Goal: Transaction & Acquisition: Purchase product/service

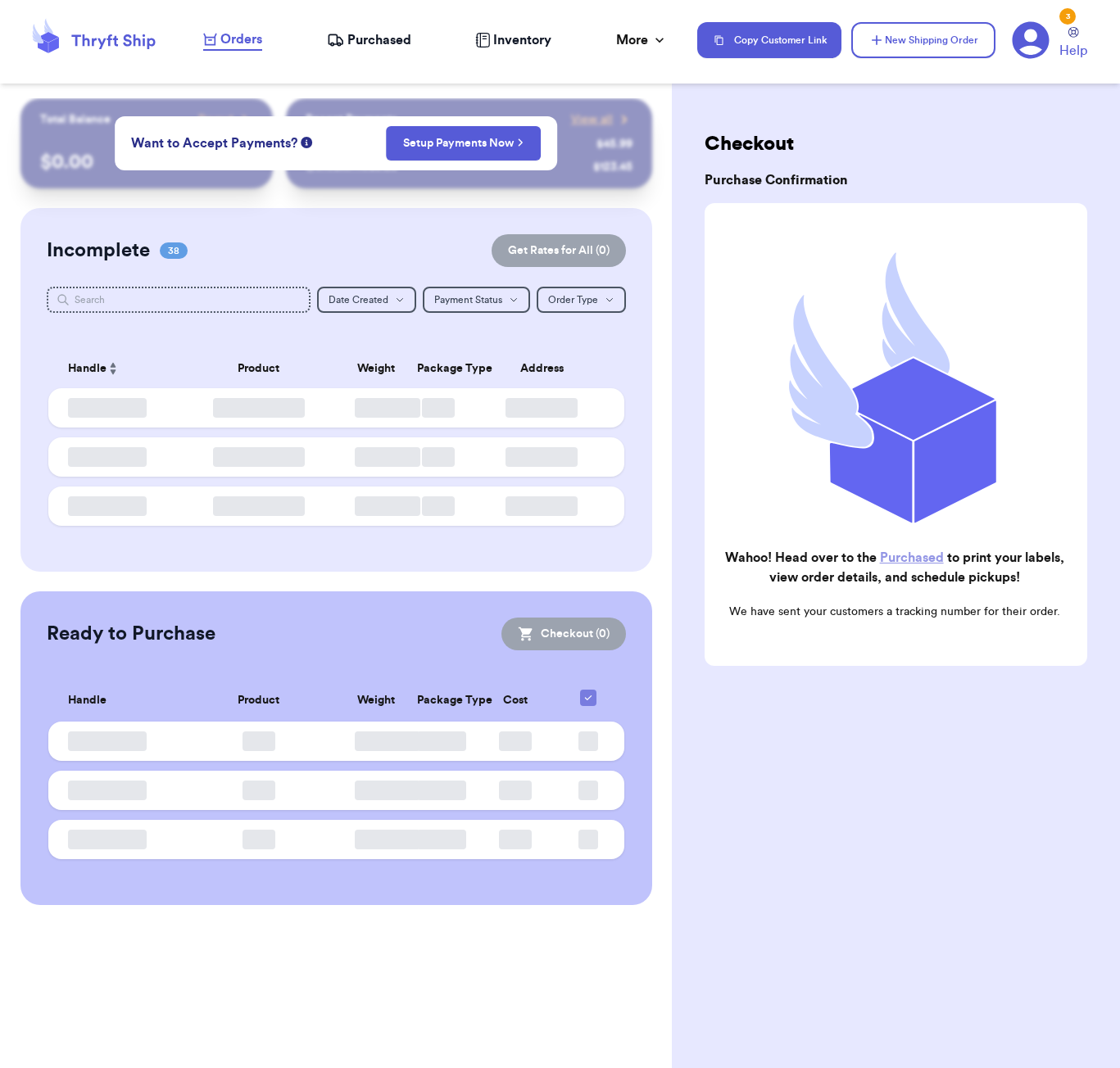
click at [230, 38] on span "Orders" at bounding box center [241, 39] width 42 height 20
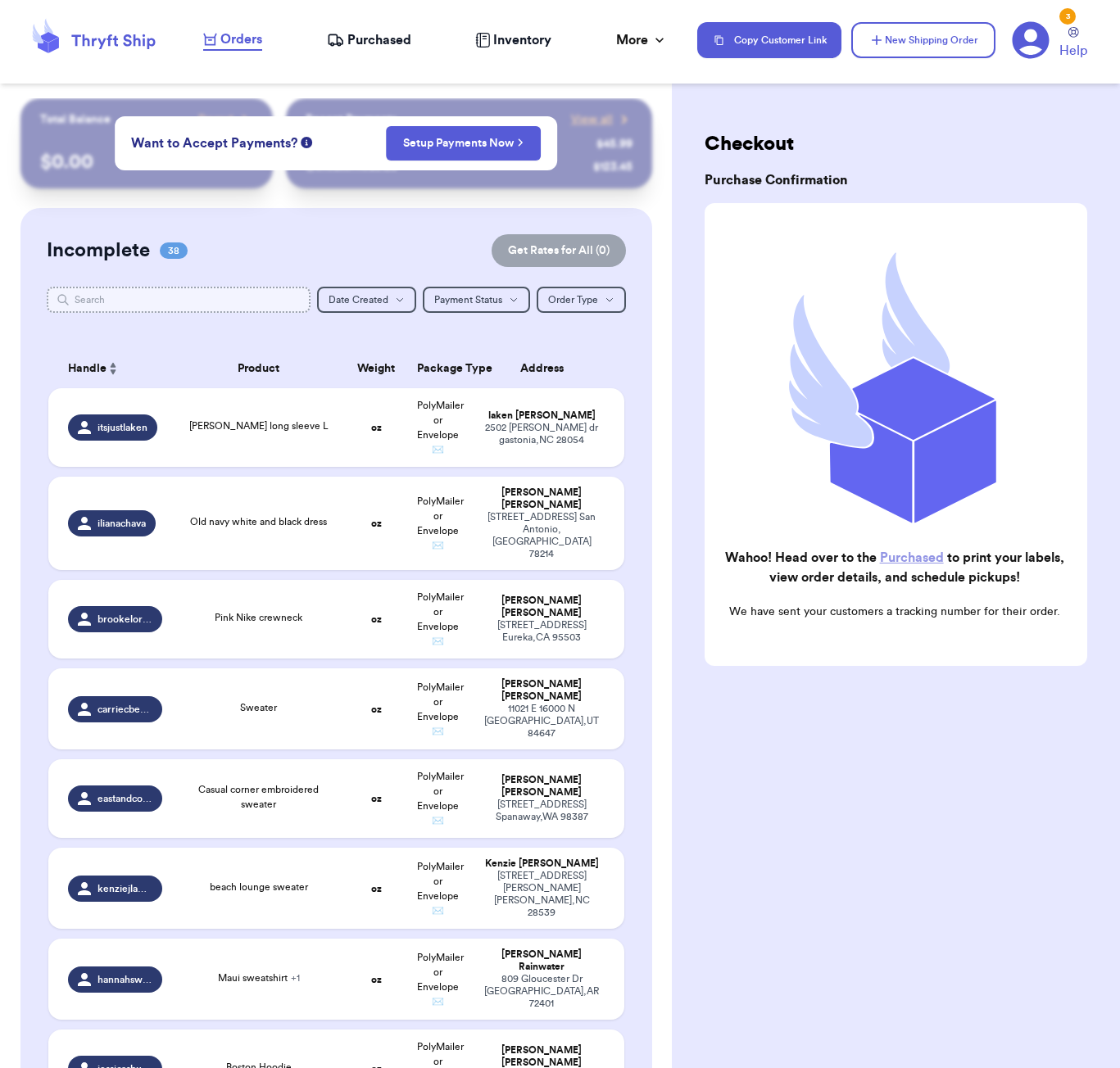
click at [188, 304] on input "text" at bounding box center [178, 300] width 264 height 26
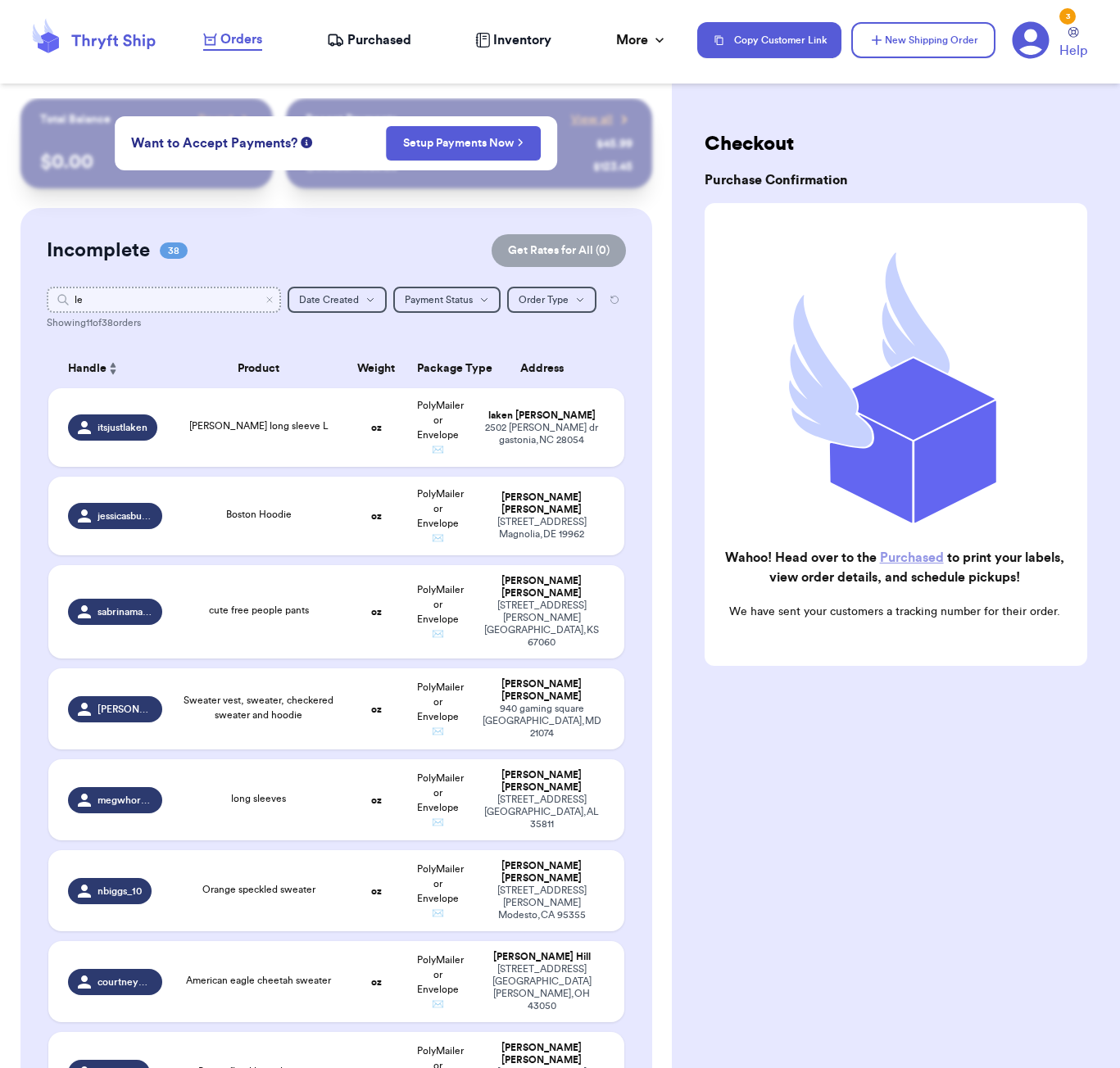
type input "l"
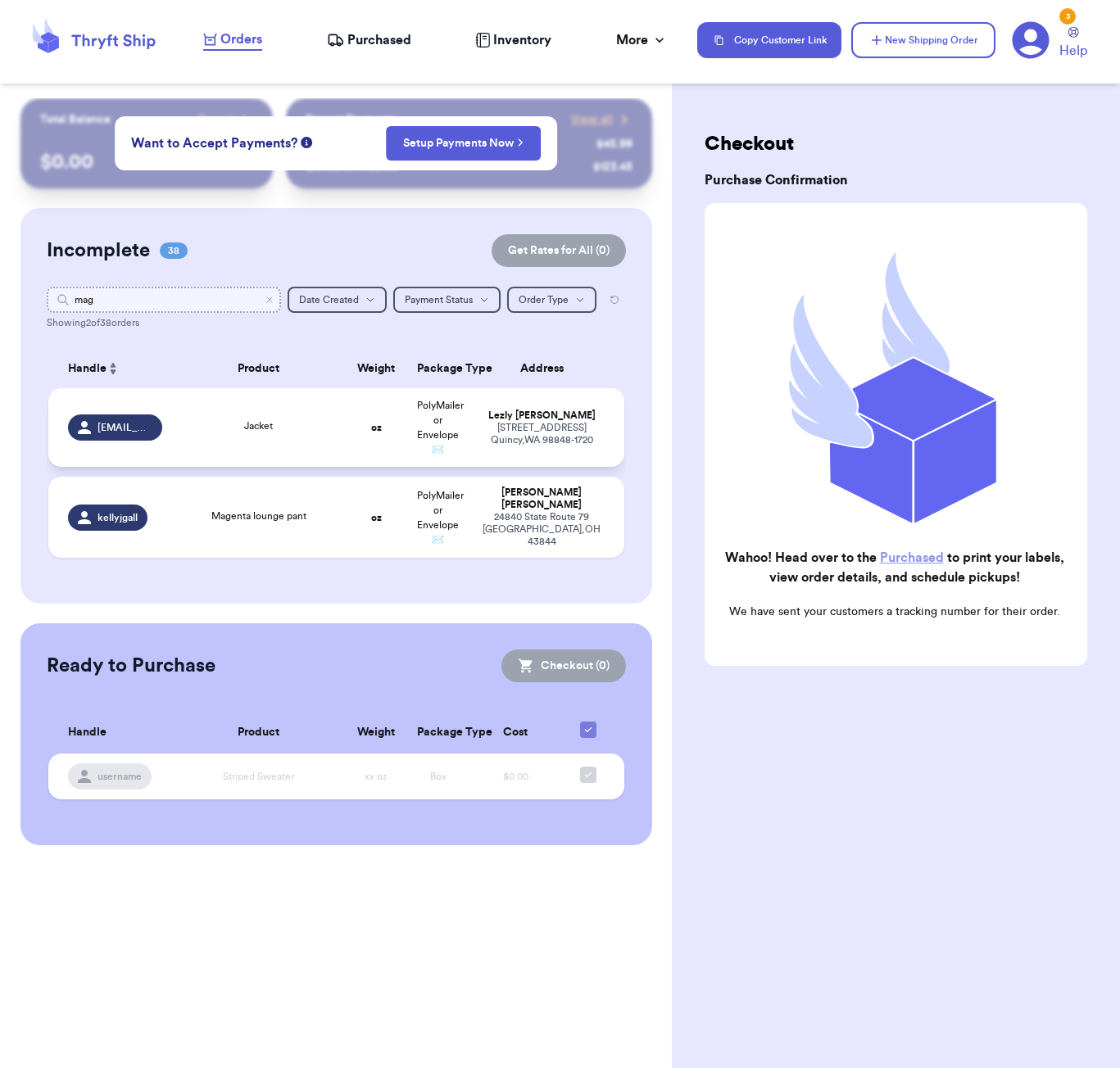
type input "mag"
click at [295, 433] on div "Jacket" at bounding box center [258, 427] width 154 height 18
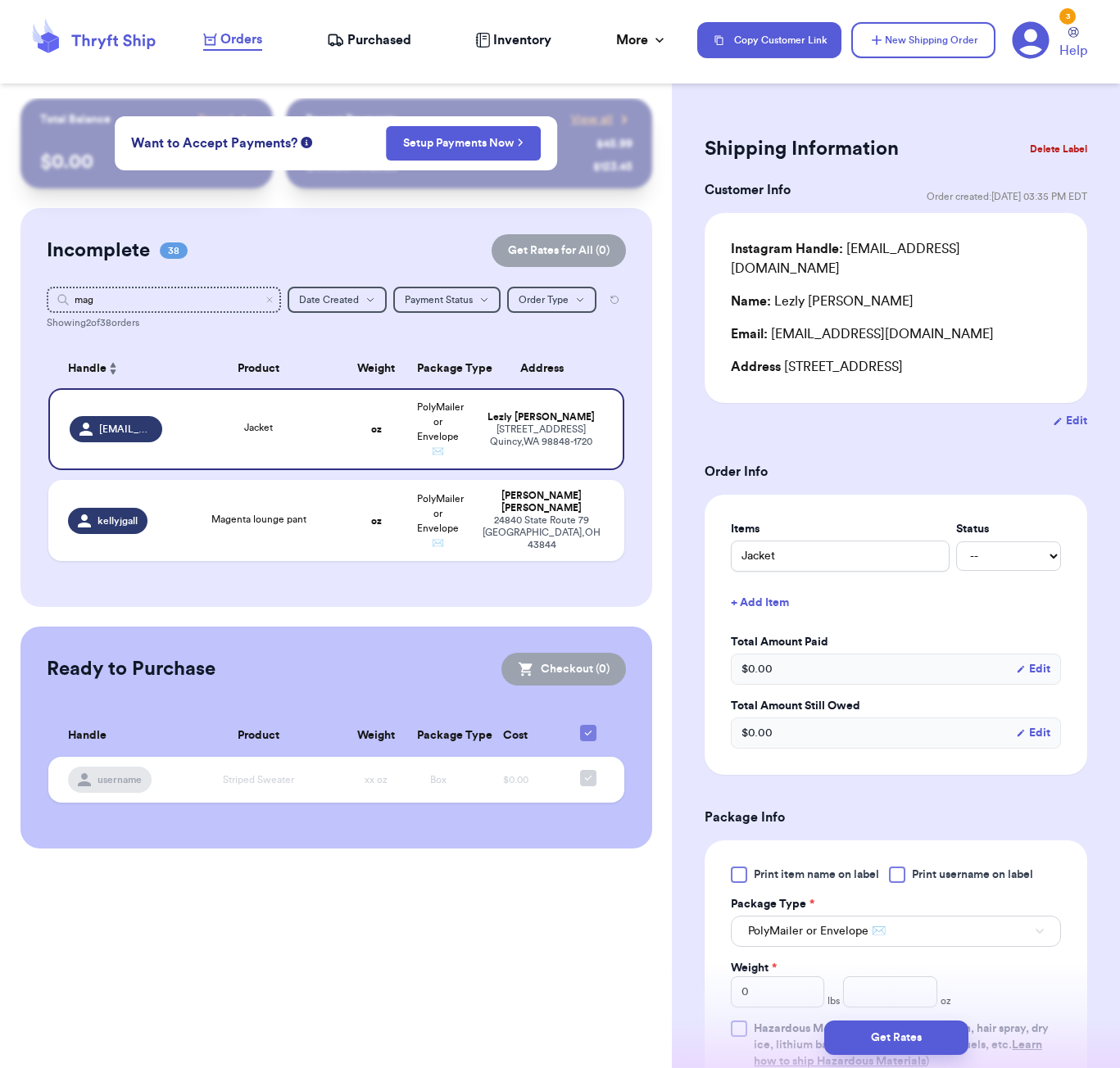
click at [1074, 413] on button "Edit" at bounding box center [1069, 421] width 34 height 17
select select "WA"
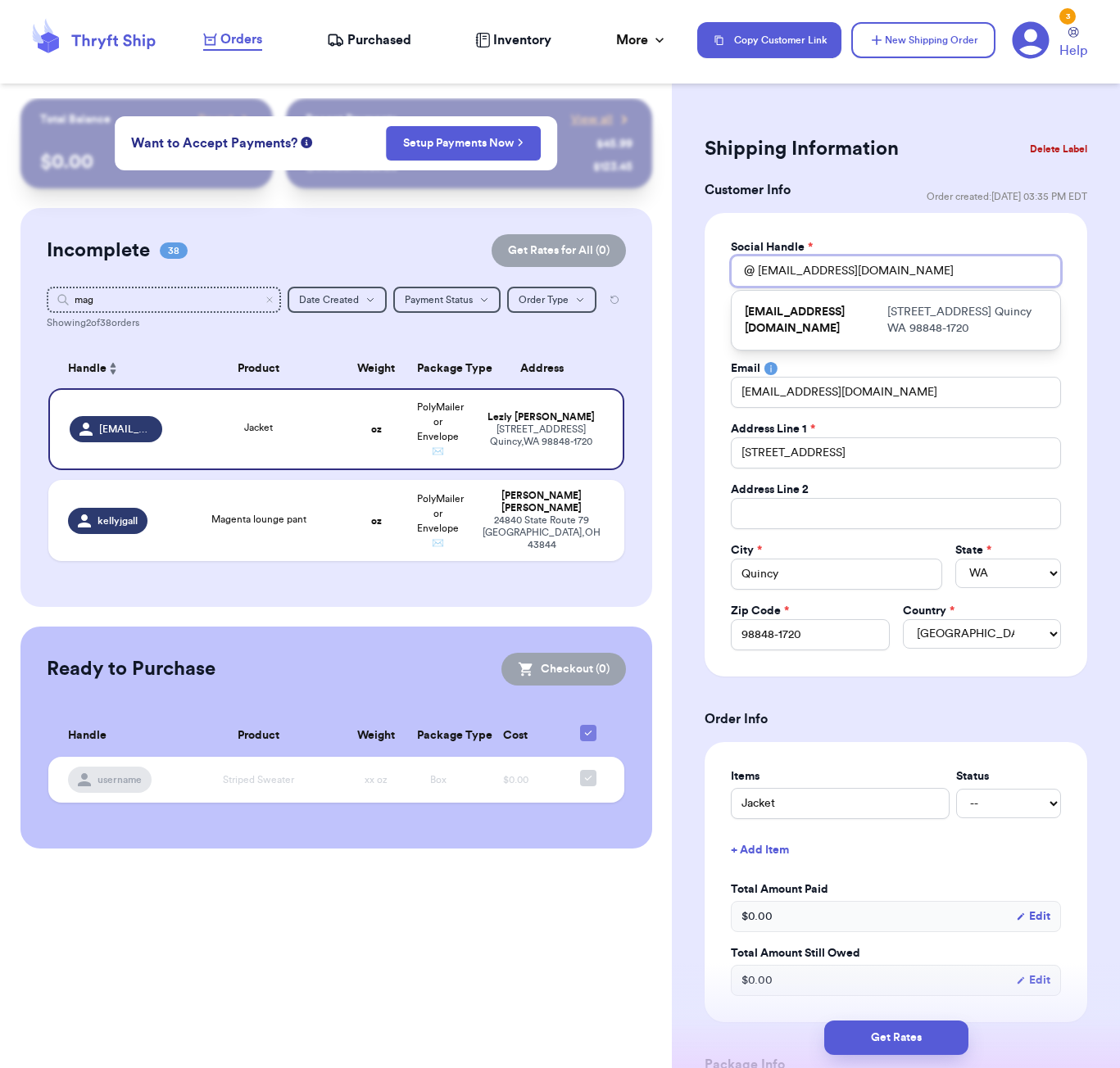
click at [832, 273] on input "[EMAIL_ADDRESS][DOMAIN_NAME]" at bounding box center [896, 272] width 330 height 31
type input "l"
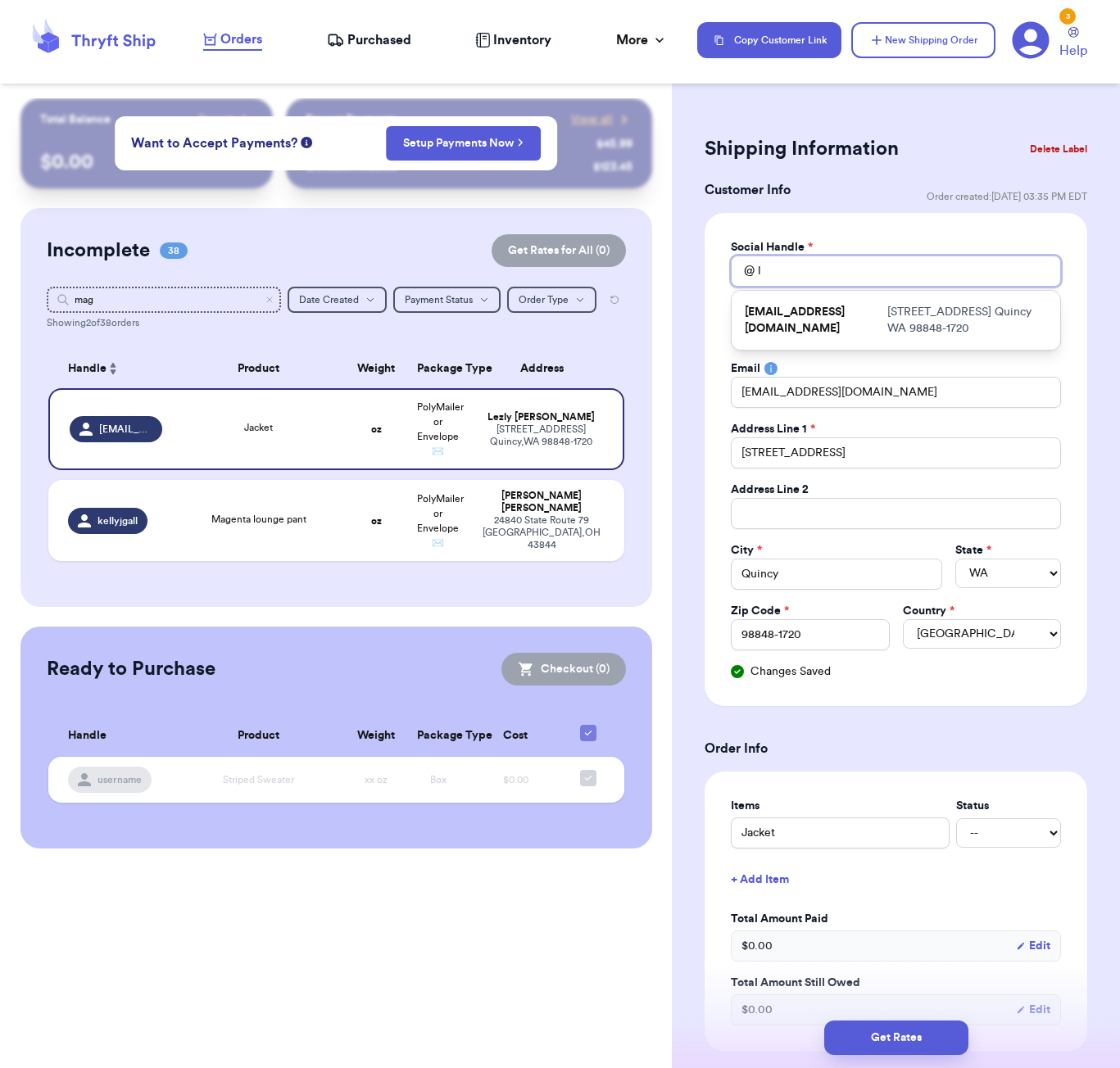
type input "le"
type input "lez"
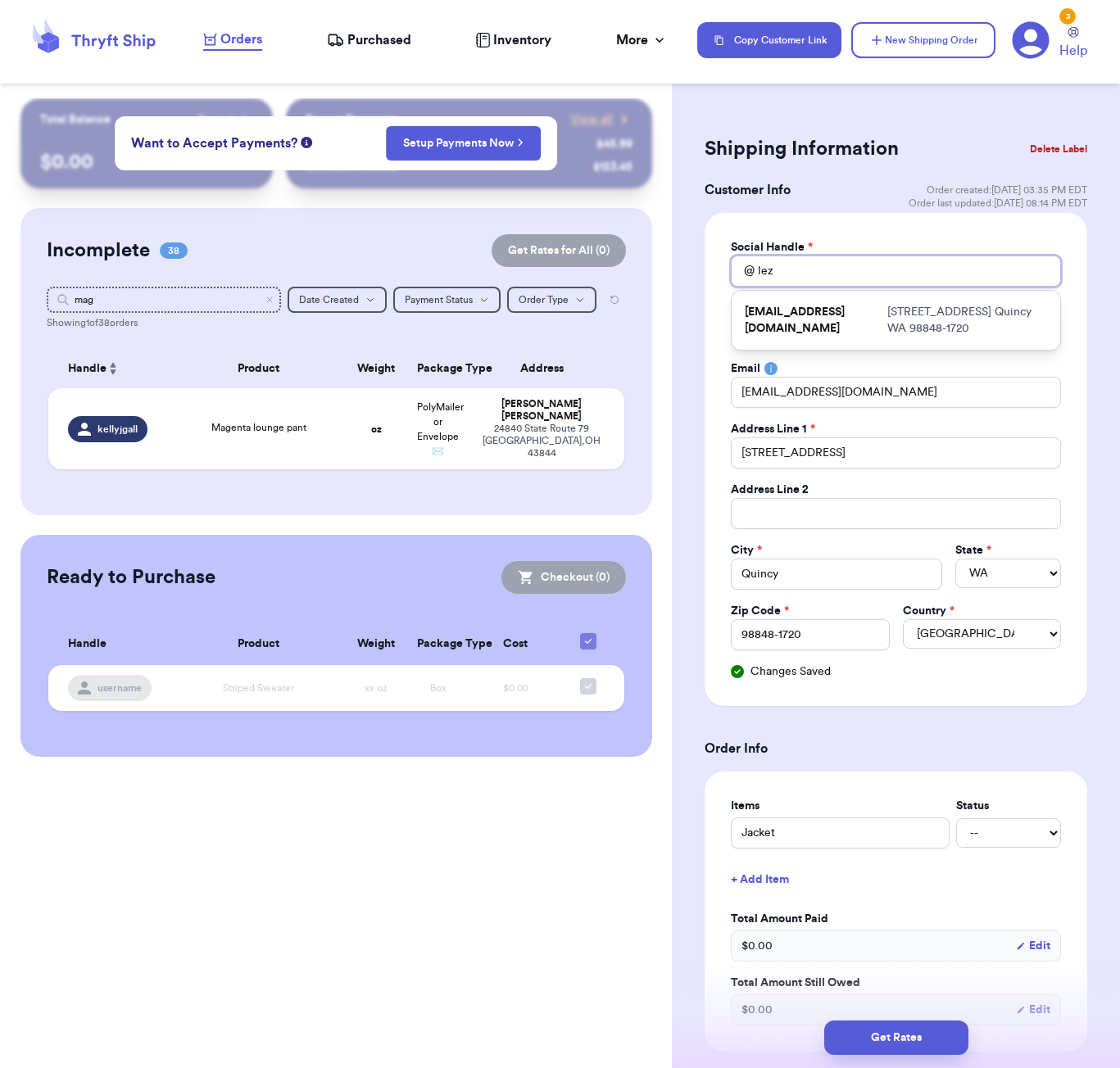
type input "lez."
type input "lez.m"
type input "[DOMAIN_NAME]"
type input "lez.mad"
type input "[DOMAIN_NAME]"
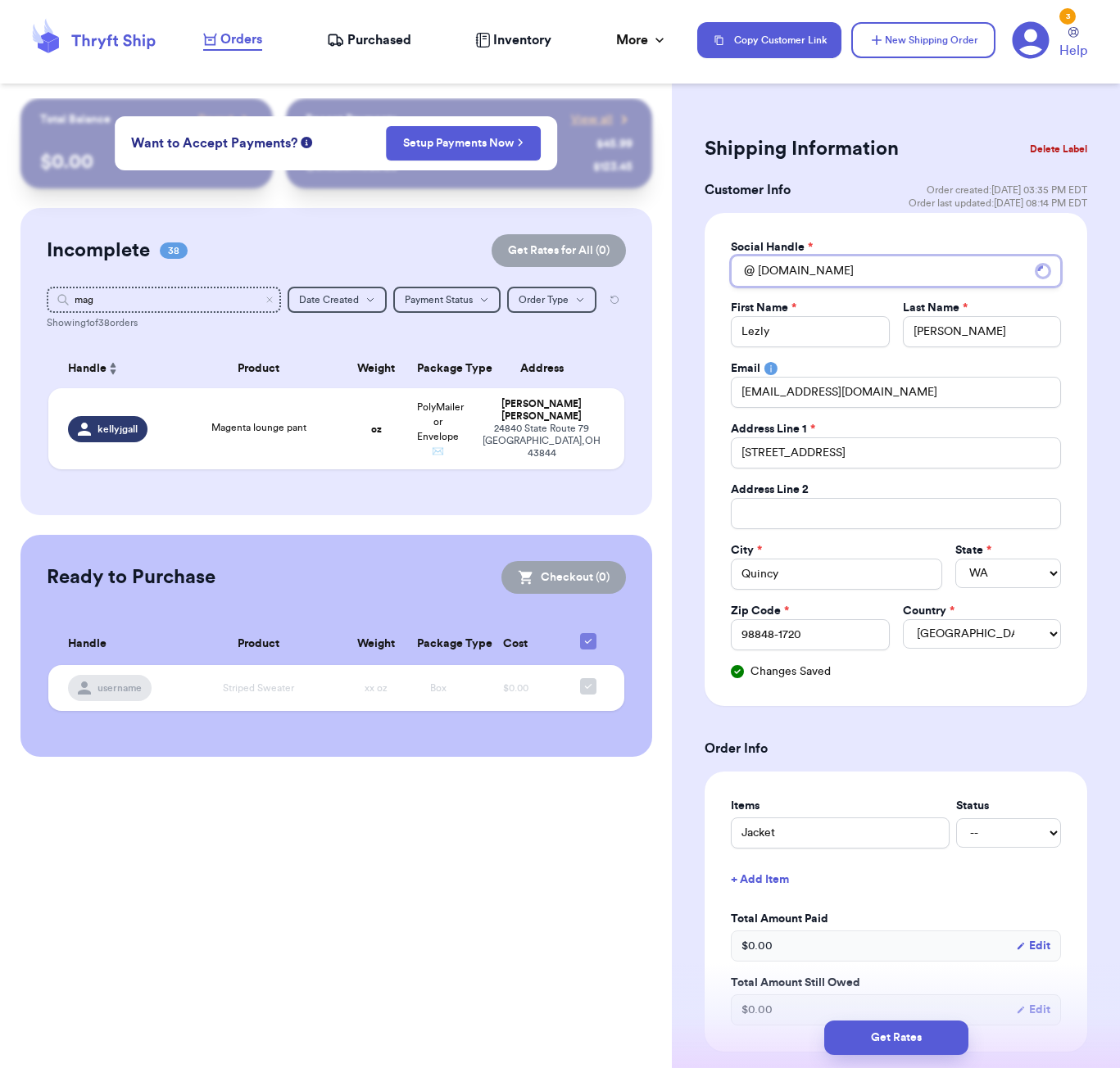
type input "lez.mag"
type input "lez.maga"
type input "lez.magan"
type input "lez.[PERSON_NAME]"
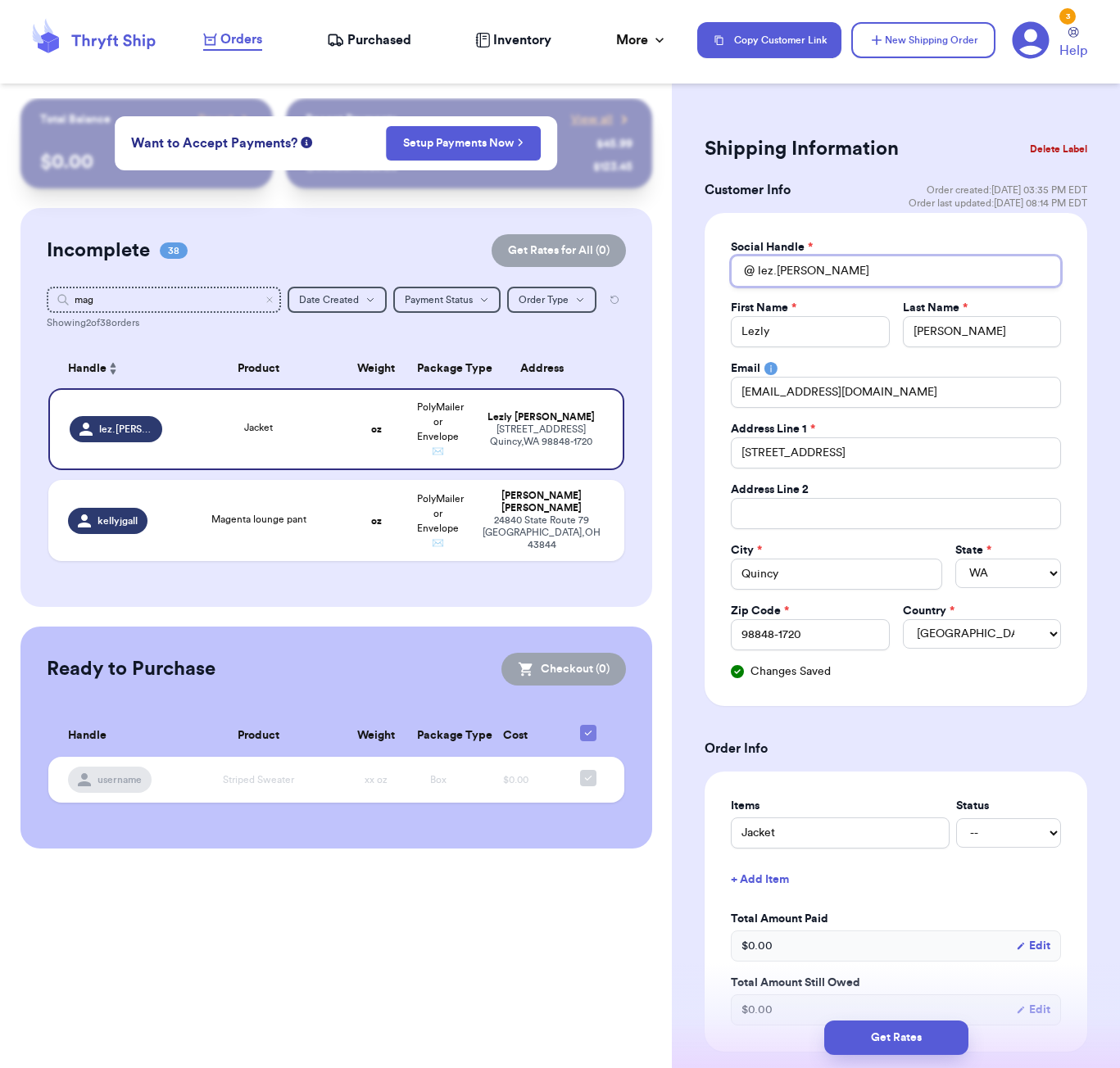
type input "lez.[PERSON_NAME]"
click at [1089, 272] on div "Shipping Information Delete Label Customer Info Order created: [DATE] 03:35 PM …" at bounding box center [895, 951] width 448 height 1705
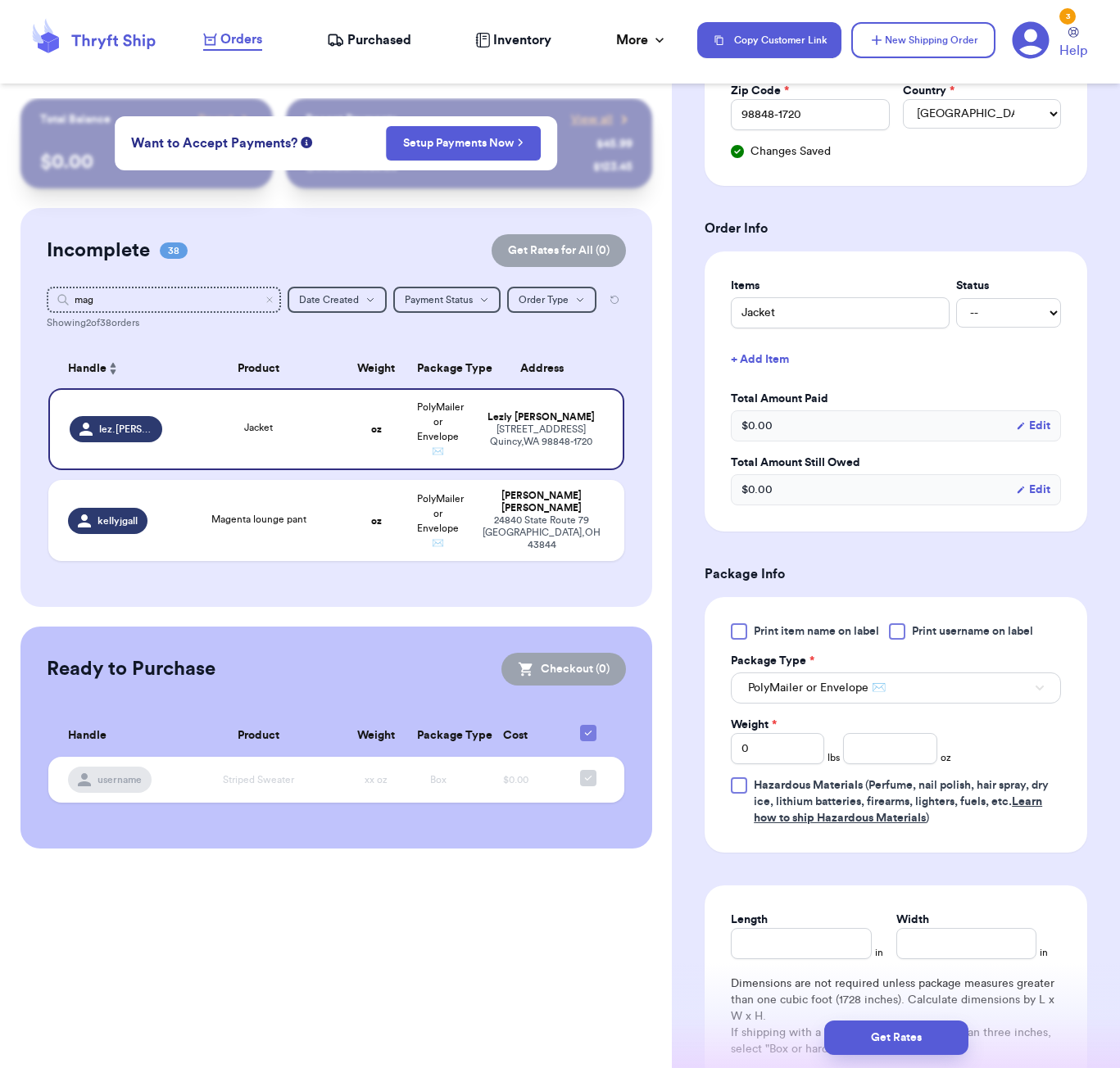
scroll to position [545, 0]
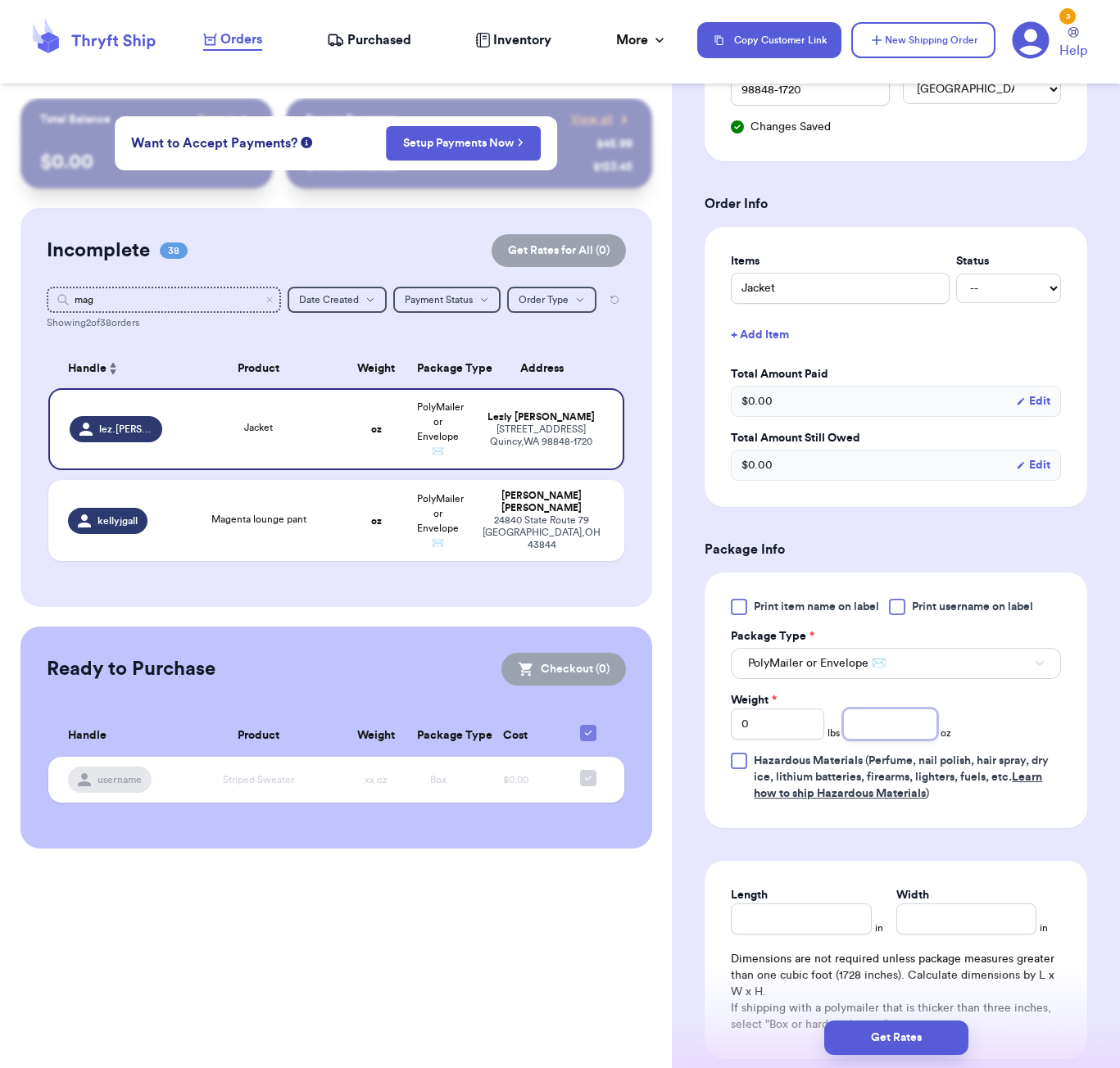
click at [900, 721] on input "number" at bounding box center [889, 725] width 93 height 31
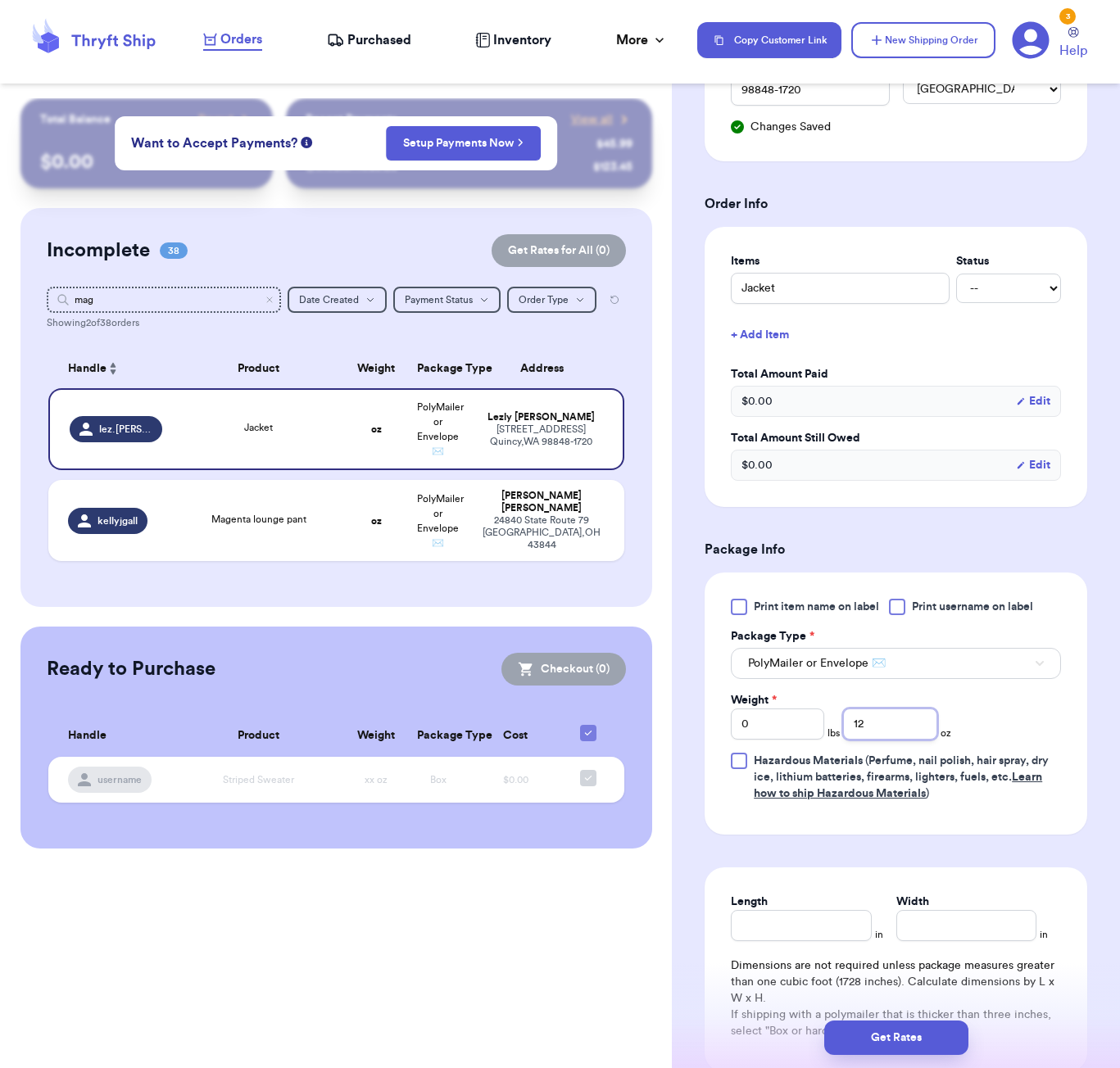
type input "12"
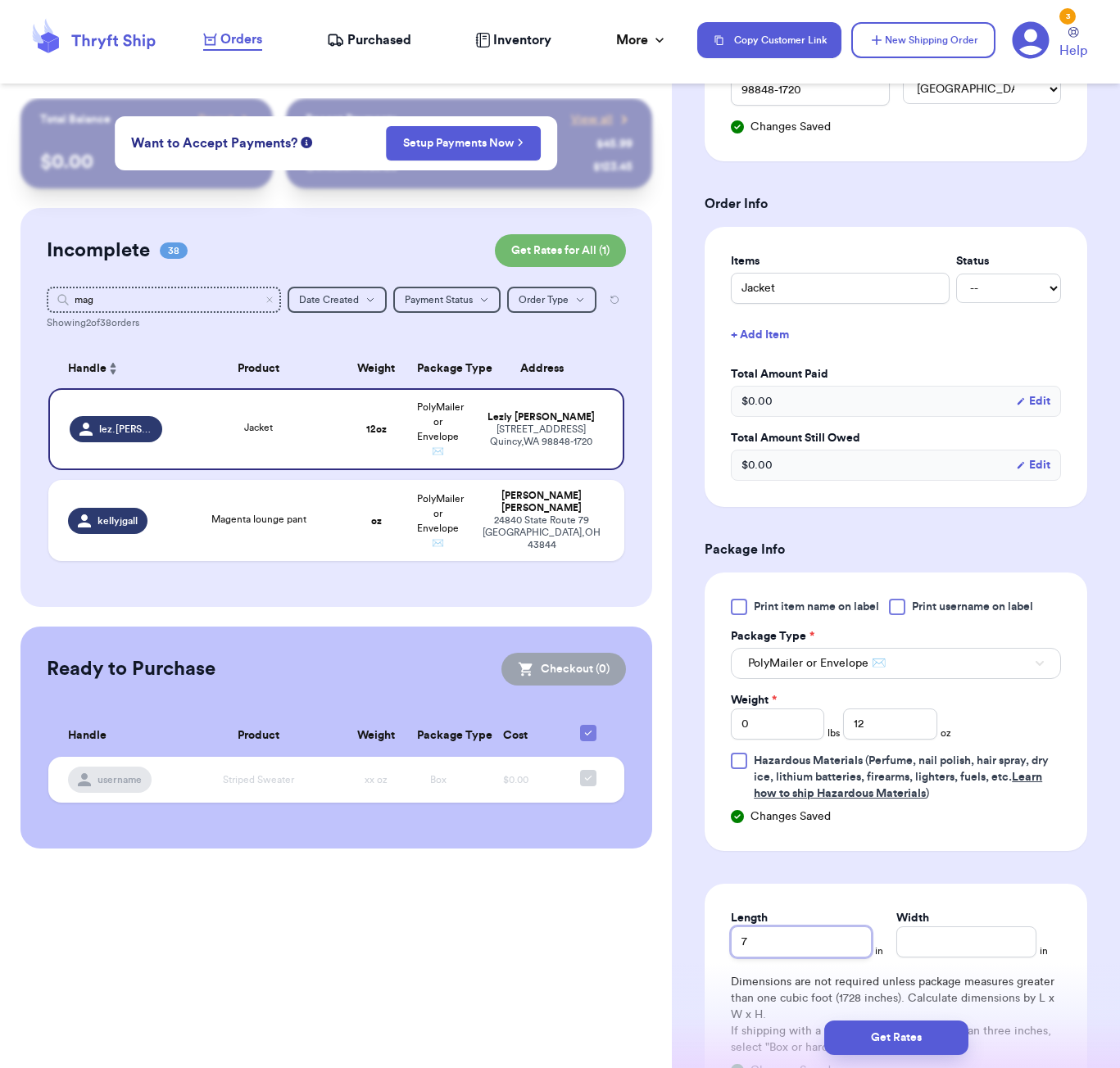
type input "7"
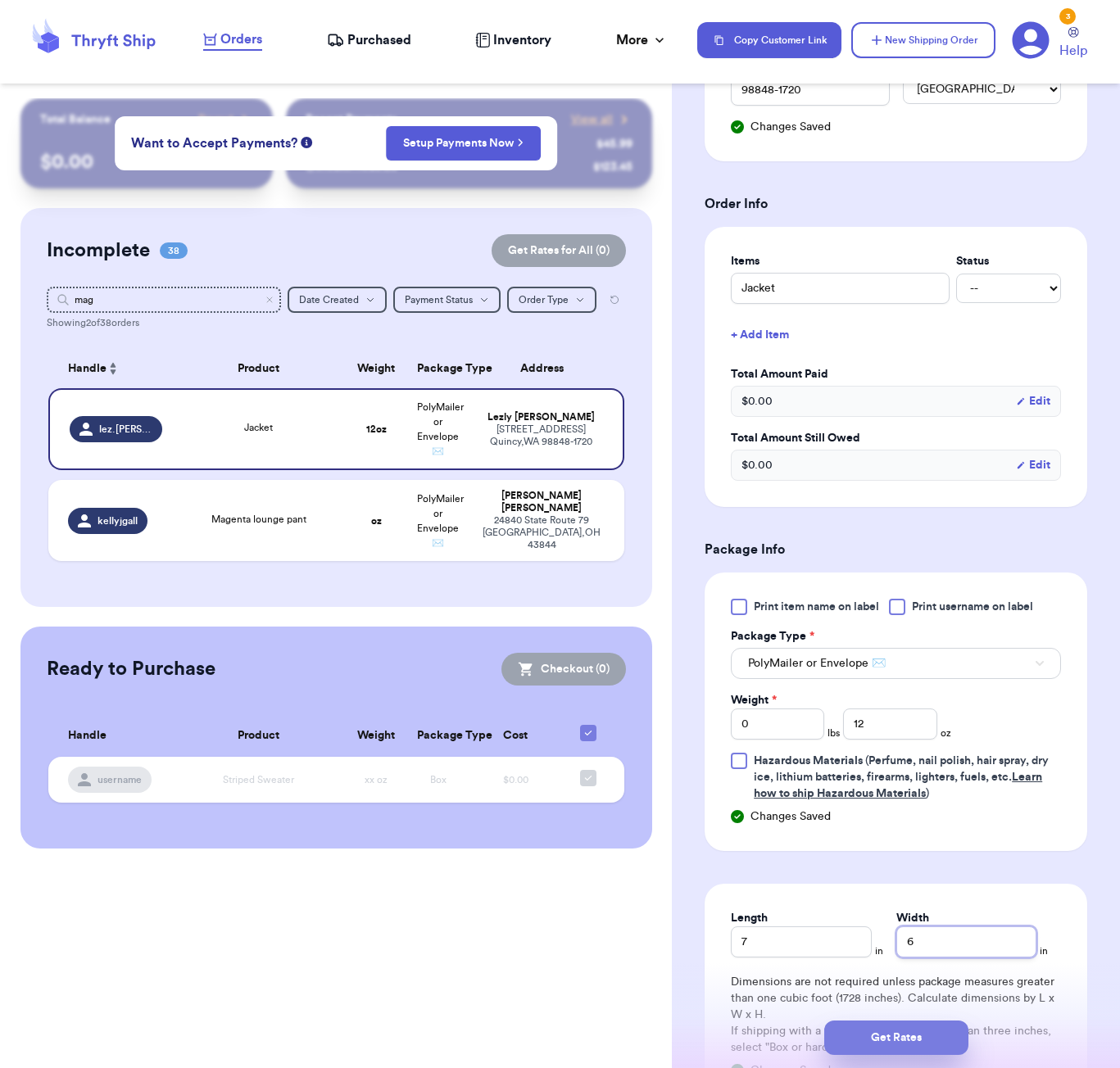
type input "6"
click at [925, 1033] on button "Get Rates" at bounding box center [896, 1037] width 144 height 34
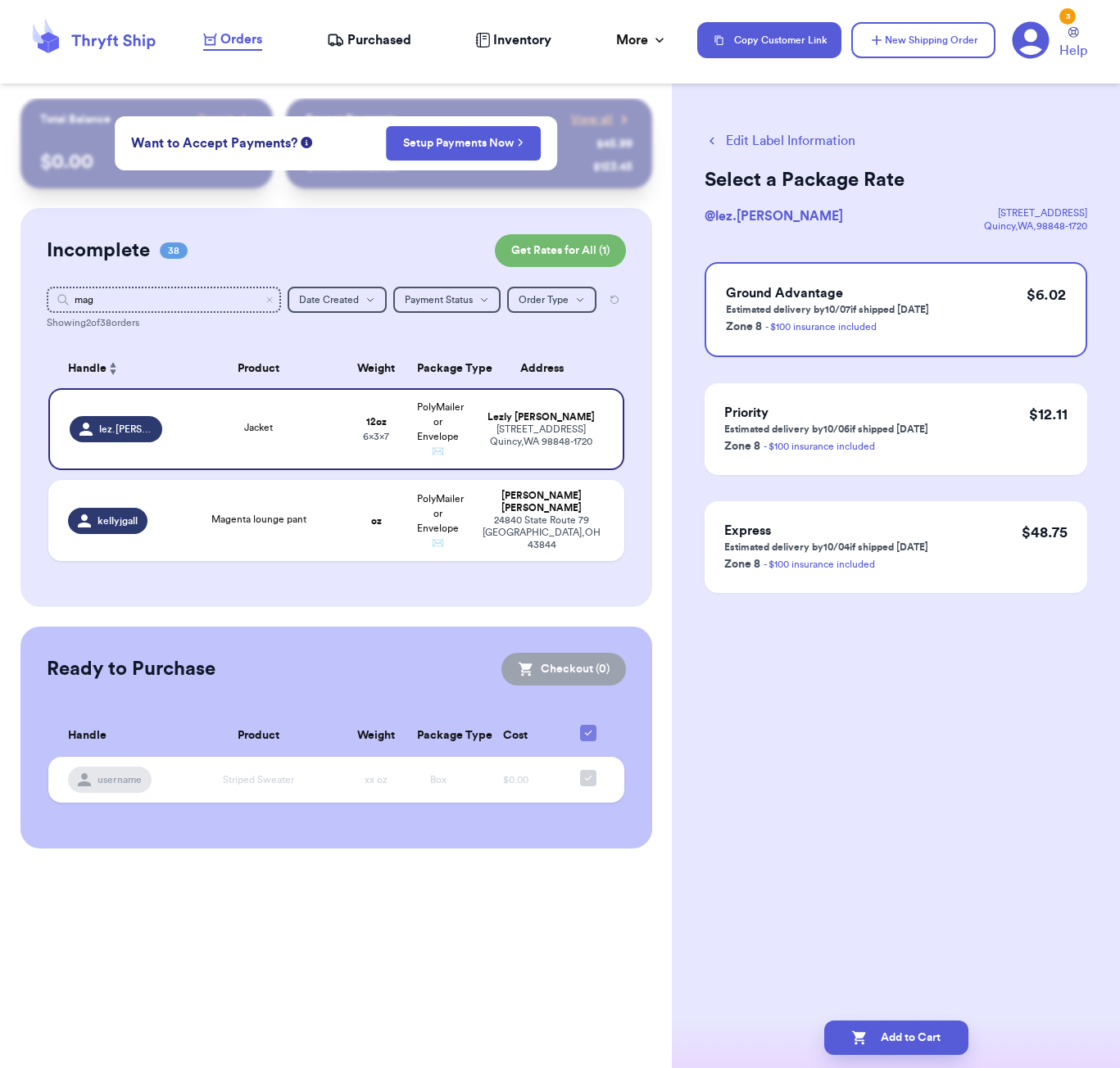
scroll to position [0, 0]
click at [922, 1036] on button "Add to Cart" at bounding box center [896, 1037] width 144 height 34
checkbox input "true"
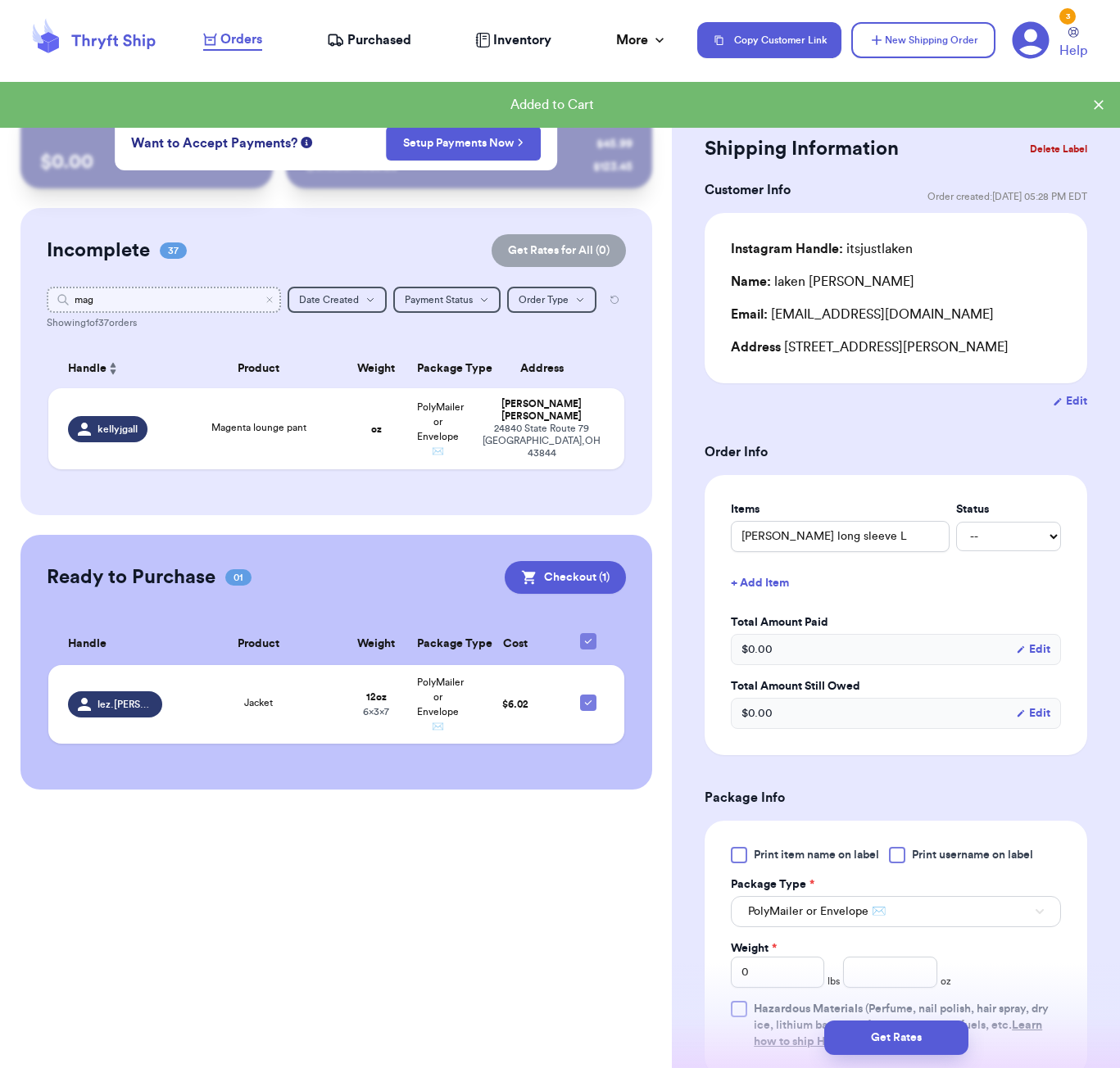
click at [272, 291] on input "mag" at bounding box center [163, 300] width 234 height 26
drag, startPoint x: 272, startPoint y: 300, endPoint x: 245, endPoint y: 233, distance: 72.2
click at [272, 300] on icon "Clear search" at bounding box center [269, 300] width 10 height 10
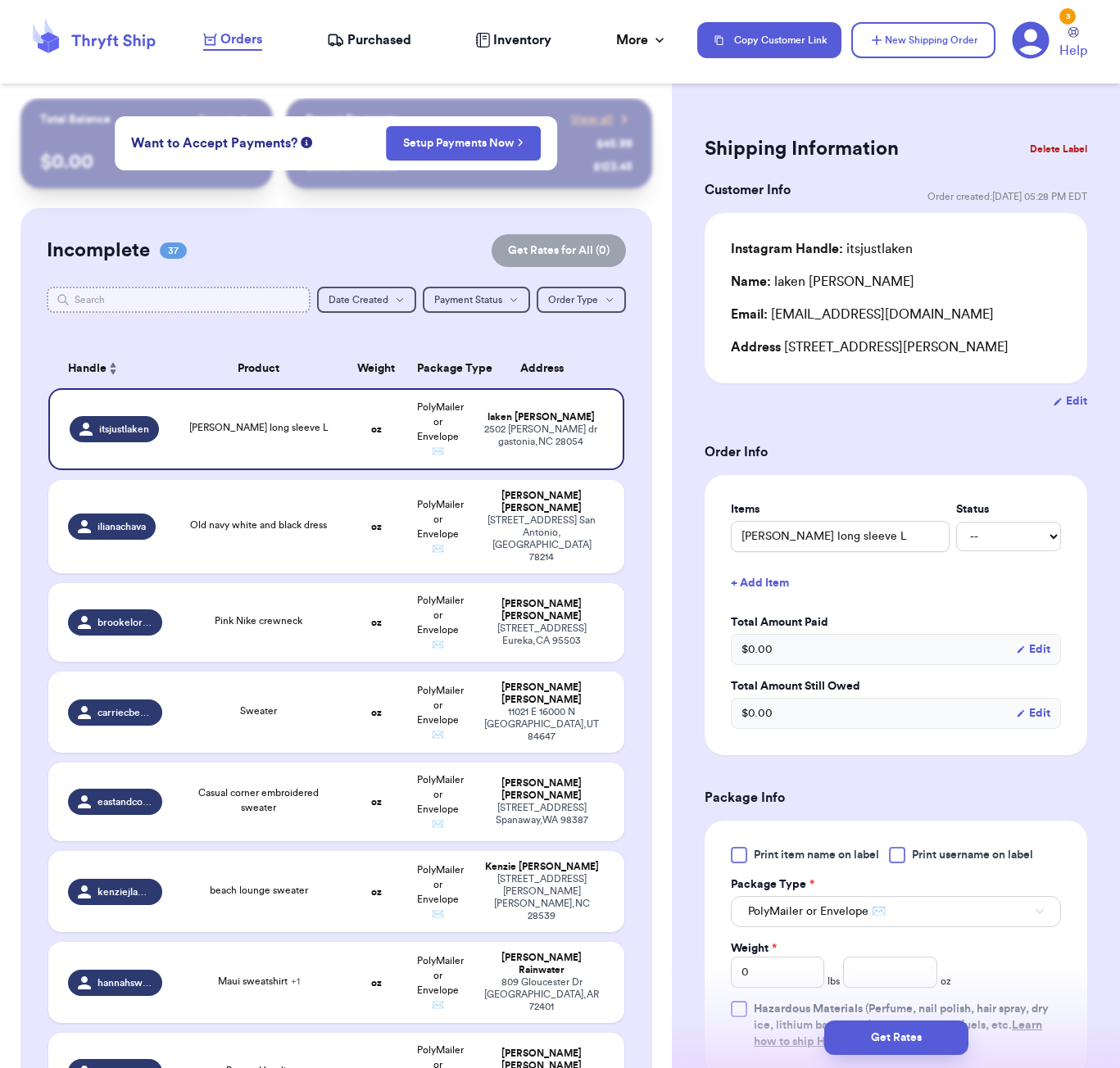
click at [108, 296] on input "text" at bounding box center [178, 300] width 264 height 26
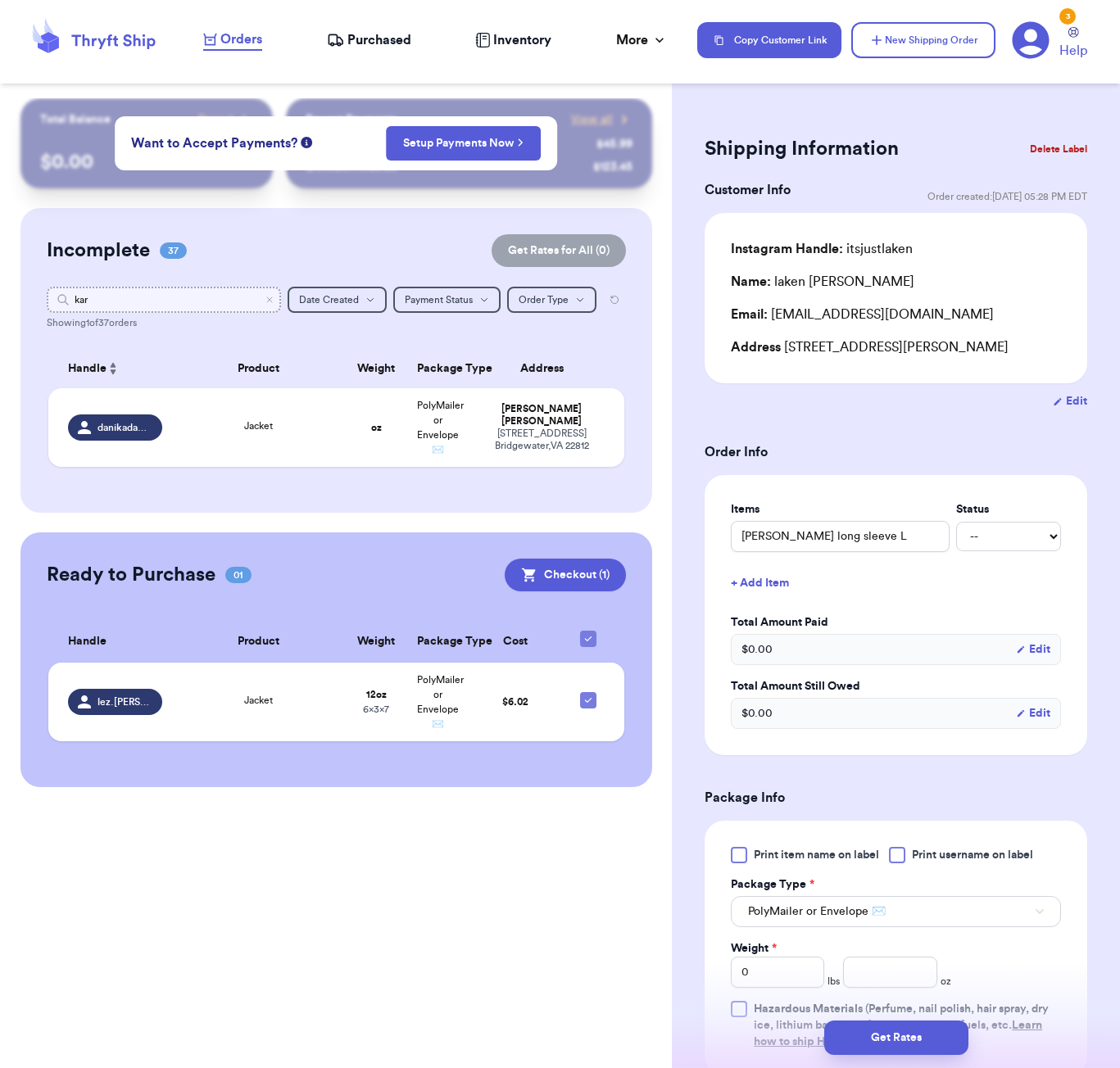
type input "kara"
type input "k"
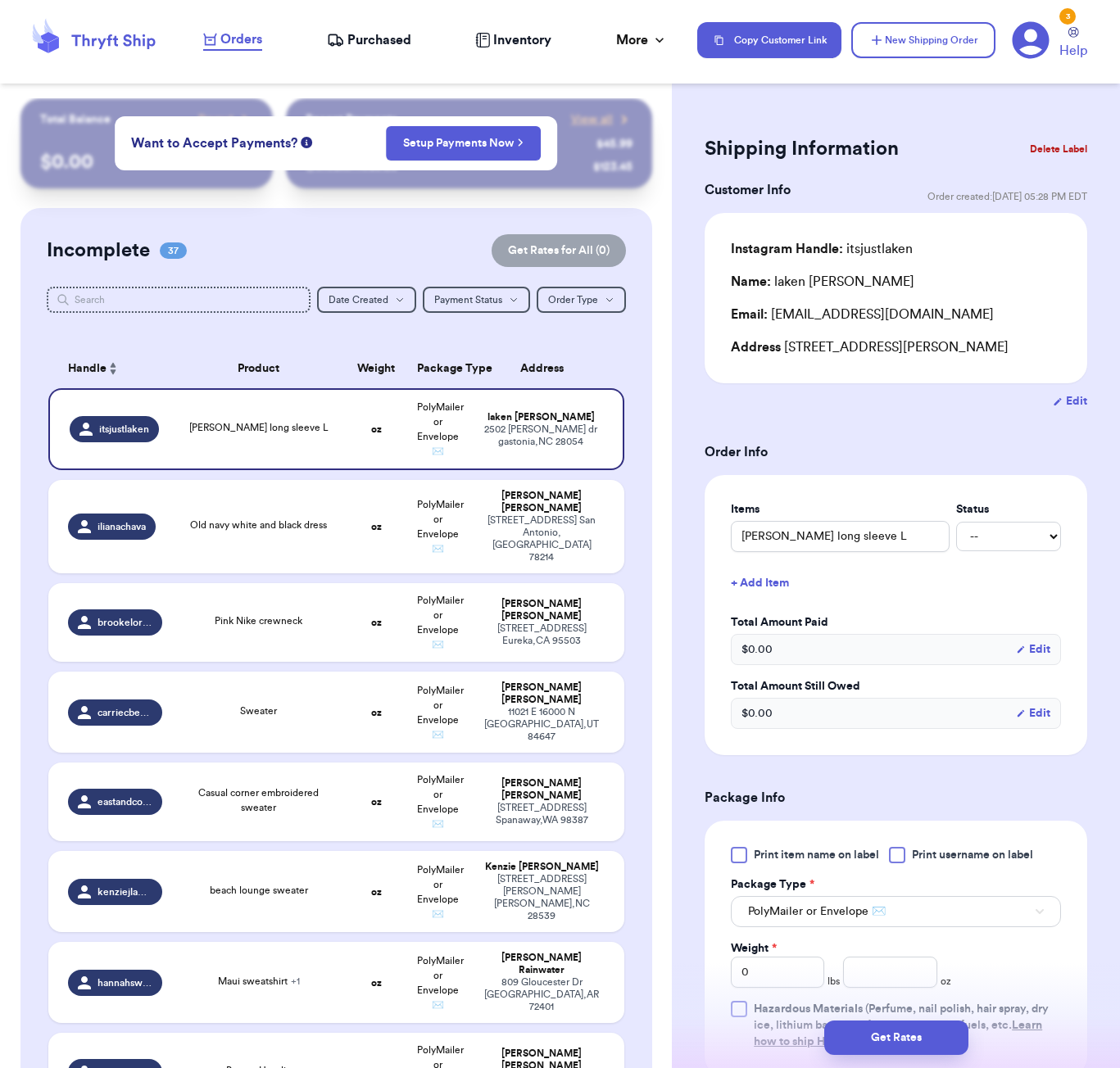
scroll to position [2815, 0]
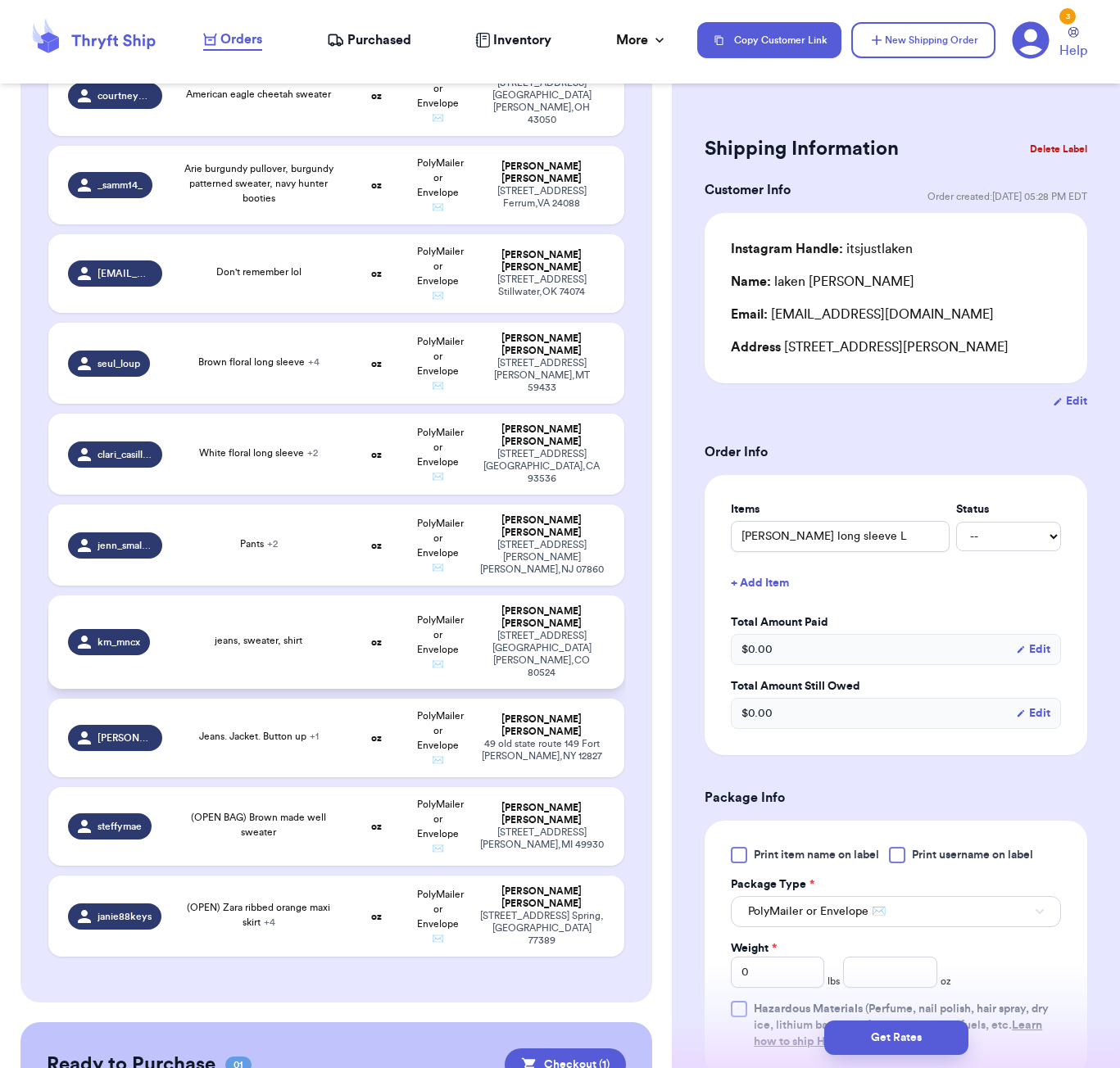
click at [309, 633] on div "jeans, sweater, shirt" at bounding box center [258, 642] width 154 height 18
type input "jeans, sweater, shirt"
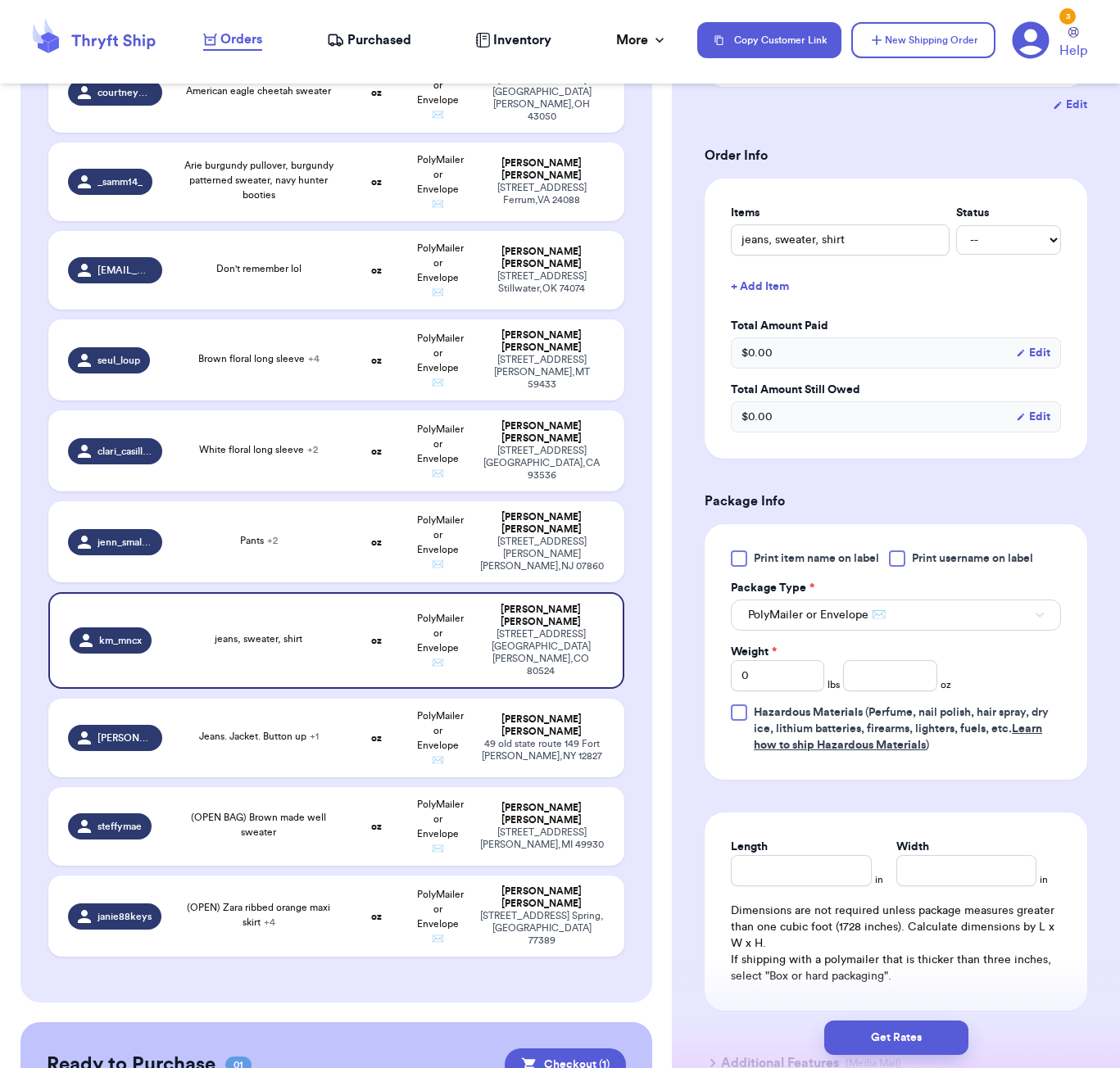
scroll to position [320, 0]
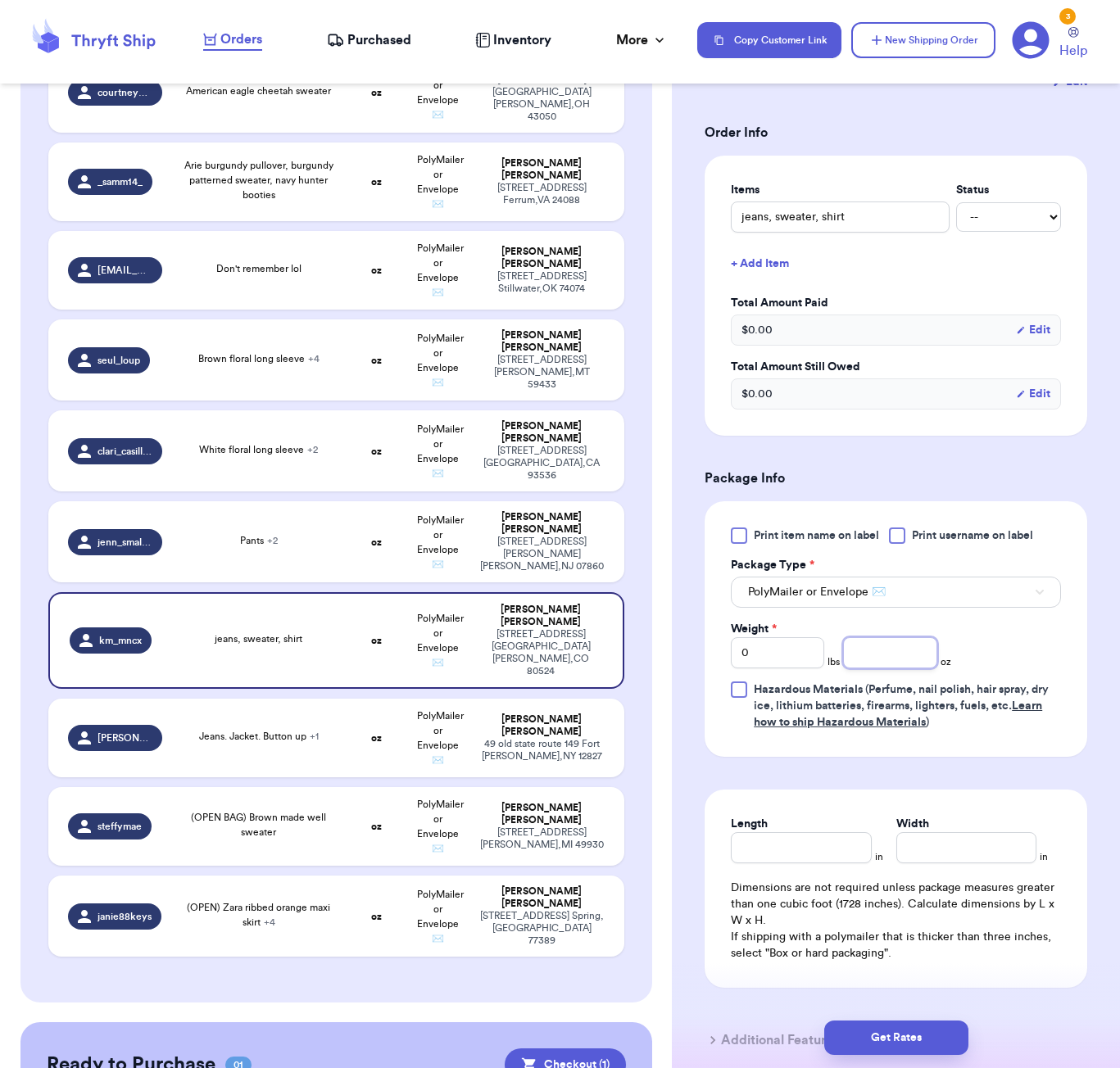
click at [908, 669] on input "number" at bounding box center [889, 653] width 93 height 31
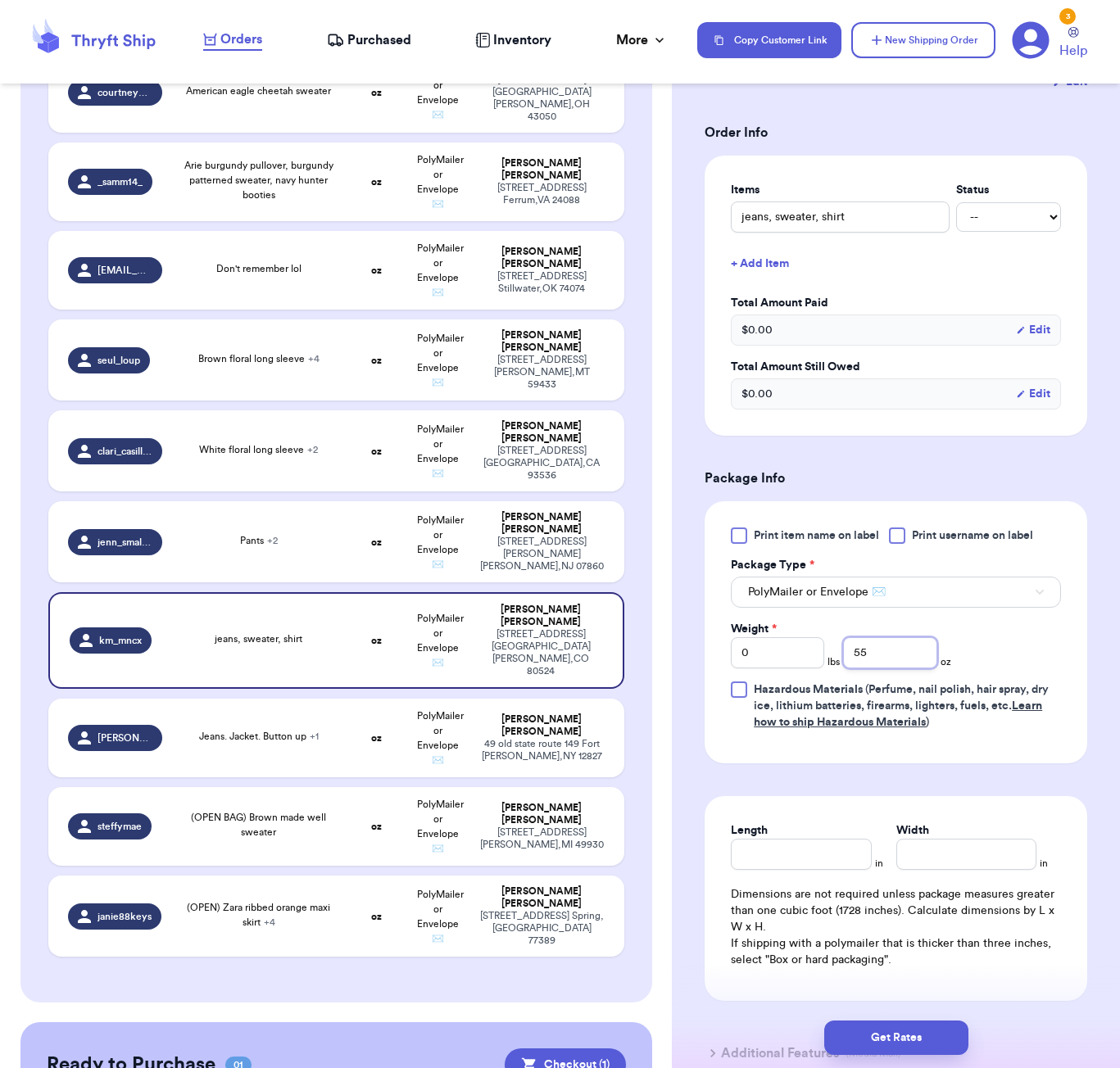
type input "55"
drag, startPoint x: 834, startPoint y: 892, endPoint x: 825, endPoint y: 885, distance: 11.4
click at [831, 870] on input "Length" at bounding box center [800, 855] width 140 height 31
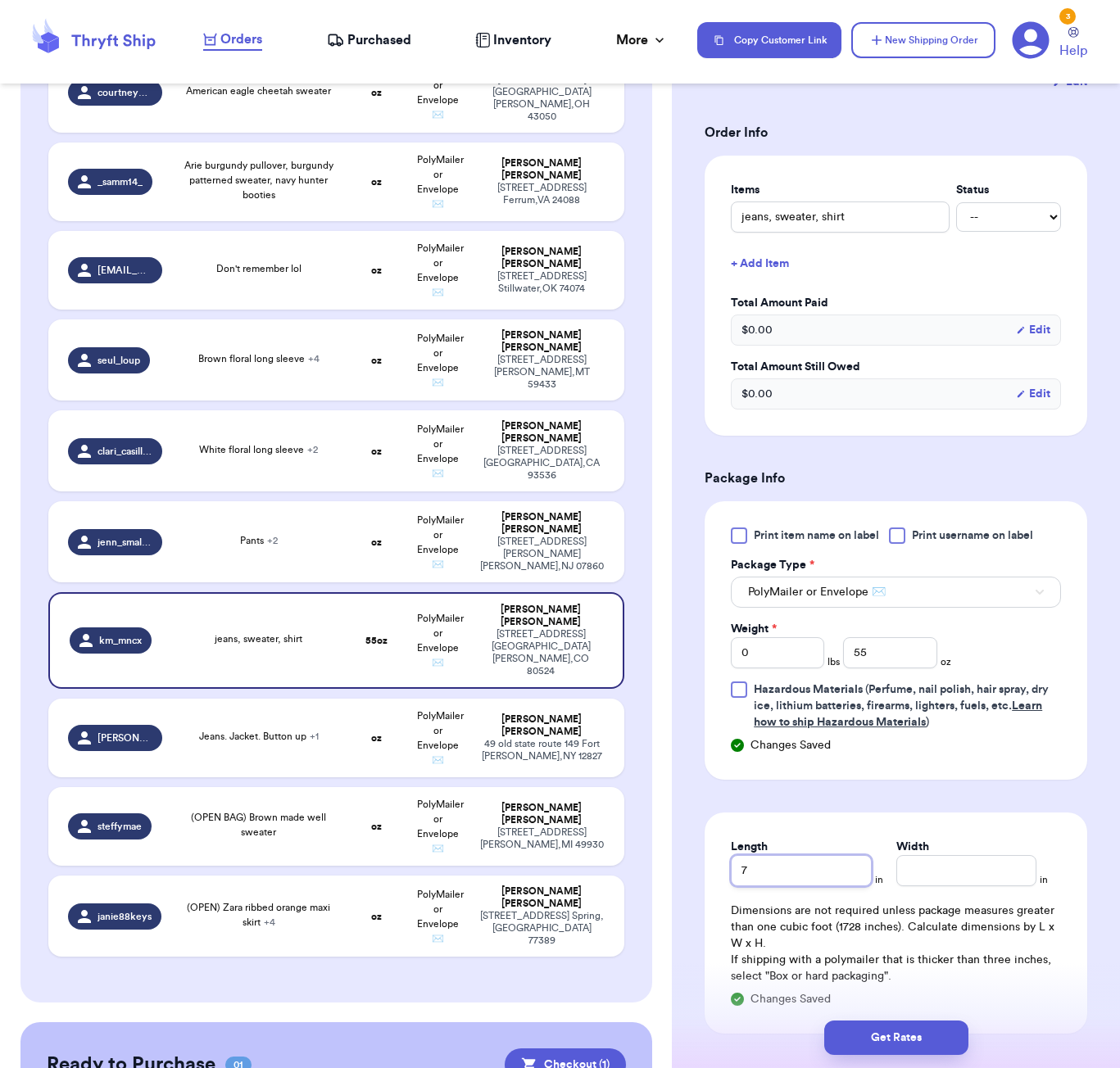
type input "7"
type input "6"
click at [914, 1050] on button "Get Rates" at bounding box center [896, 1037] width 144 height 34
type input "3"
type input "7"
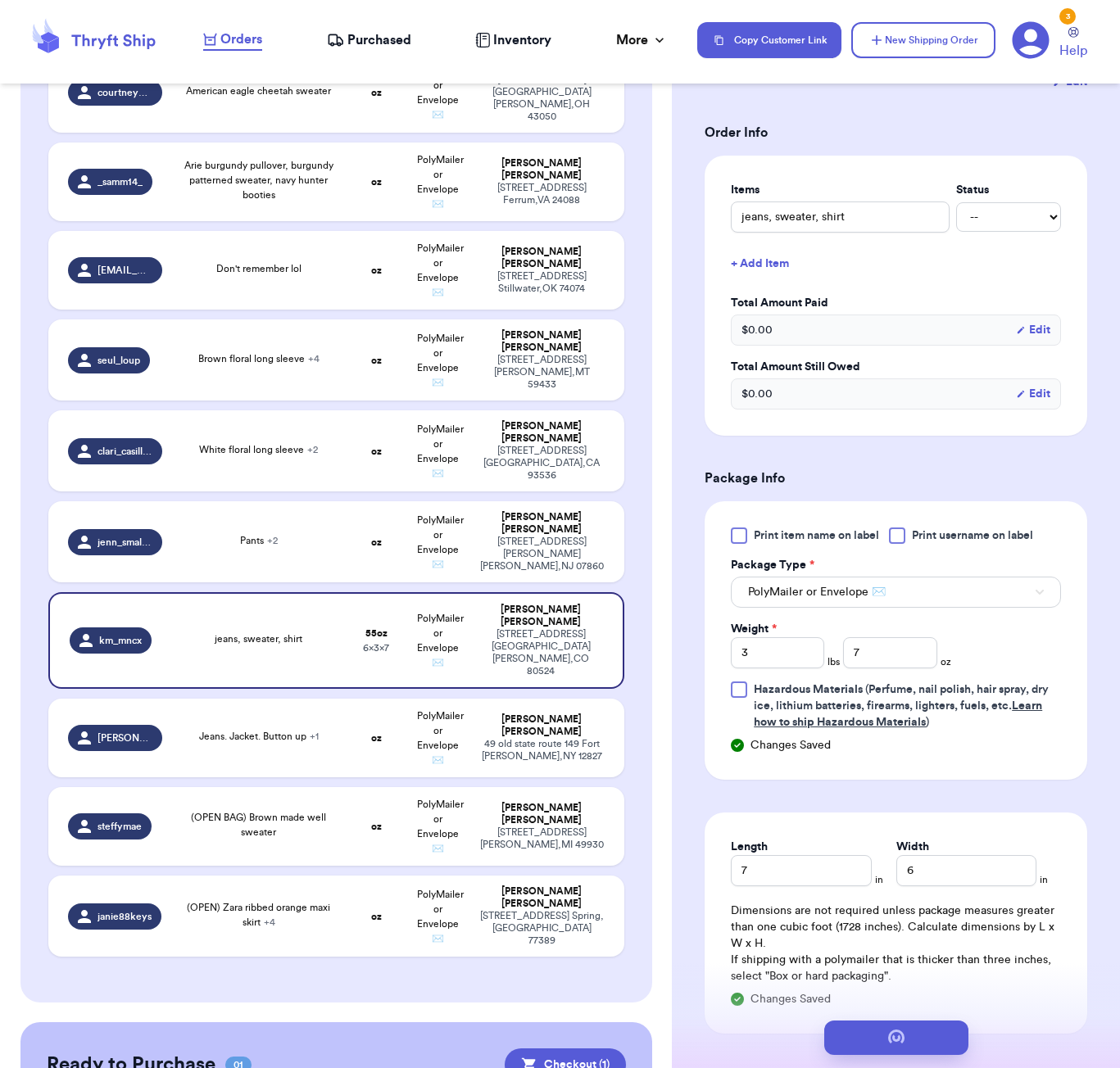
scroll to position [0, 0]
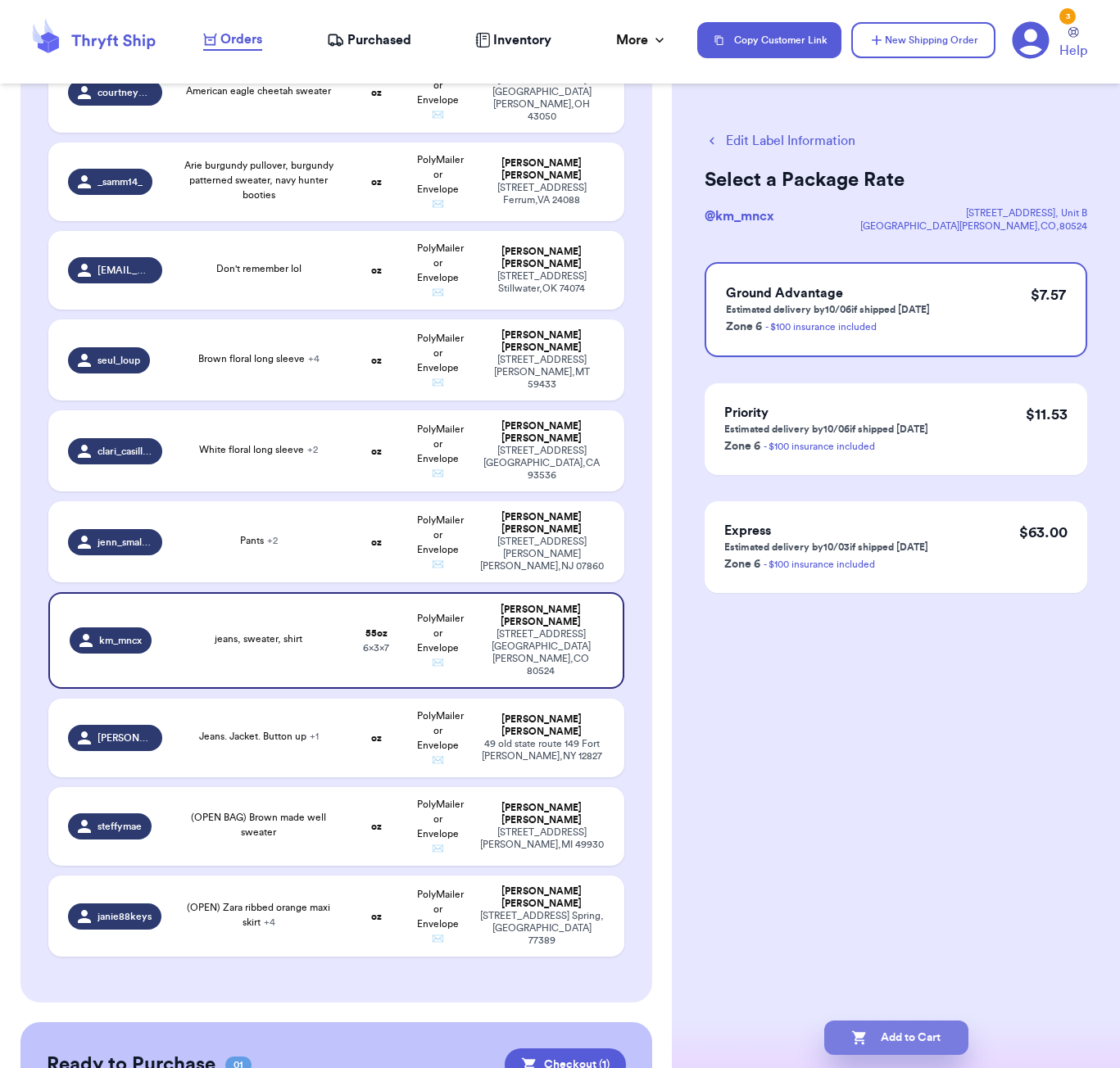
click at [929, 1046] on button "Add to Cart" at bounding box center [896, 1037] width 144 height 34
checkbox input "true"
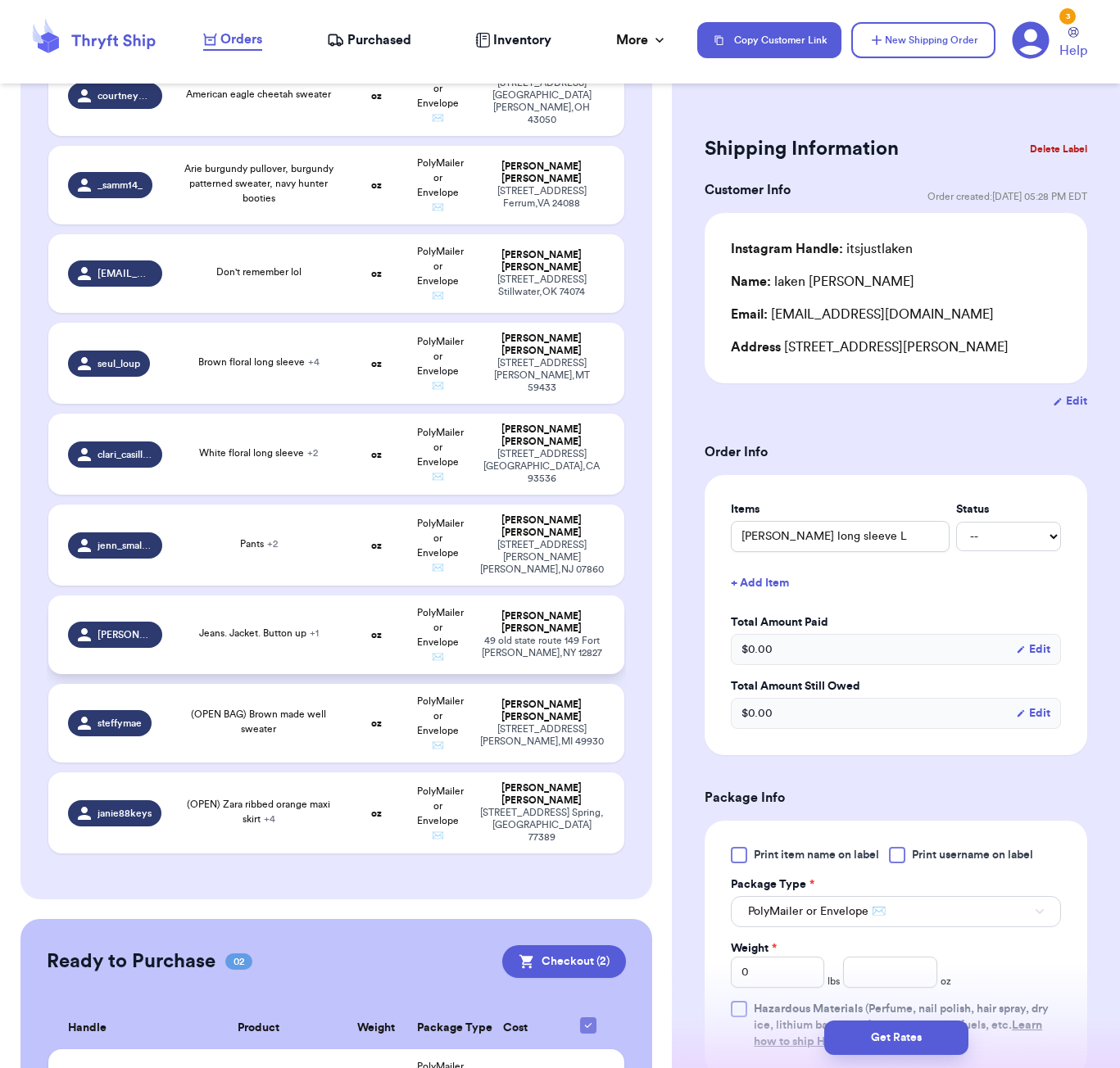
click at [363, 596] on td "oz" at bounding box center [375, 635] width 62 height 79
type input "Jeans. Jacket. Button up"
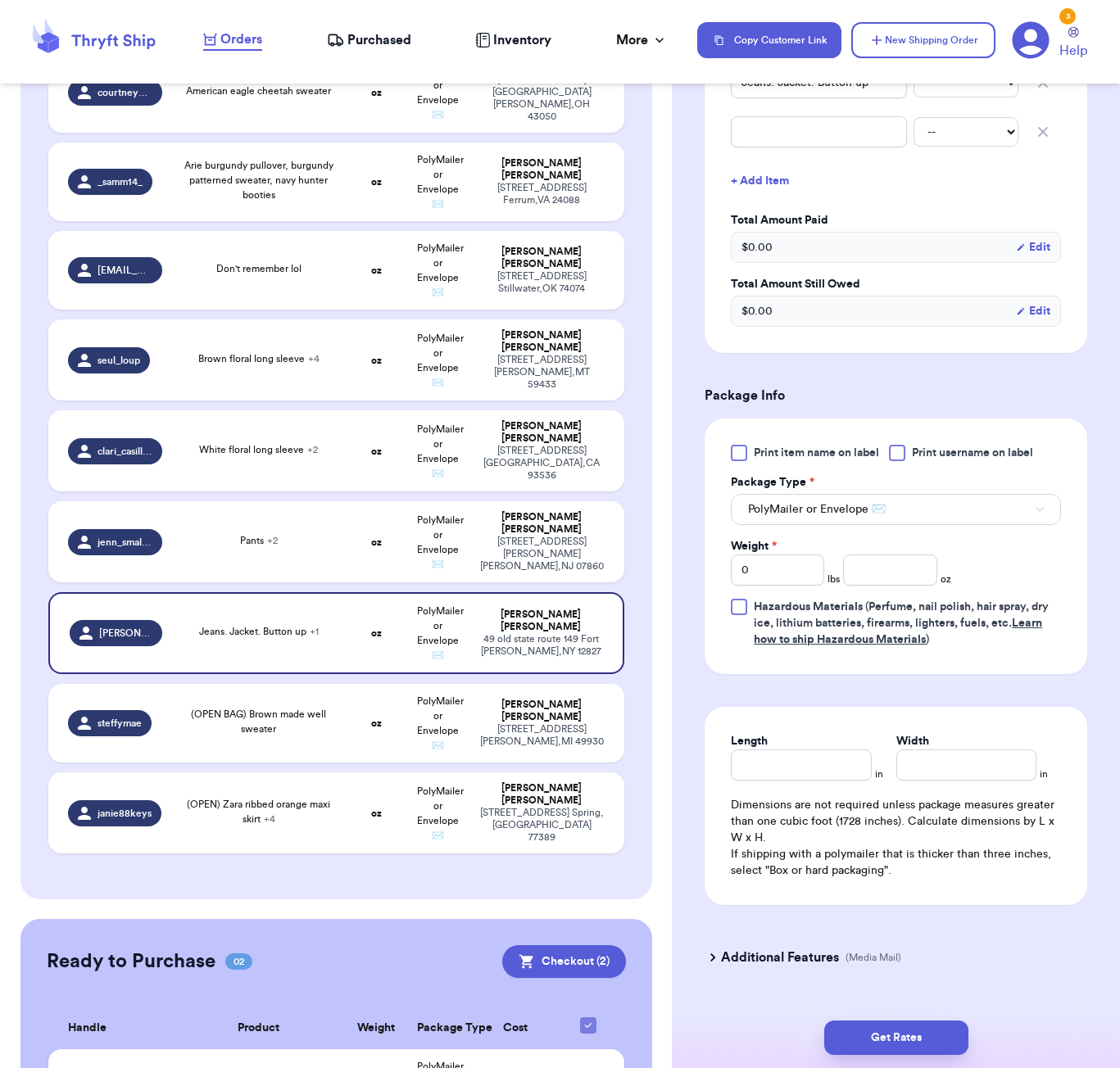
scroll to position [469, 0]
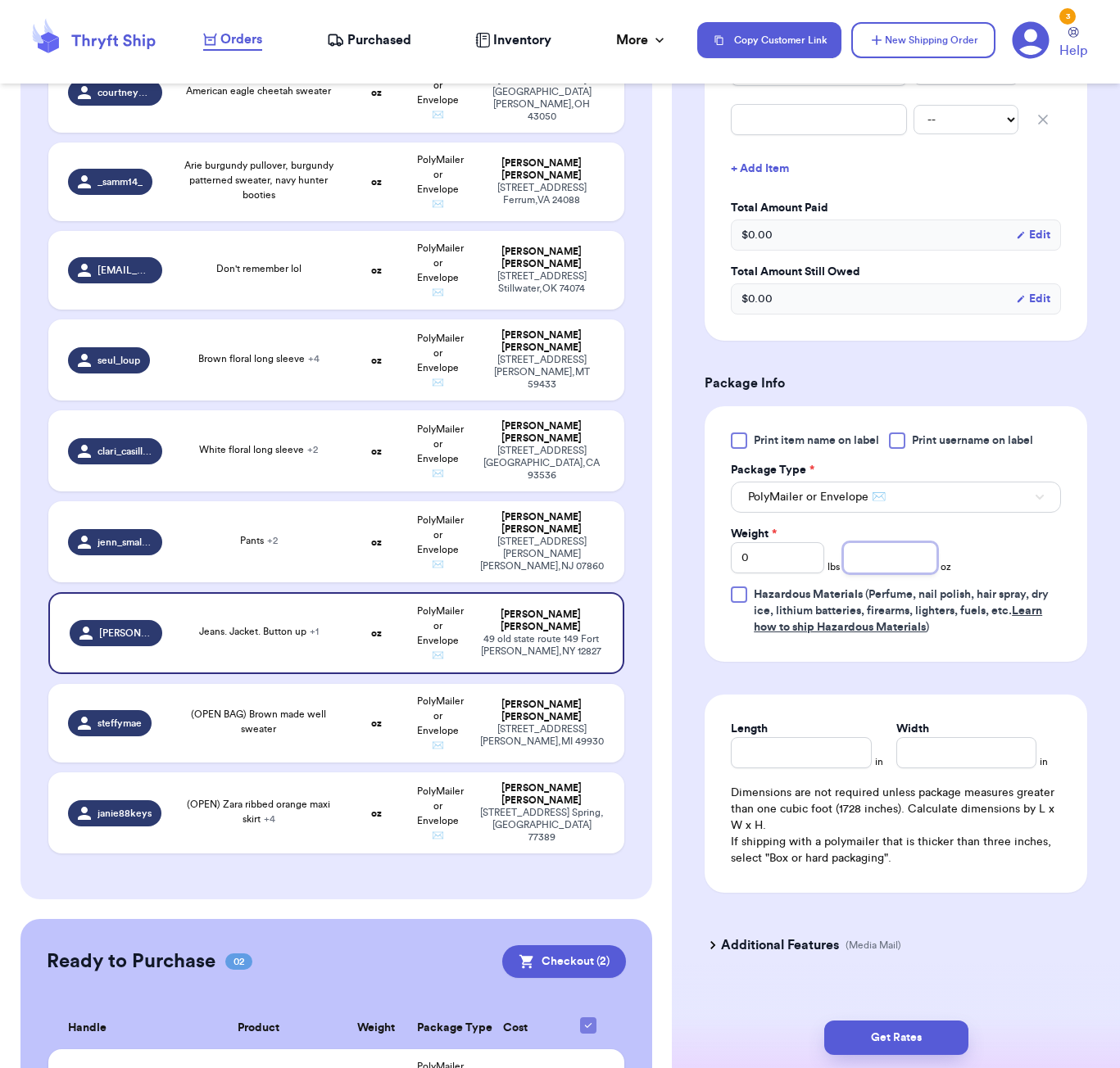
click at [894, 566] on input "number" at bounding box center [889, 558] width 93 height 31
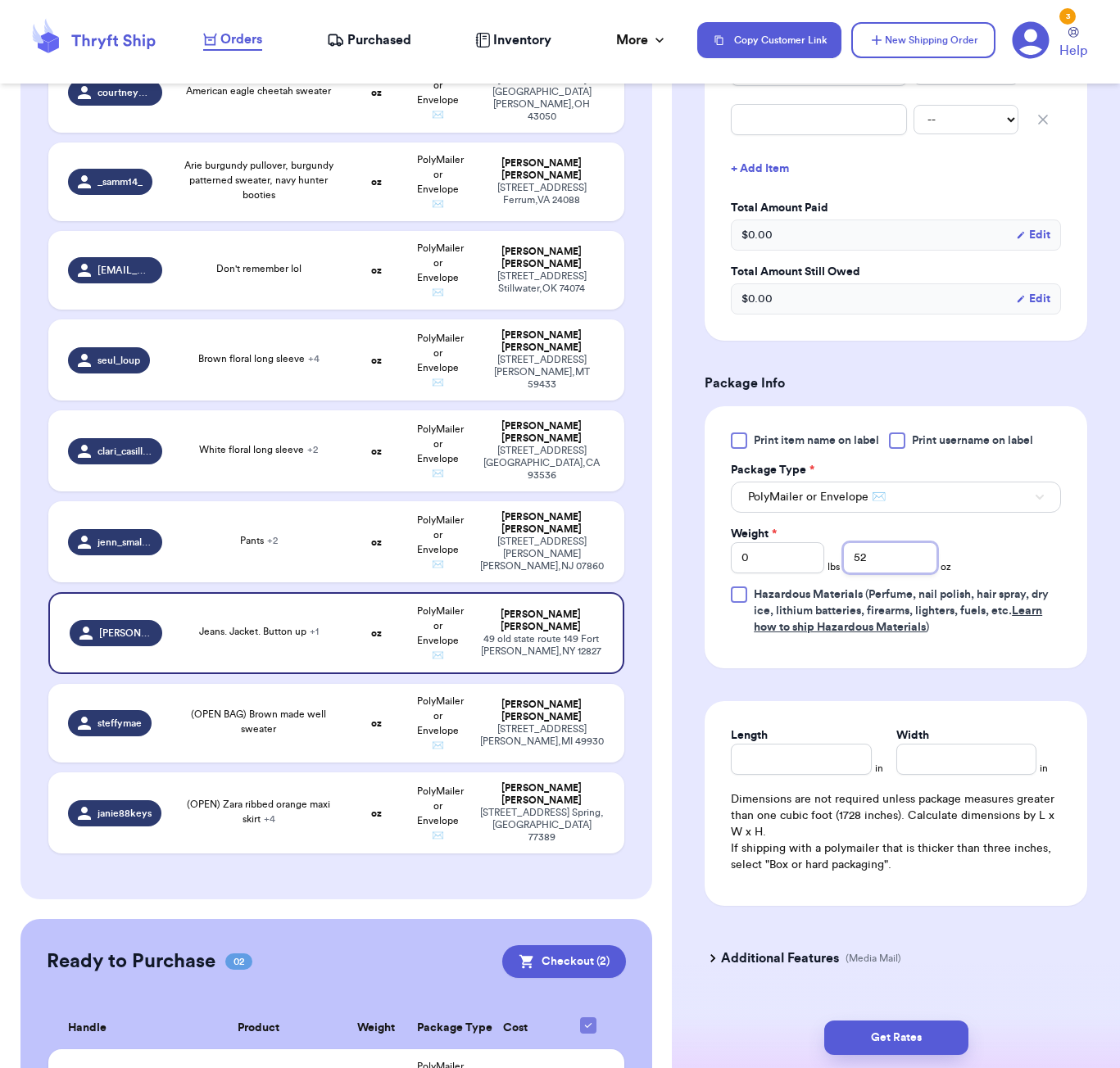
type input "52"
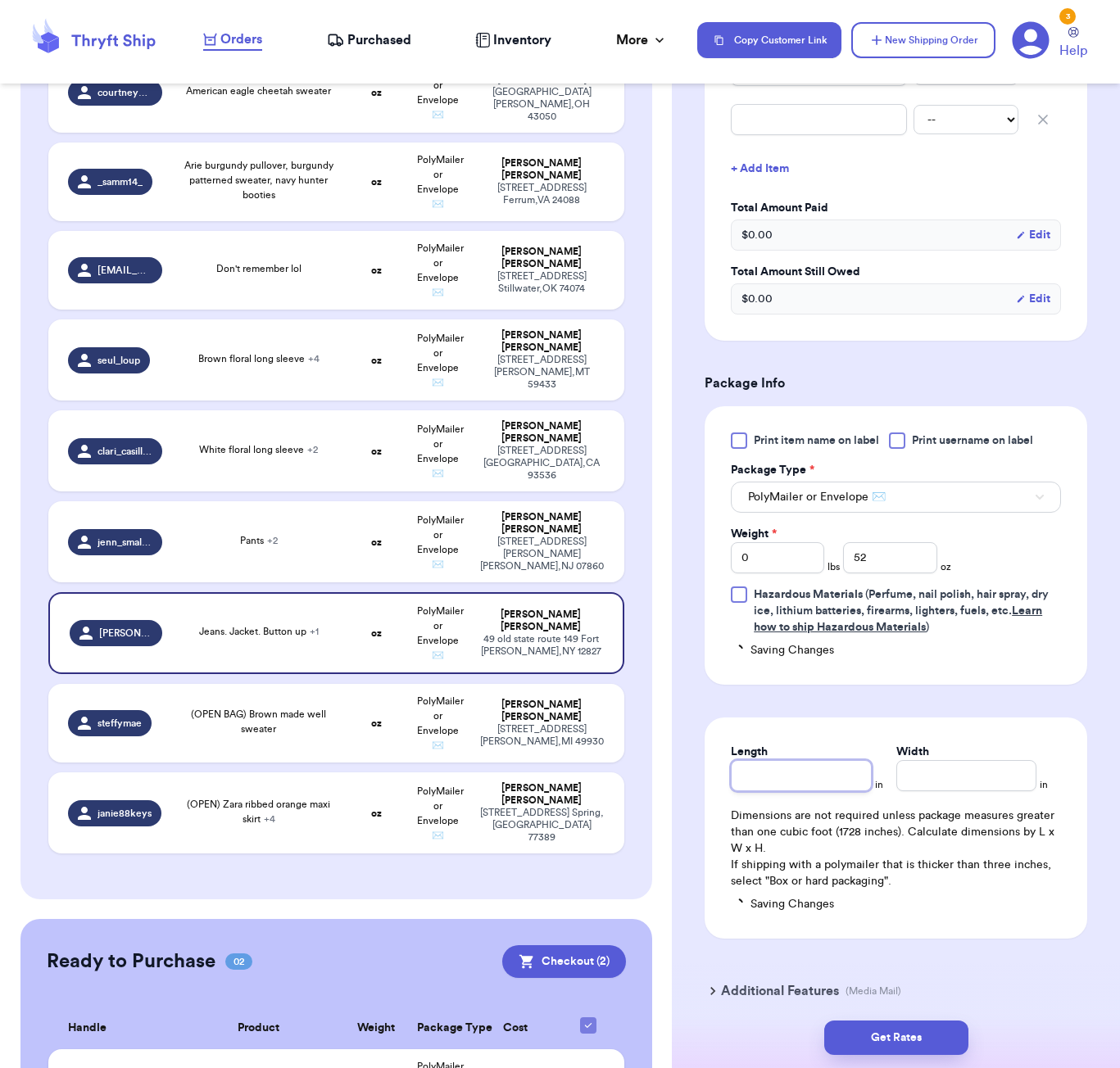
click at [800, 764] on input "Length" at bounding box center [800, 776] width 140 height 31
type input "8"
type input "7"
click at [908, 1019] on div "Get Rates" at bounding box center [895, 1037] width 448 height 60
drag, startPoint x: 929, startPoint y: 1026, endPoint x: 955, endPoint y: 1011, distance: 30.0
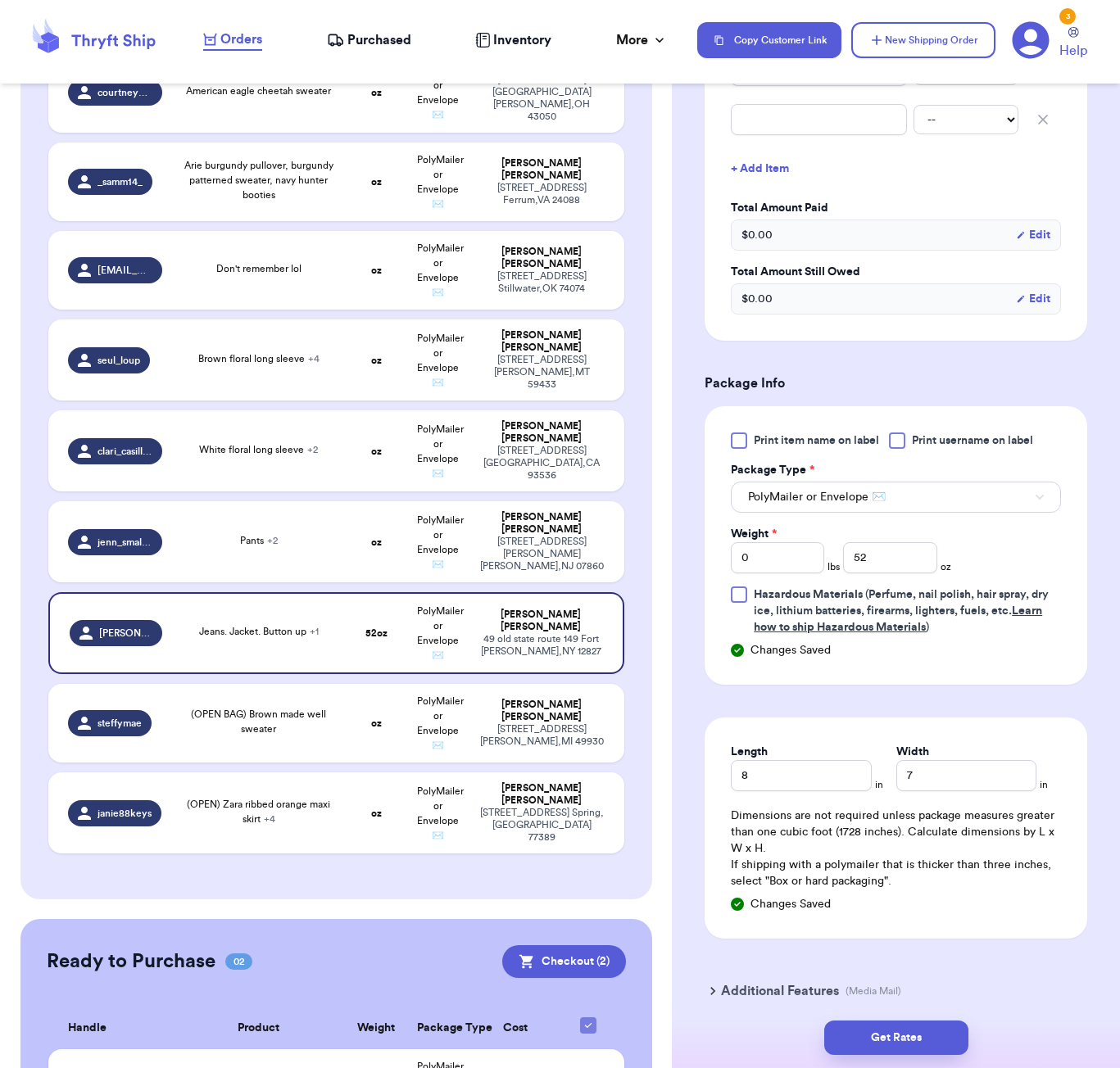
click at [930, 1026] on button "Get Rates" at bounding box center [896, 1037] width 144 height 34
type input "3"
type input "4"
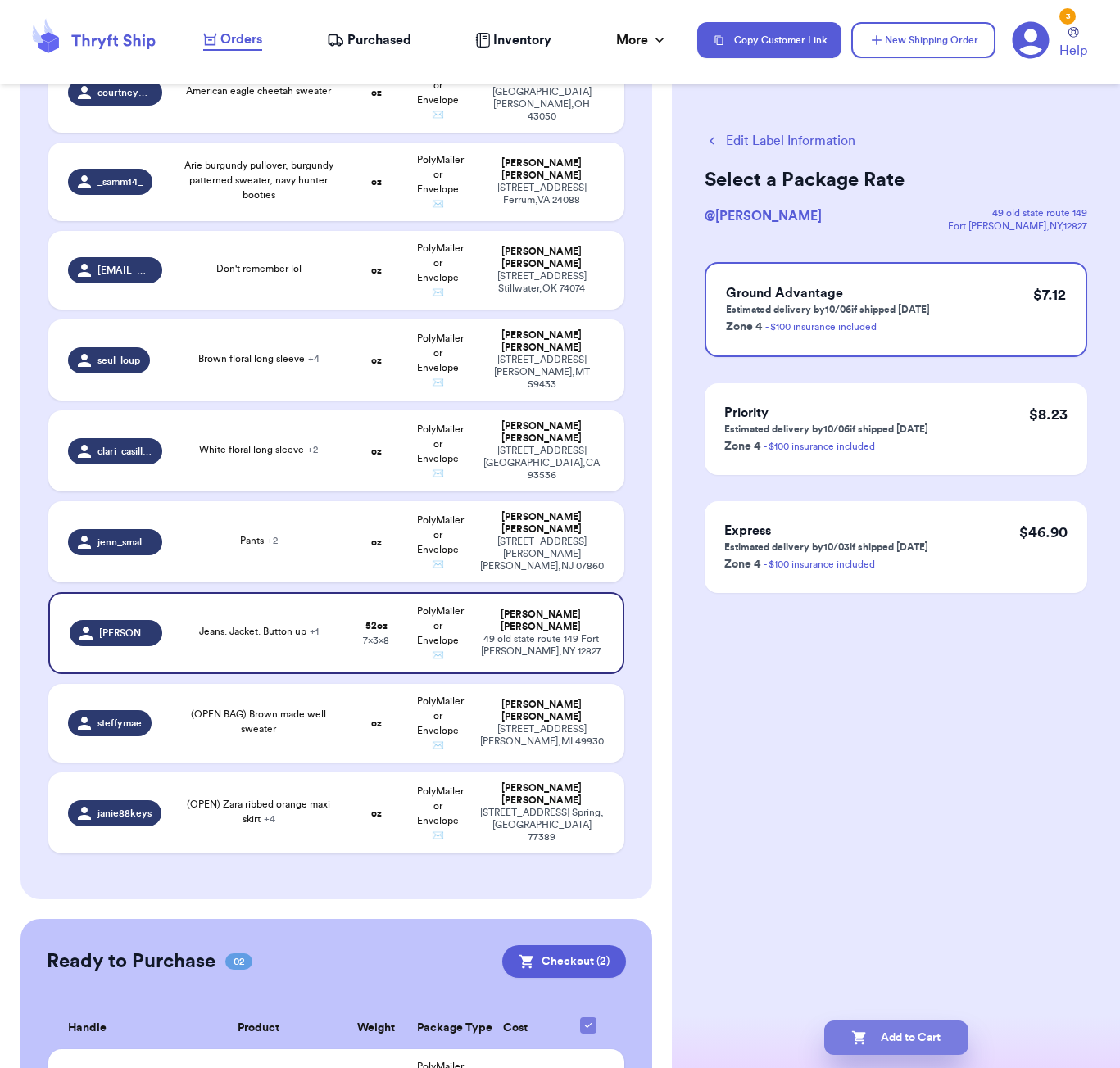
click at [926, 1041] on button "Add to Cart" at bounding box center [896, 1037] width 144 height 34
checkbox input "true"
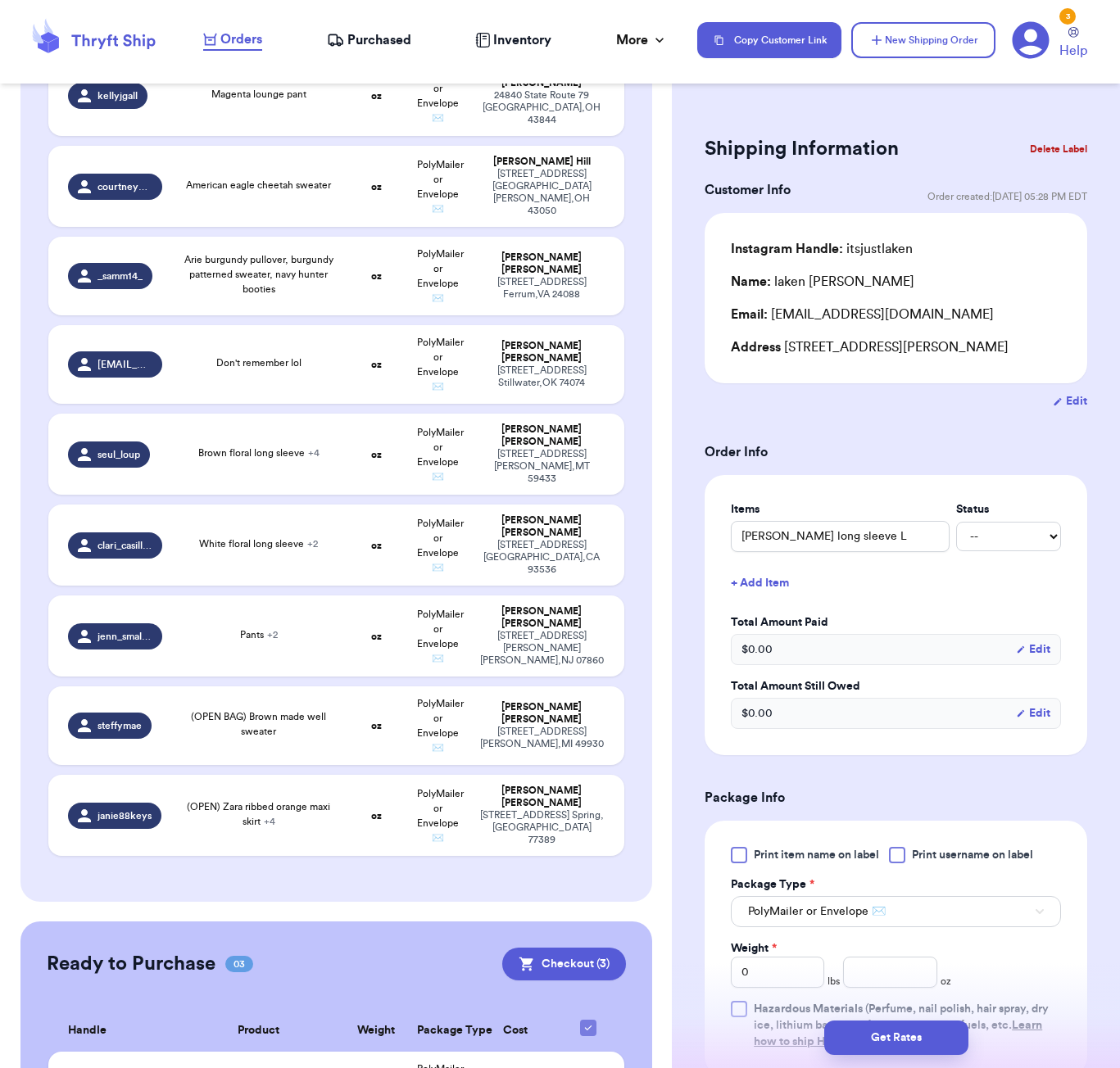
click at [871, 429] on form "Shipping Information Delete Label Customer Info Order created: [DATE] 05:28 PM …" at bounding box center [896, 761] width 382 height 1262
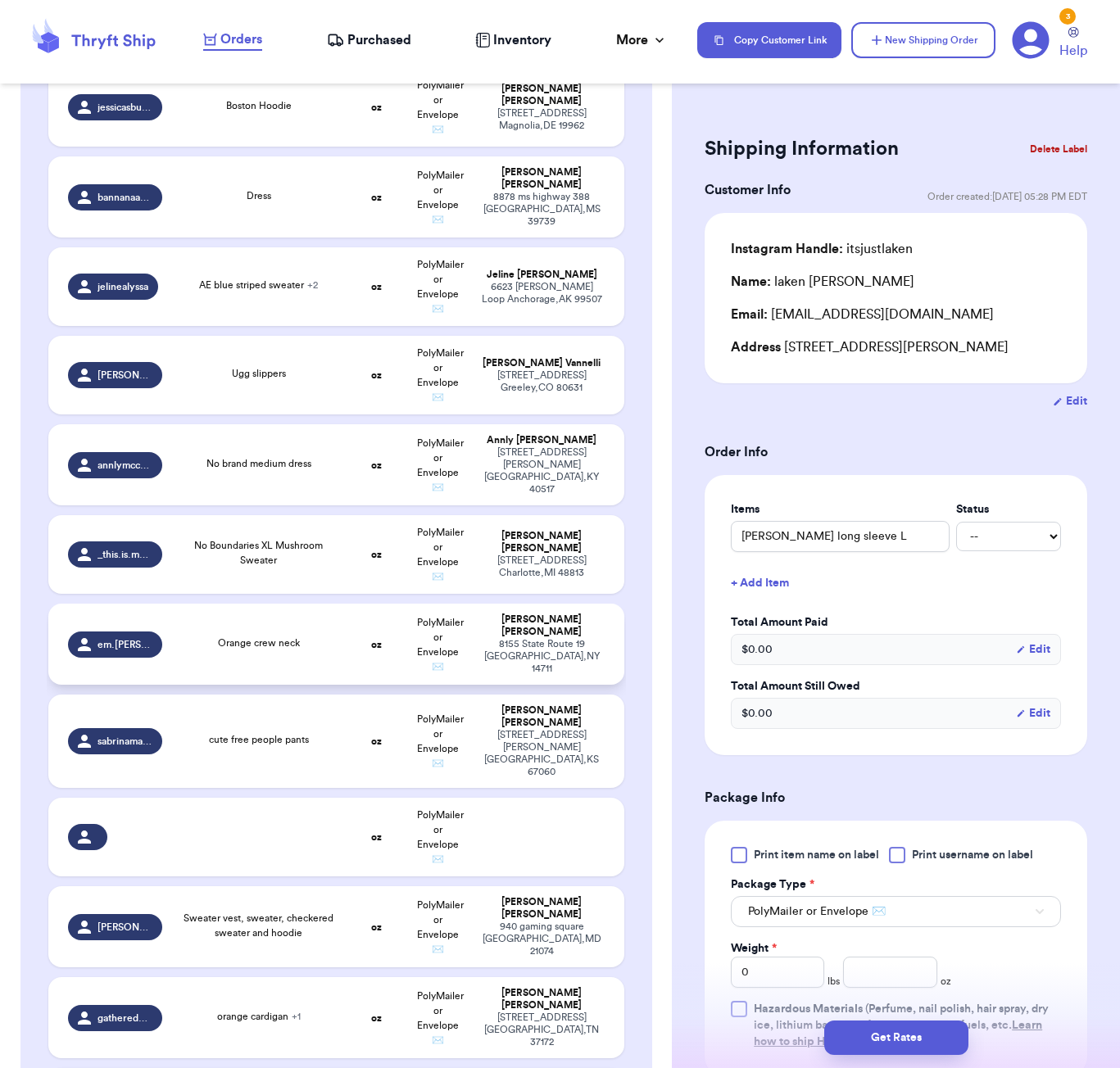
scroll to position [1054, 0]
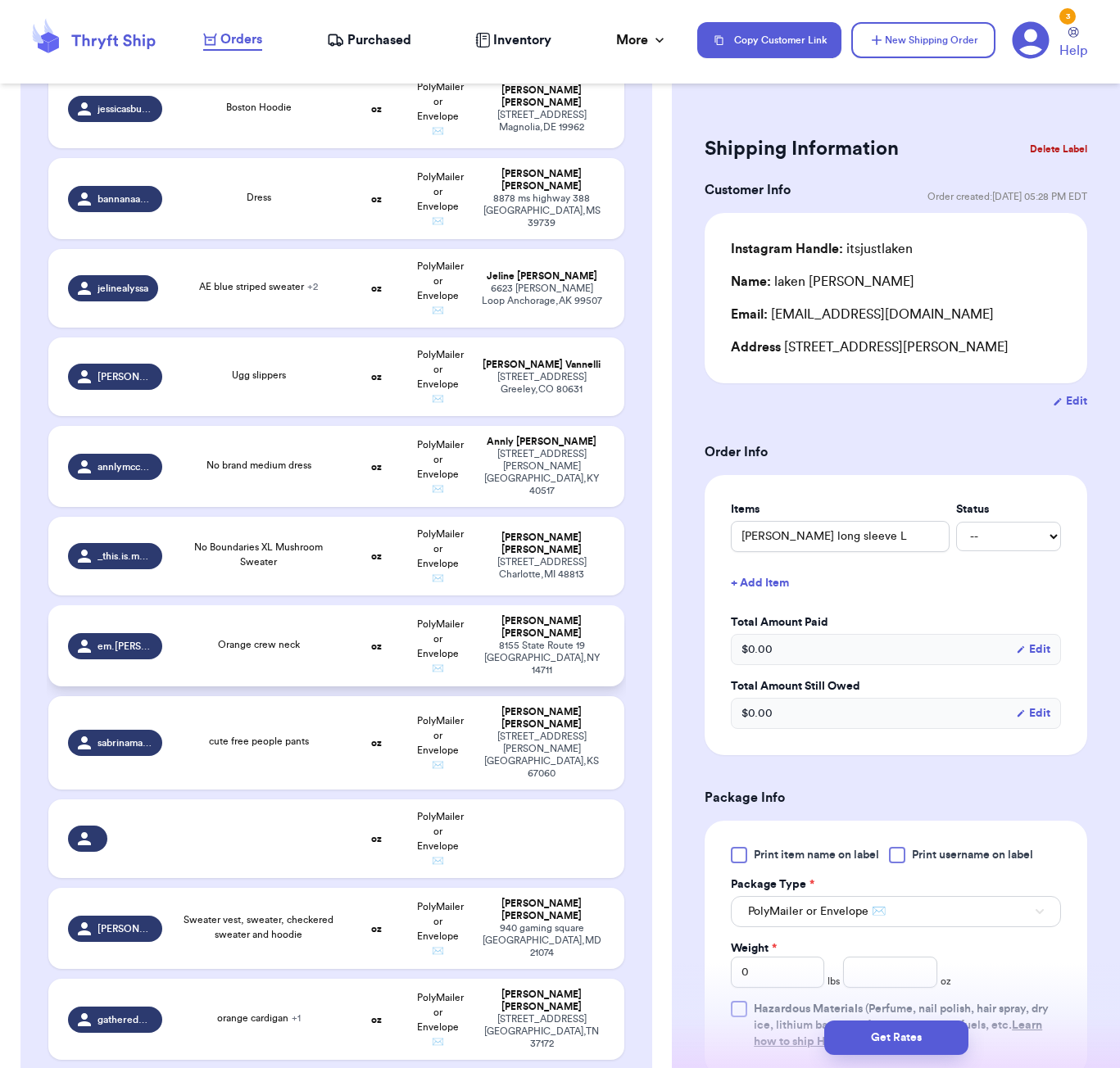
click at [277, 637] on td "Orange crew neck" at bounding box center [258, 645] width 174 height 81
type input "Orange crew neck"
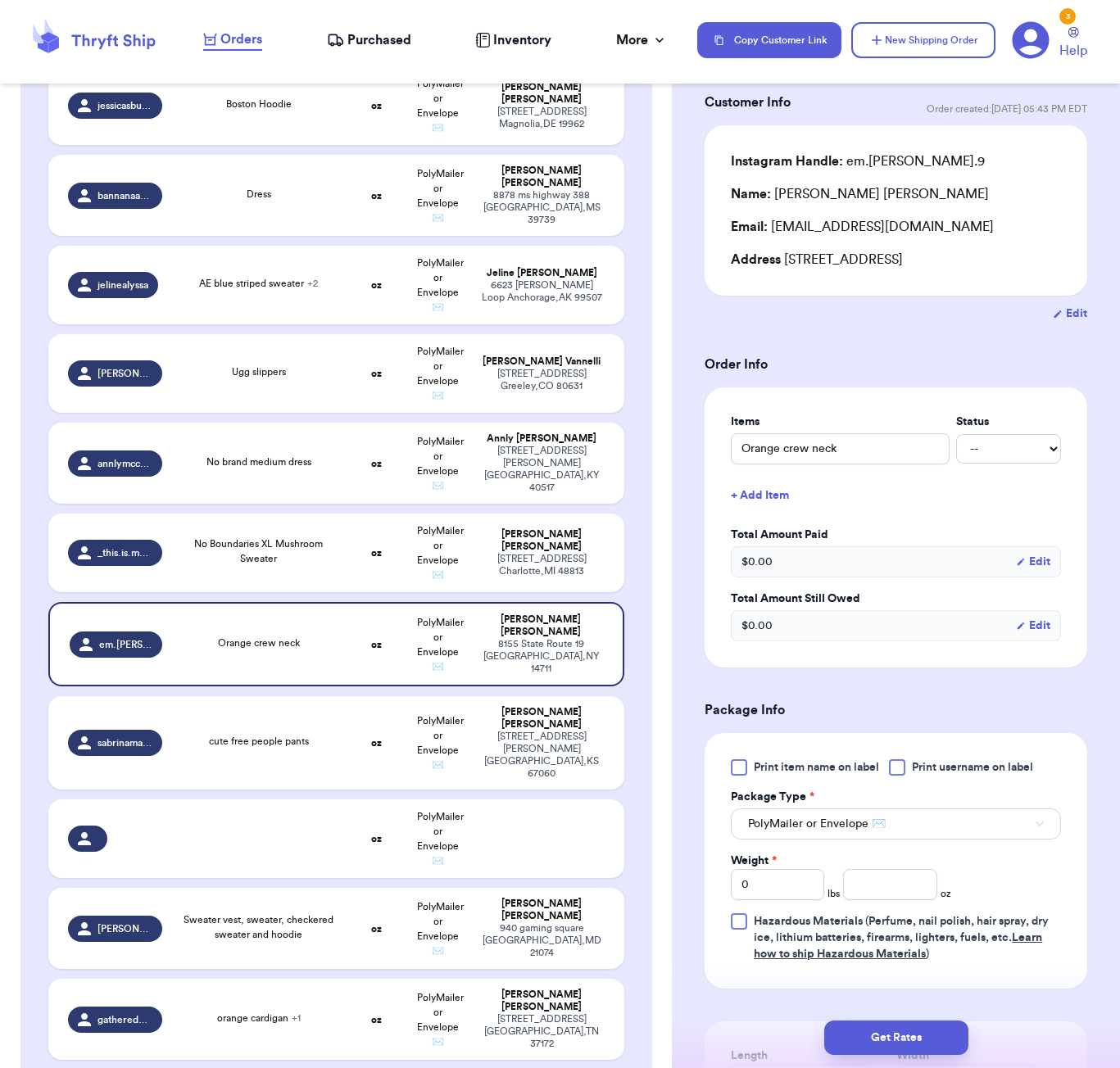
scroll to position [325, 0]
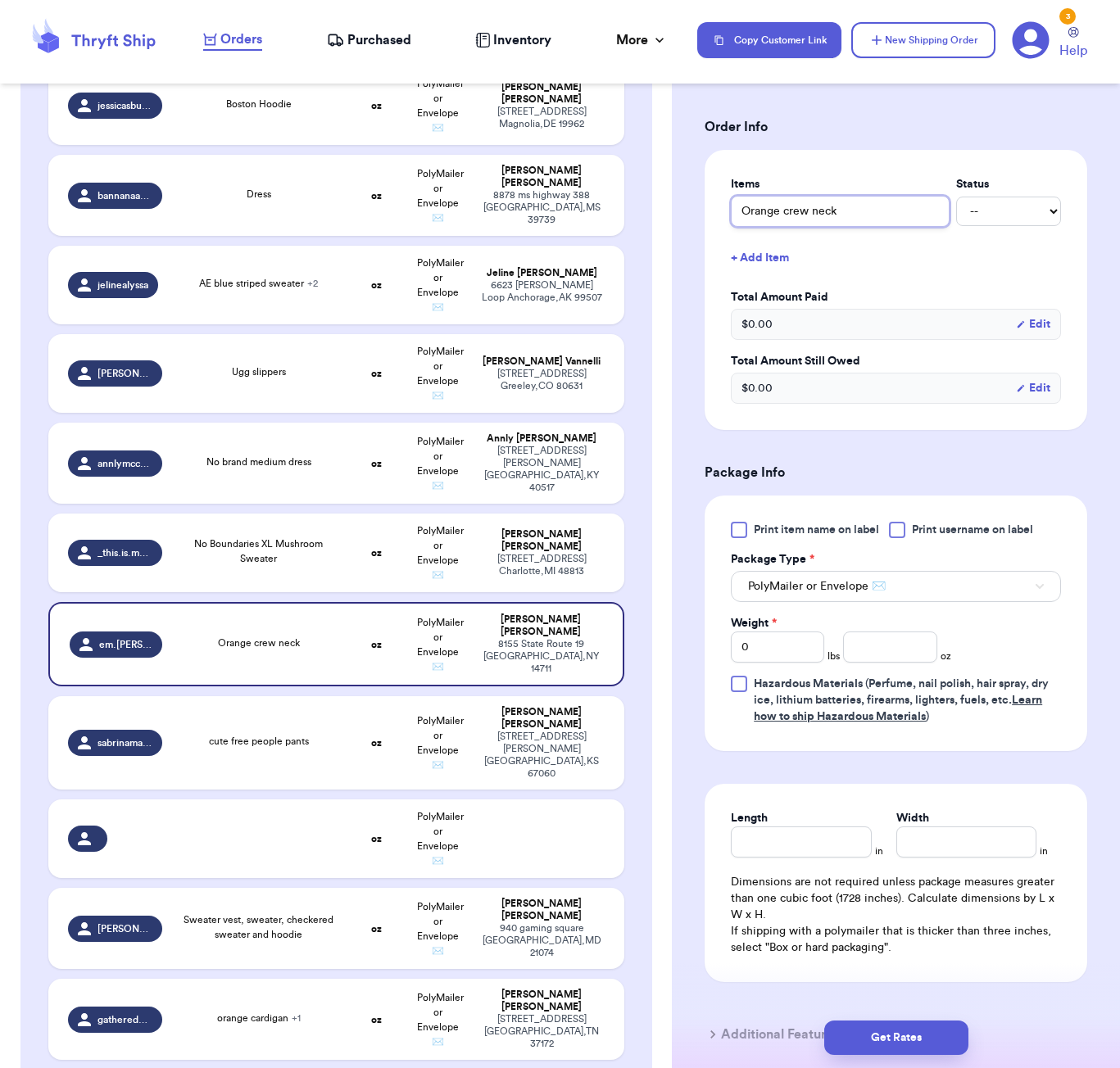
click at [746, 216] on input "Orange crew neck" at bounding box center [840, 211] width 219 height 31
type input "LOrange crew neck"
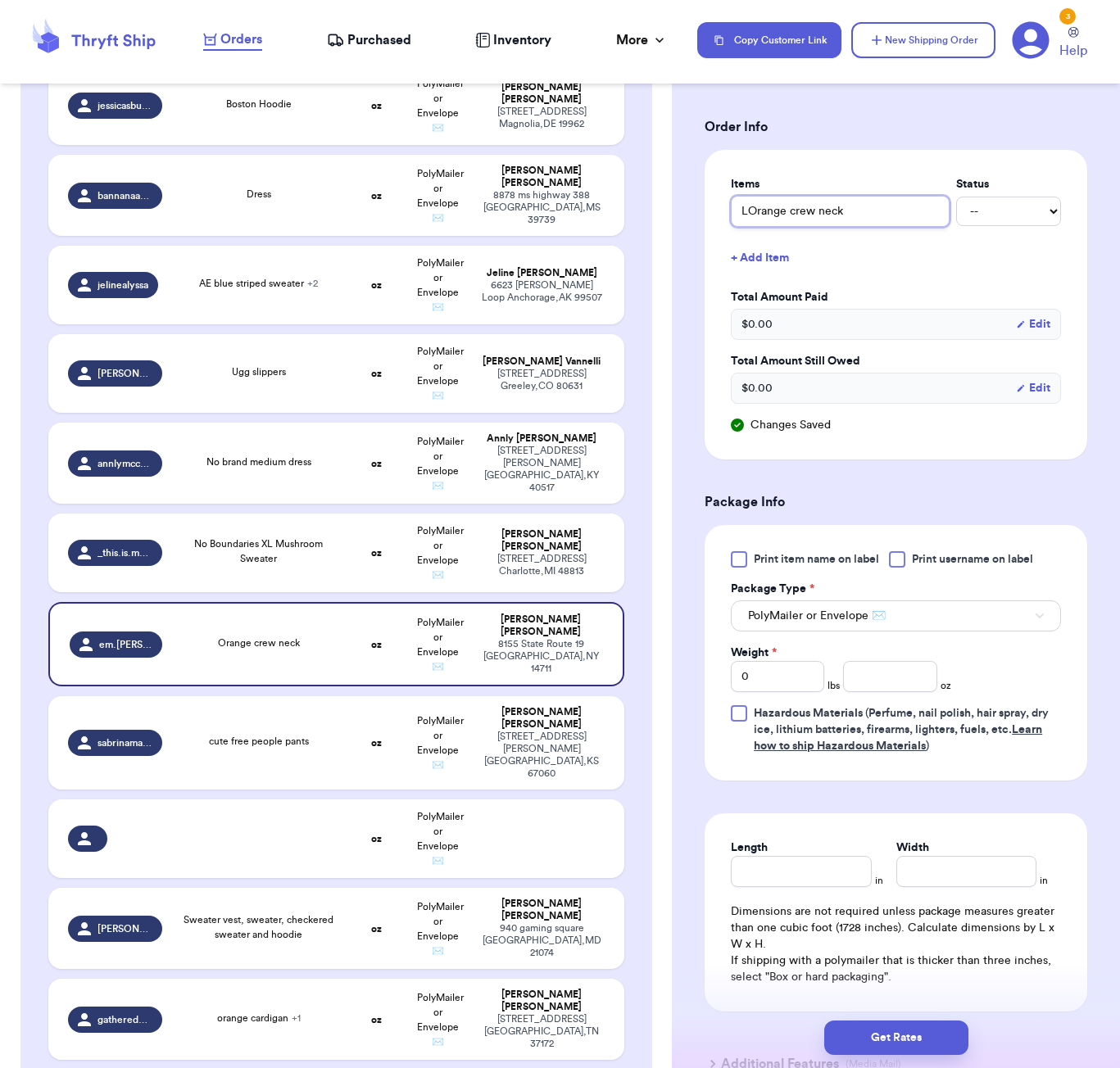
type input "LaOrange crew neck"
type input "LanOrange crew neck"
type input "LandOrange crew neck"
type input "LandsOrange crew neck"
type input "Lands Orange crew neck"
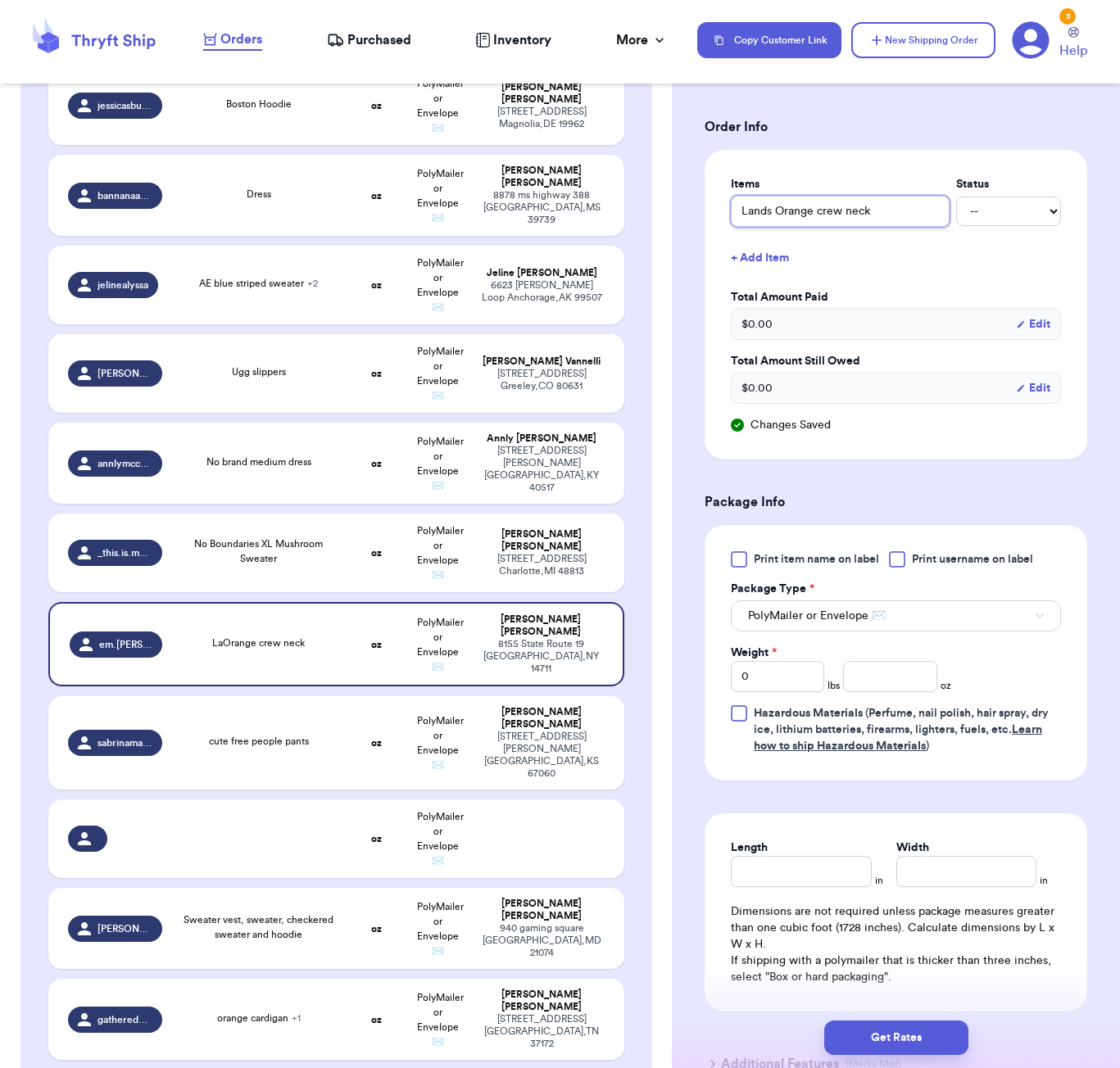
type input "Lands eOrange crew neck"
type input "Lands enOrange crew neck"
type input "Lands endOrange crew neck"
type input "Lands end Orange crew neck"
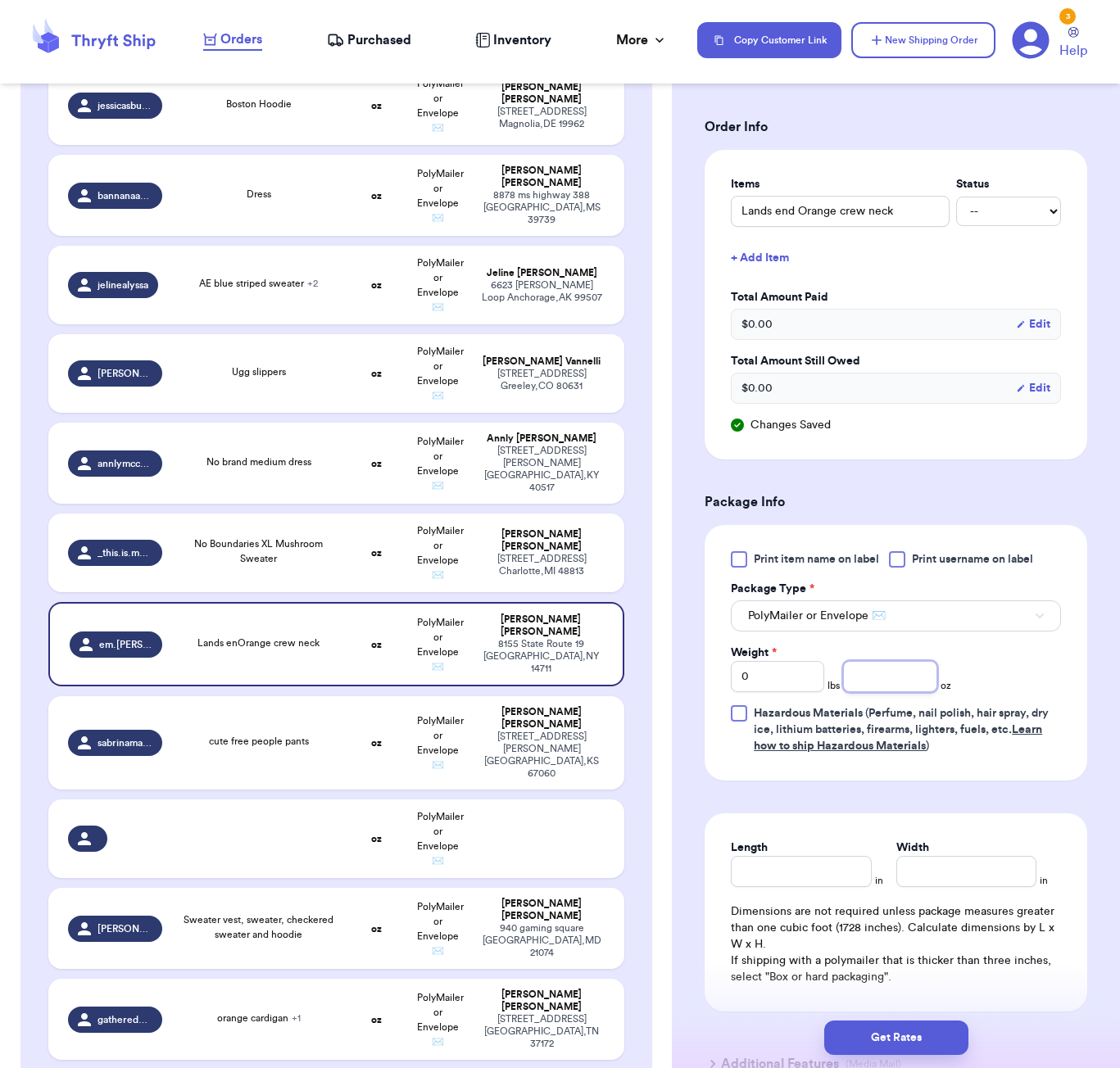
click at [920, 679] on input "number" at bounding box center [889, 677] width 93 height 31
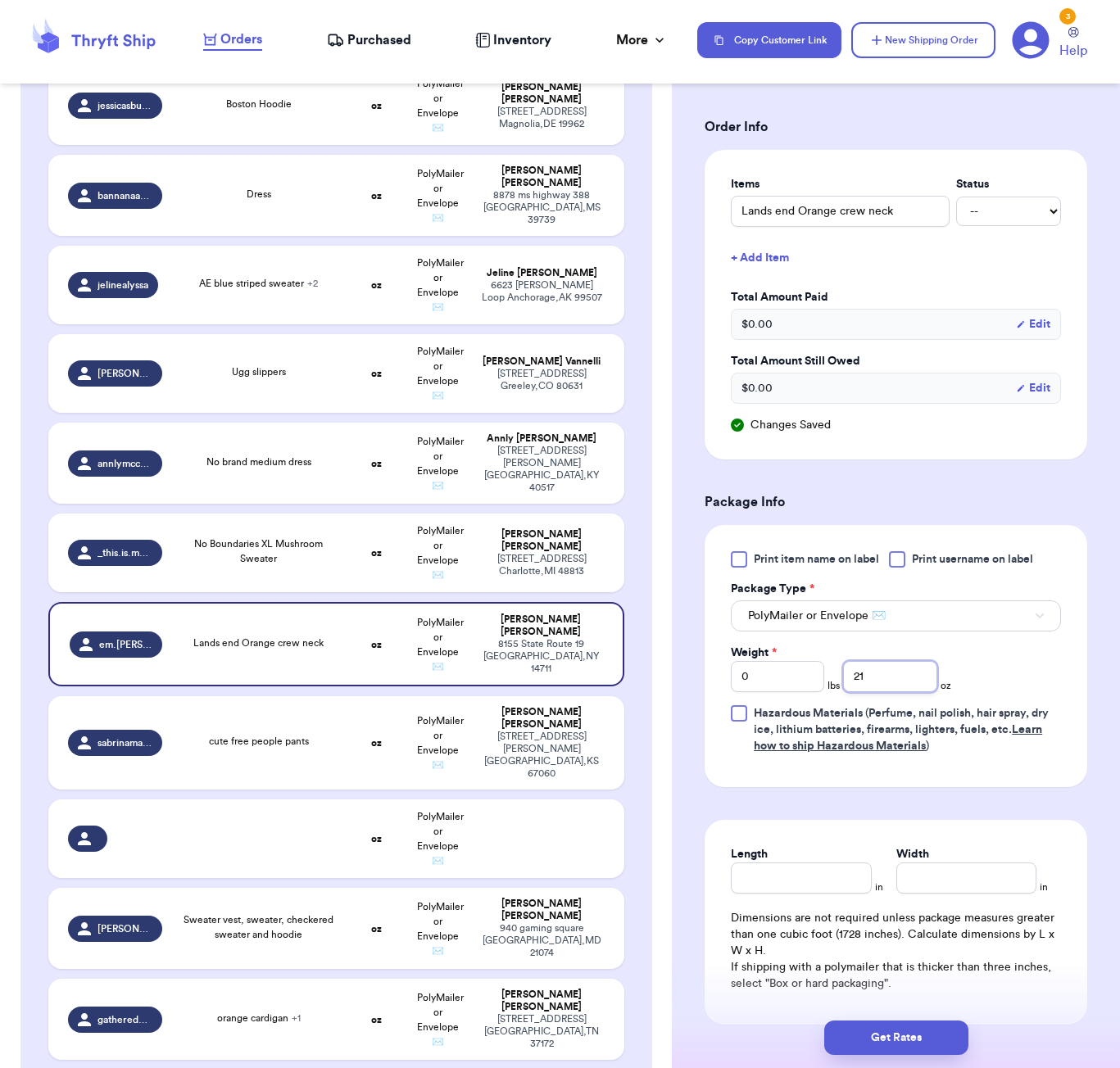
type input "21"
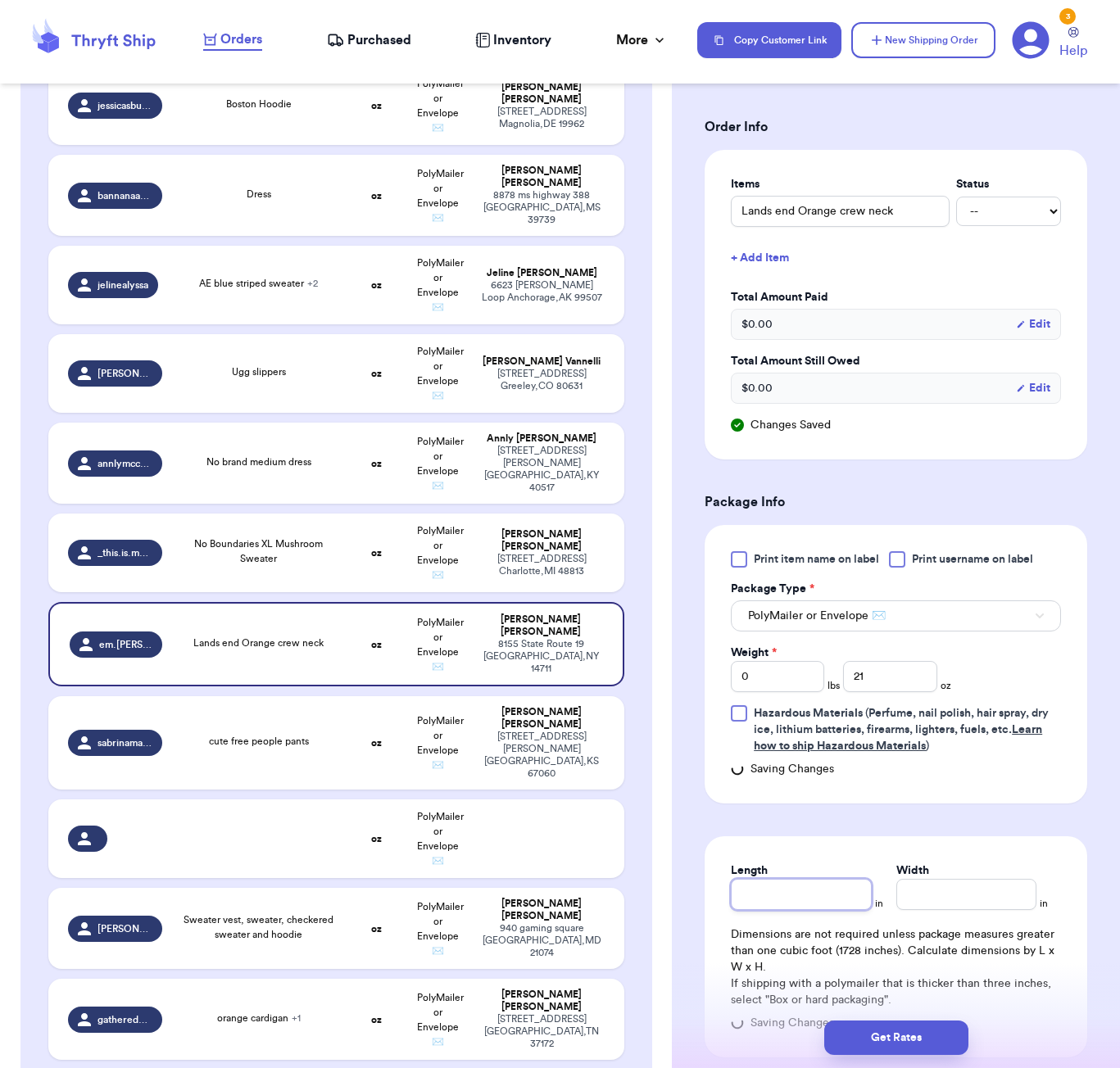
click at [832, 882] on input "Length" at bounding box center [800, 895] width 140 height 31
type input "6"
type input "5"
click at [893, 1037] on button "Get Rates" at bounding box center [896, 1037] width 144 height 34
type input "1"
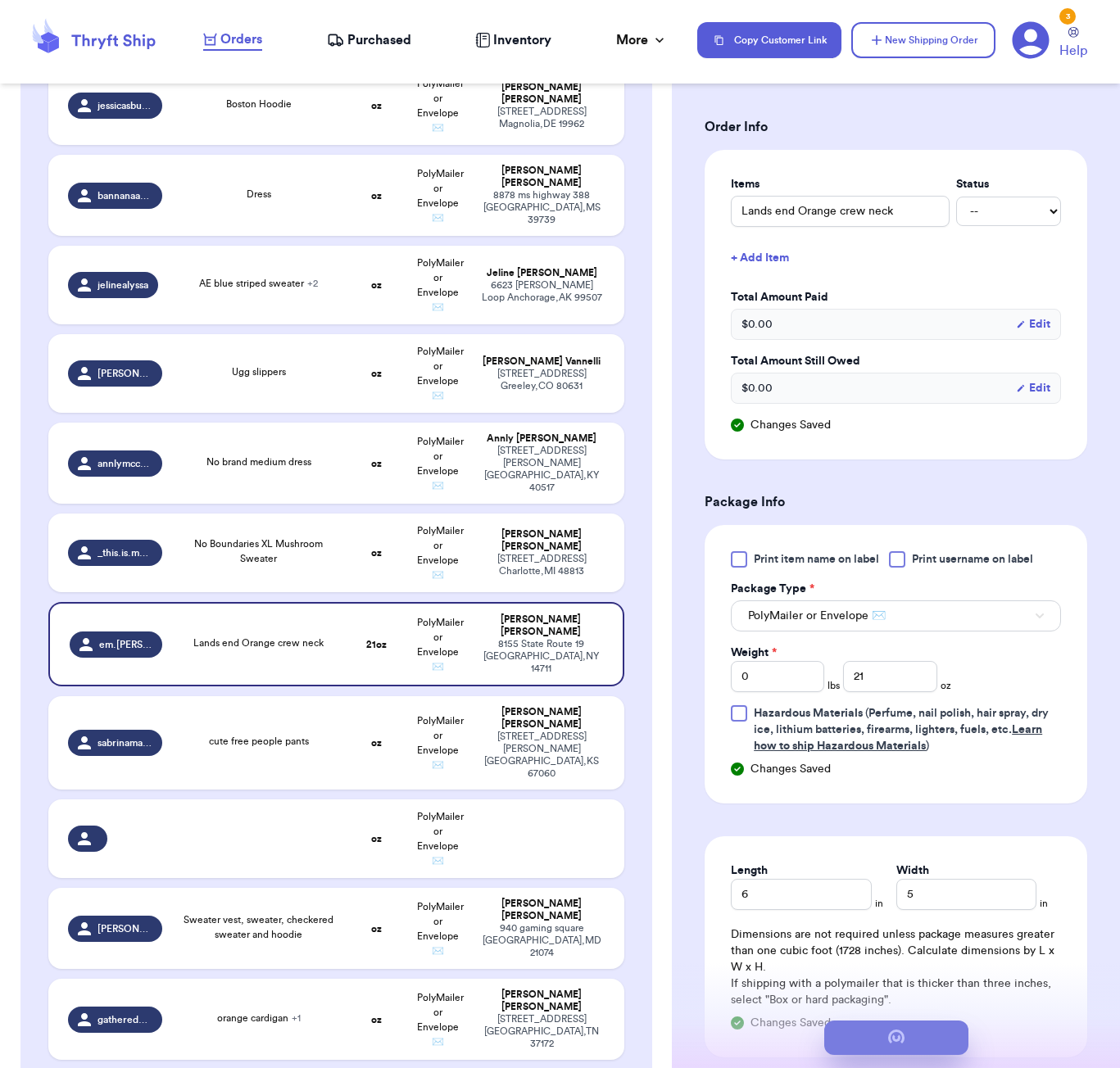
type input "5"
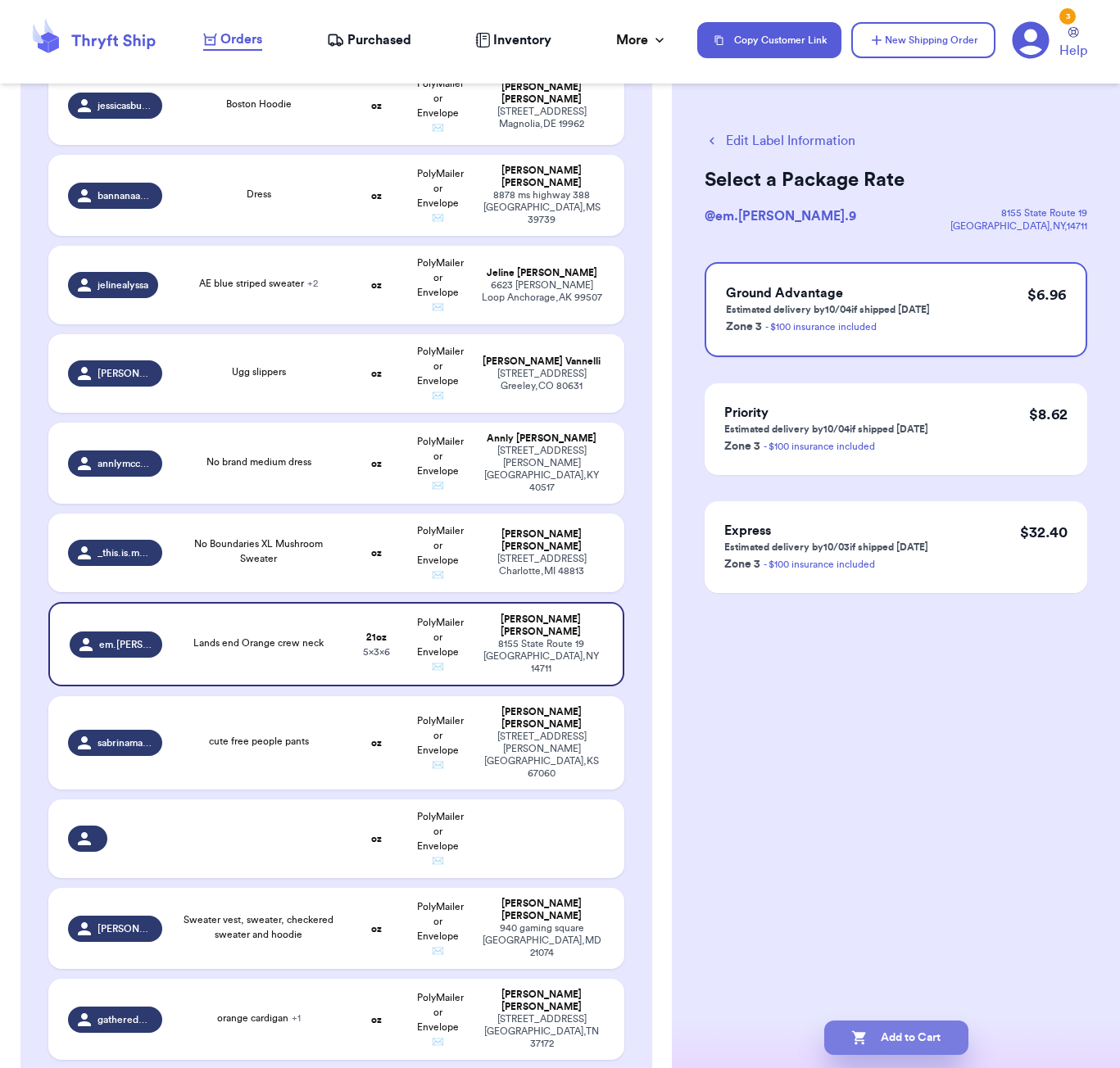
click at [927, 1037] on button "Add to Cart" at bounding box center [896, 1037] width 144 height 34
checkbox input "true"
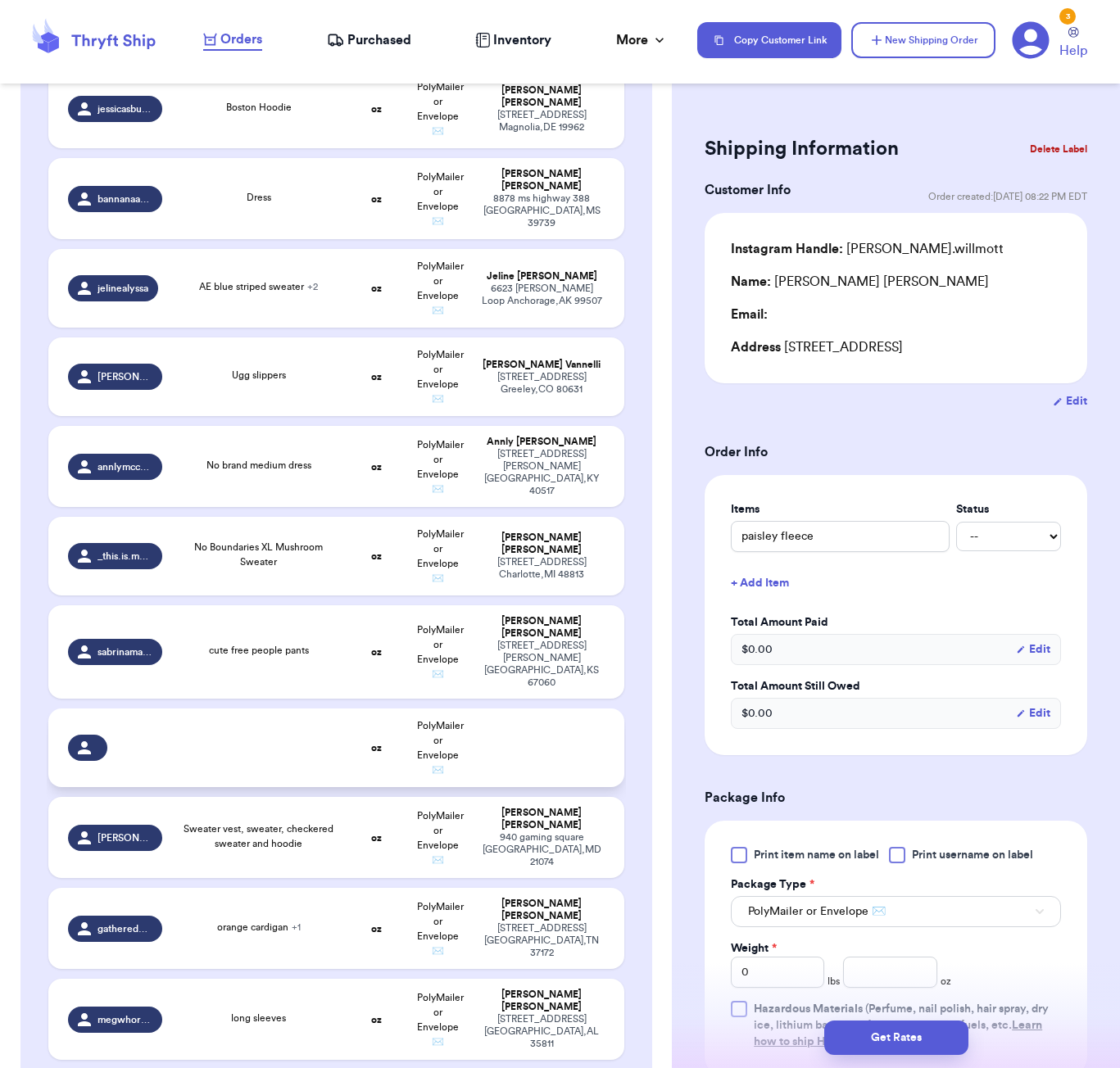
click at [329, 733] on td at bounding box center [258, 748] width 174 height 79
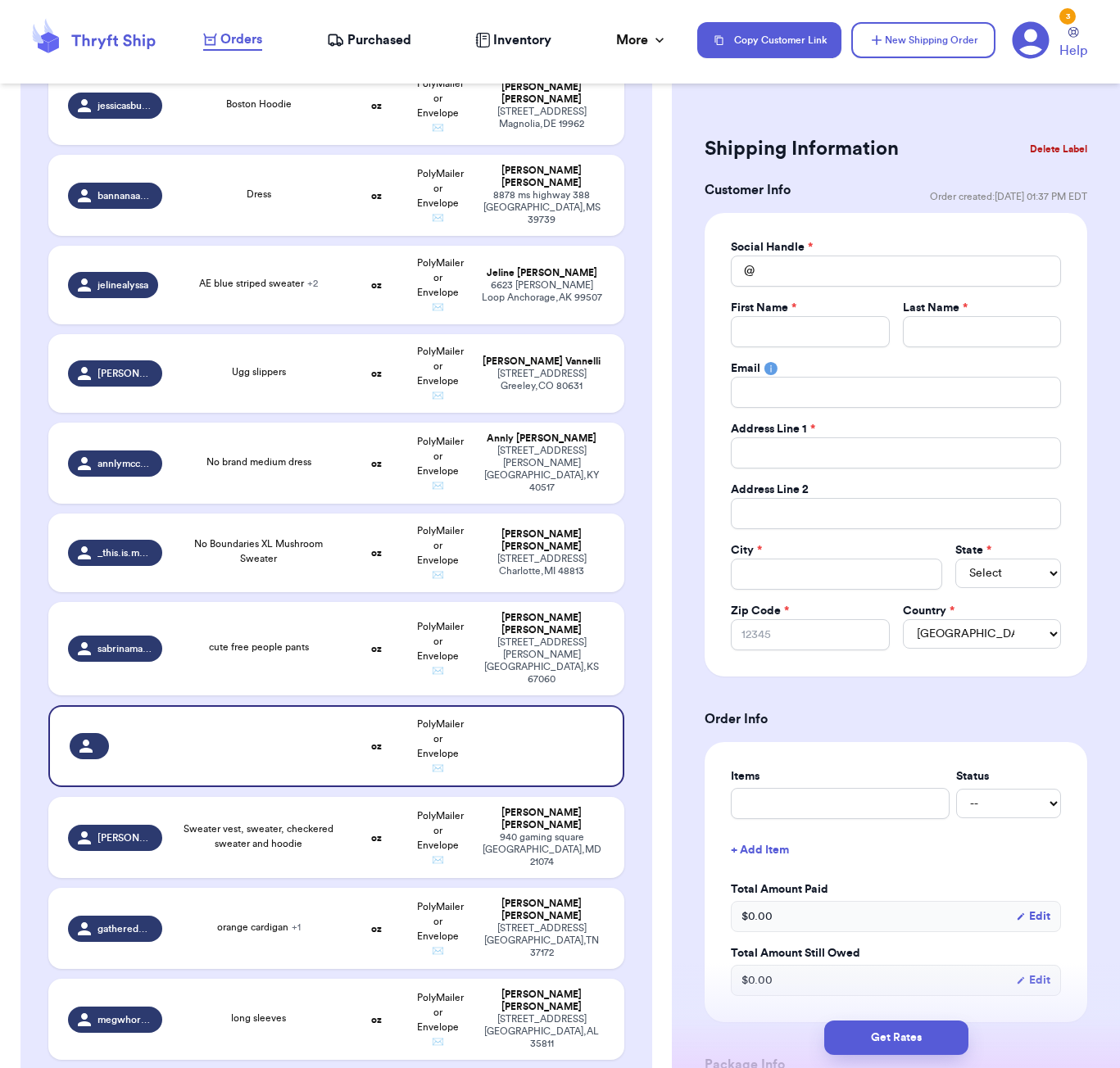
click at [1056, 138] on button "Delete Label" at bounding box center [1058, 148] width 71 height 36
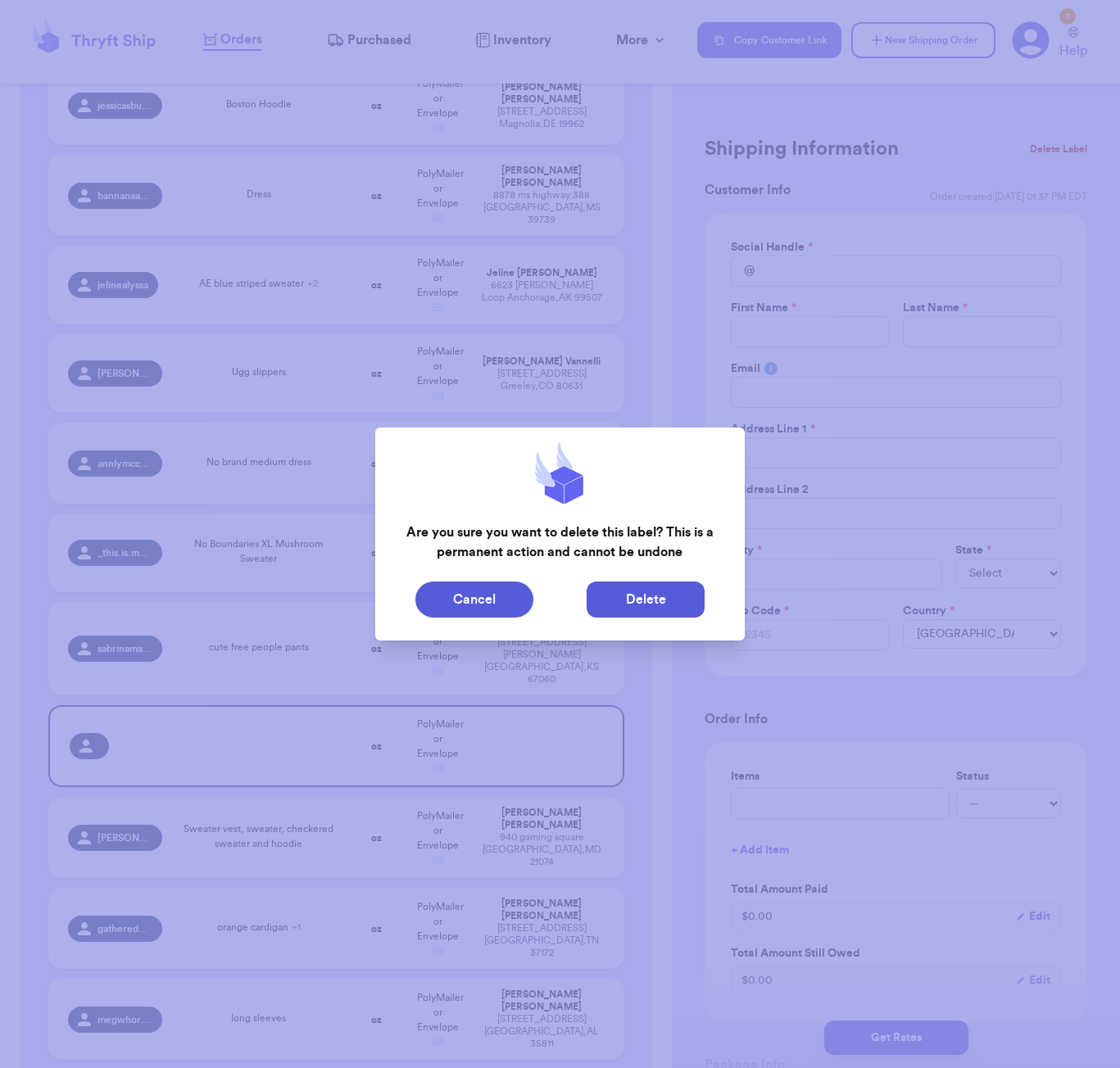
click at [615, 605] on button "Delete" at bounding box center [645, 599] width 118 height 36
type input "paisley fleece"
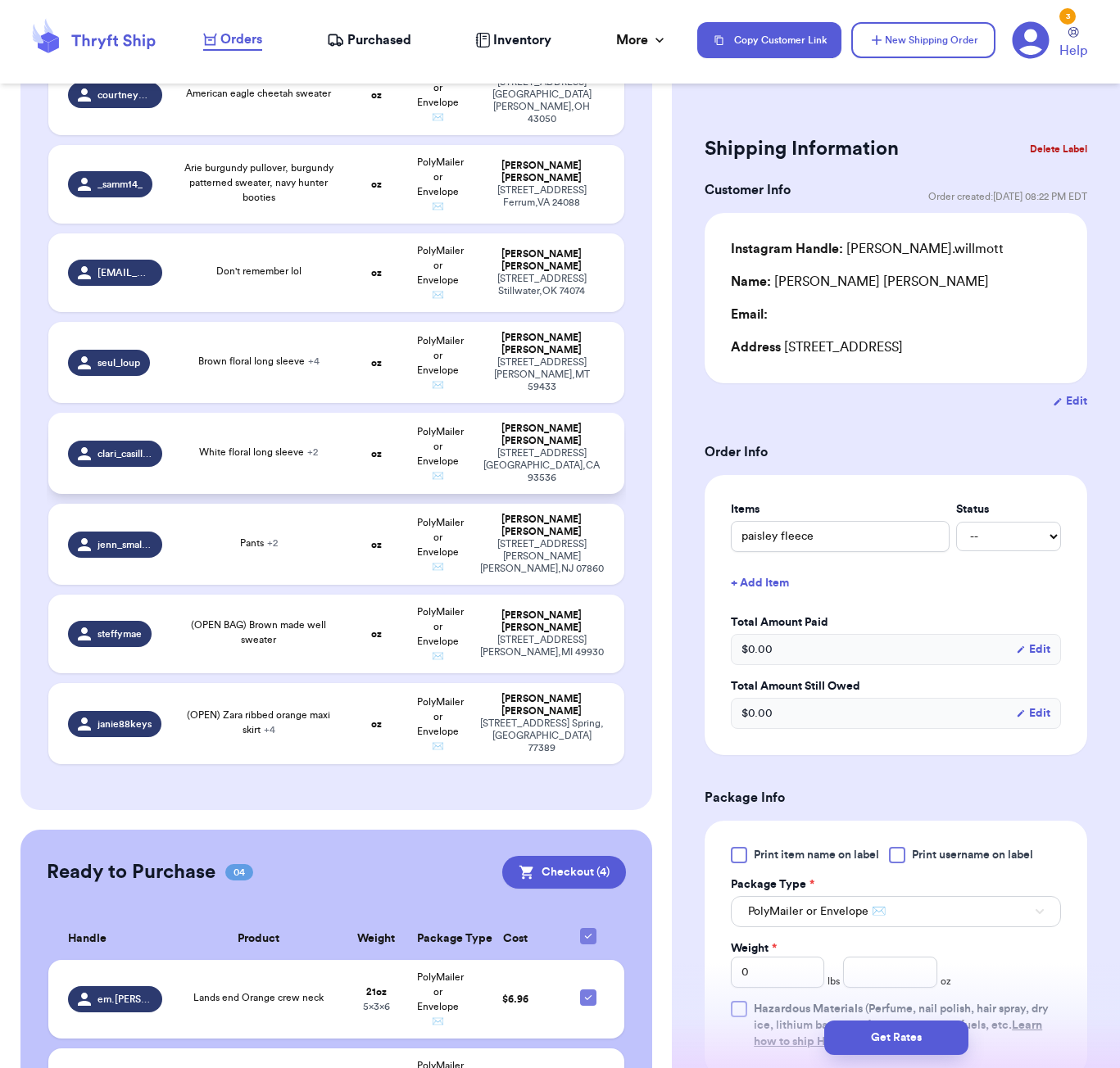
scroll to position [2705, 0]
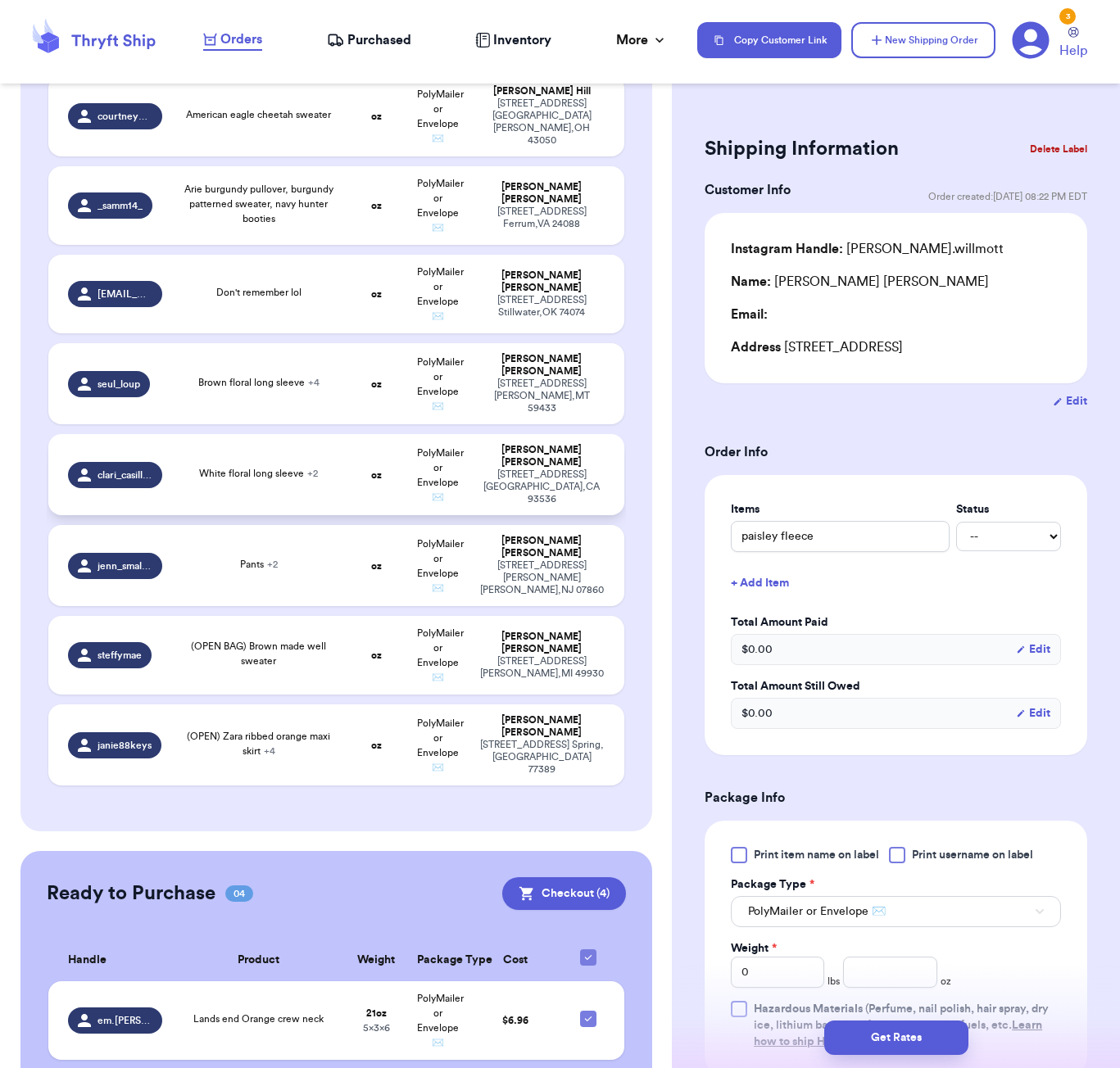
click at [333, 434] on td "White floral long sleeve + 2" at bounding box center [258, 474] width 174 height 81
type input "White floral long sleeve"
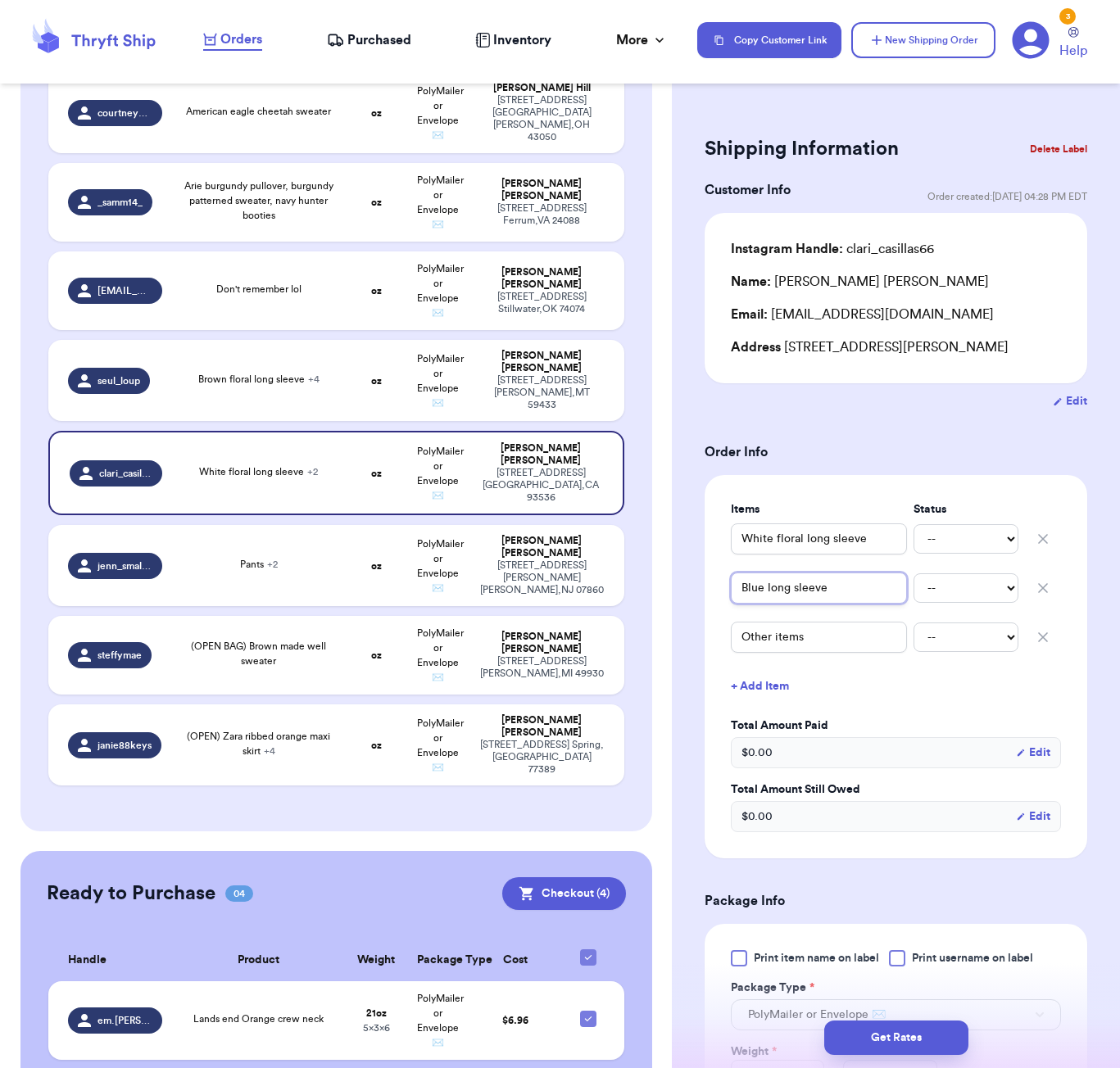
click at [772, 593] on input "Blue long sleeve" at bounding box center [819, 589] width 176 height 31
click at [762, 596] on input "Blue long sleeve" at bounding box center [819, 589] width 176 height 31
type input "Blue long sleeve"
type input "Blue s long sleeve"
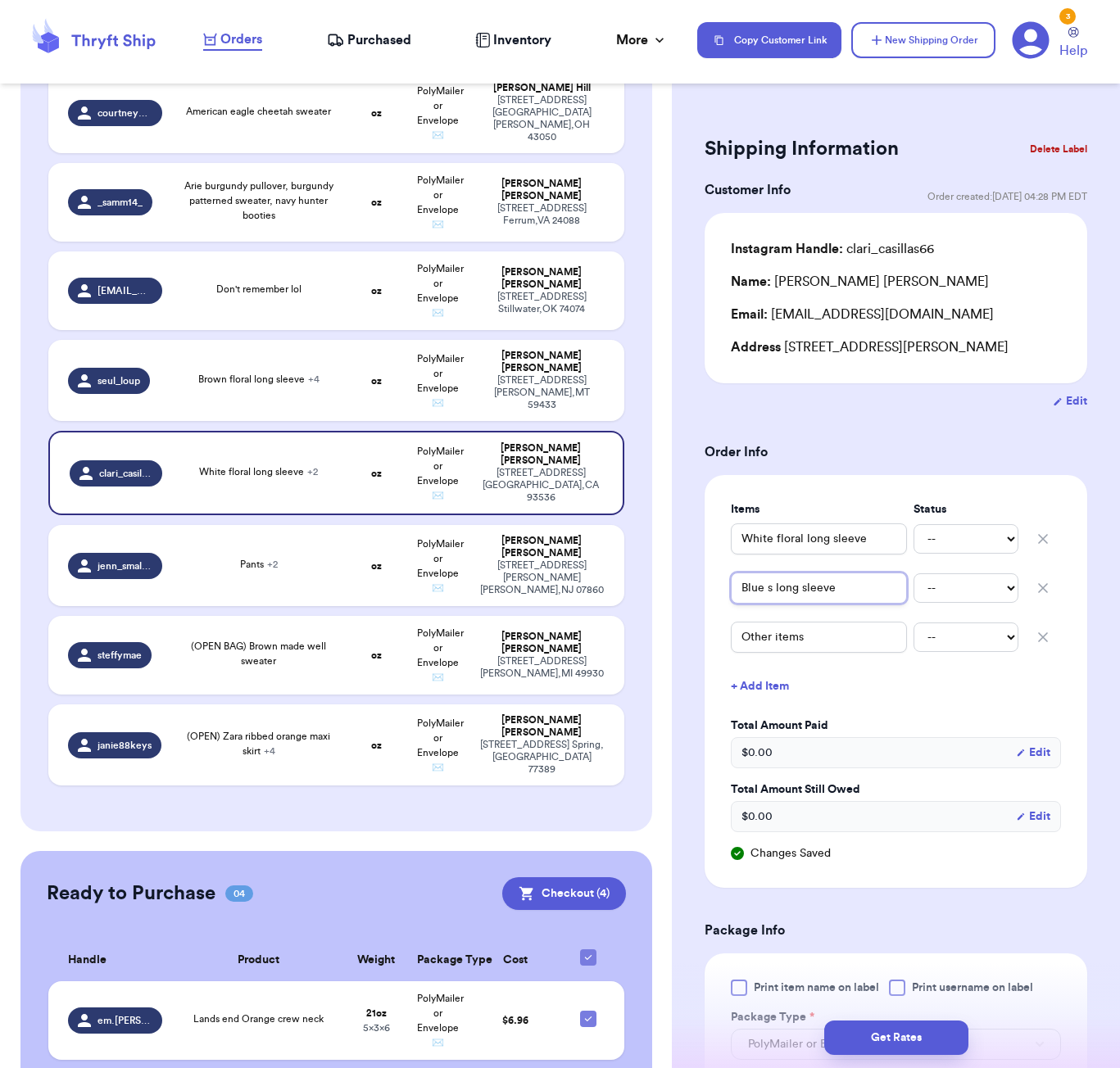
type input "Blue st long sleeve"
type input "Blue str long sleeve"
type input "Blue stri long sleeve"
type input "Blue strip long sleeve"
type input "Blue stripe long sleeve"
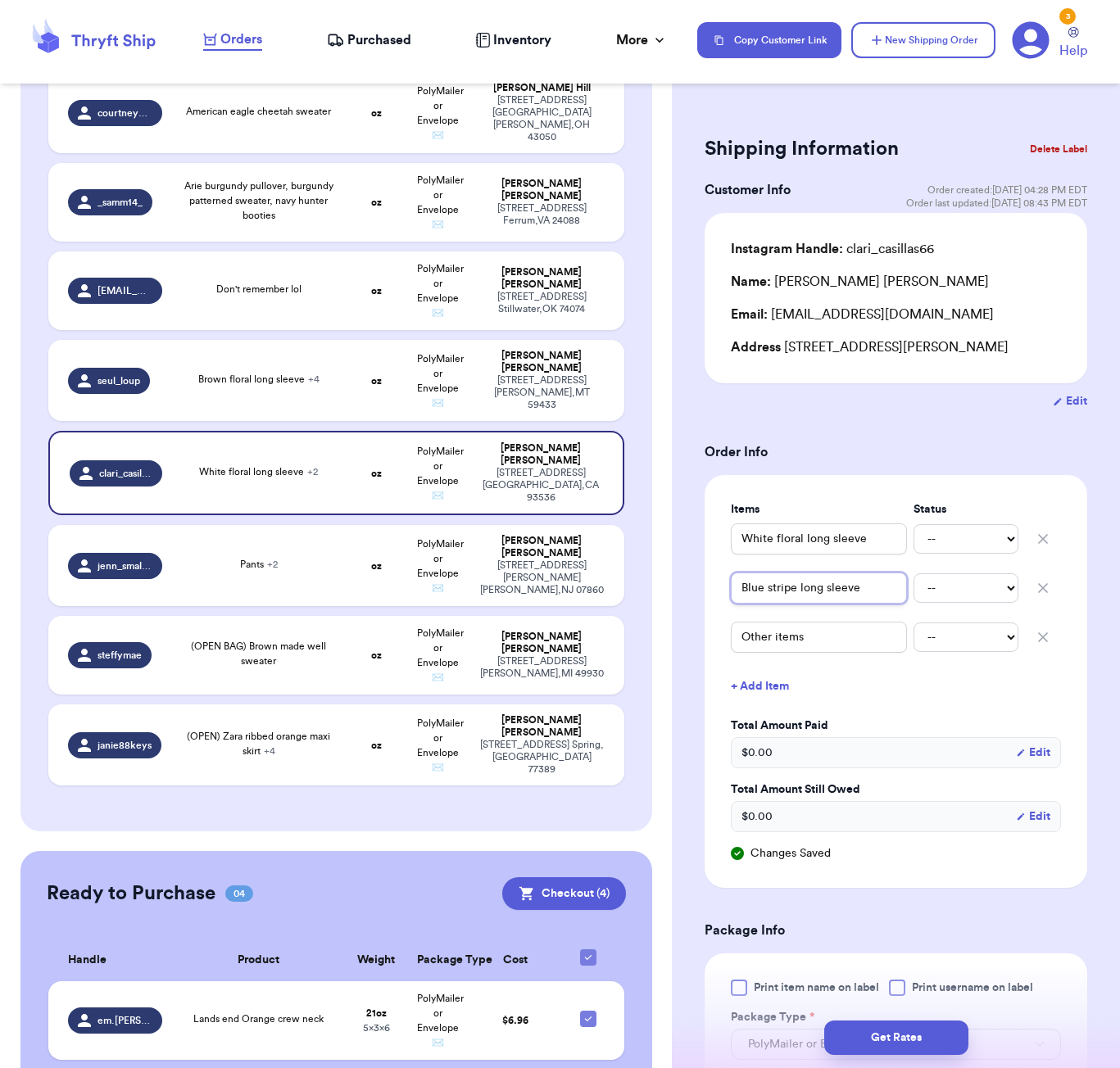
type input "Blue stripe long sleeve"
click at [840, 635] on input "Other items" at bounding box center [819, 637] width 176 height 31
type input "b"
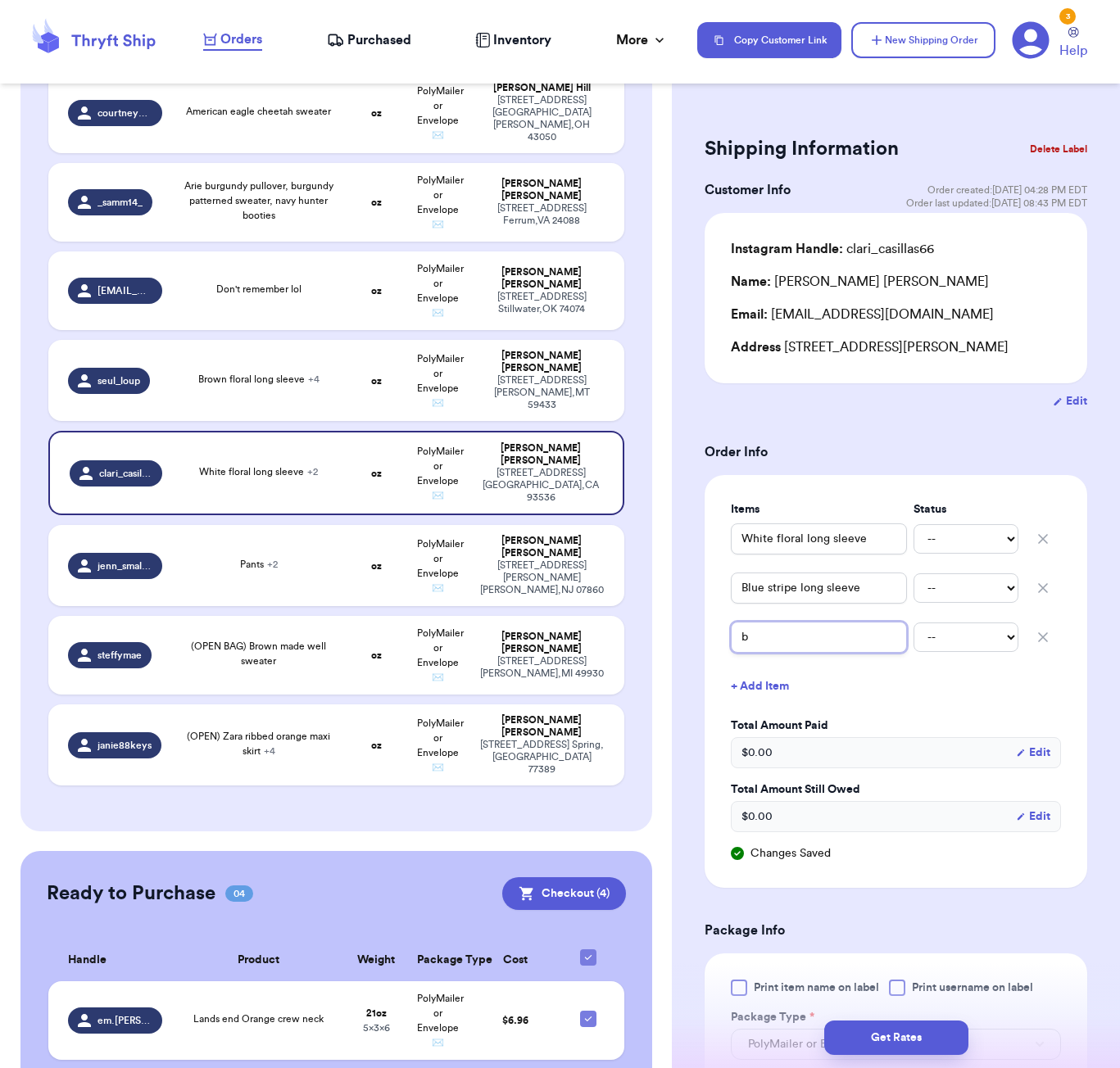
type input "bl"
type input "blu"
type input "blue"
type input "blue s"
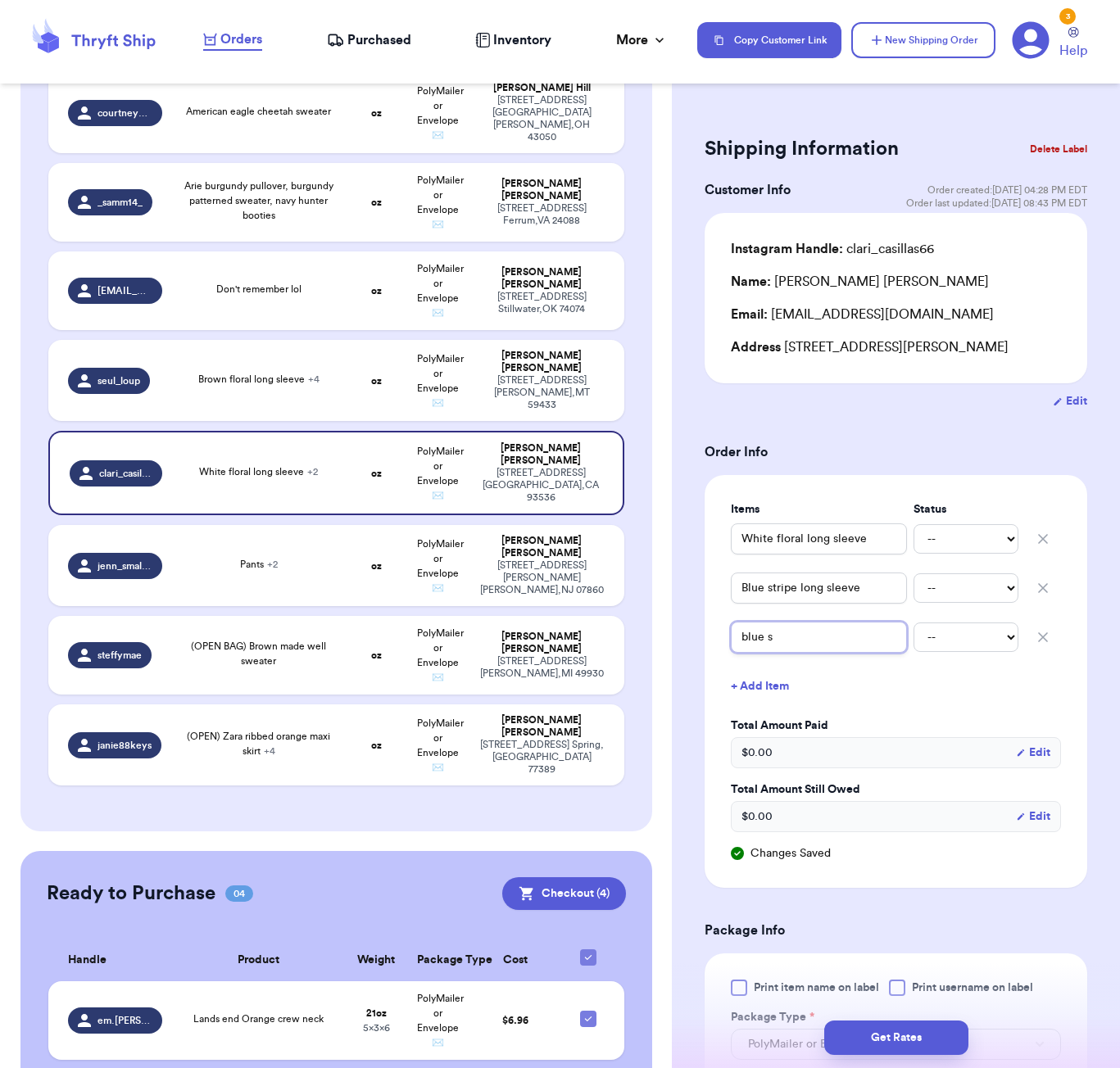
type input "blue"
type input "blue a"
type input "blue ar"
type input "blue a"
type input "blue ae"
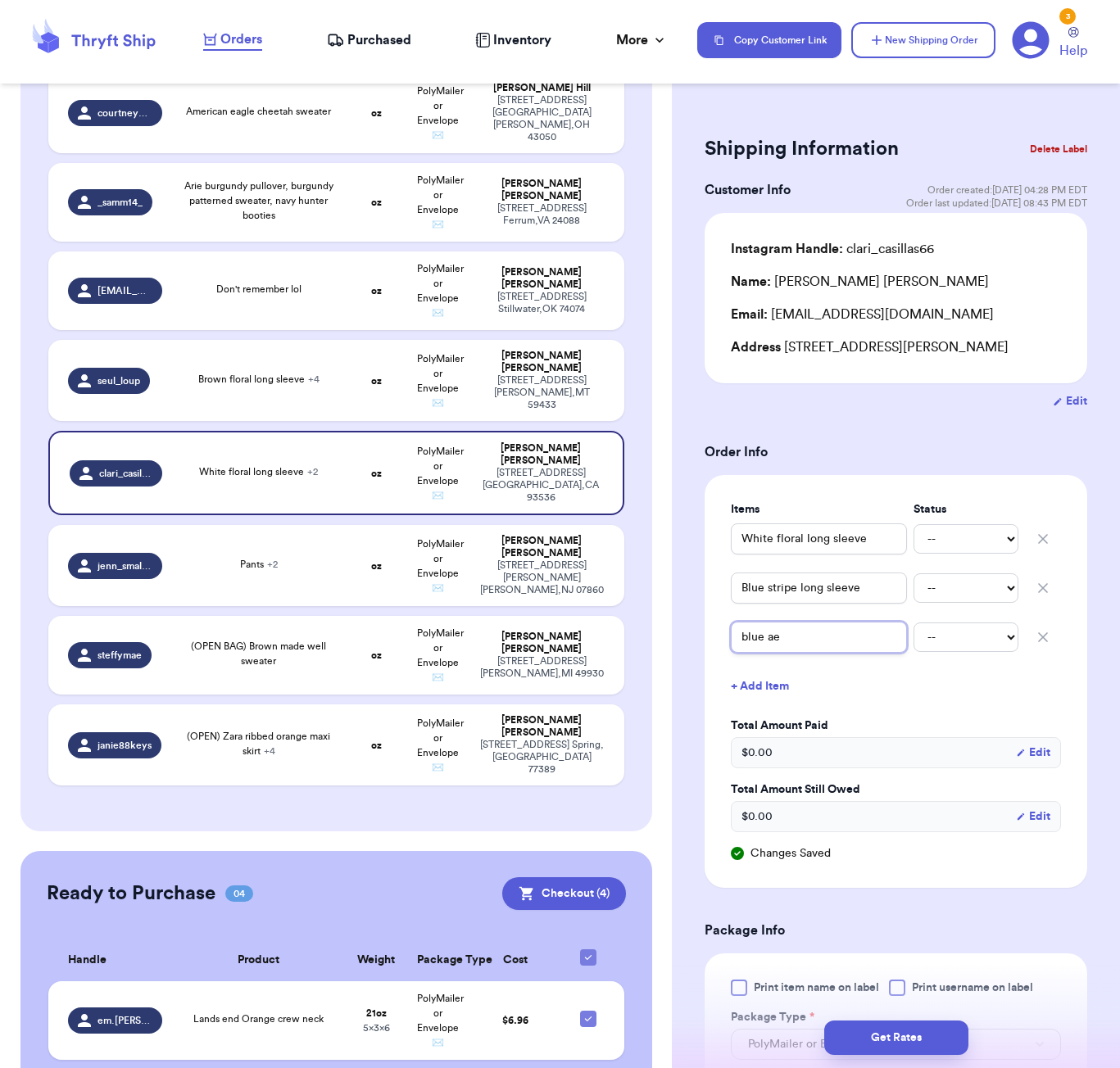
type input "blue aer"
type input "blue aeri"
type input "blue aerie"
type input "blue aerie b"
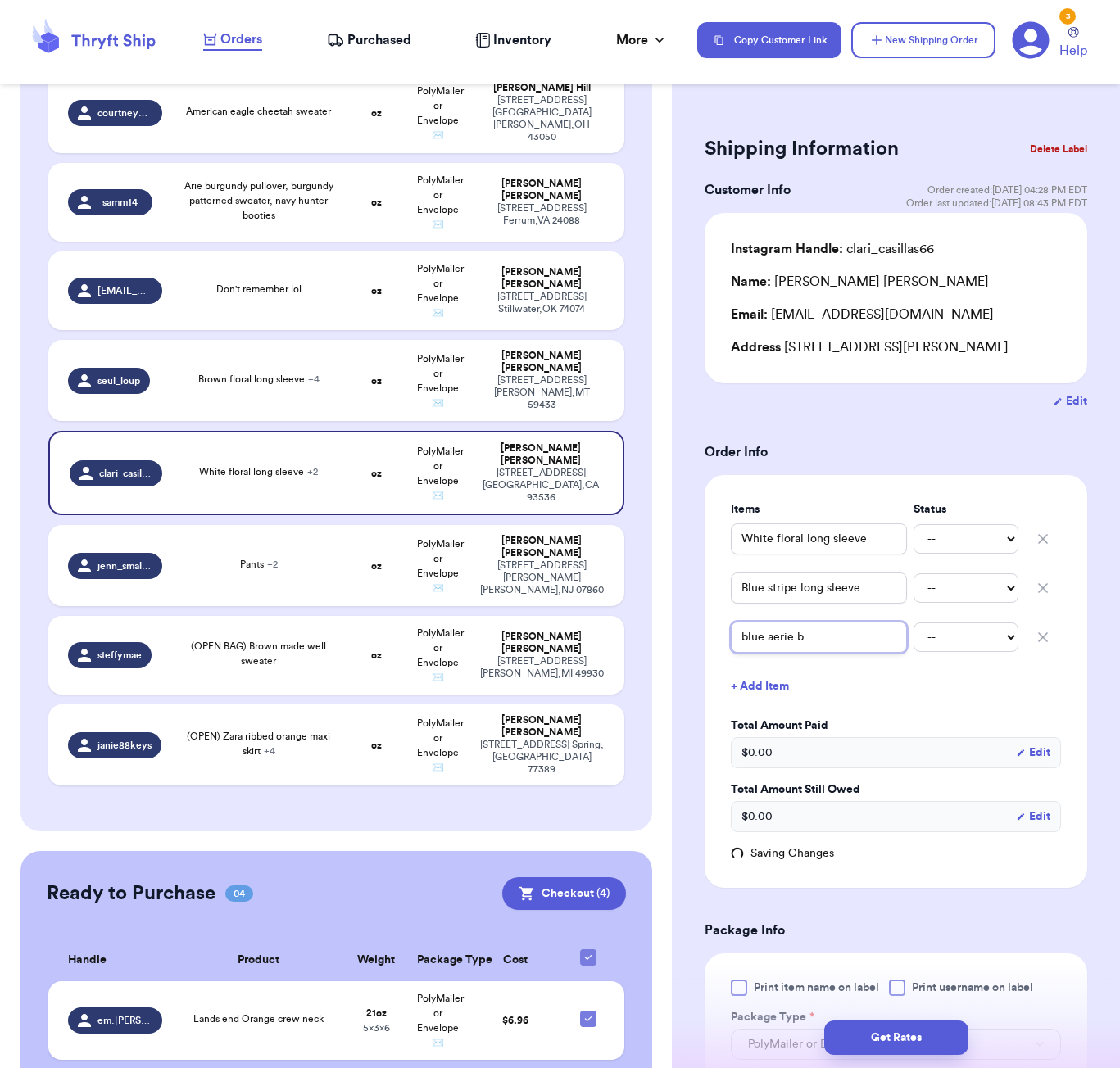
type input "blue aerie br"
type input "blue aerie bra"
click at [762, 686] on button "+ Add Item" at bounding box center [895, 686] width 343 height 36
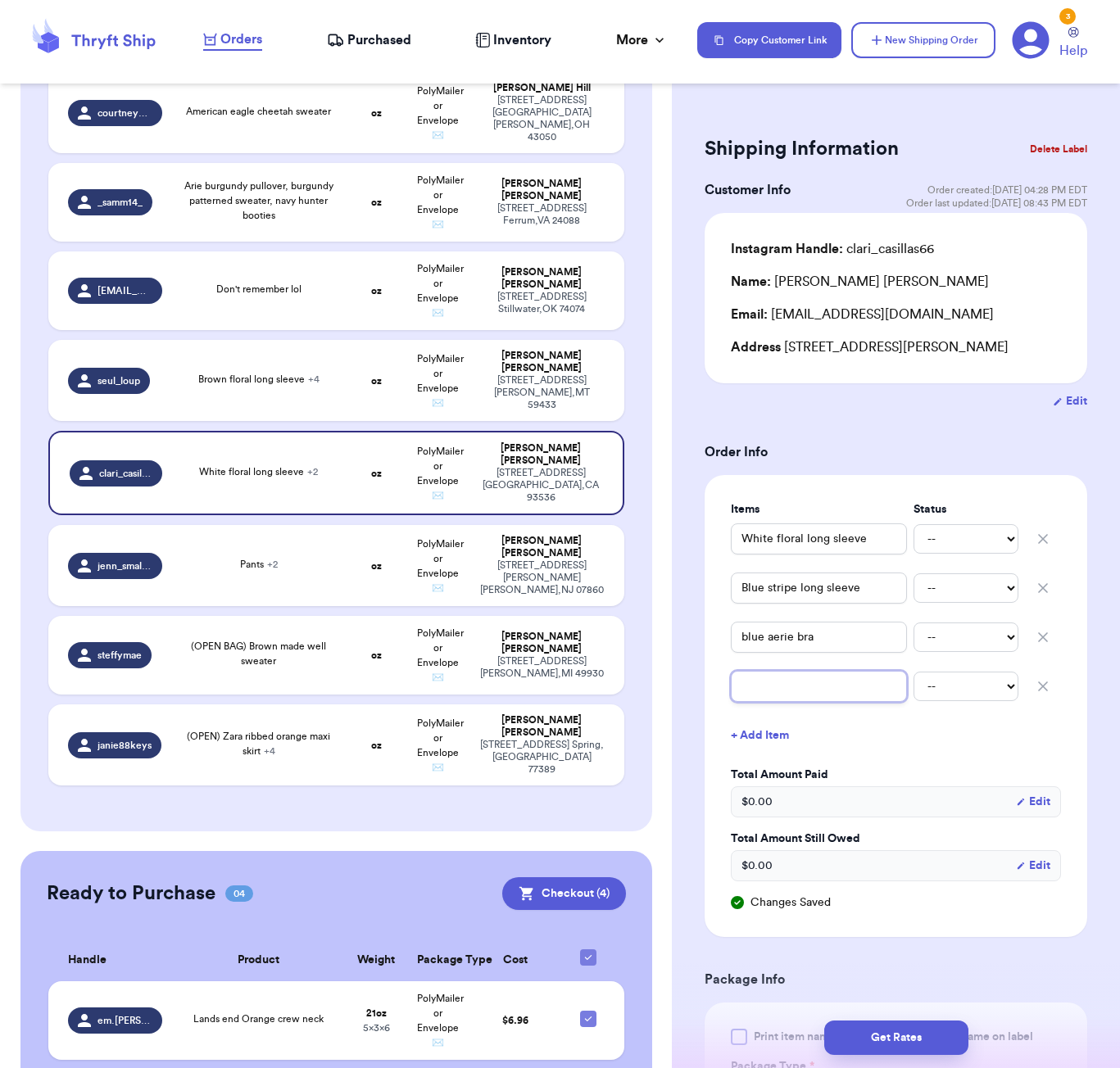
click at [772, 688] on input "text" at bounding box center [819, 686] width 176 height 31
type input "b"
type input "br"
type input "bro"
type input "brow"
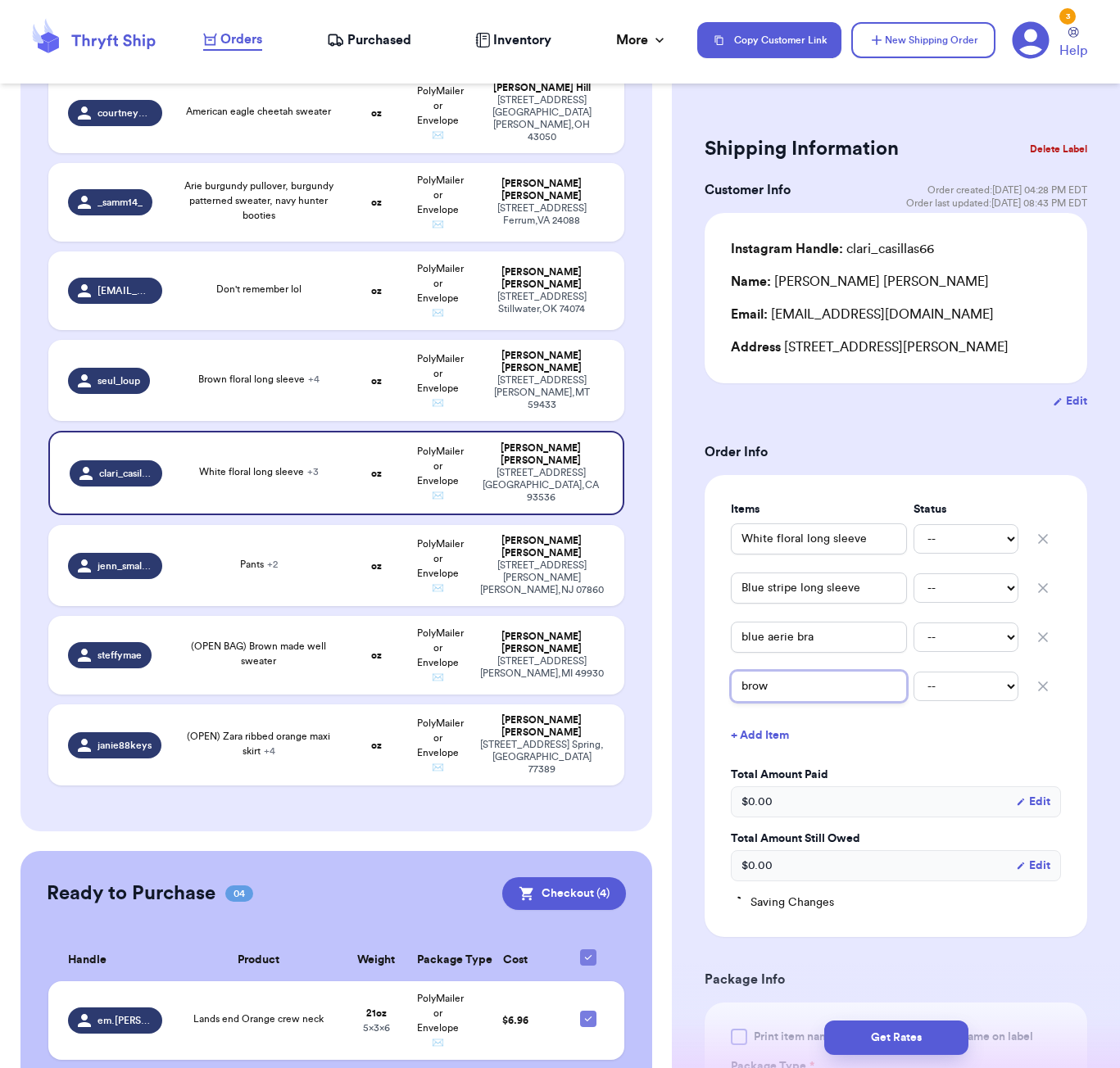
type input "brown"
type input "brown l"
type input "brown lo"
type input "[PERSON_NAME]"
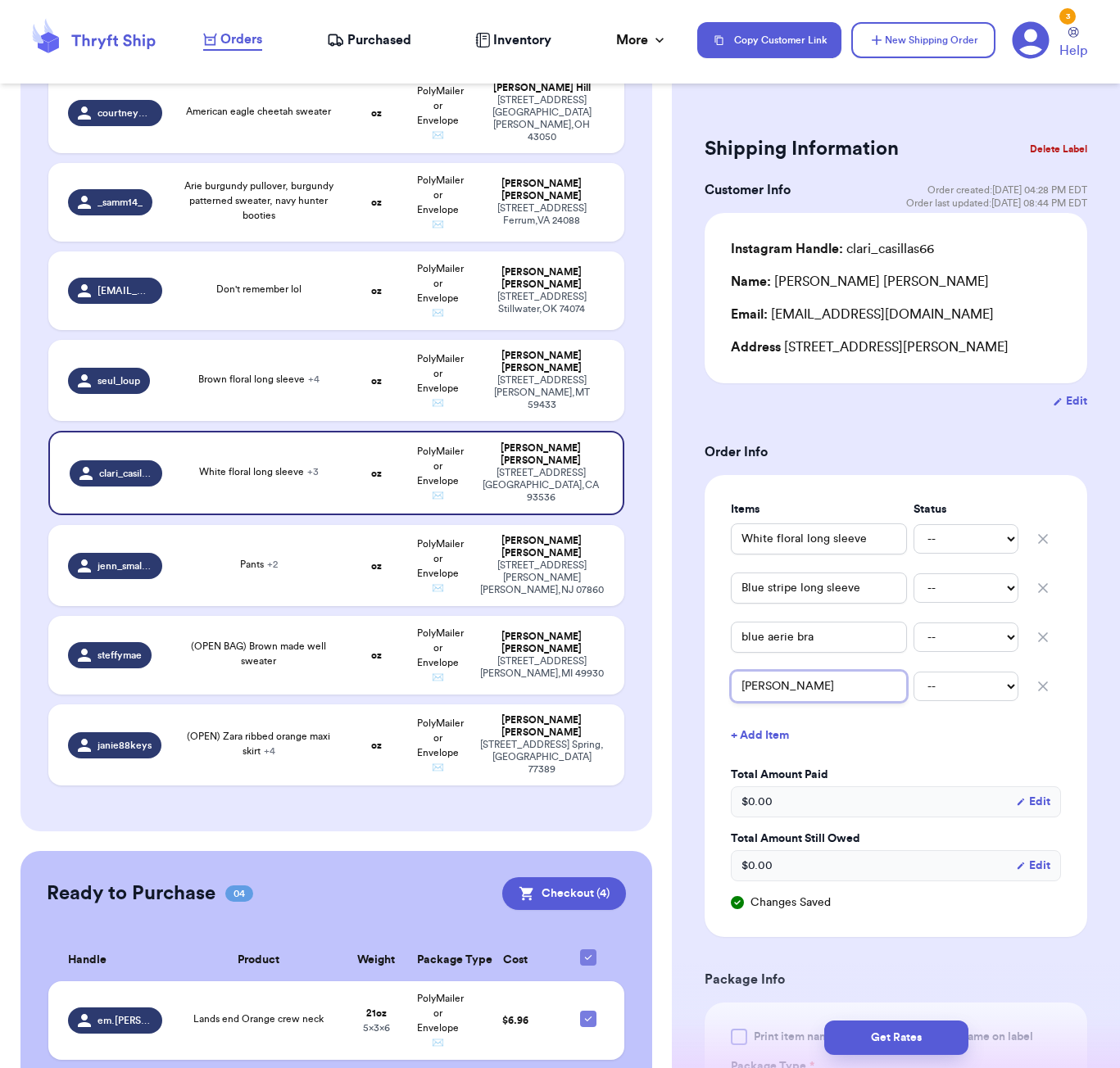
type input "brown long"
type input "brown long s"
type input "brown [PERSON_NAME]"
type input "brown long sle"
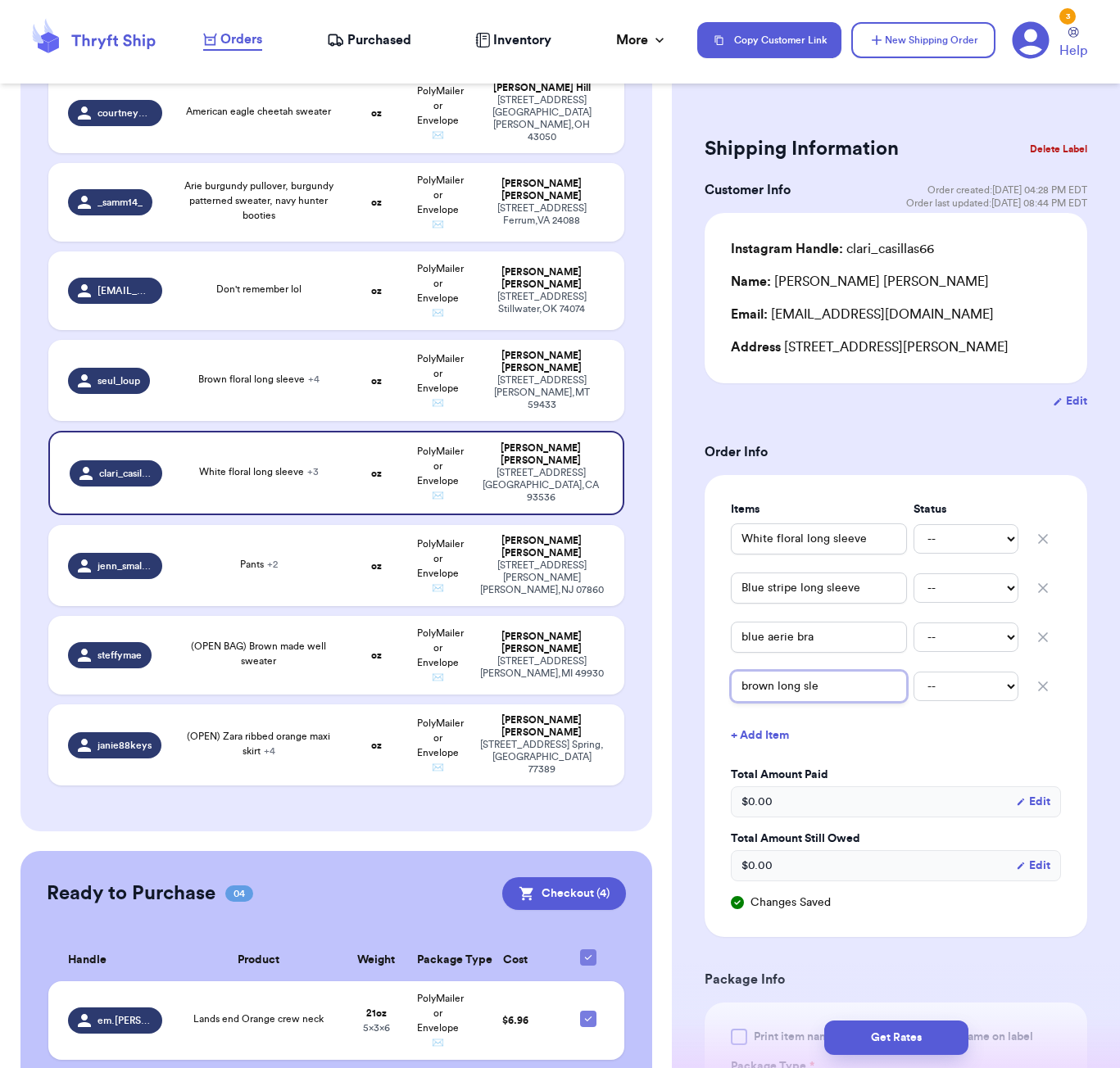
type input "brown long slee"
type input "brown long sleev"
type input "brown long sleeve"
type input "brown long sleeve a"
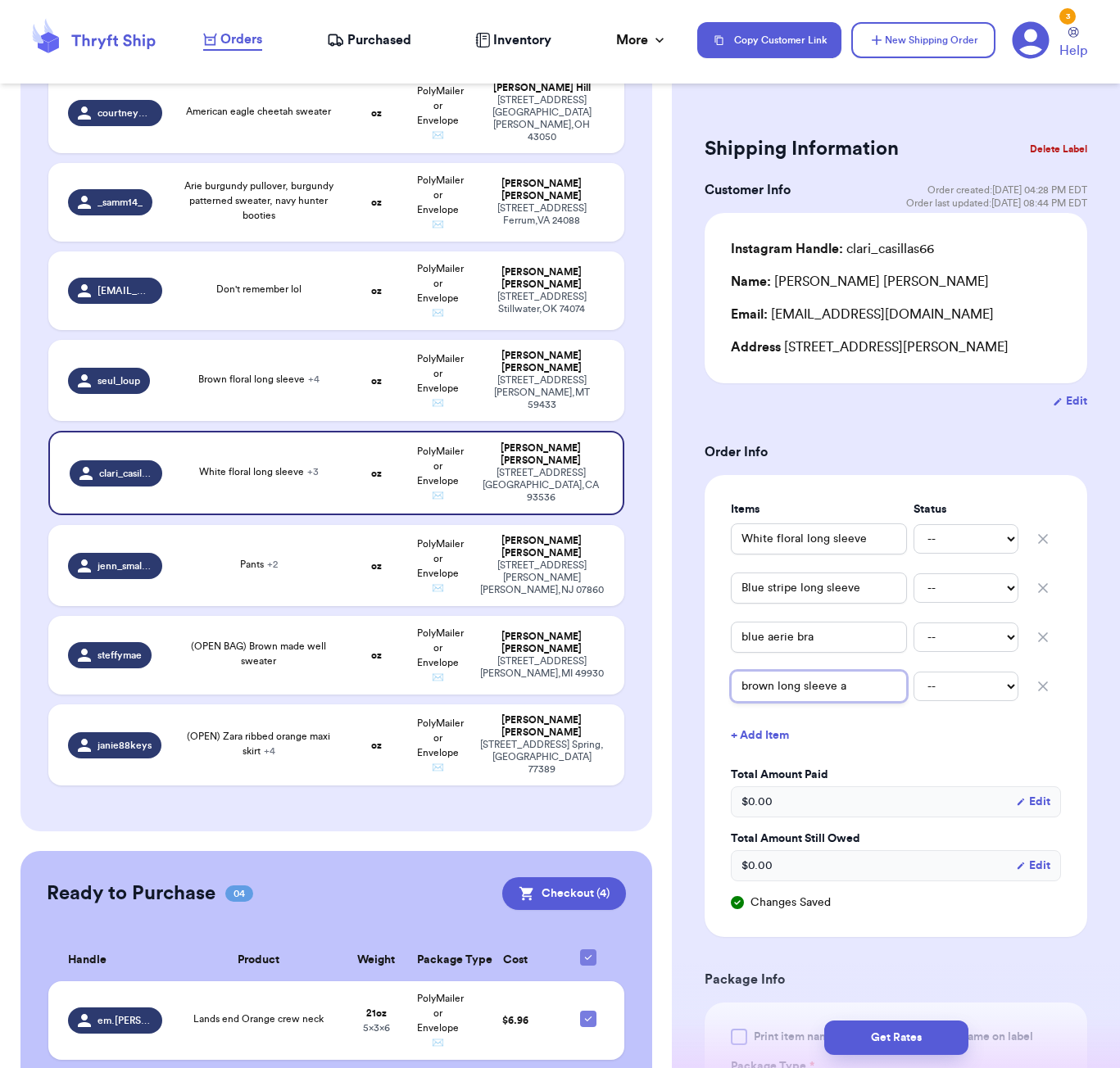
type input "brown long sleeve at"
type input "brown long sleeve ath"
type input "brown long sleeve athl"
type input "brown long sleeve athle"
type input "brown long sleeve athlet"
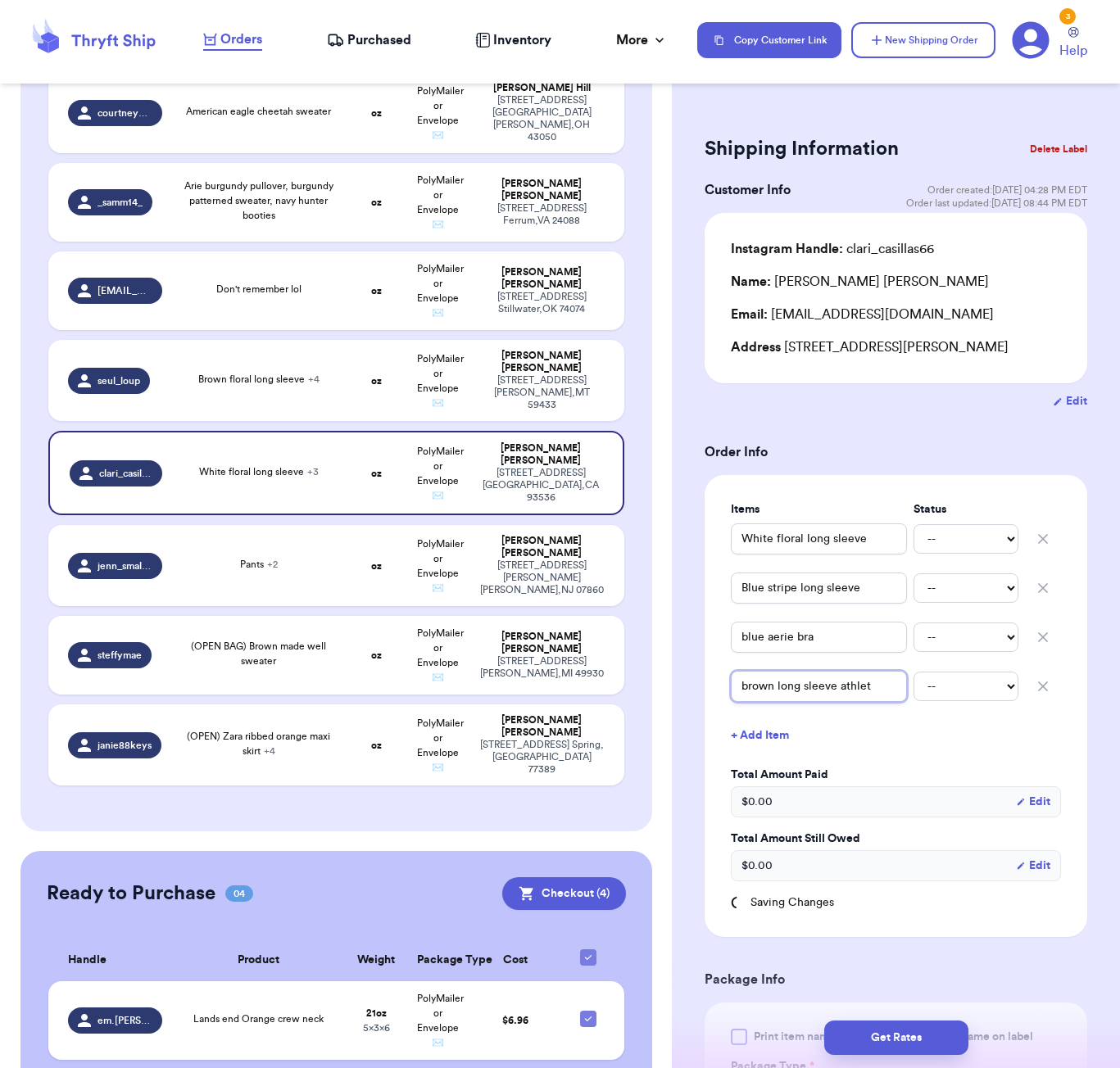
type input "brown long sleeve athleti"
type input "brown long sleeve athletic"
click at [760, 731] on button "+ Add Item" at bounding box center [895, 735] width 343 height 36
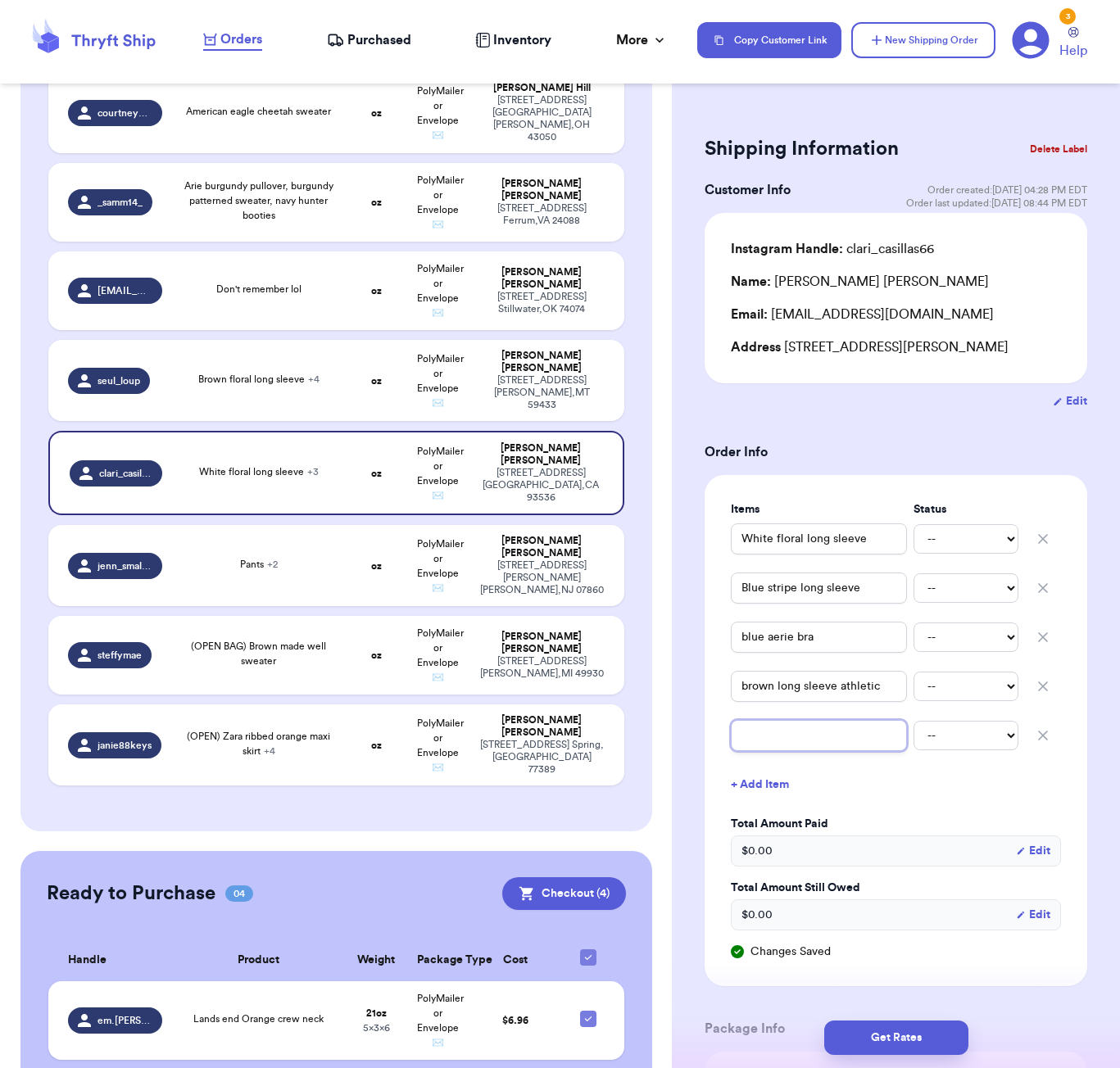
click at [791, 748] on input "text" at bounding box center [819, 736] width 176 height 31
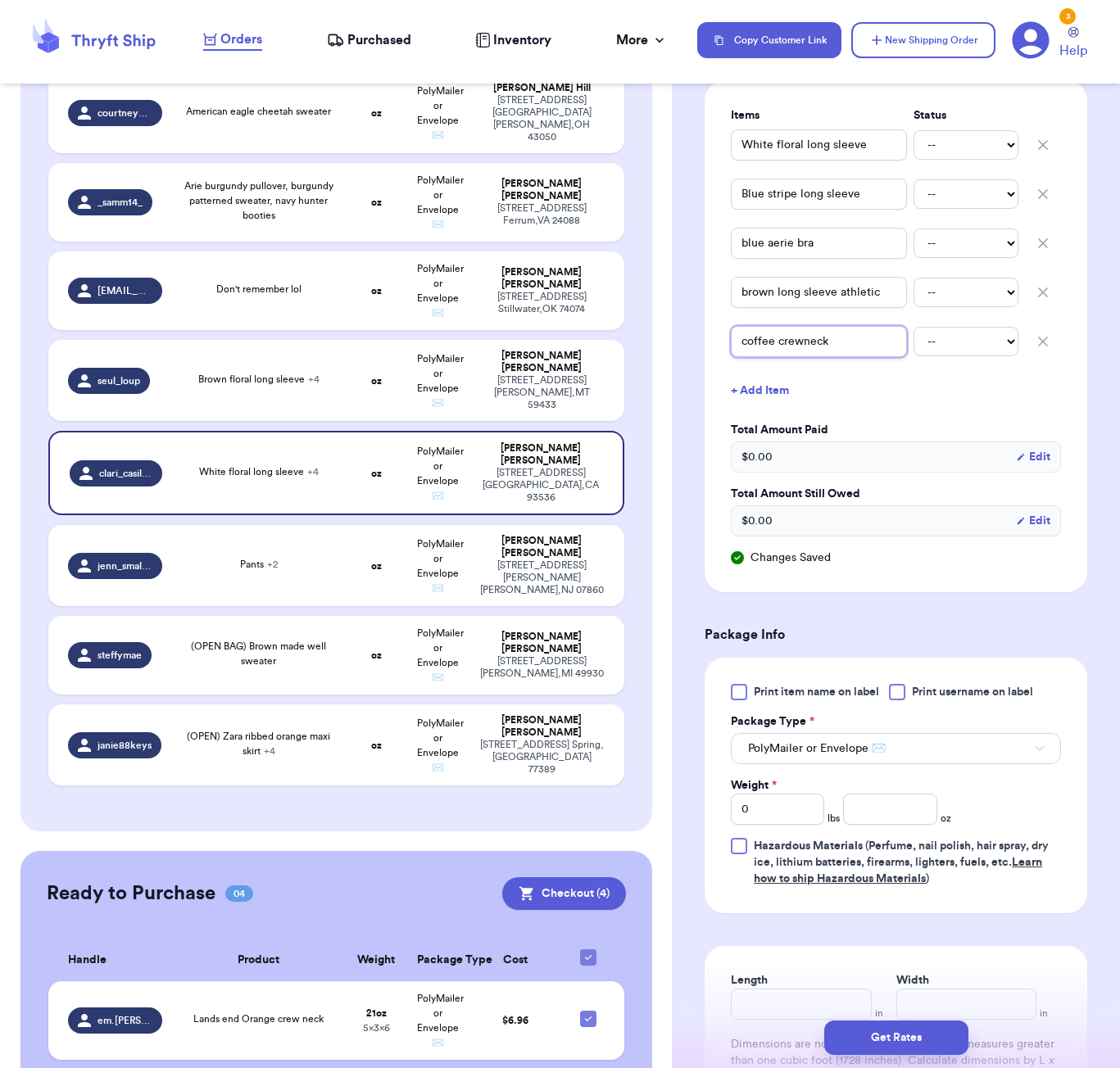
scroll to position [406, 0]
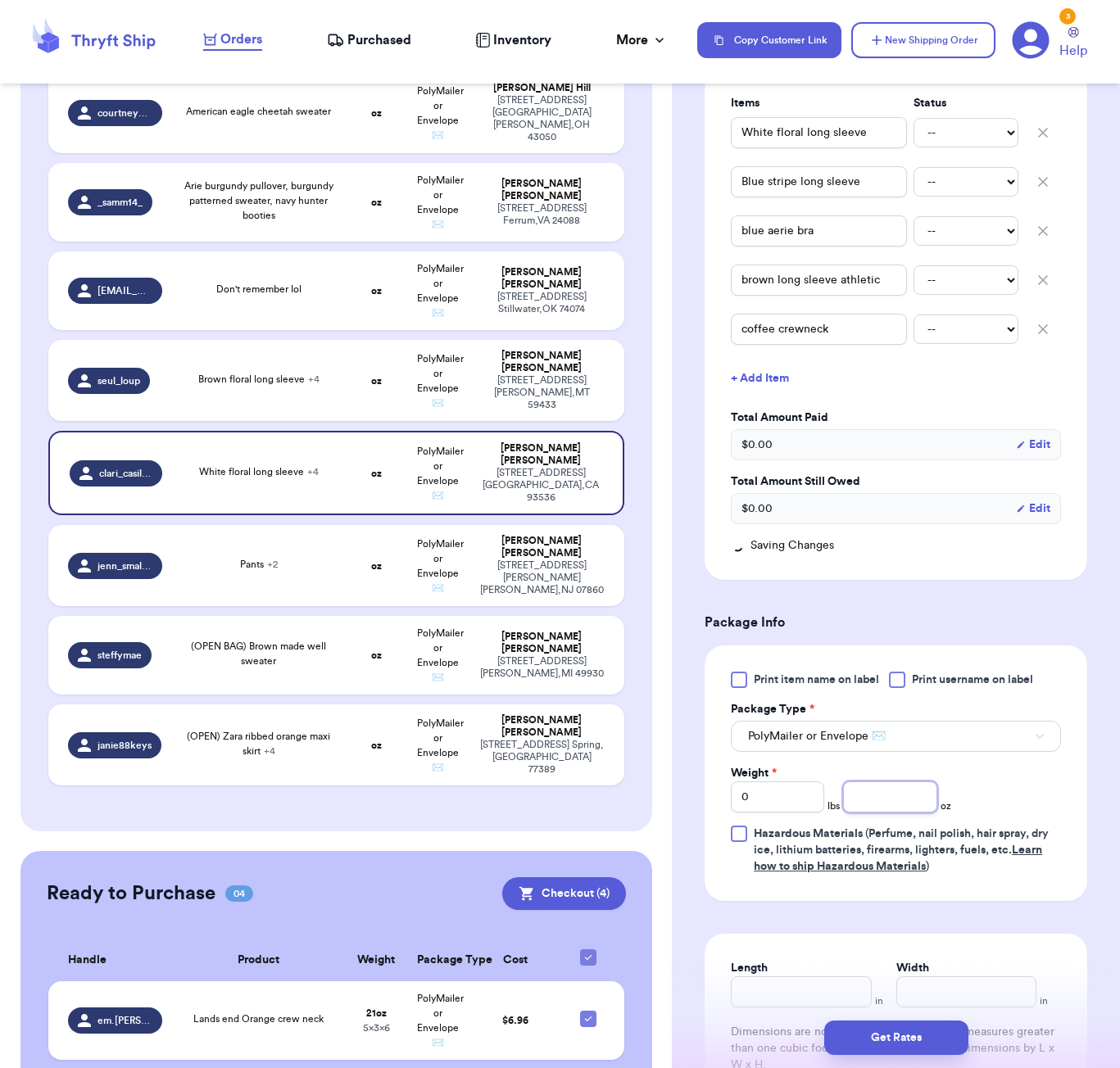
click at [897, 803] on input "number" at bounding box center [889, 797] width 93 height 31
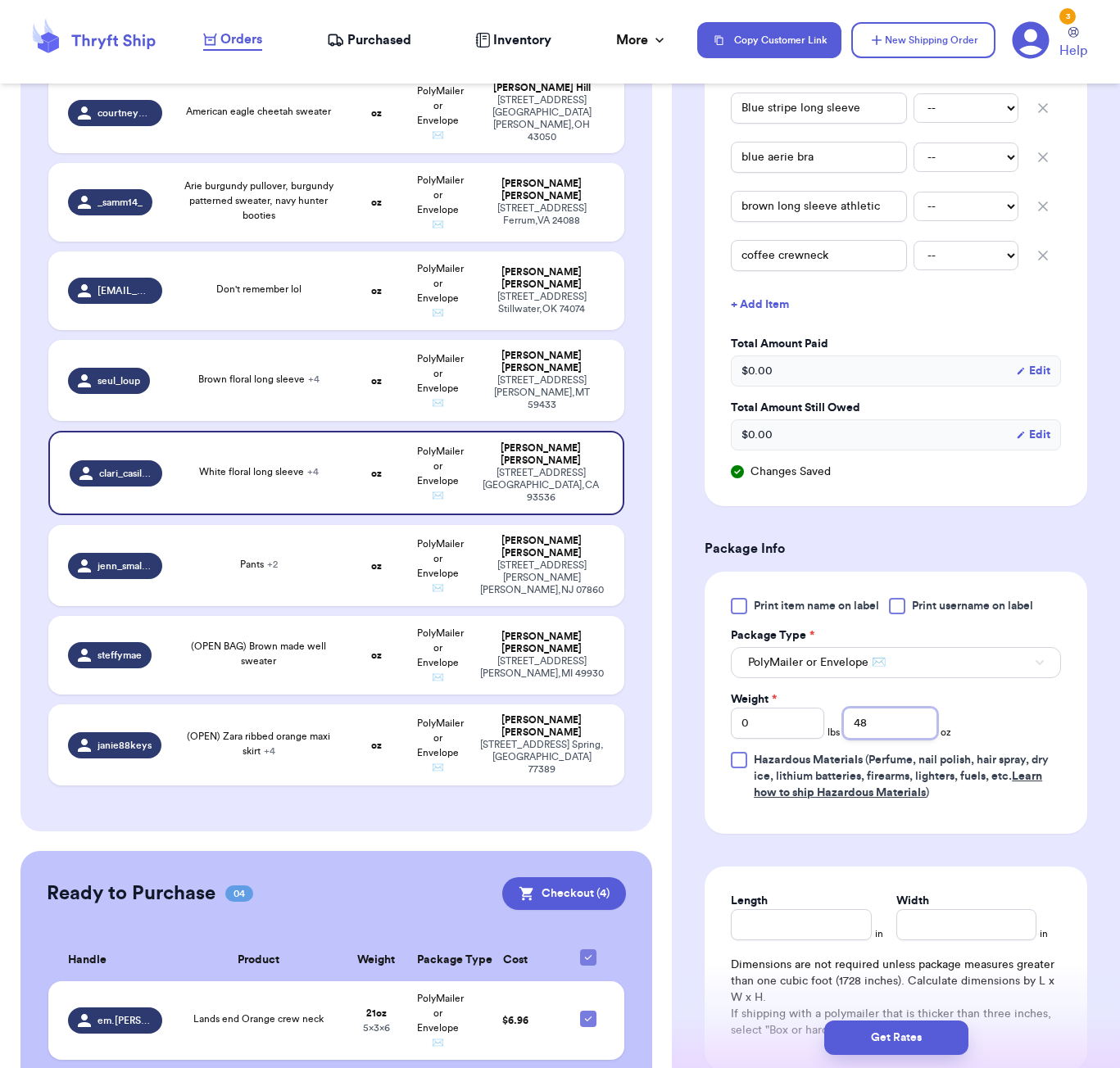
scroll to position [574, 0]
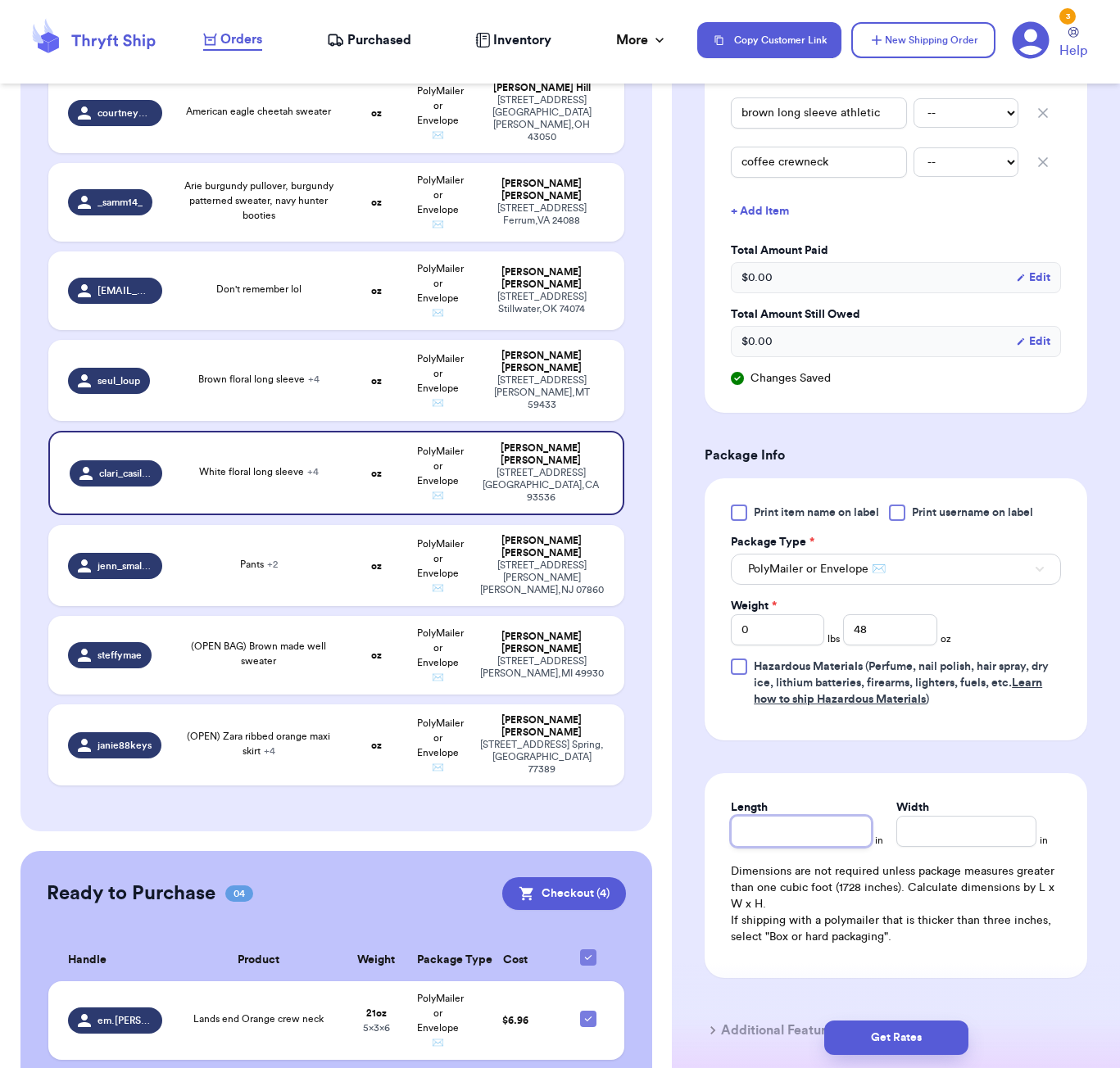
click at [802, 840] on input "Length" at bounding box center [800, 831] width 140 height 31
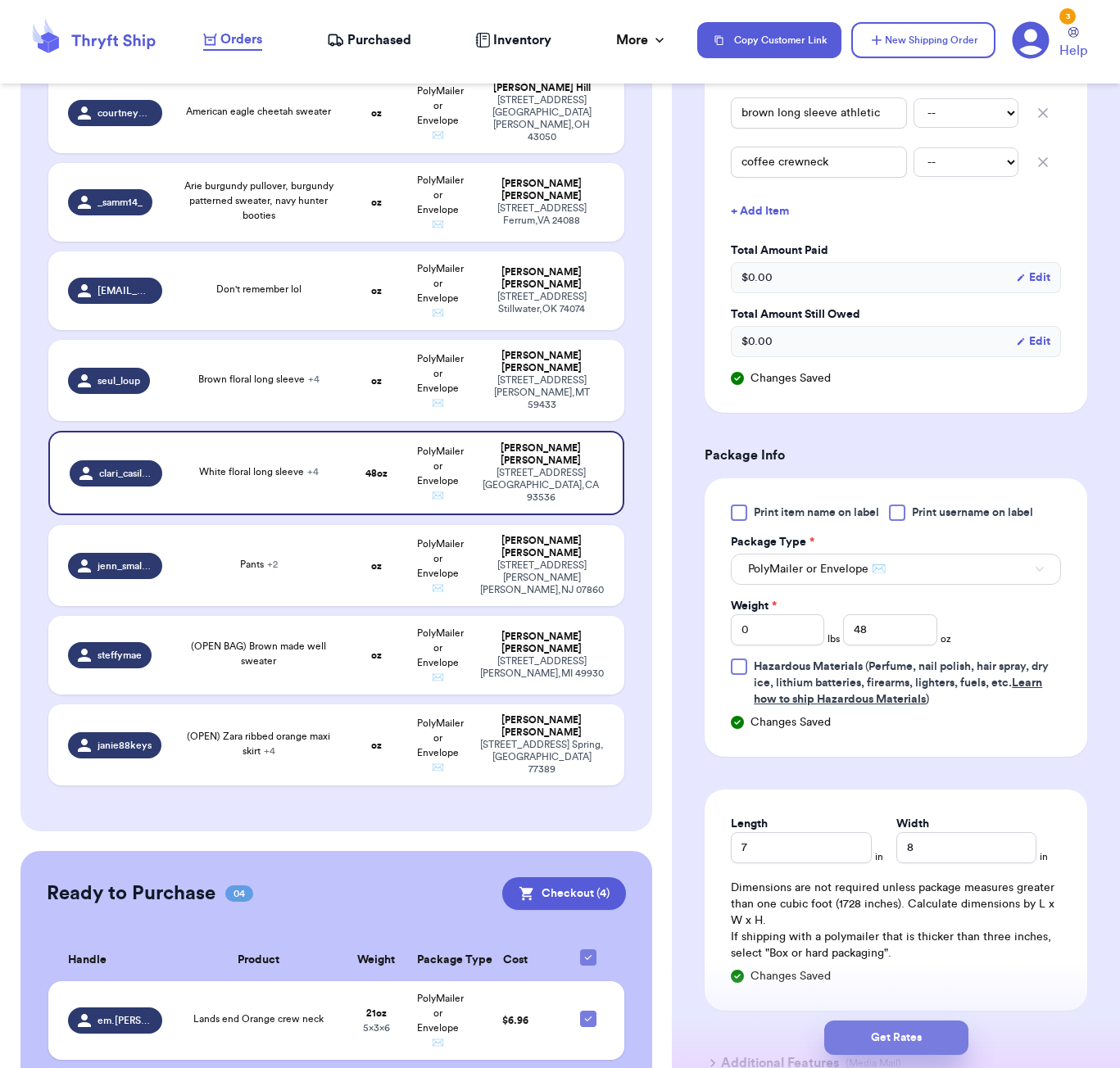
click at [928, 1040] on button "Get Rates" at bounding box center [896, 1037] width 144 height 34
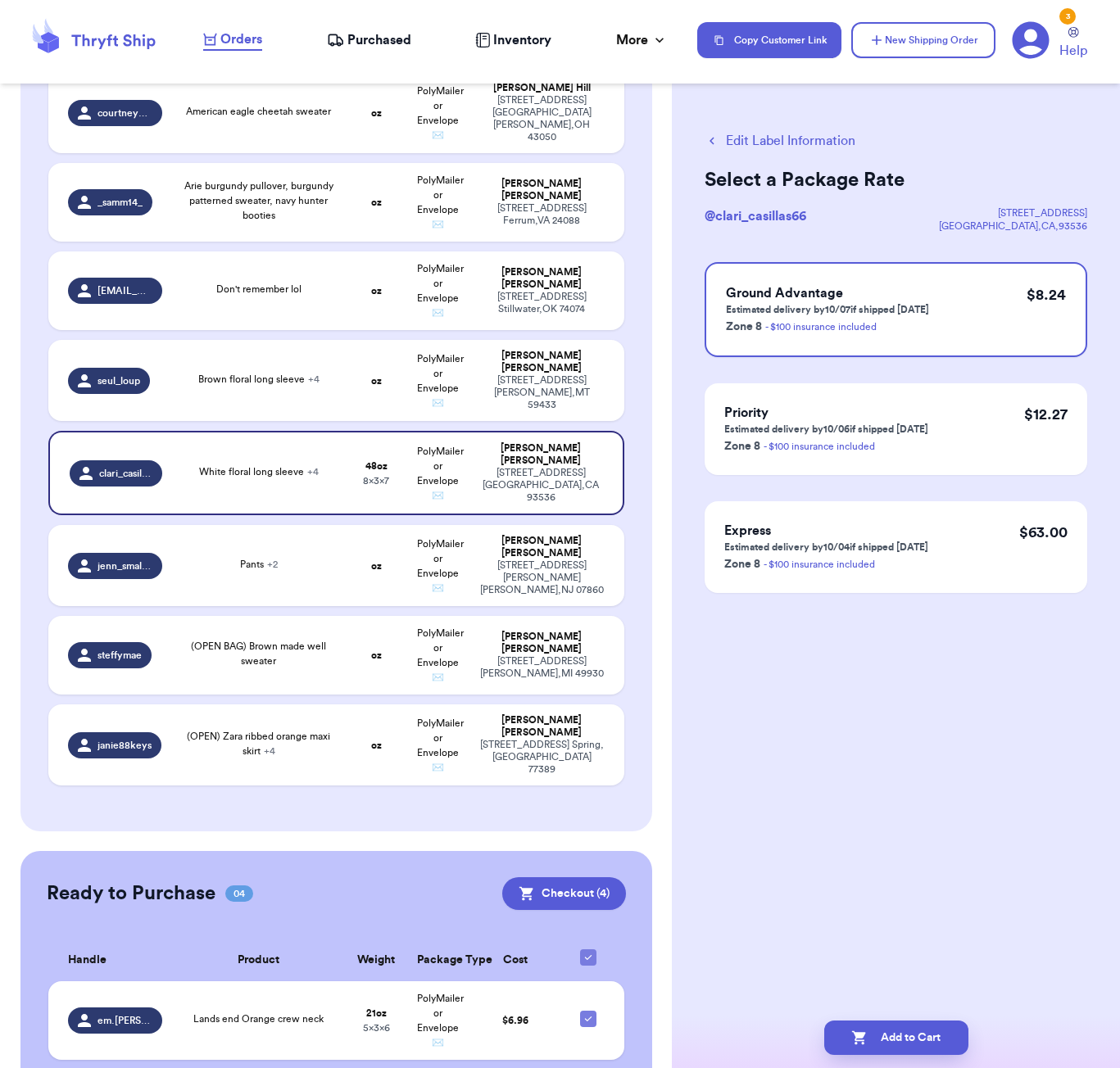
scroll to position [0, 0]
click at [907, 1039] on button "Add to Cart" at bounding box center [896, 1037] width 144 height 34
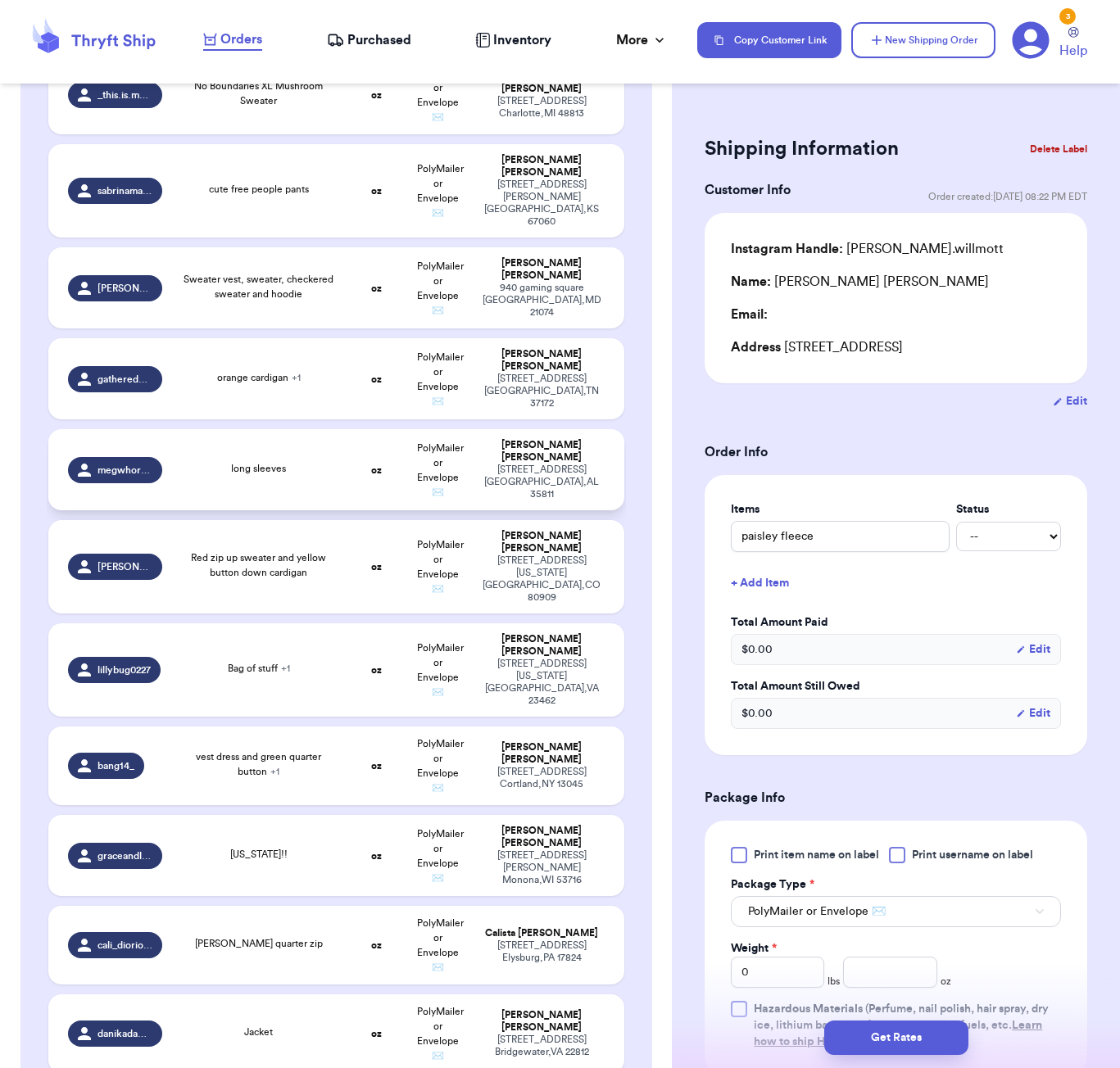
scroll to position [1496, 0]
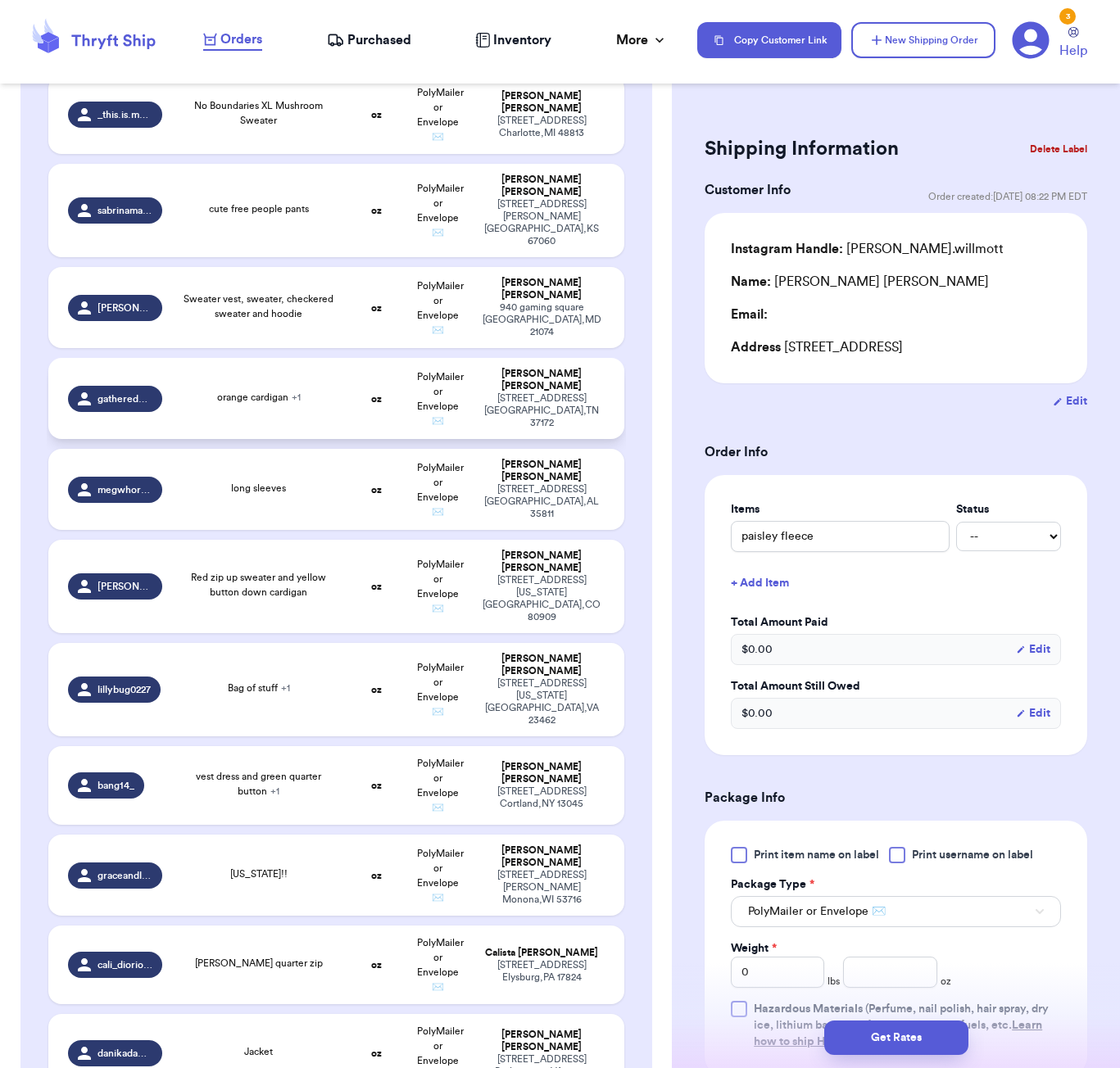
click at [337, 374] on td "orange cardigan + 1" at bounding box center [258, 398] width 174 height 81
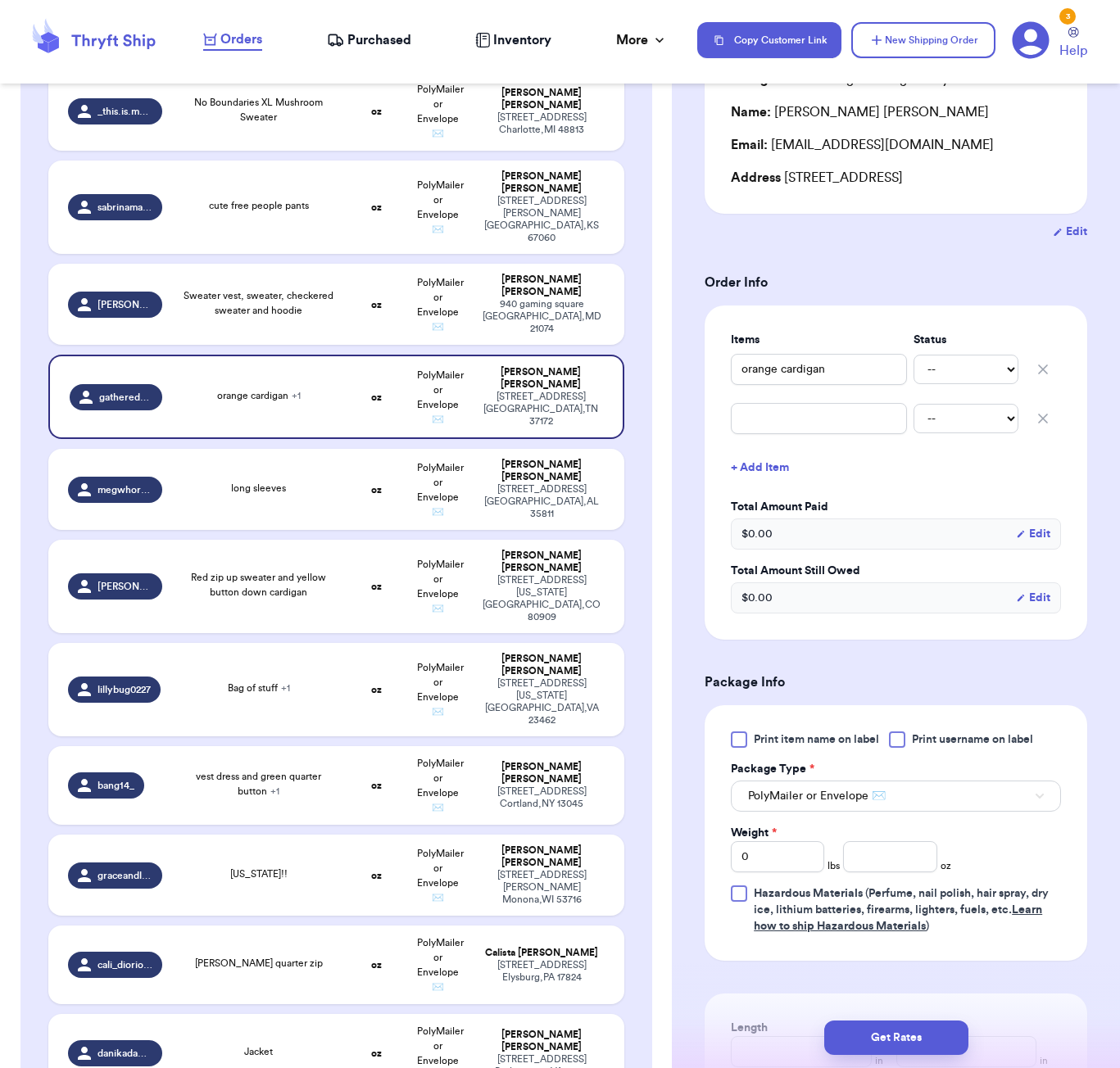
scroll to position [378, 0]
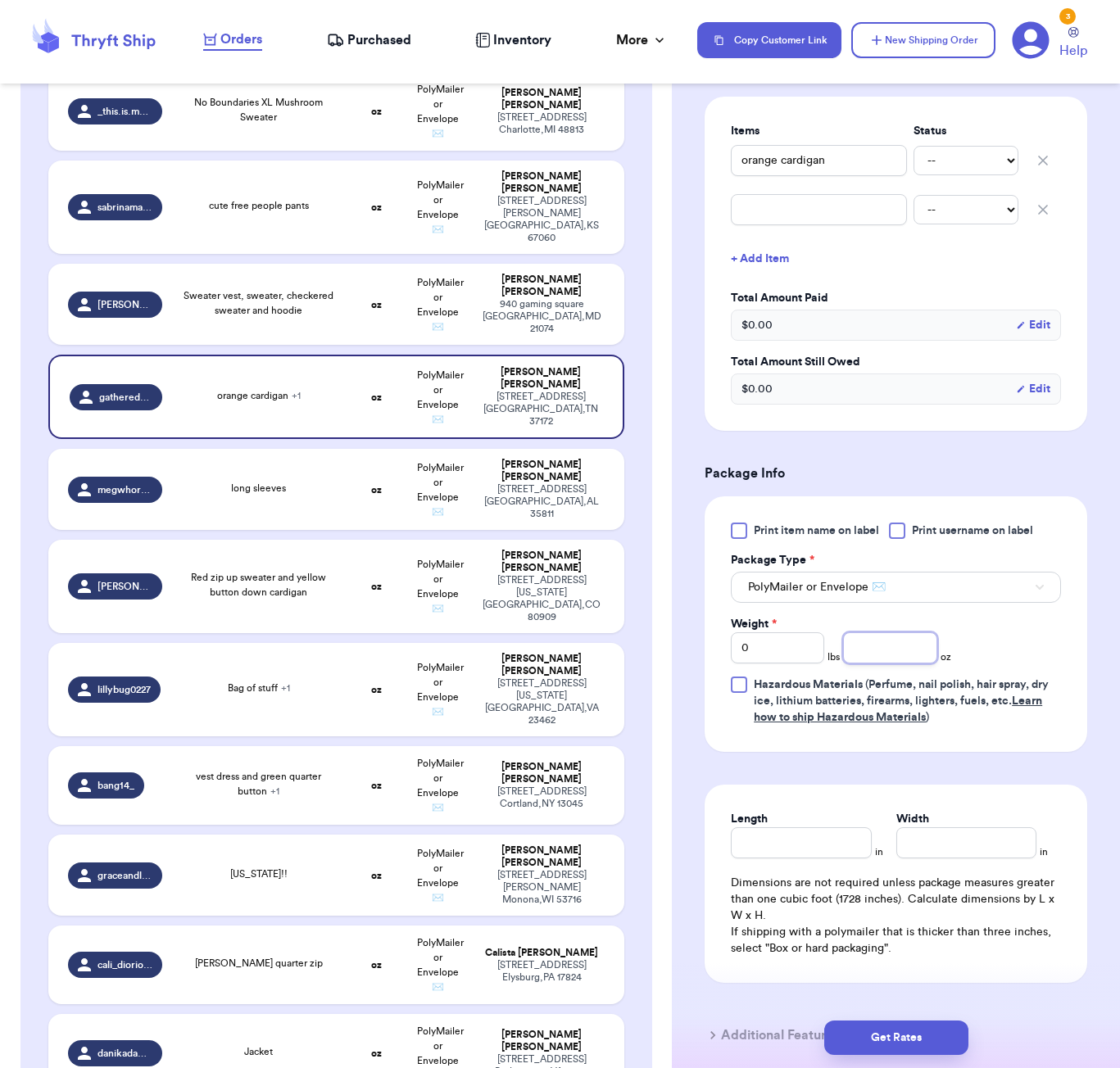
click at [869, 653] on input "number" at bounding box center [889, 648] width 93 height 31
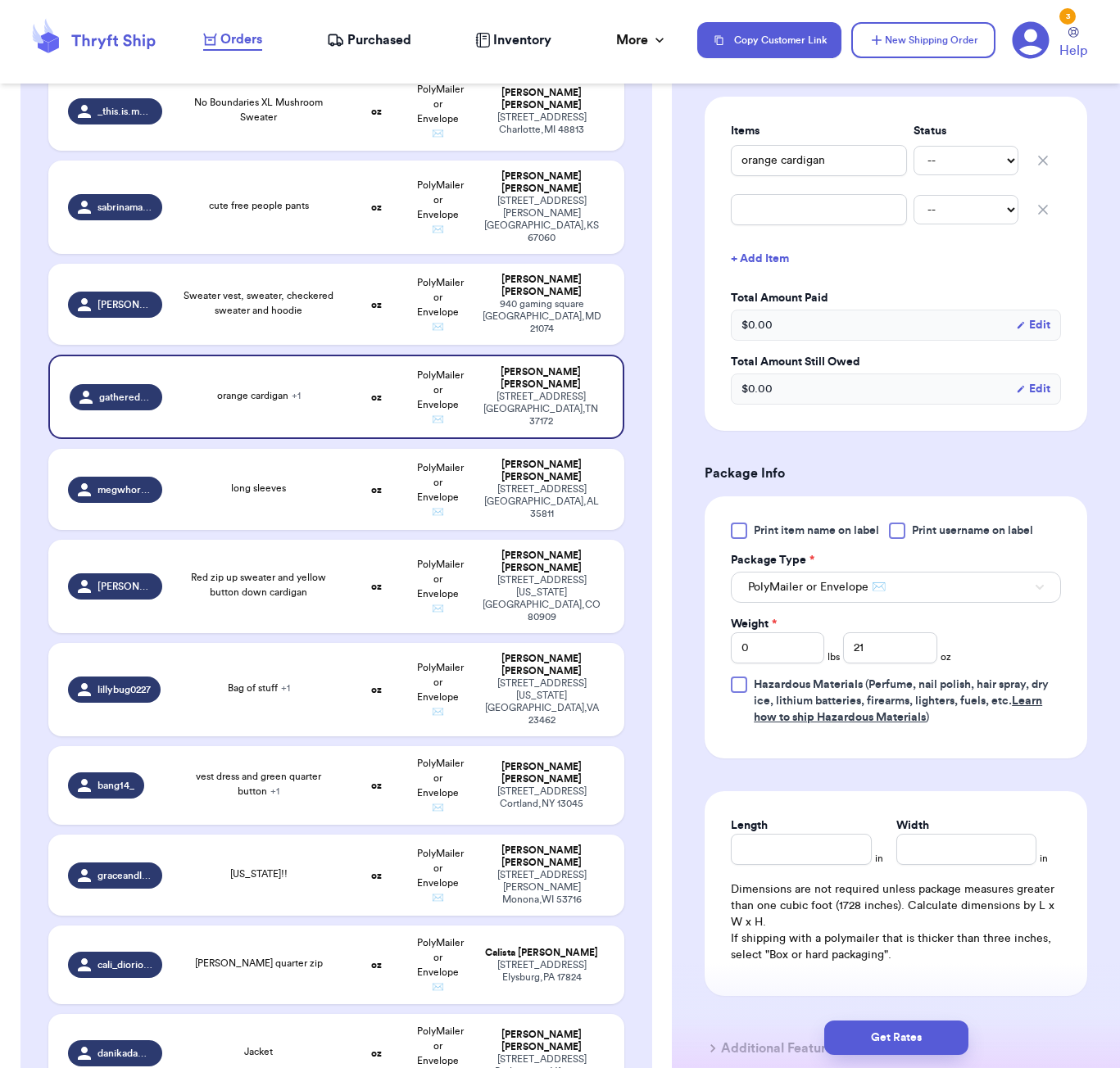
click at [808, 837] on div "Length in Width in Dimensions are not required unless package measures greater …" at bounding box center [896, 893] width 382 height 205
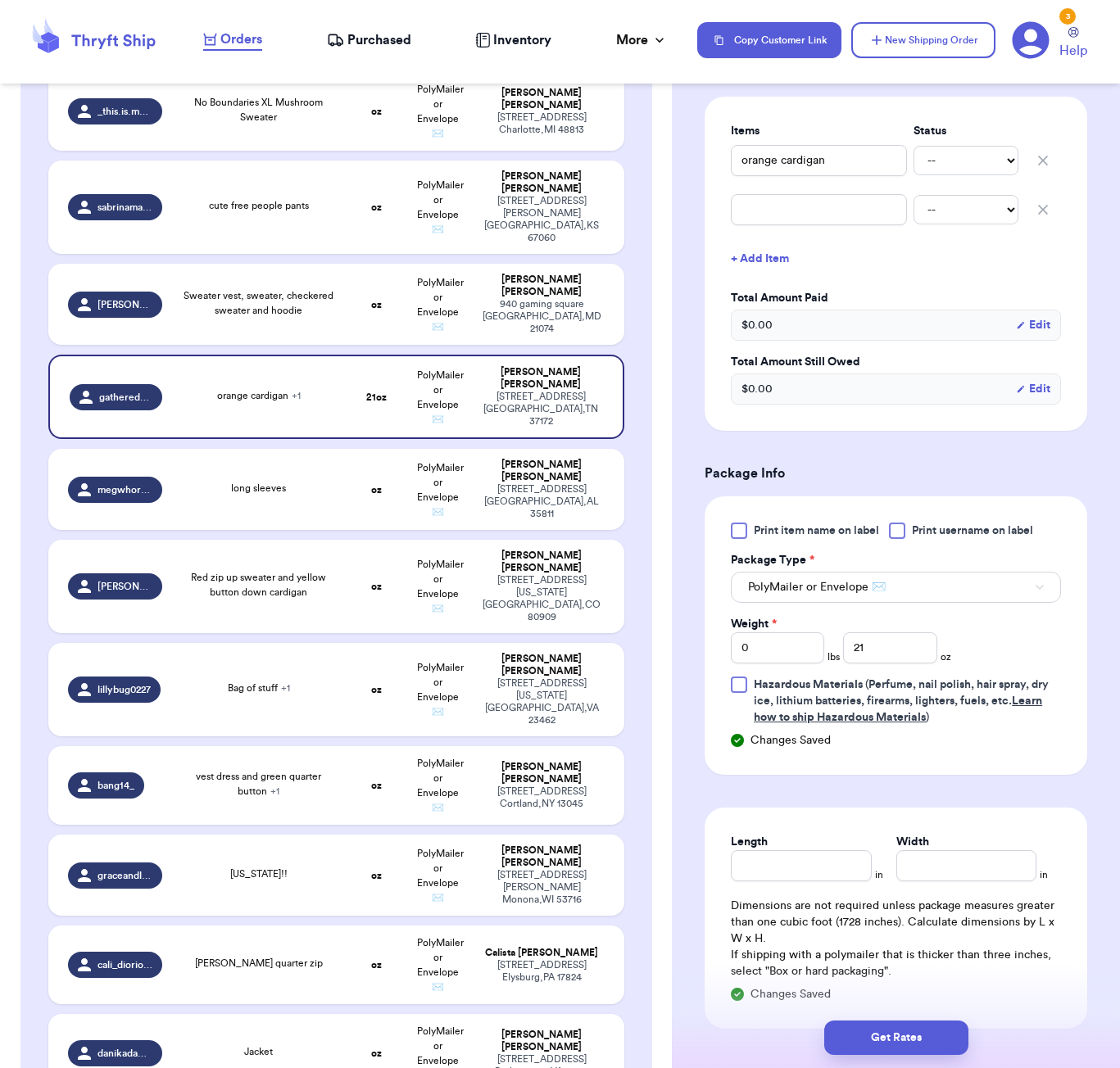
click at [816, 848] on div "Length" at bounding box center [800, 842] width 140 height 17
click at [834, 865] on input "Length" at bounding box center [800, 866] width 140 height 31
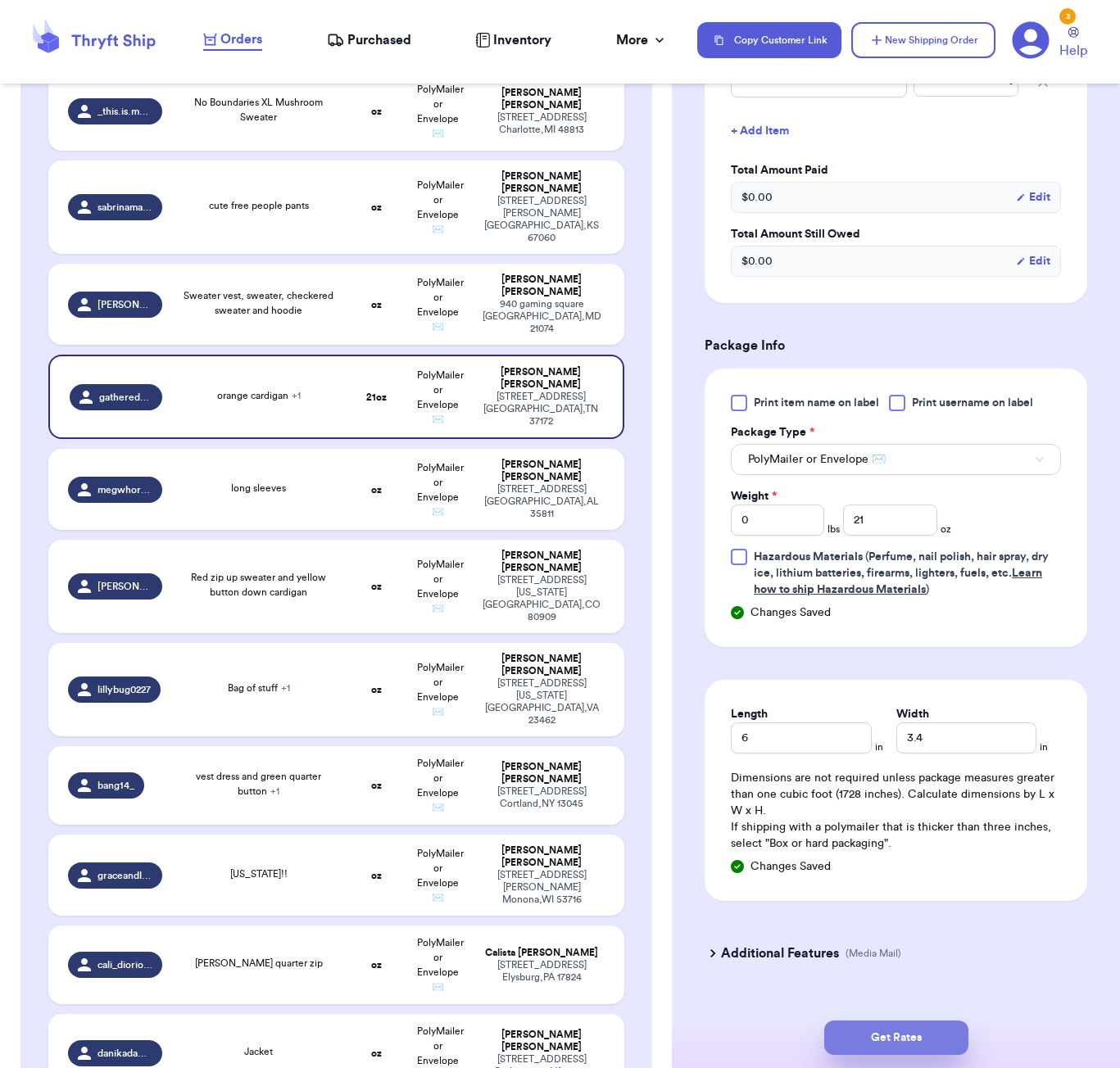
click at [927, 1033] on button "Get Rates" at bounding box center [896, 1037] width 144 height 34
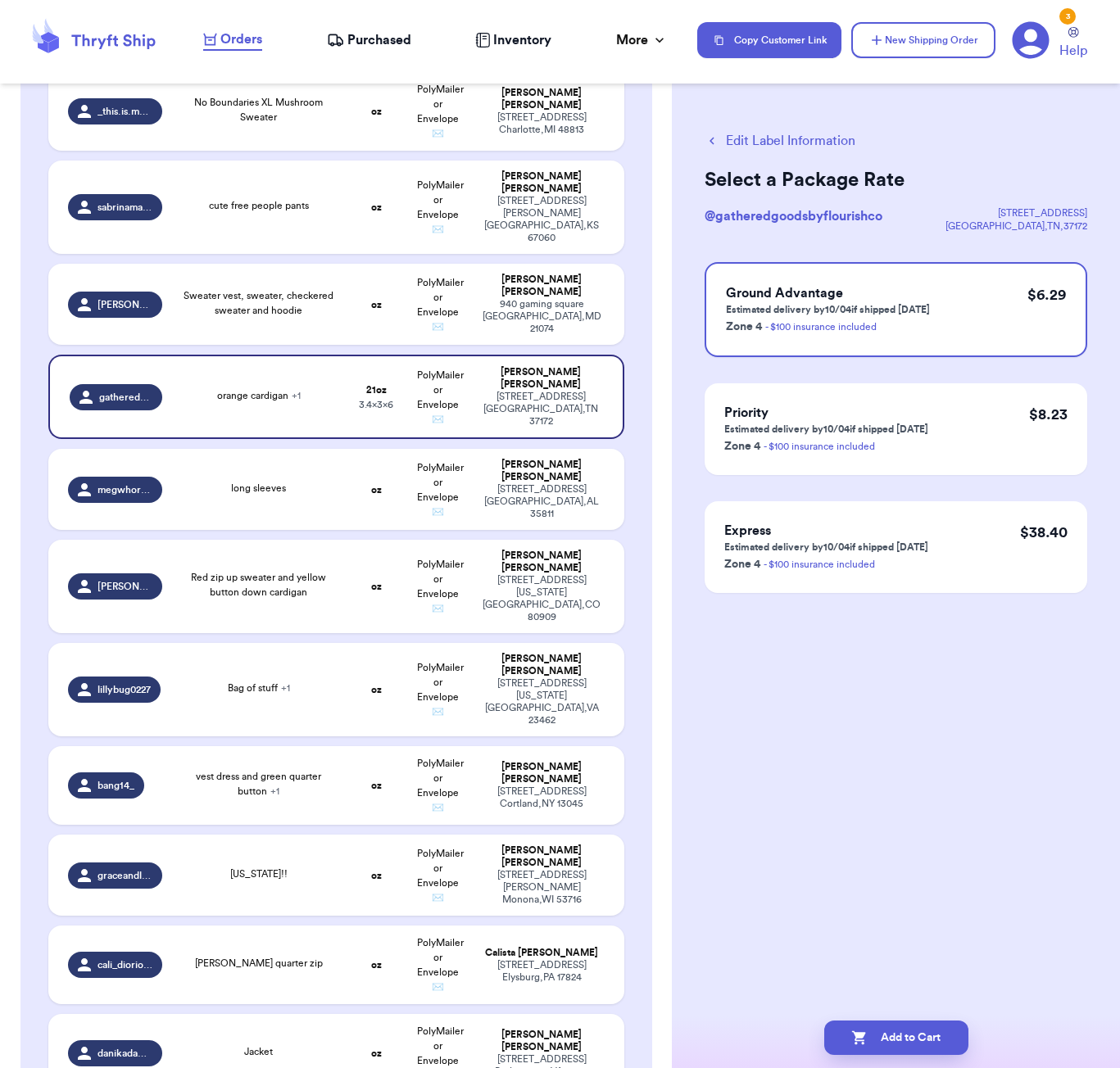
scroll to position [0, 0]
click at [946, 1037] on button "Add to Cart" at bounding box center [896, 1037] width 144 height 34
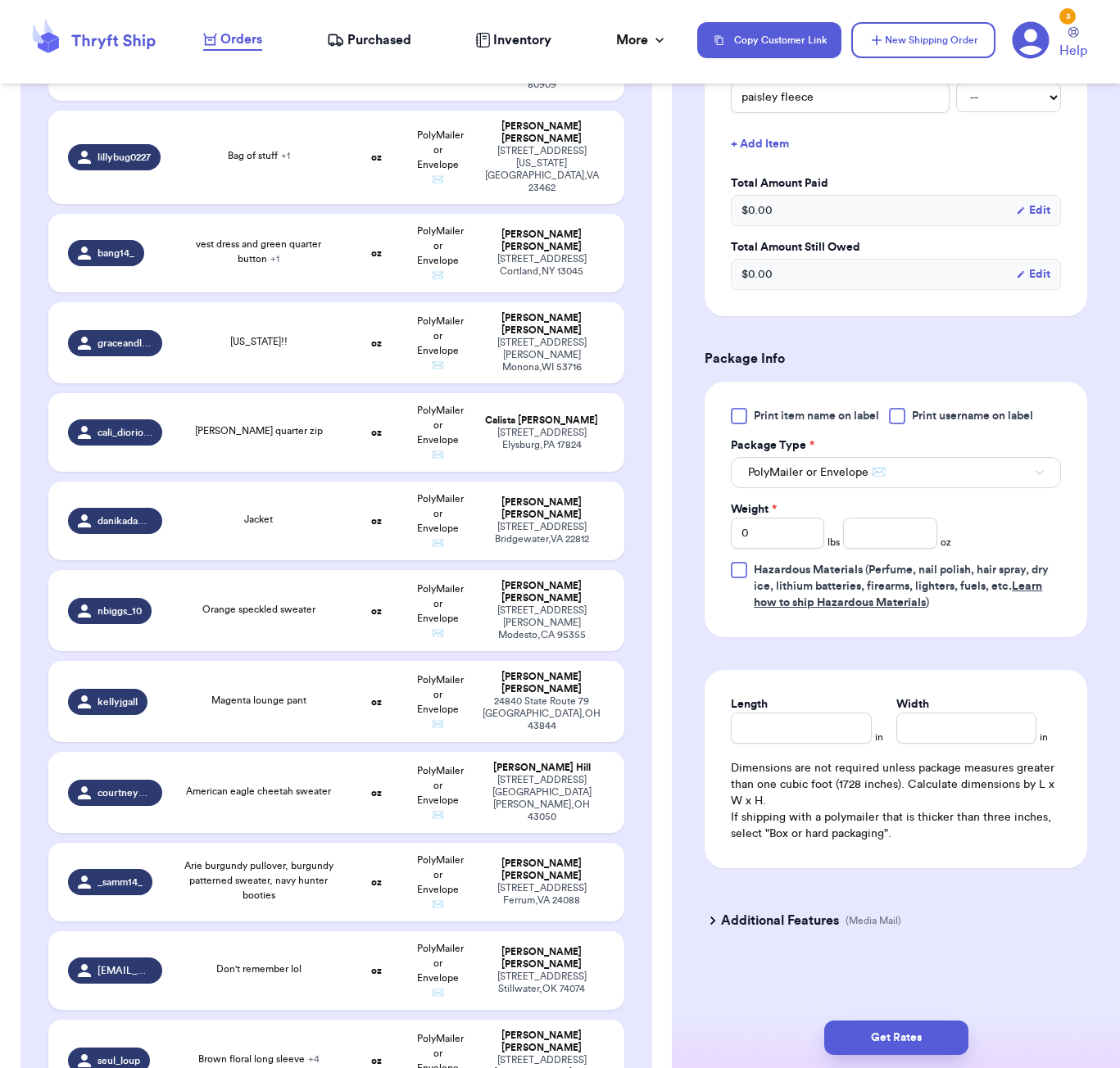
scroll to position [1940, 0]
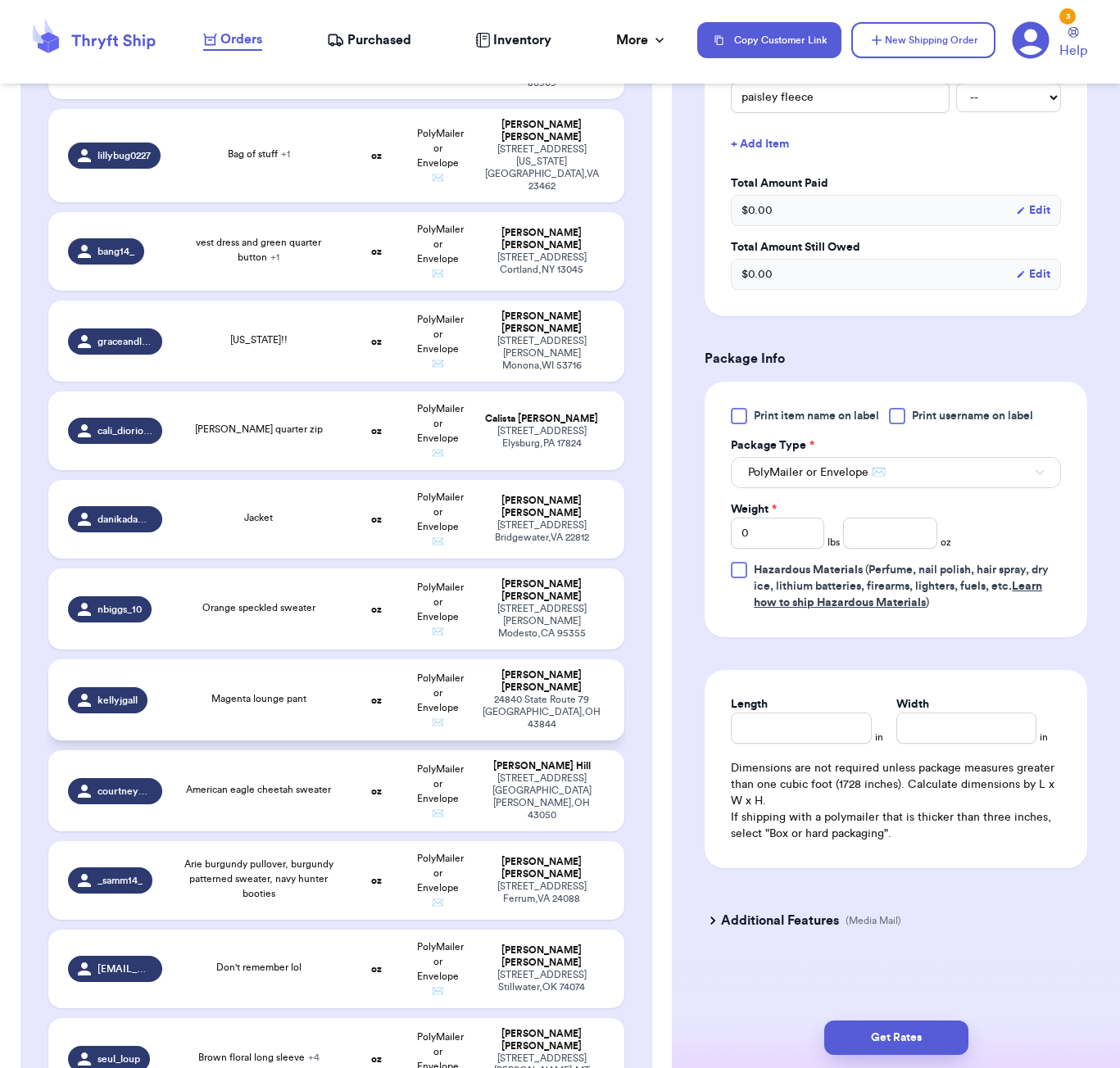
click at [299, 659] on td "Magenta lounge pant" at bounding box center [258, 699] width 174 height 81
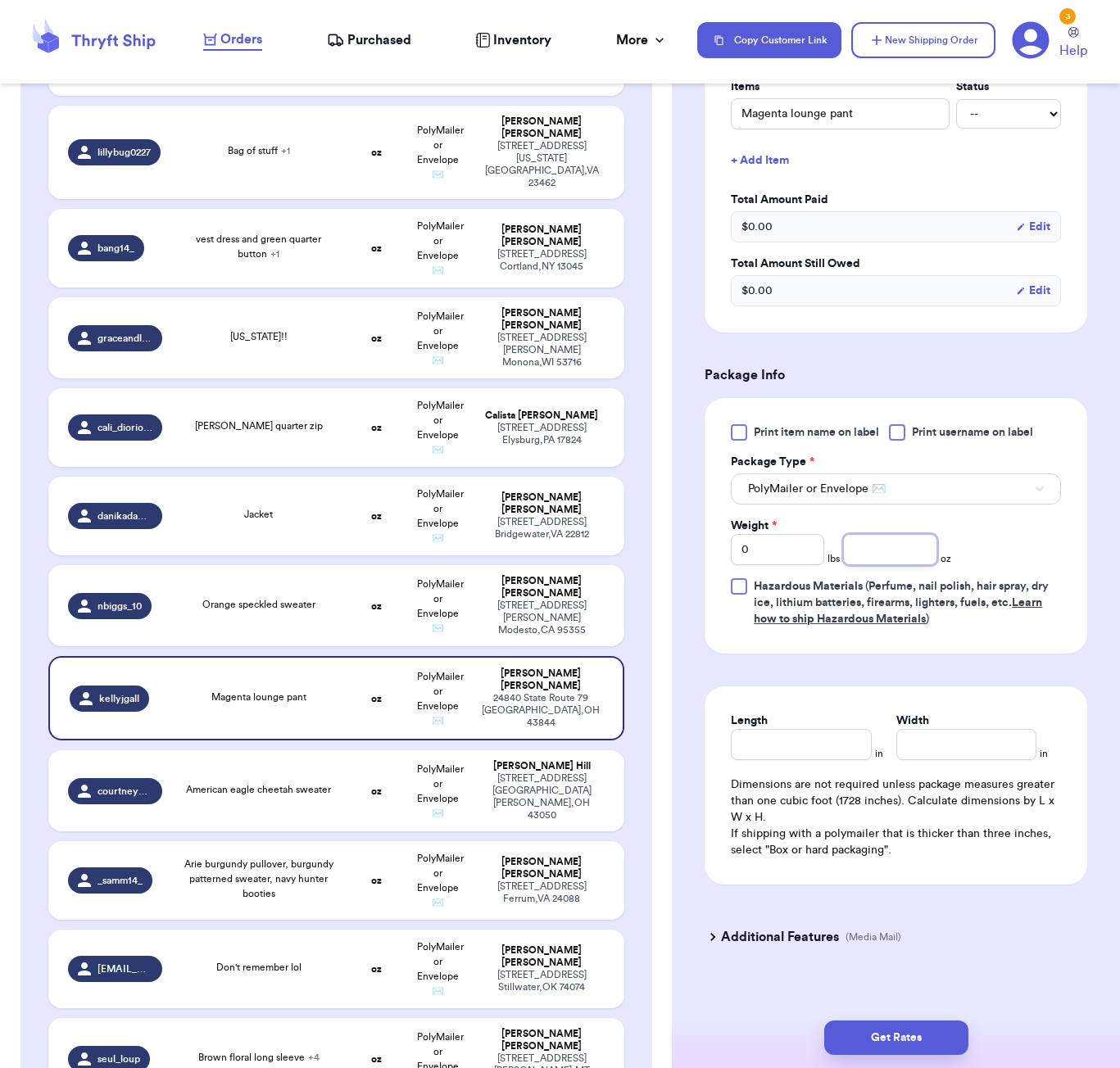
click at [896, 534] on input "number" at bounding box center [889, 550] width 93 height 31
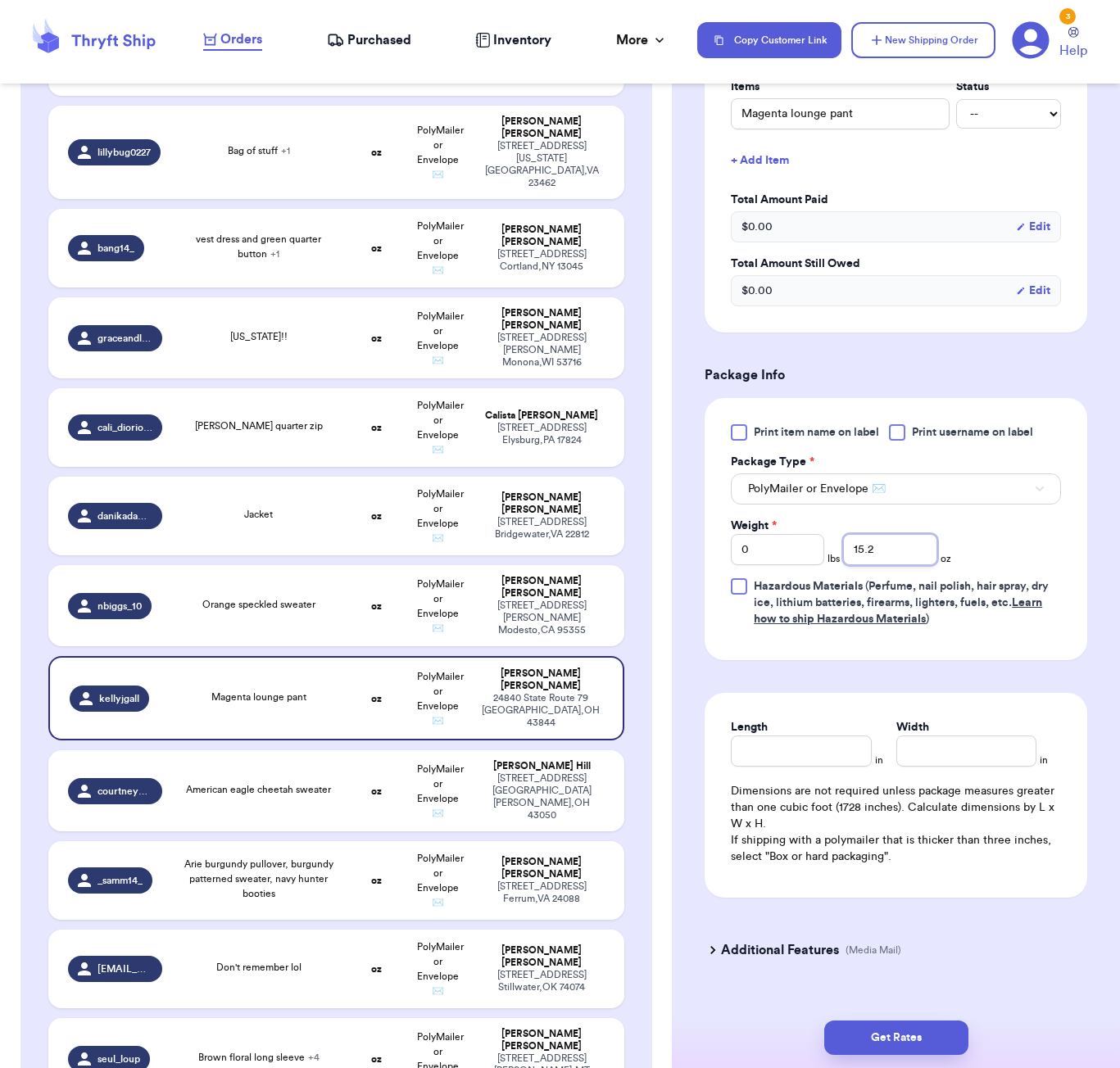
scroll to position [441, 0]
click at [842, 742] on input "Length" at bounding box center [800, 753] width 140 height 31
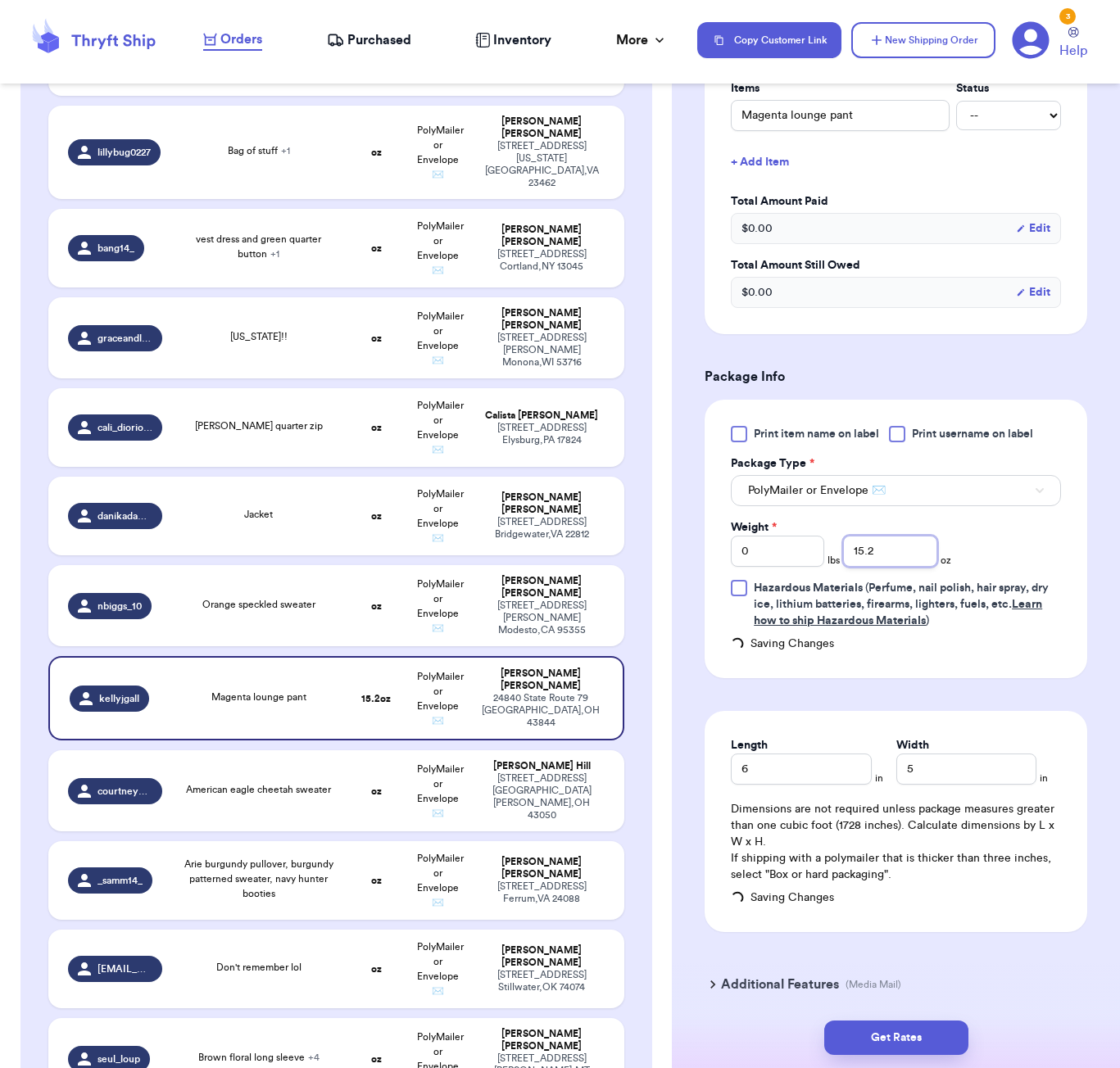
click at [895, 542] on input "15.2" at bounding box center [889, 552] width 93 height 31
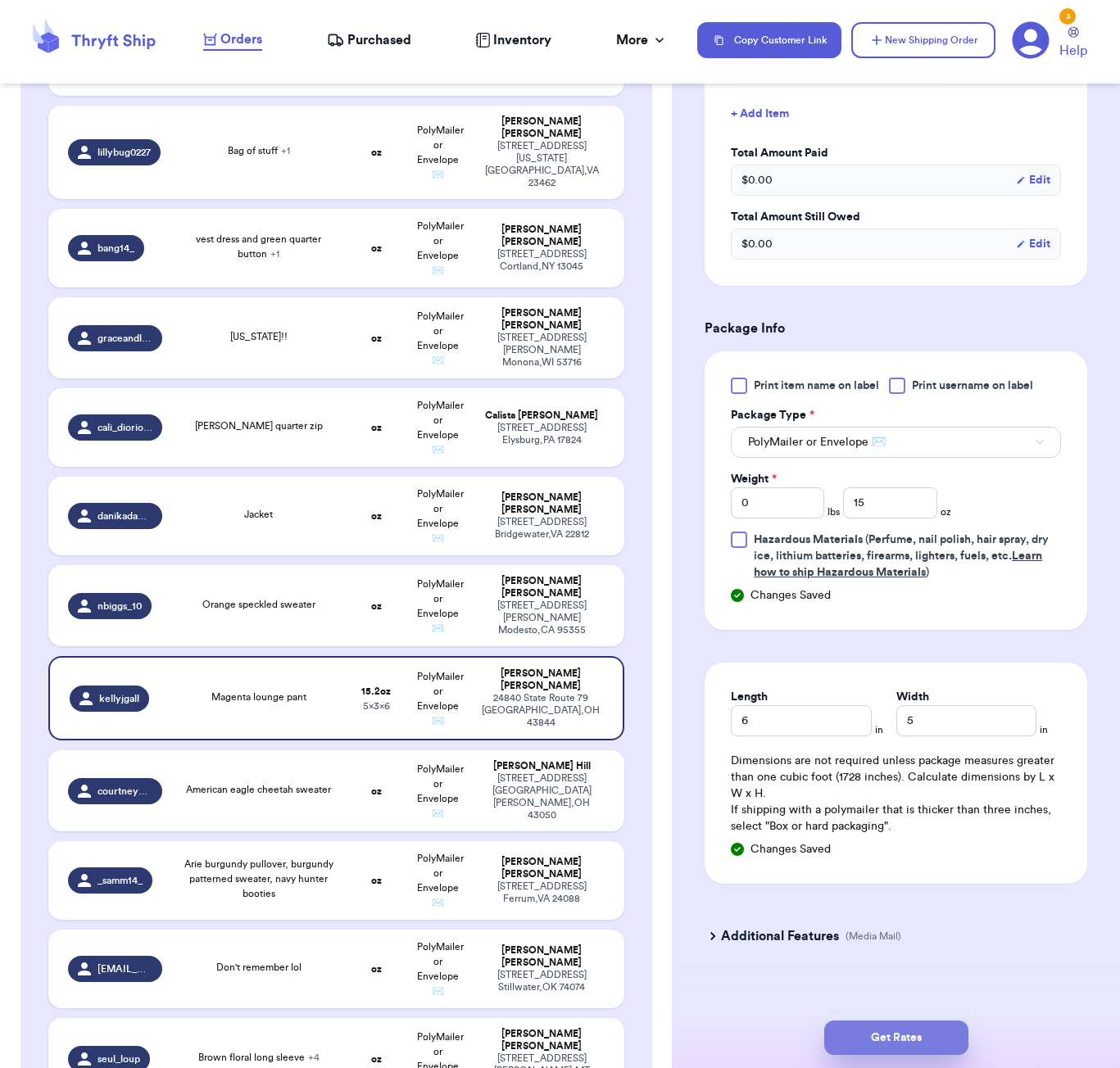
scroll to position [488, 0]
click at [910, 1032] on button "Get Rates" at bounding box center [896, 1037] width 144 height 34
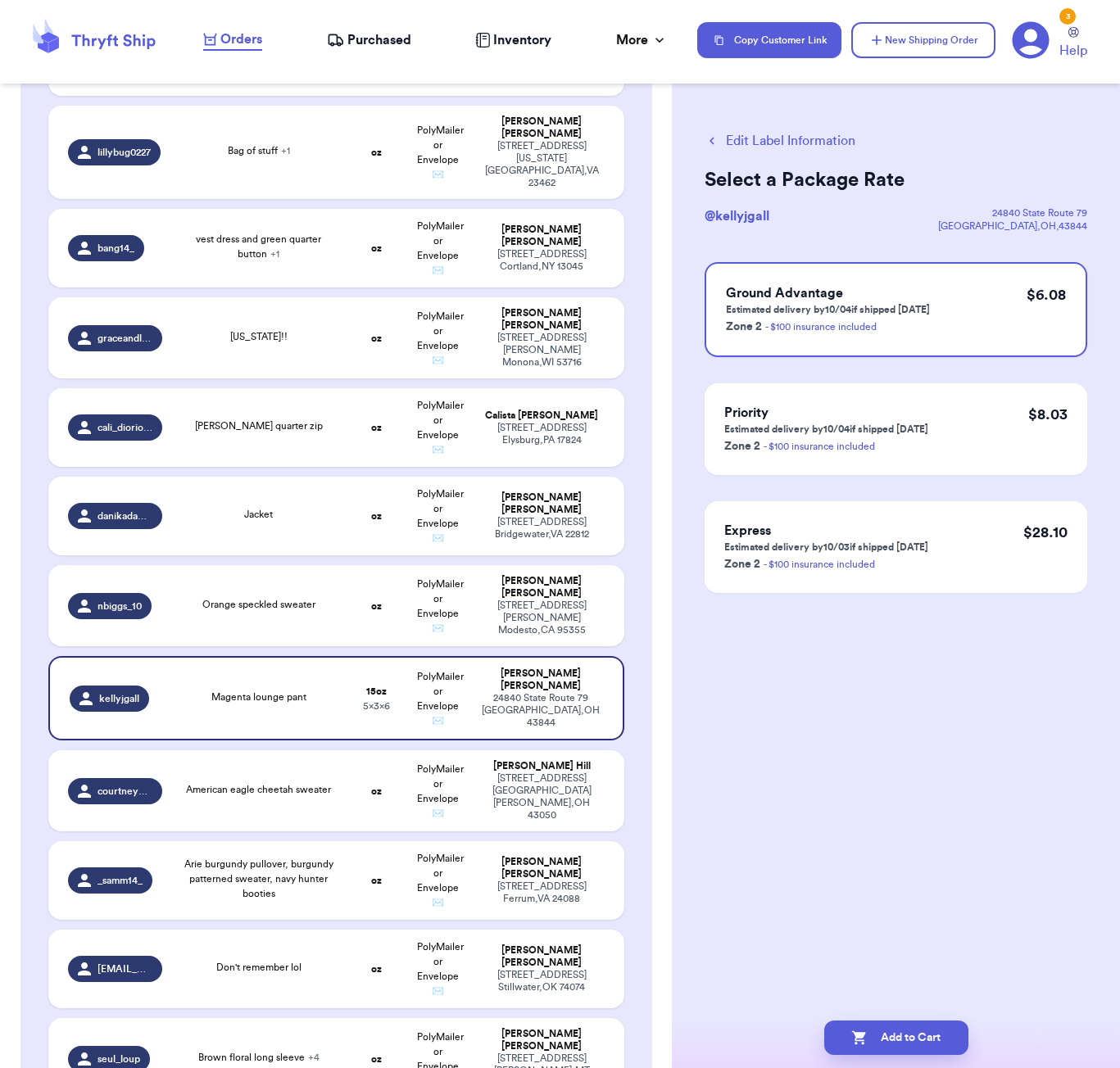
click at [900, 1056] on div "Add to Cart" at bounding box center [895, 1037] width 448 height 60
click at [919, 1037] on button "Add to Cart" at bounding box center [896, 1037] width 144 height 34
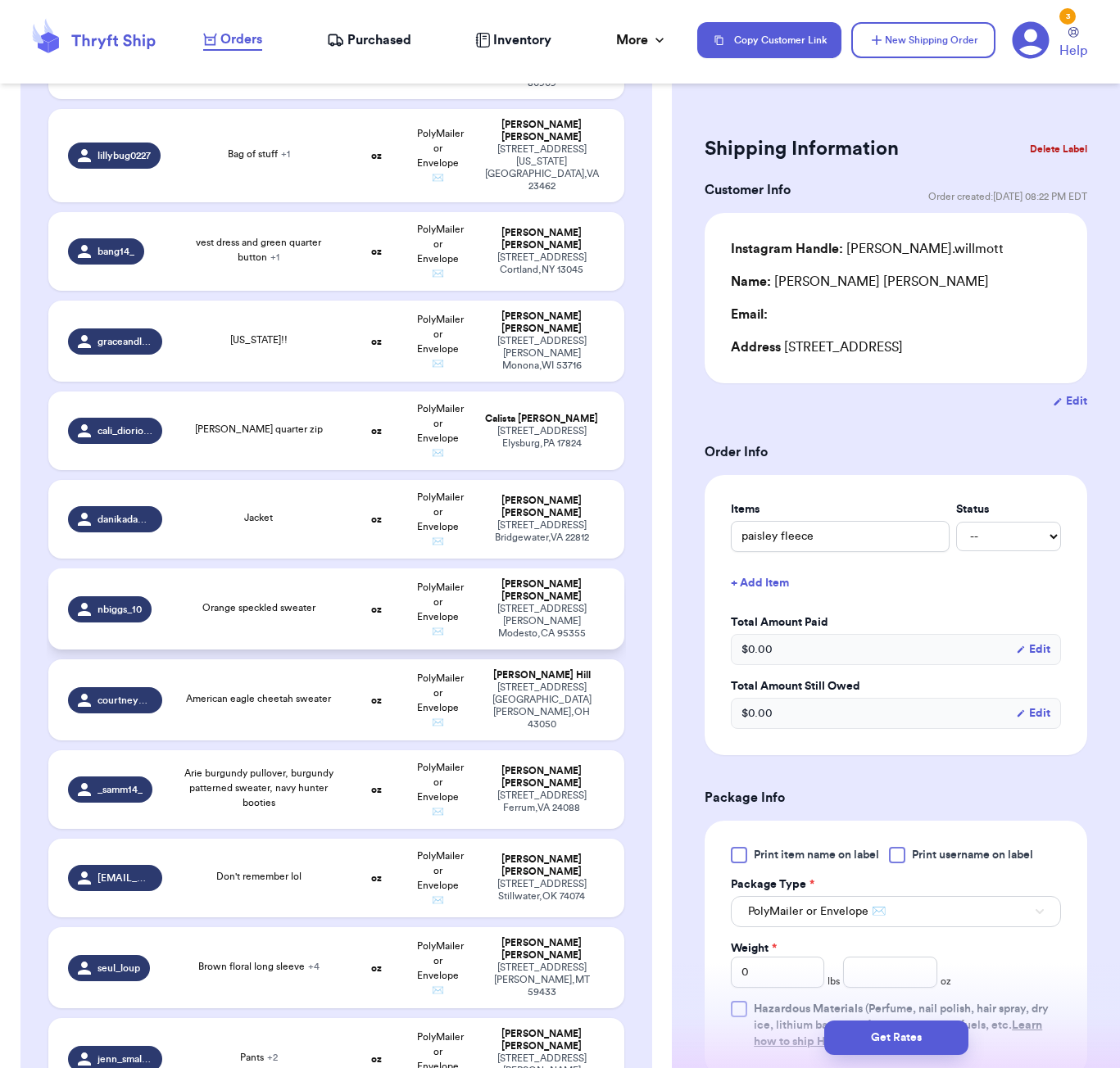
click at [321, 568] on td "Orange speckled sweater" at bounding box center [258, 609] width 174 height 81
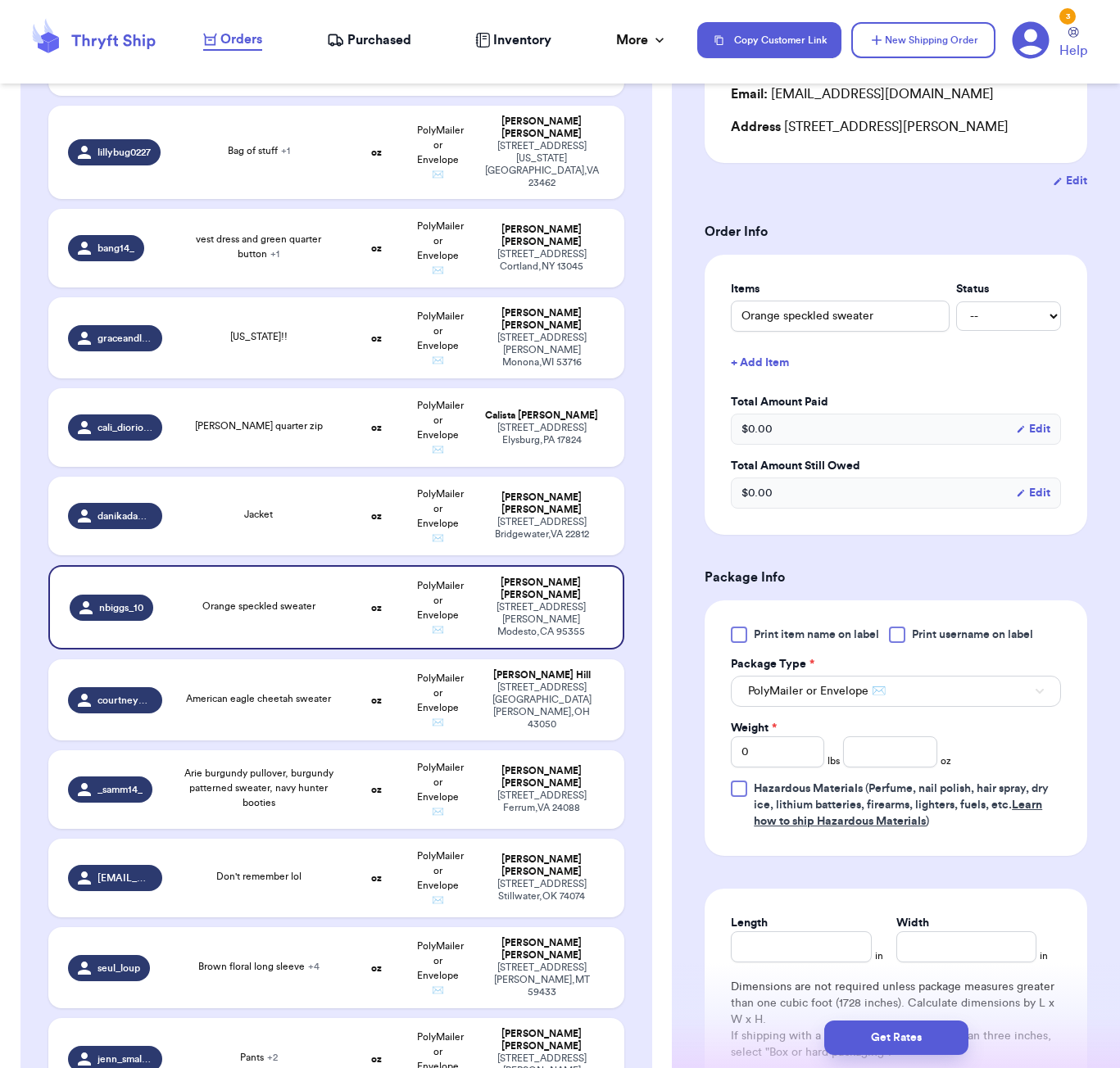
scroll to position [237, 0]
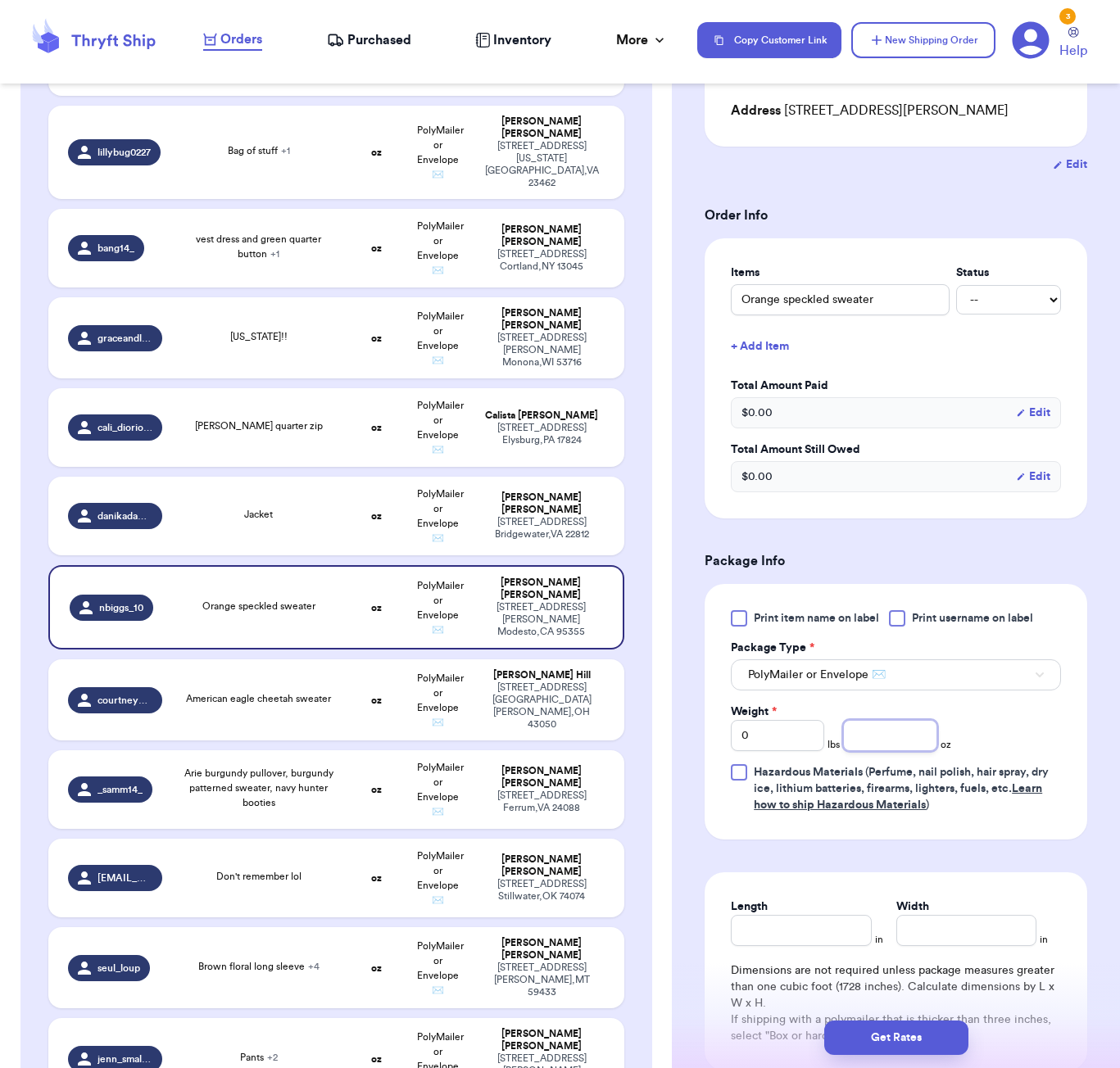
click at [908, 741] on input "number" at bounding box center [889, 736] width 93 height 31
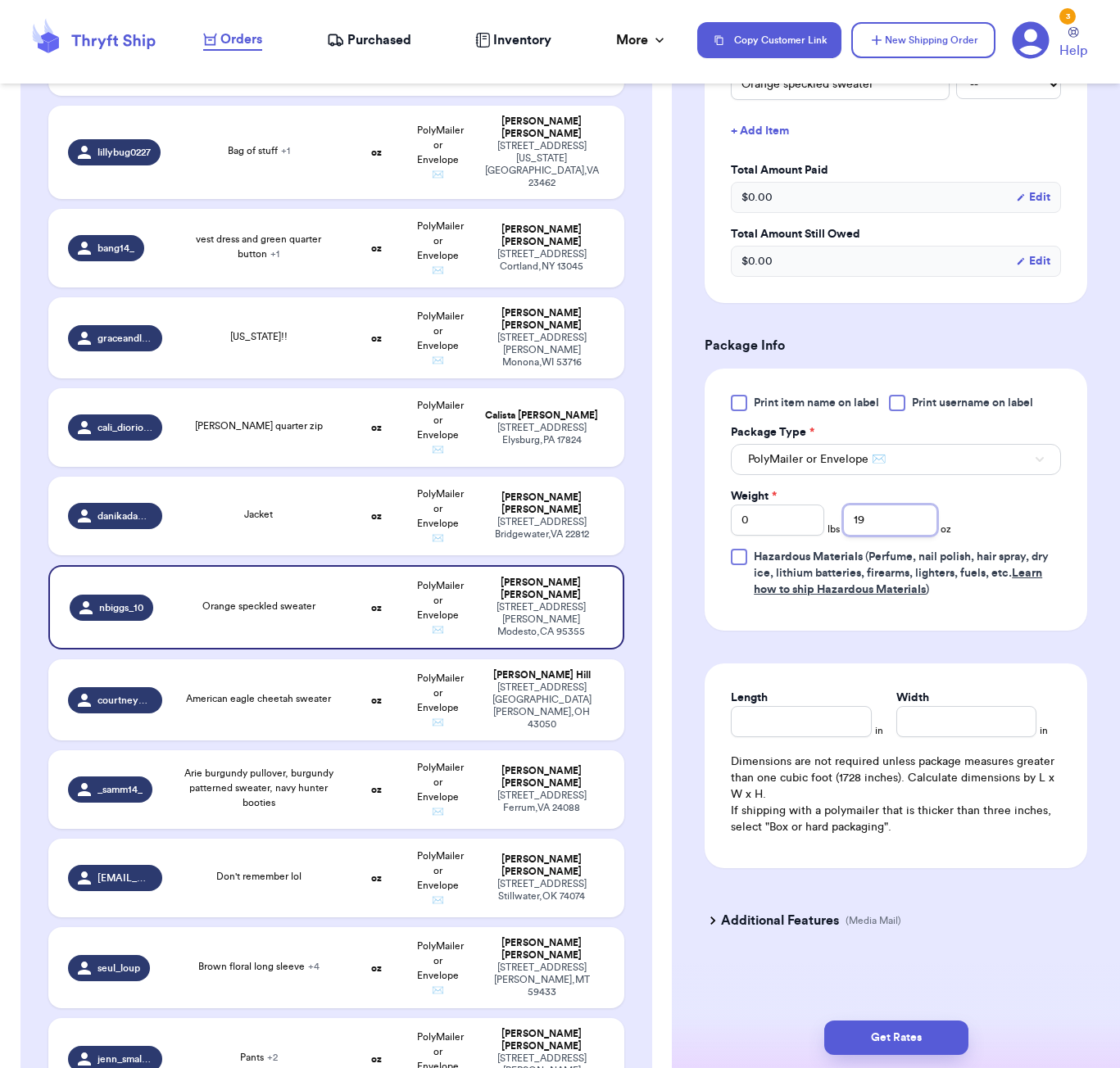
scroll to position [456, 0]
click at [793, 707] on div "Length" at bounding box center [800, 713] width 140 height 47
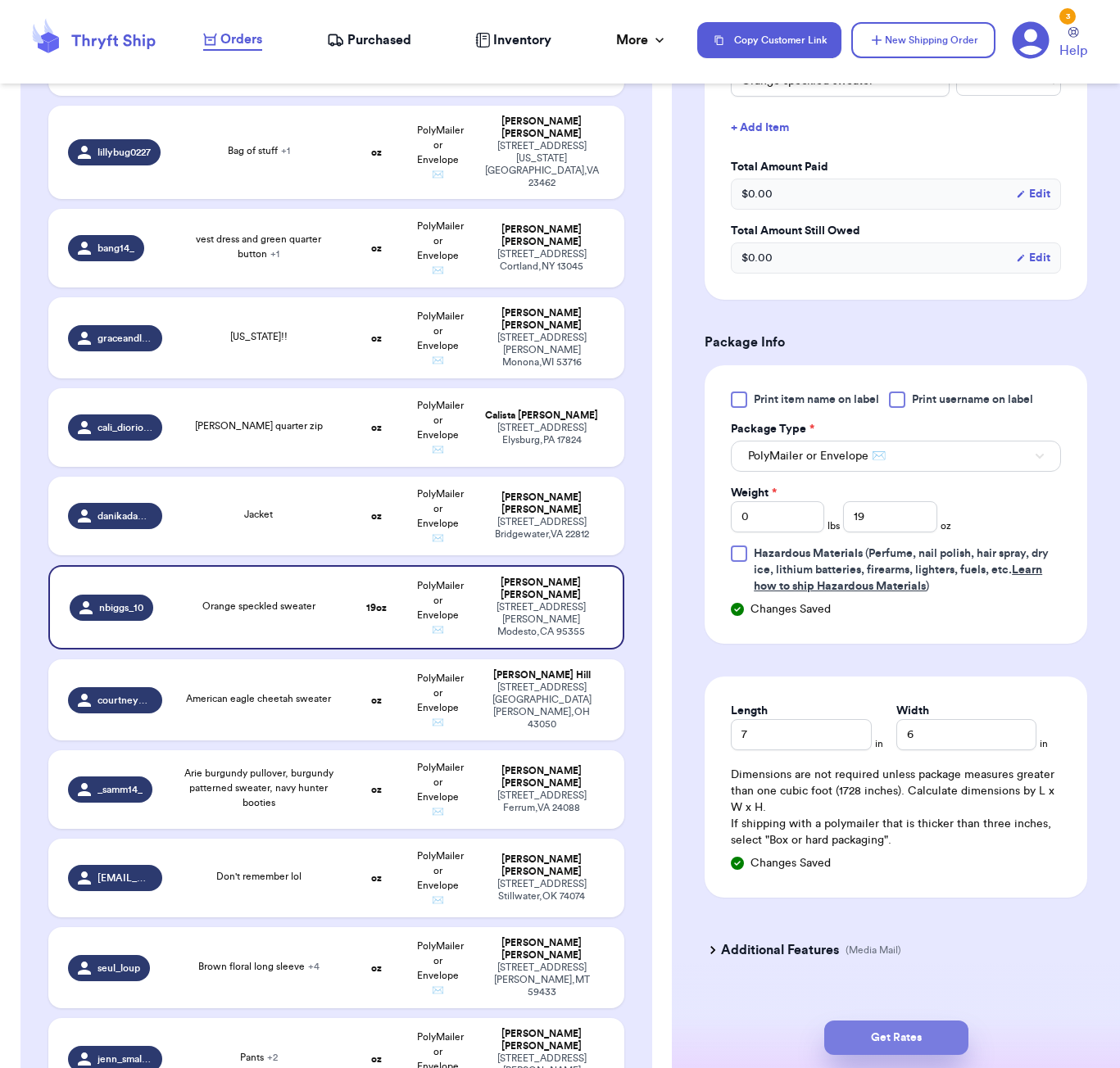
click at [922, 1036] on button "Get Rates" at bounding box center [896, 1037] width 144 height 34
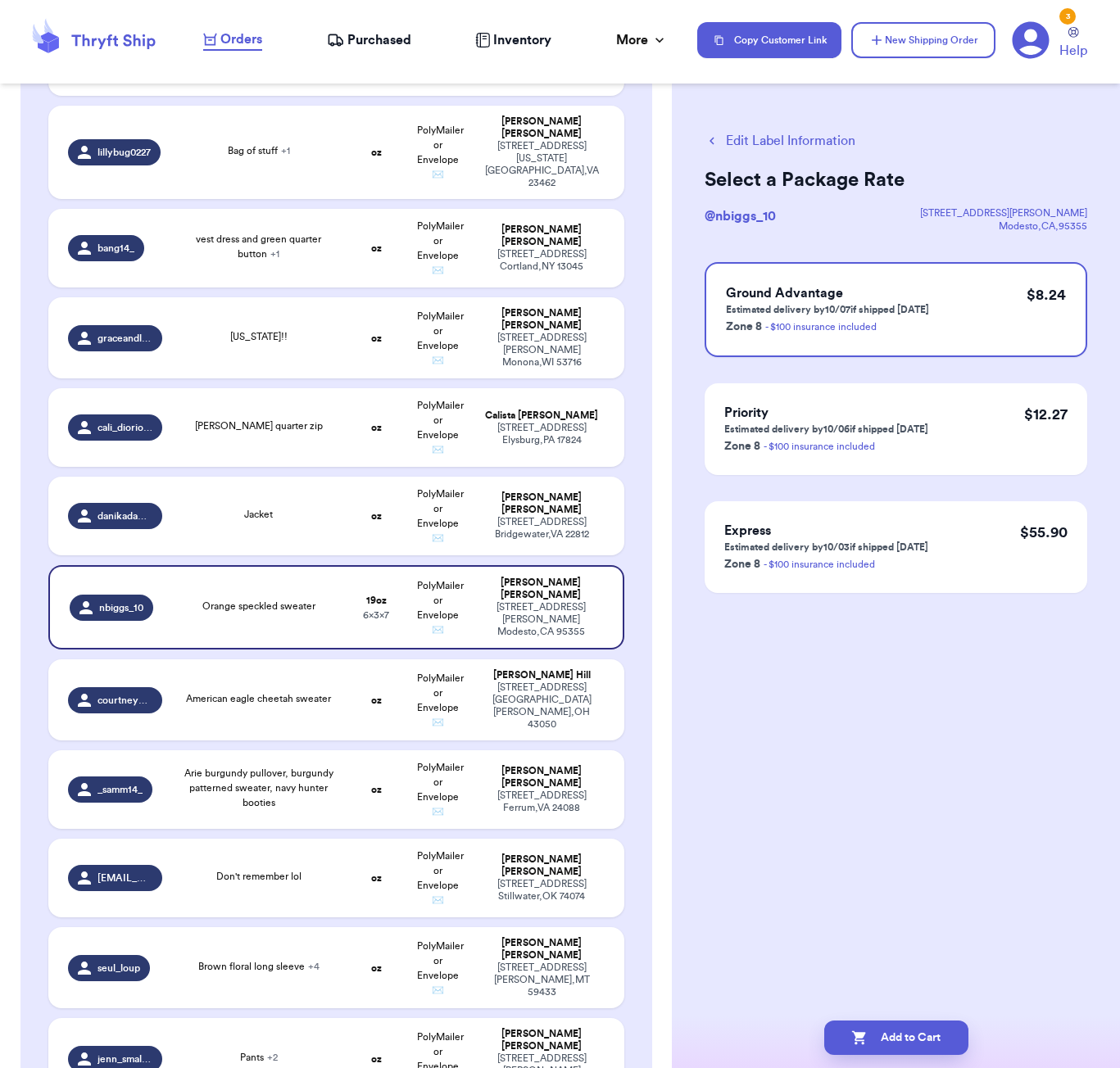
scroll to position [0, 0]
click at [762, 143] on button "Edit Label Information" at bounding box center [780, 141] width 151 height 20
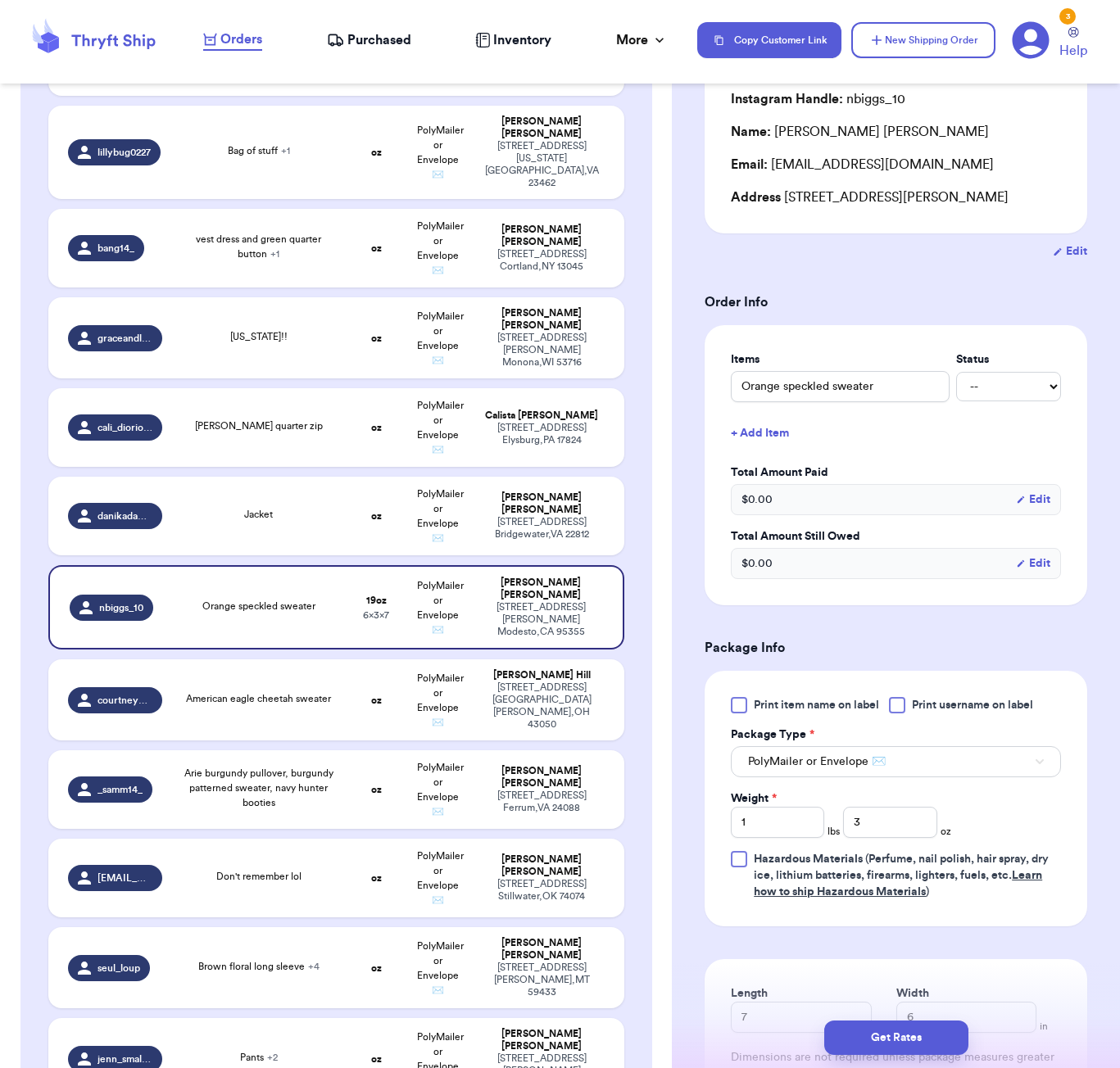
scroll to position [312, 0]
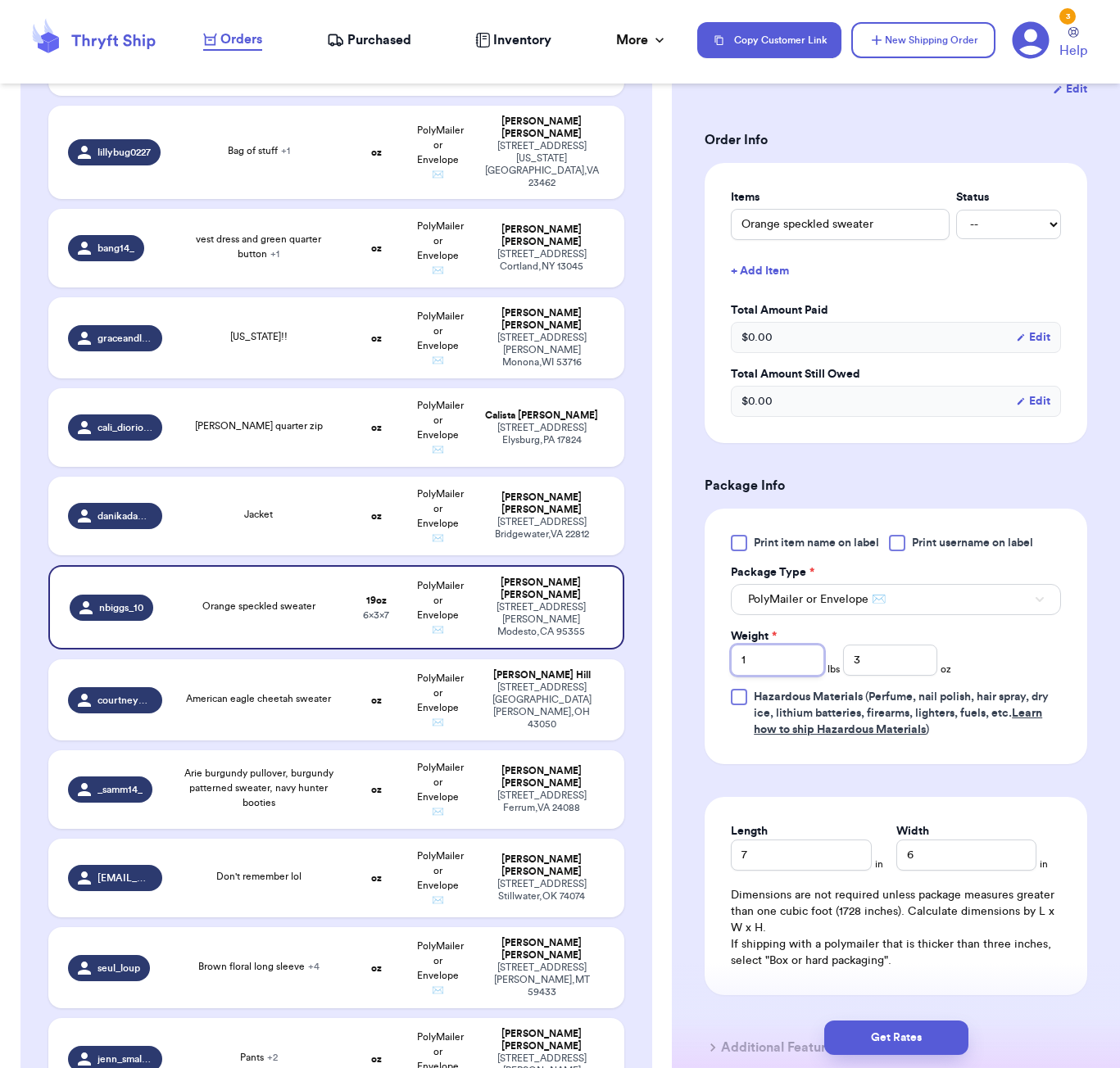
click at [774, 675] on input "1" at bounding box center [777, 660] width 93 height 31
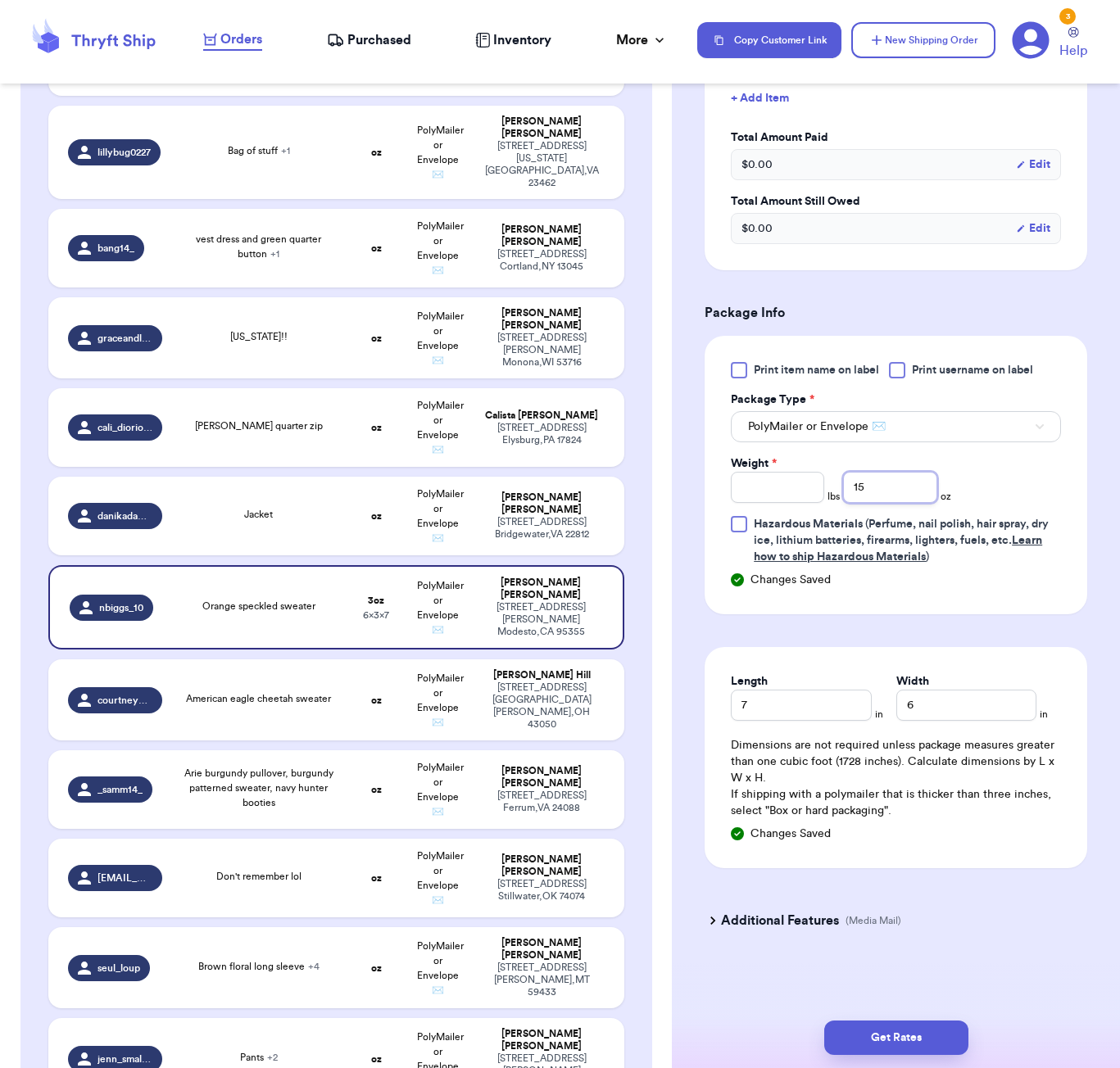
scroll to position [488, 0]
click at [815, 712] on input "7" at bounding box center [800, 706] width 140 height 31
drag, startPoint x: 868, startPoint y: 1025, endPoint x: 906, endPoint y: 1021, distance: 38.2
click at [867, 1025] on button "Get Rates" at bounding box center [896, 1037] width 144 height 34
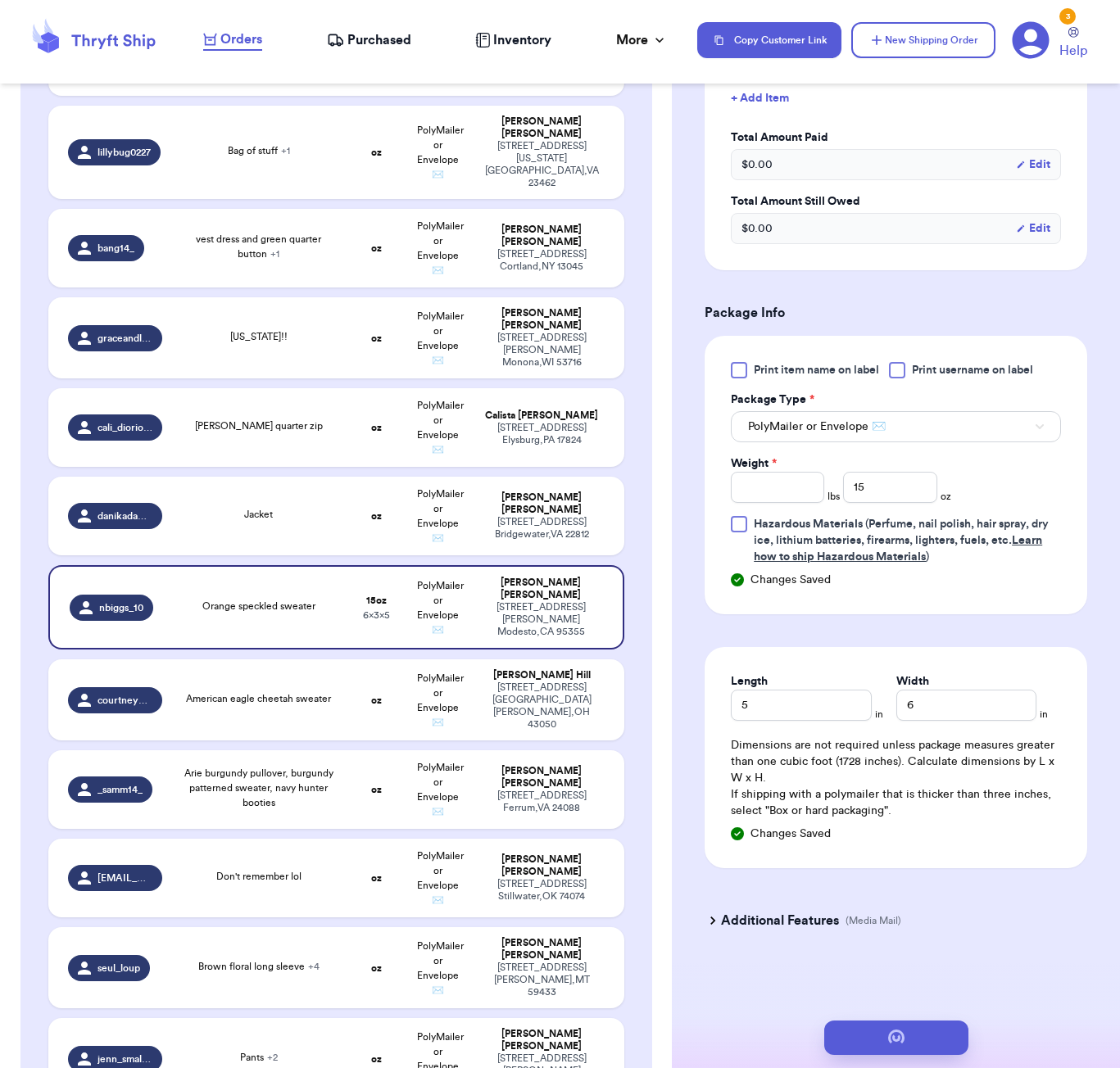
scroll to position [0, 0]
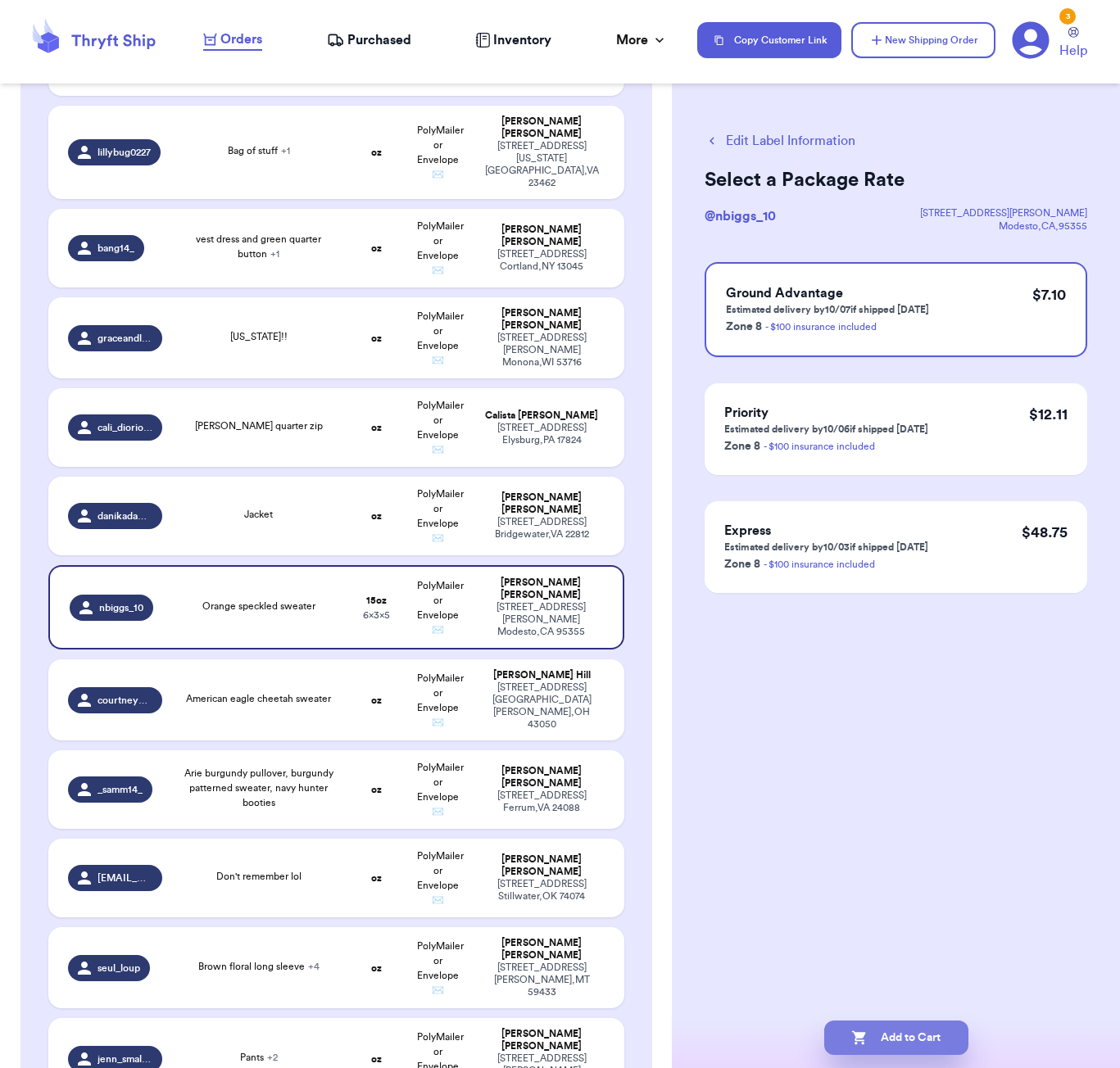
click at [866, 1029] on button "Add to Cart" at bounding box center [896, 1037] width 144 height 34
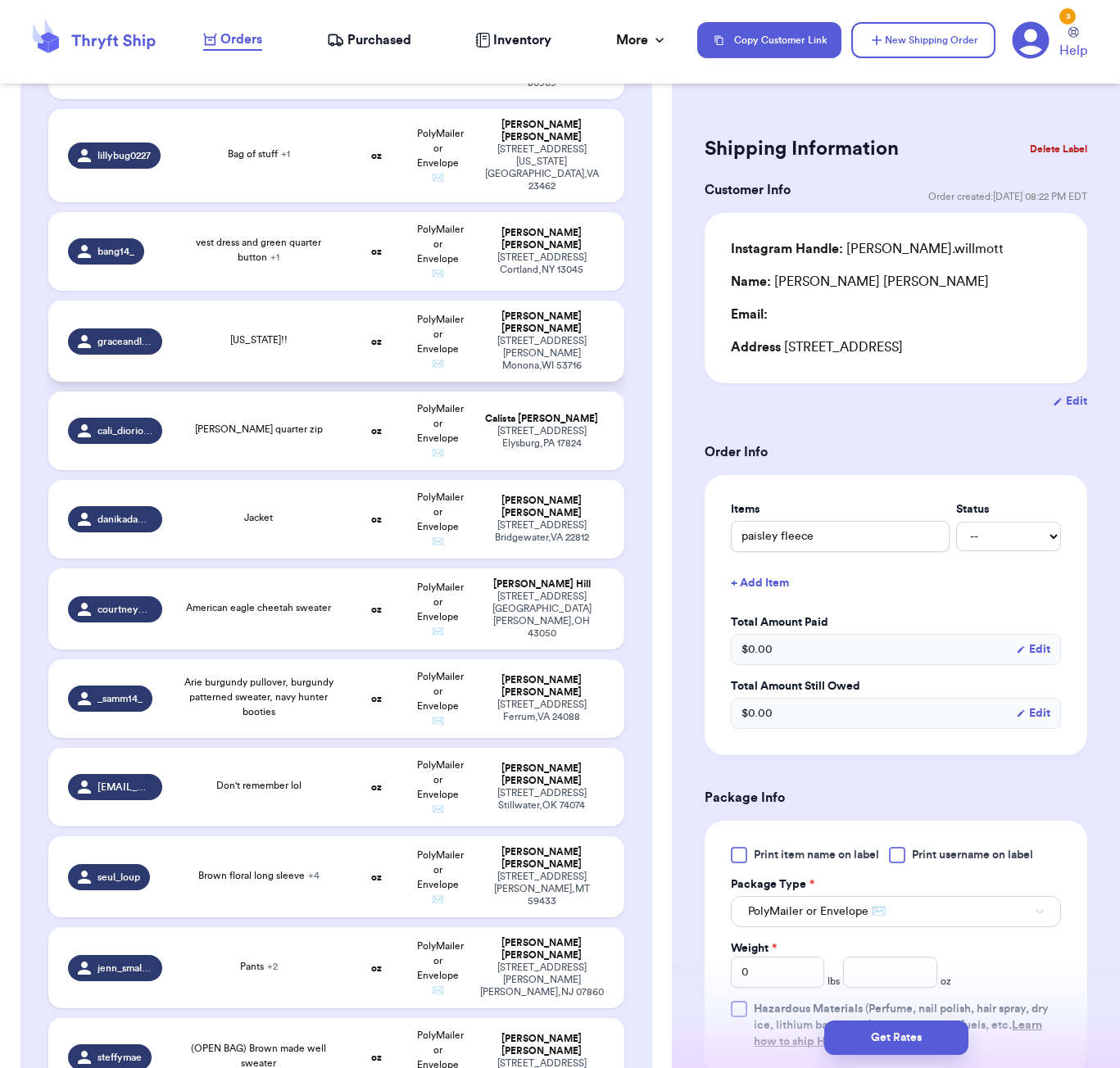
click at [301, 300] on td "[US_STATE]!!" at bounding box center [258, 341] width 174 height 81
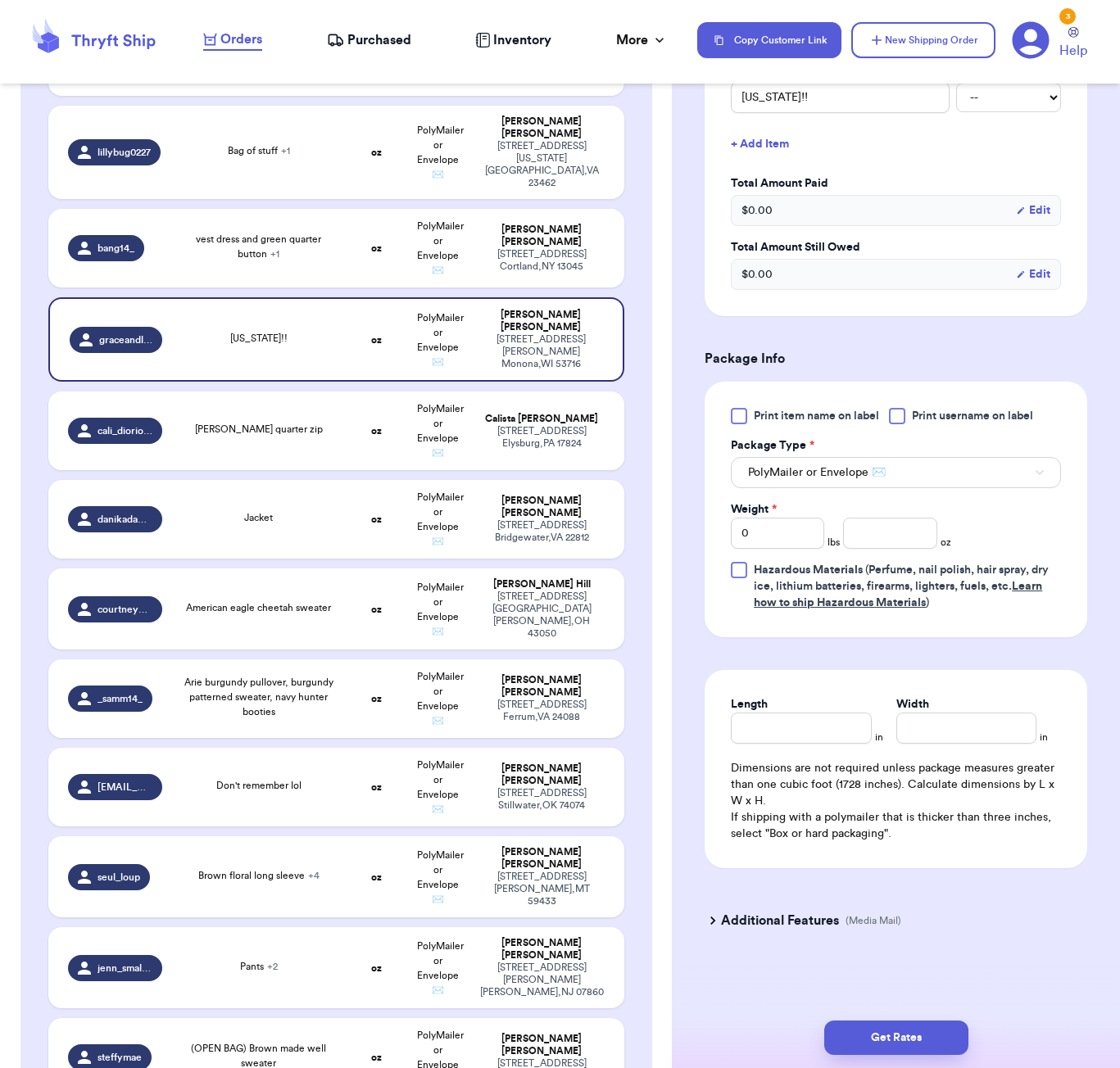
scroll to position [443, 0]
click at [883, 538] on input "number" at bounding box center [889, 534] width 93 height 31
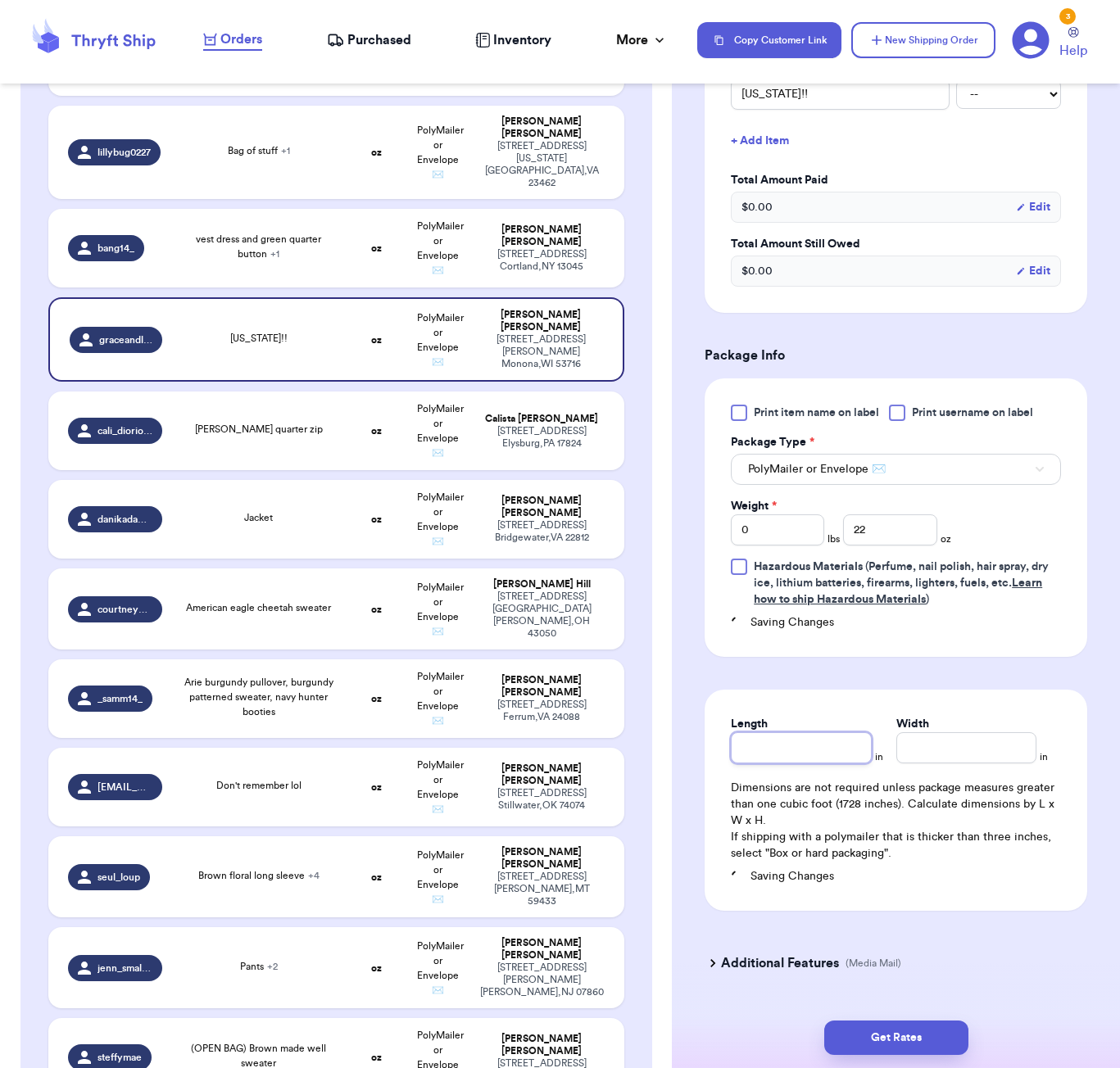
click at [811, 729] on div "Length" at bounding box center [800, 740] width 140 height 47
click at [904, 1037] on button "Get Rates" at bounding box center [896, 1037] width 144 height 34
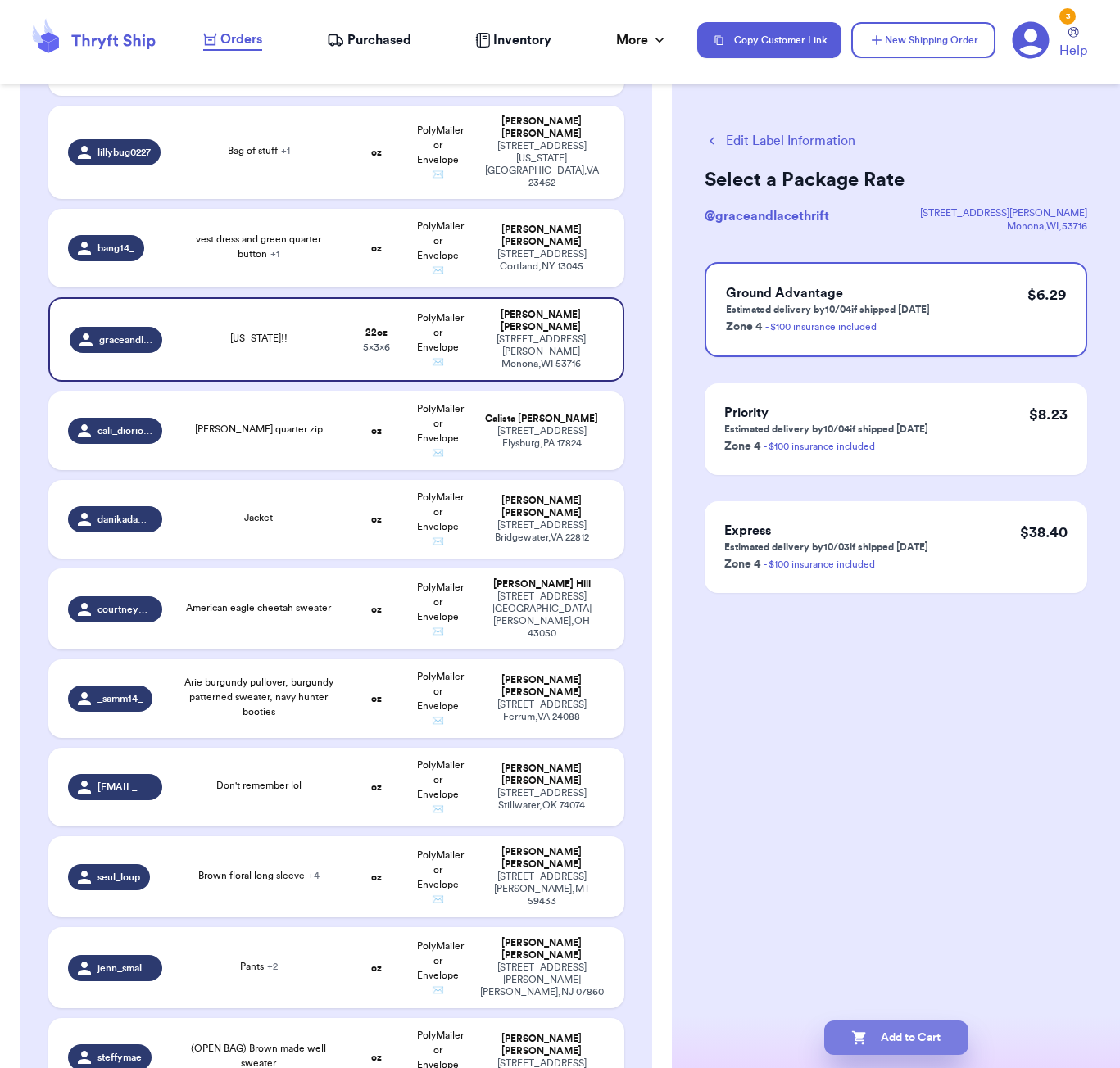
click at [908, 1035] on button "Add to Cart" at bounding box center [896, 1037] width 144 height 34
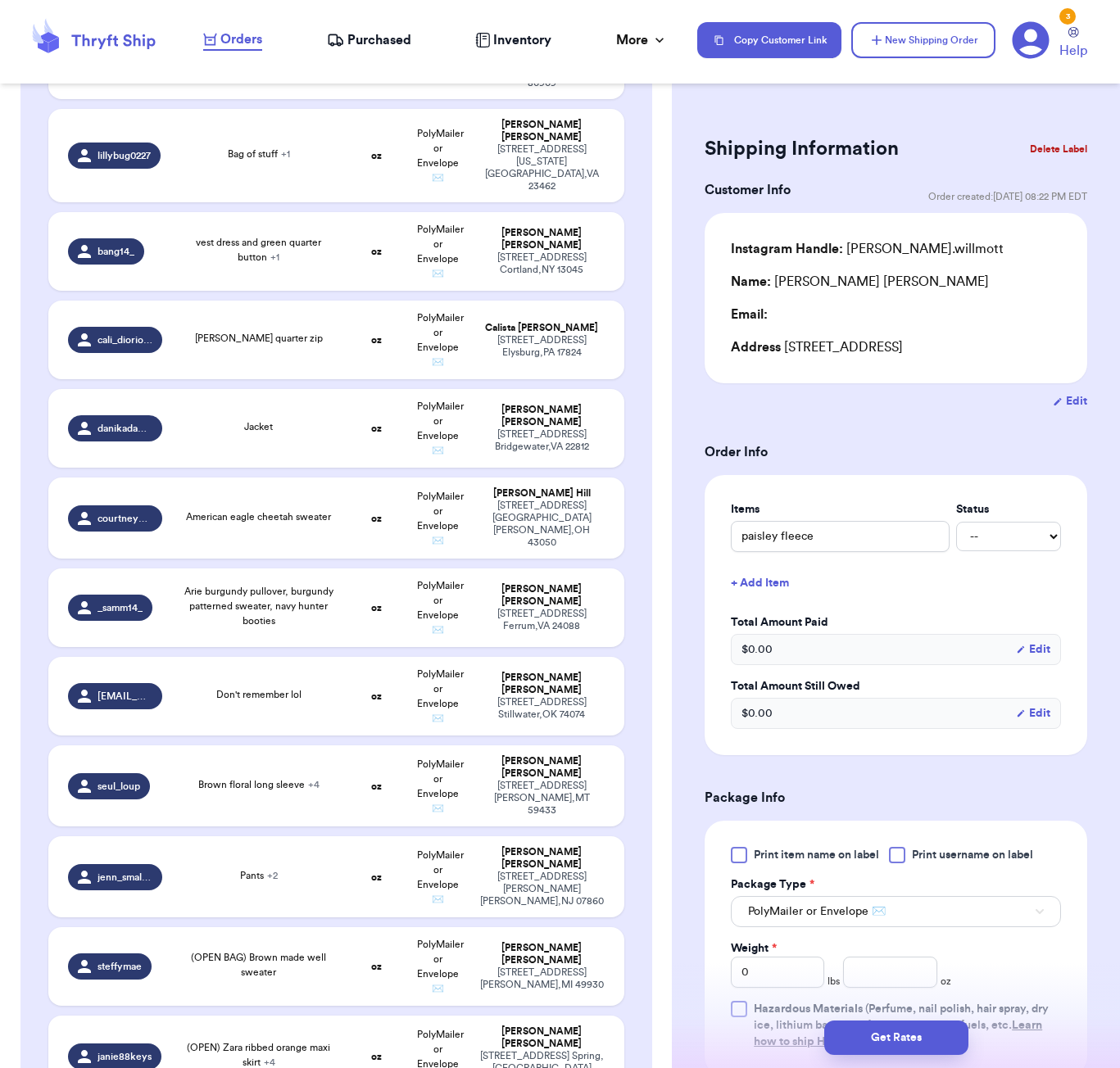
click at [666, 268] on div "Customer Link New Order Total Balance Payout $ 0.00 Recent Payments View all @ …" at bounding box center [335, 152] width 671 height 3986
click at [320, 478] on td "American eagle cheetah sweater" at bounding box center [258, 518] width 174 height 81
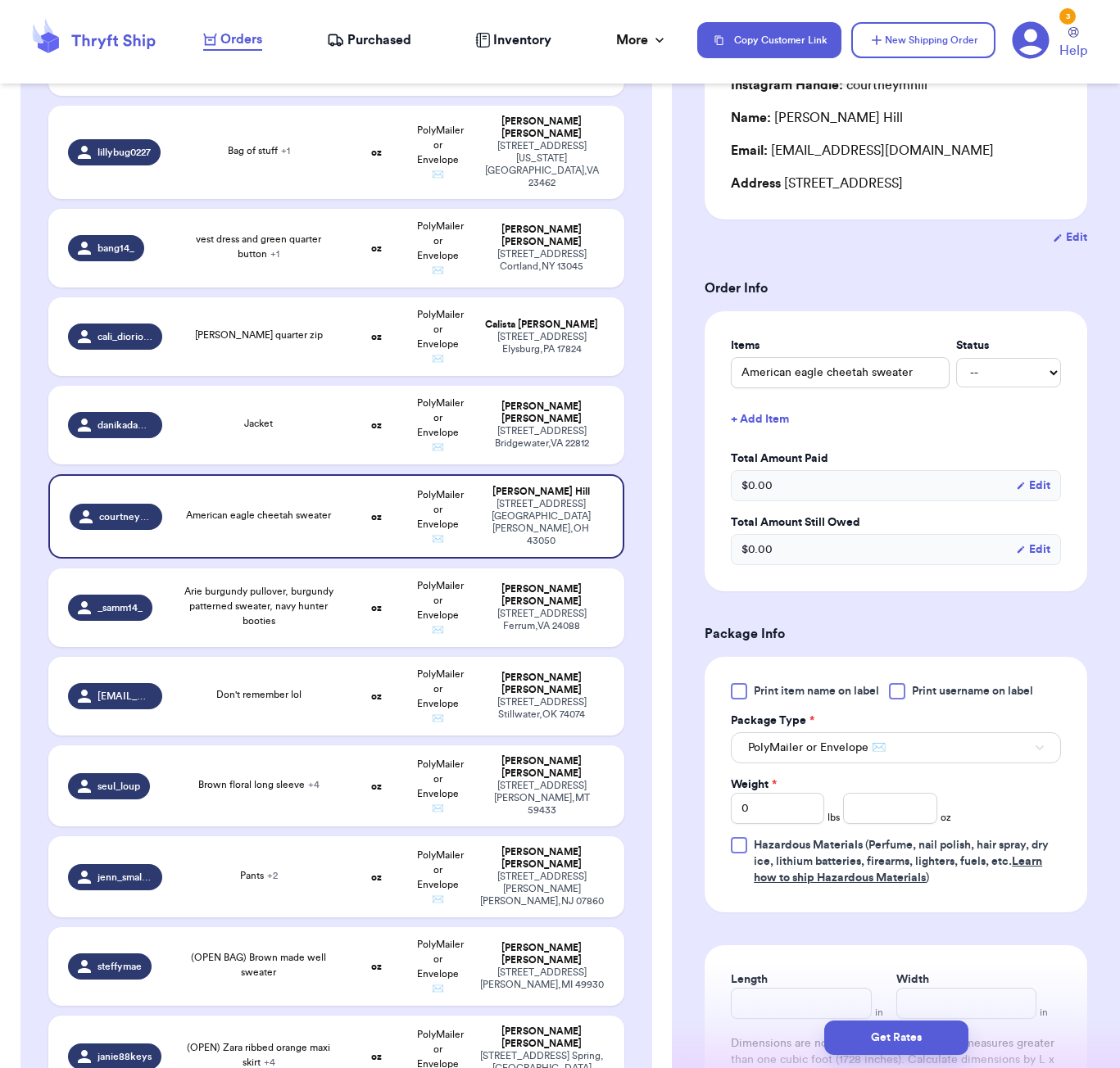
scroll to position [281, 0]
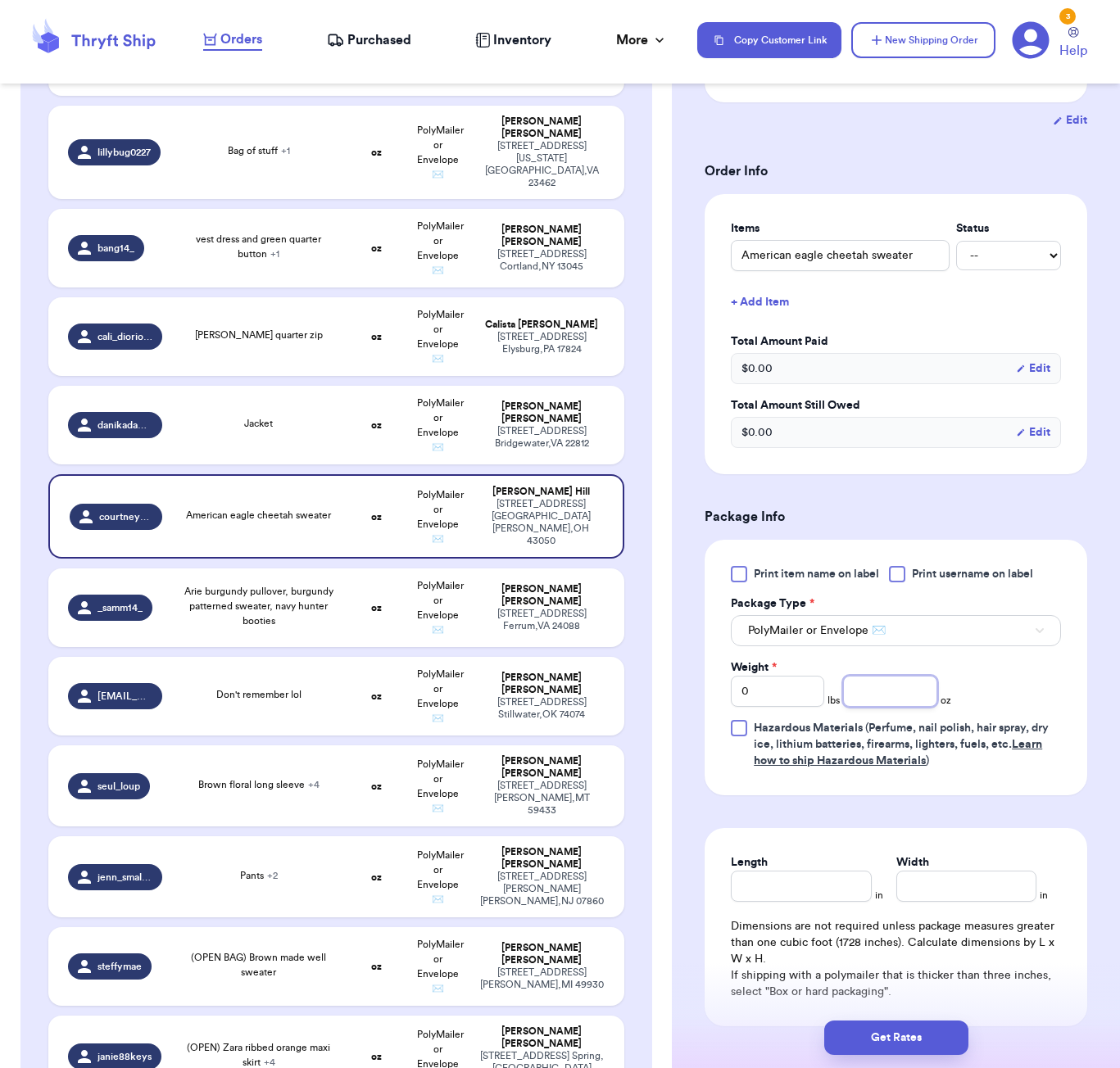
click at [878, 697] on input "number" at bounding box center [889, 692] width 93 height 31
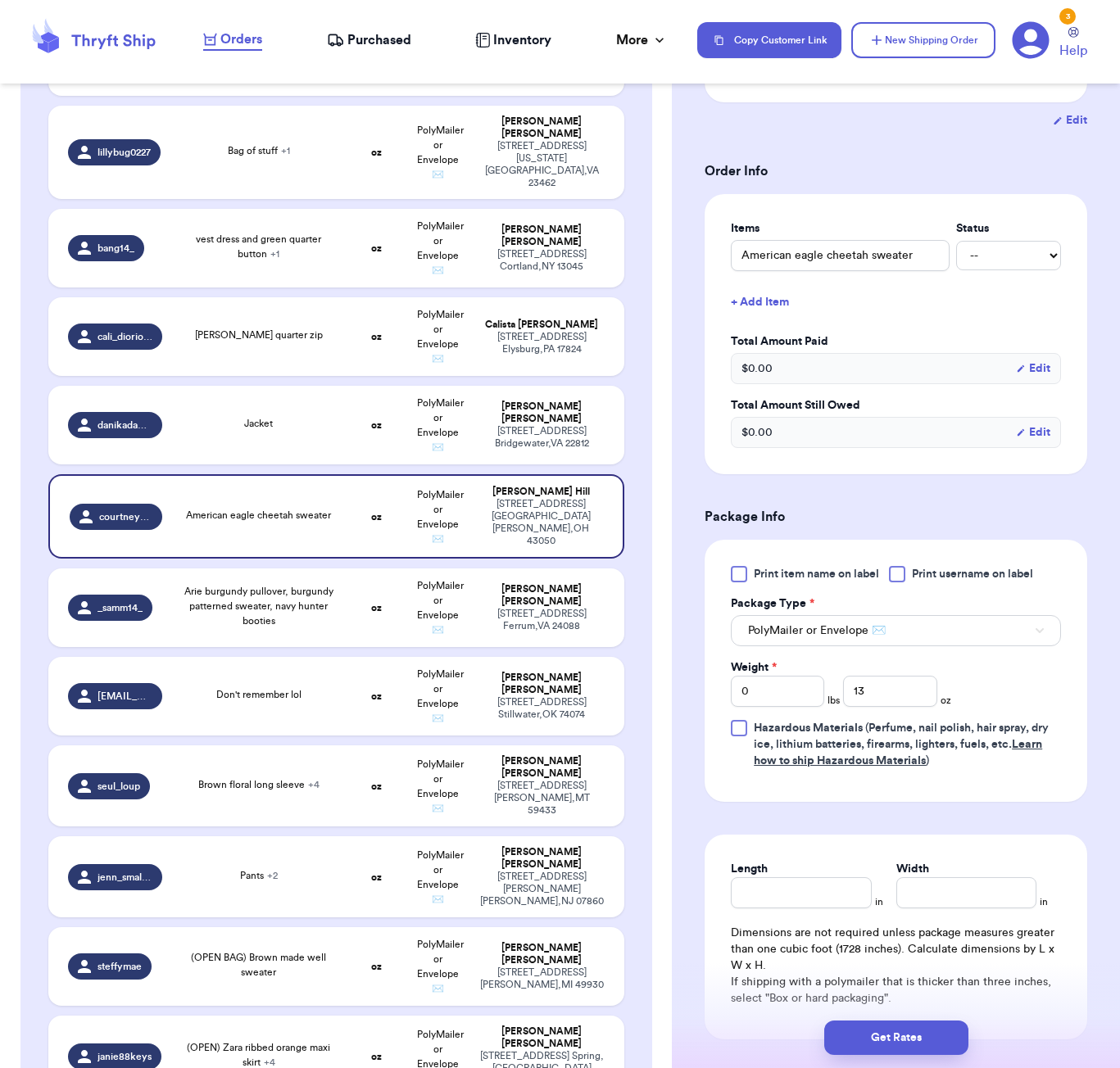
click at [807, 913] on div "Length in Width in Dimensions are not required unless package measures greater …" at bounding box center [896, 937] width 382 height 205
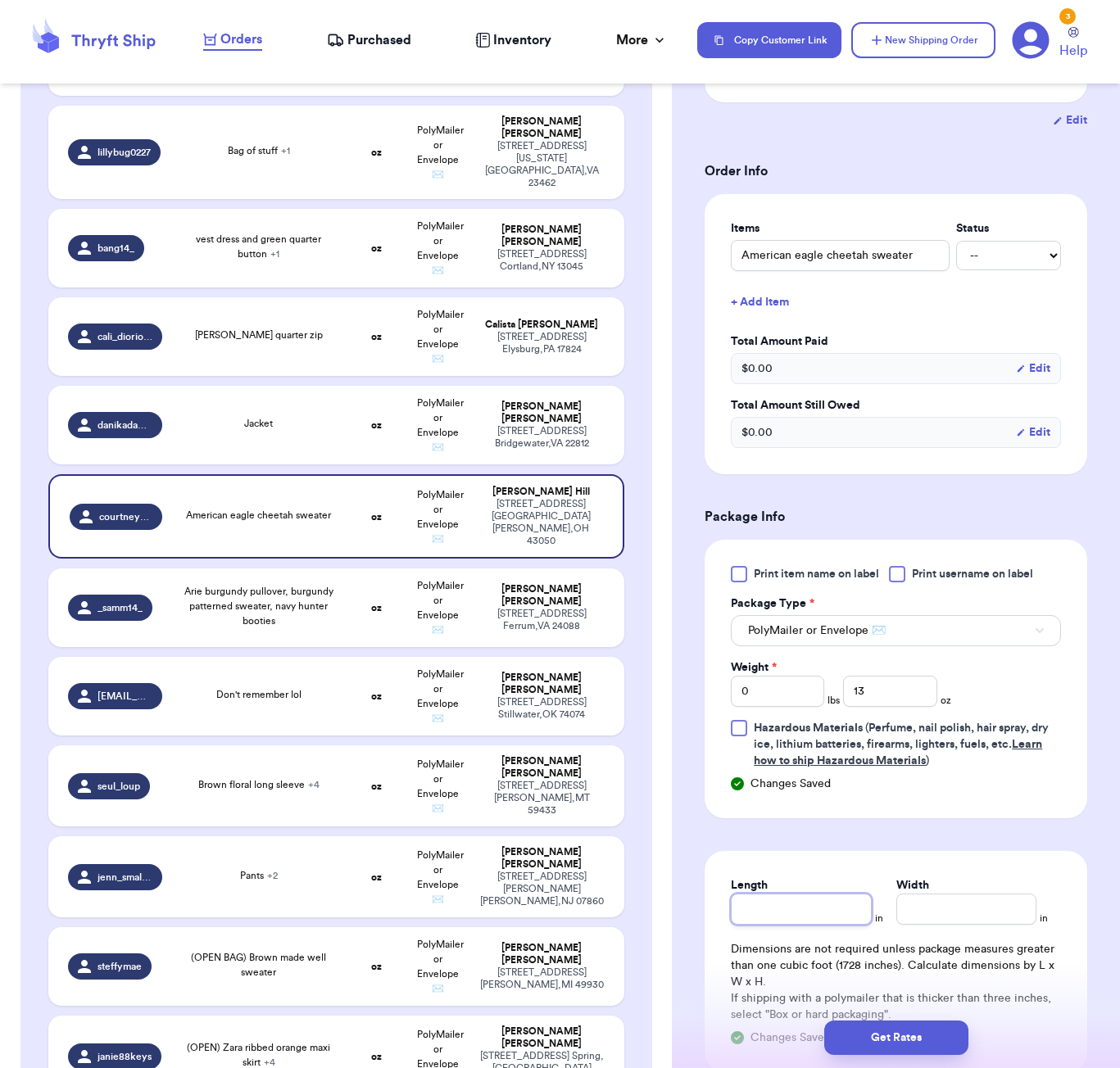
click at [809, 907] on input "Length" at bounding box center [800, 910] width 140 height 31
click at [967, 1041] on button "Get Rates" at bounding box center [896, 1037] width 144 height 34
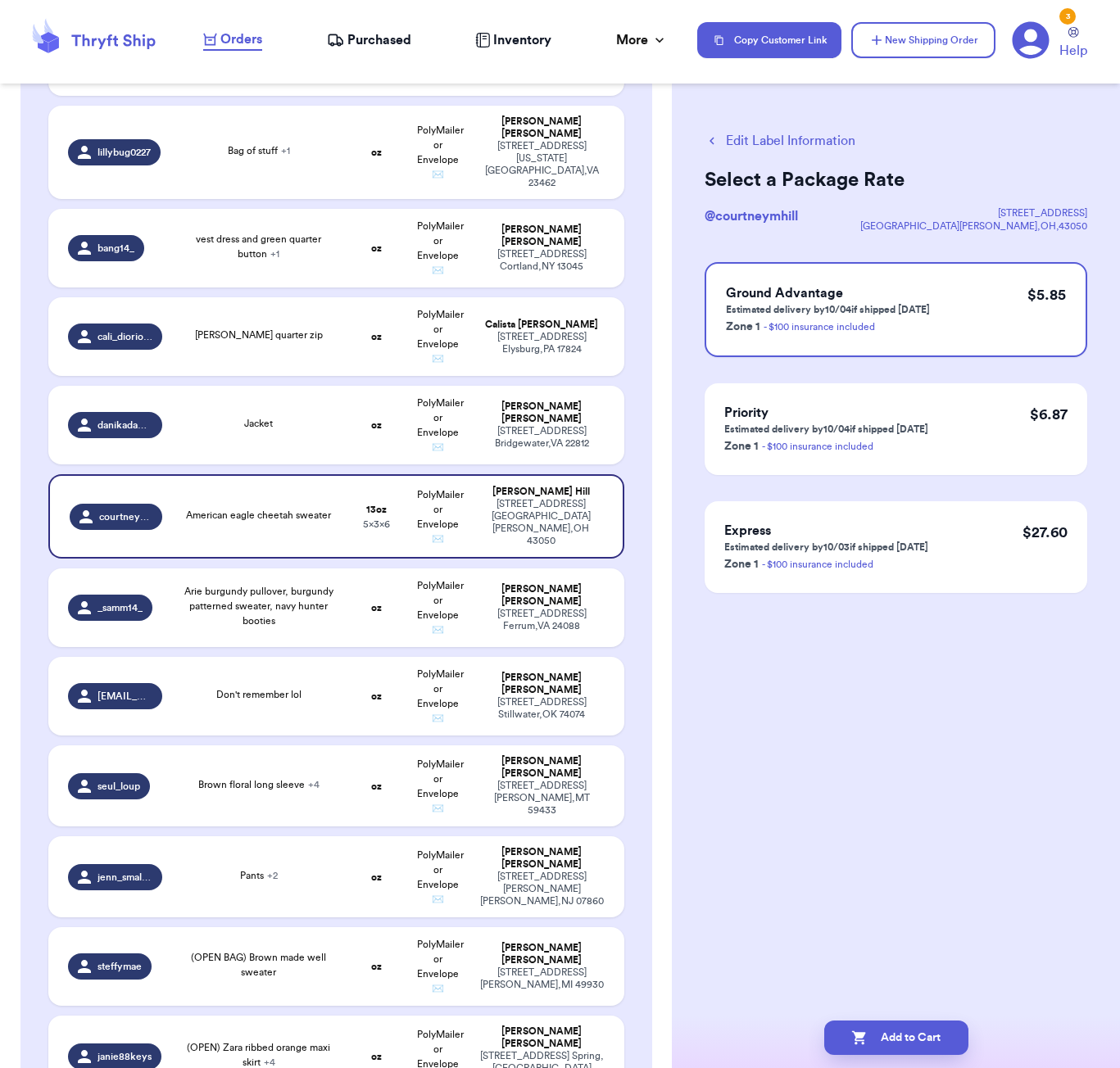
scroll to position [0, 0]
click at [892, 1048] on button "Add to Cart" at bounding box center [896, 1037] width 144 height 34
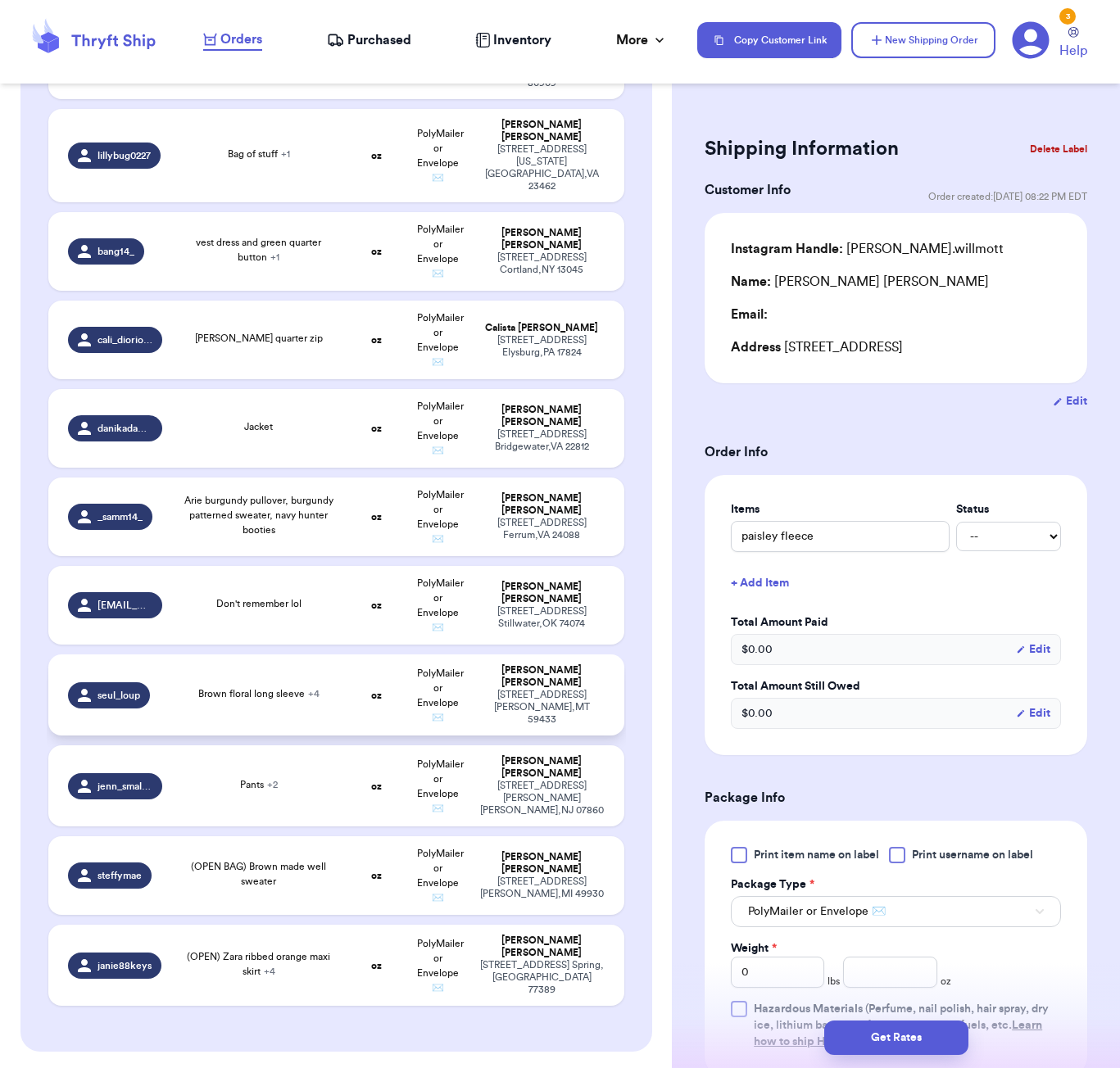
click at [274, 686] on div "Brown floral long sleeve + 4" at bounding box center [258, 693] width 121 height 15
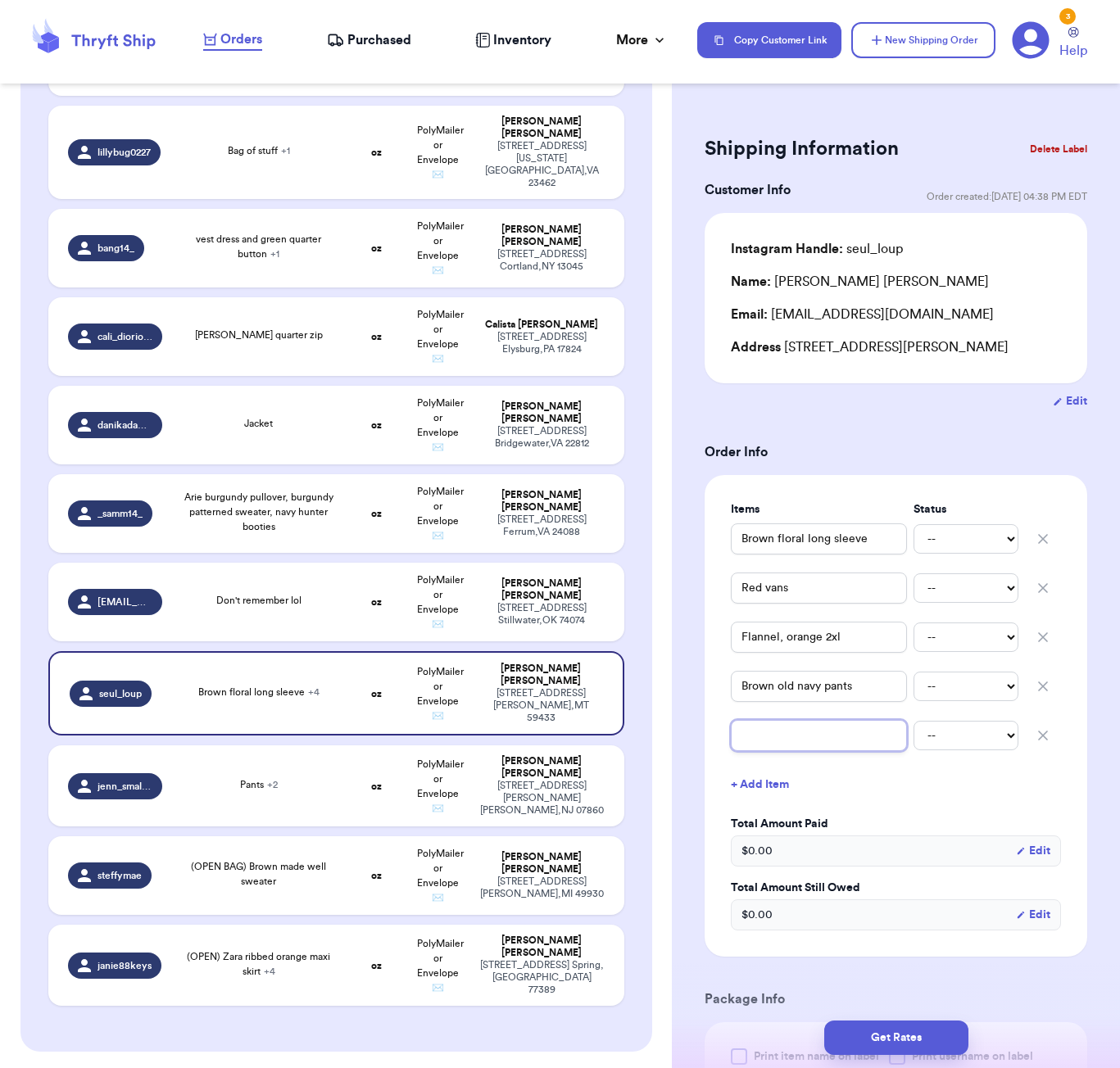
click at [800, 748] on input "text" at bounding box center [819, 736] width 176 height 31
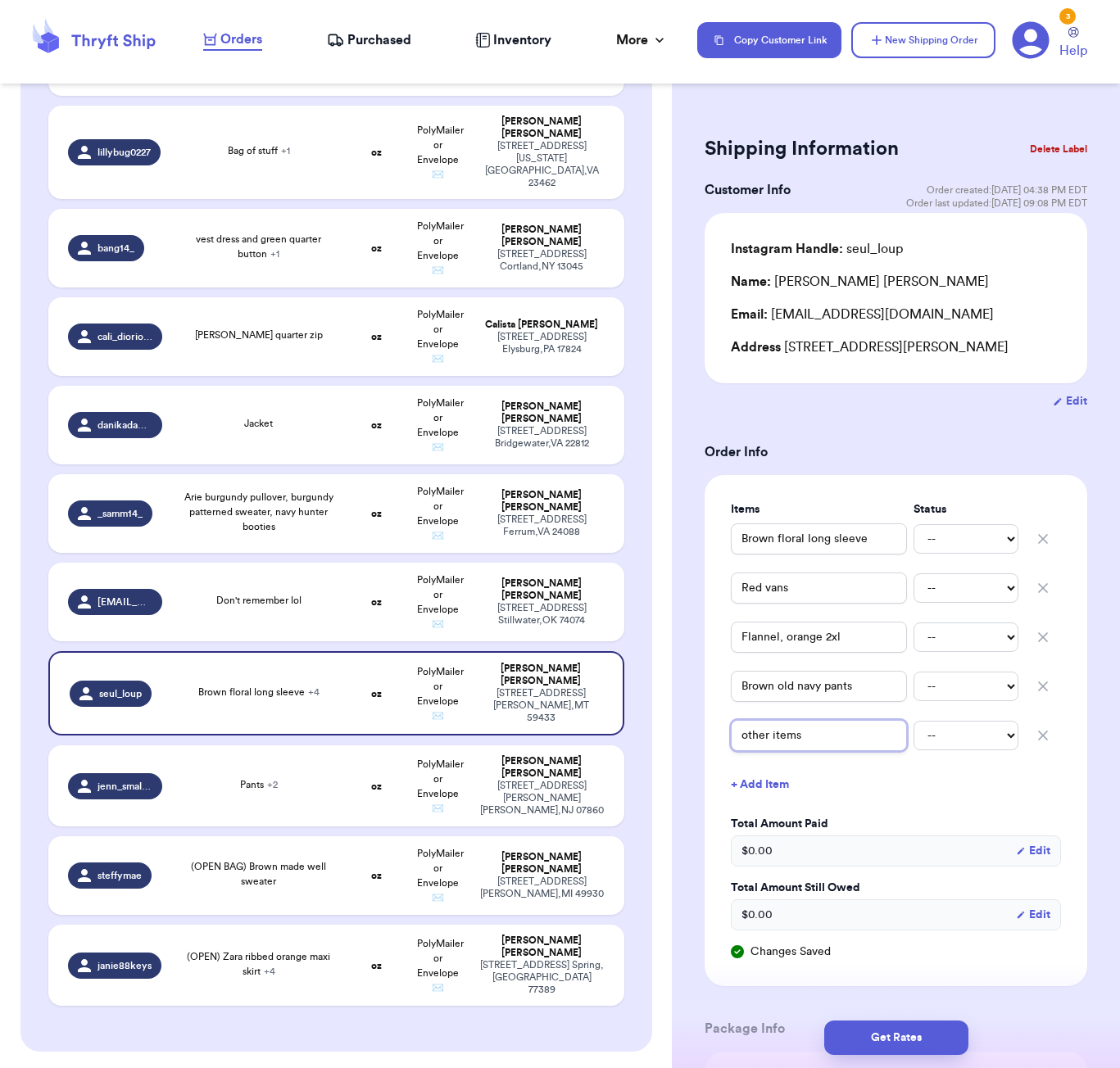
click at [861, 743] on input "other items" at bounding box center [819, 736] width 176 height 31
click at [773, 788] on button "+ Add Item" at bounding box center [895, 784] width 343 height 36
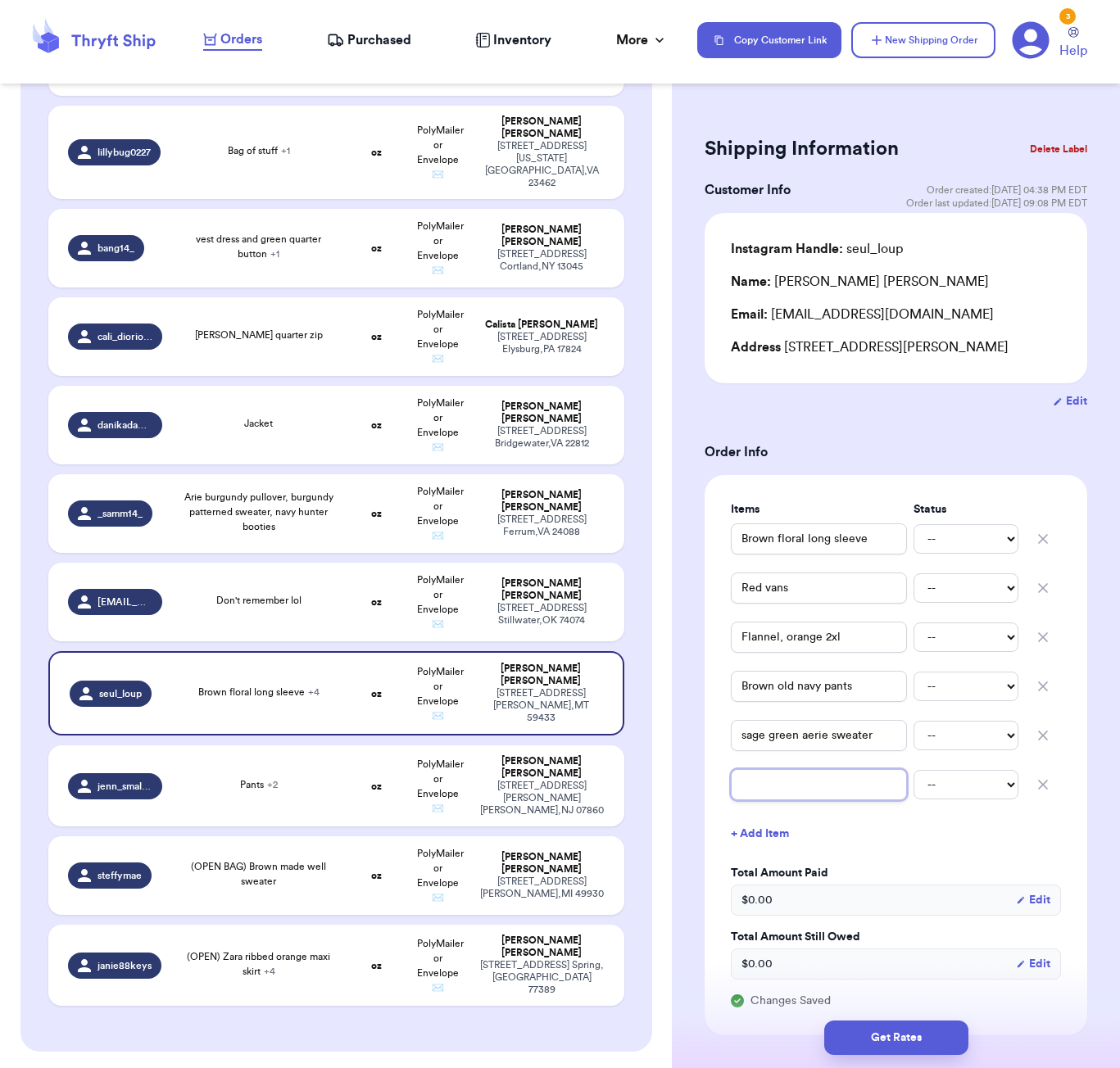
click at [780, 785] on input "text" at bounding box center [819, 785] width 176 height 31
click at [352, 746] on td "oz" at bounding box center [375, 786] width 62 height 81
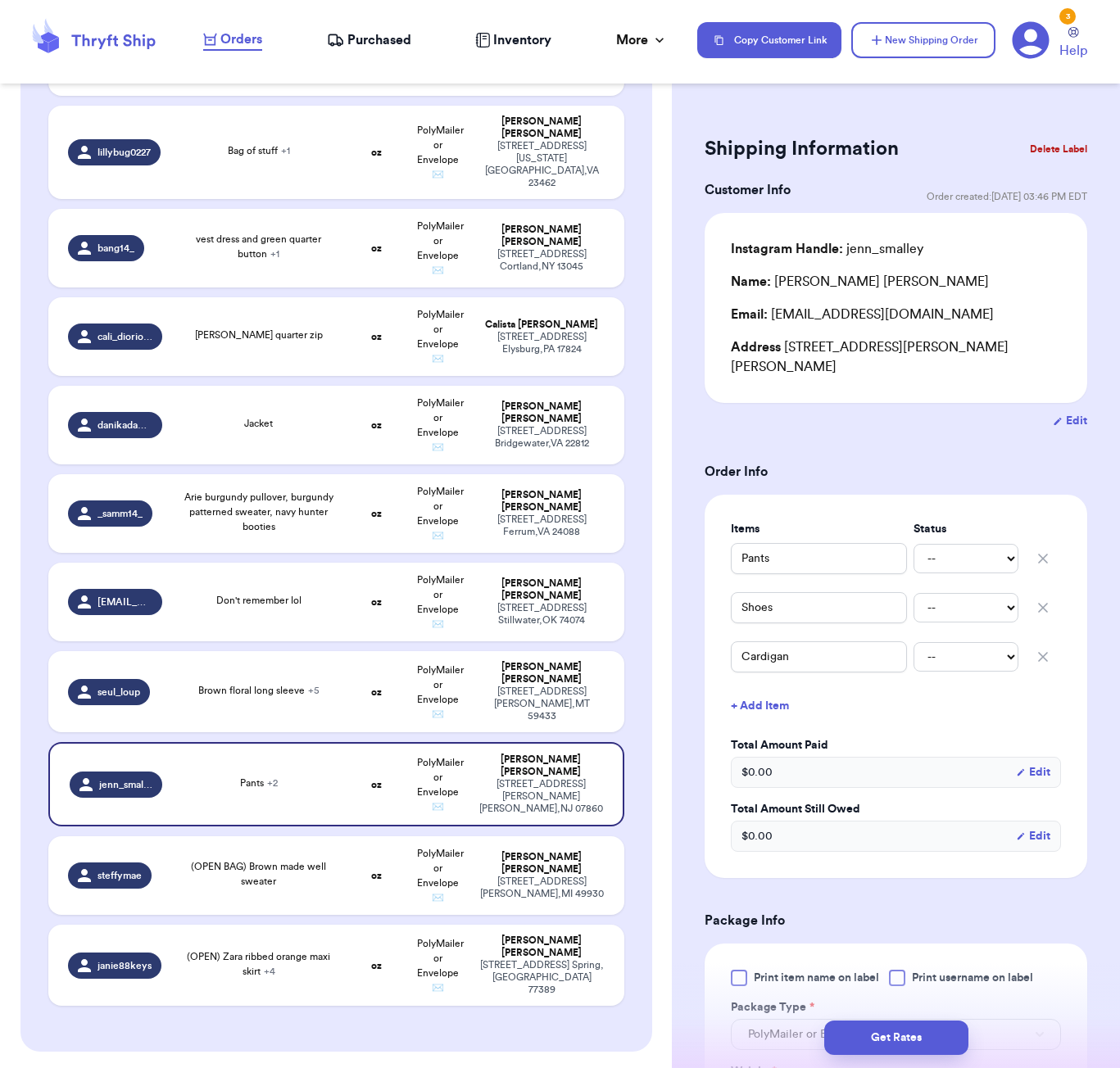
click at [784, 693] on button "+ Add Item" at bounding box center [895, 706] width 343 height 36
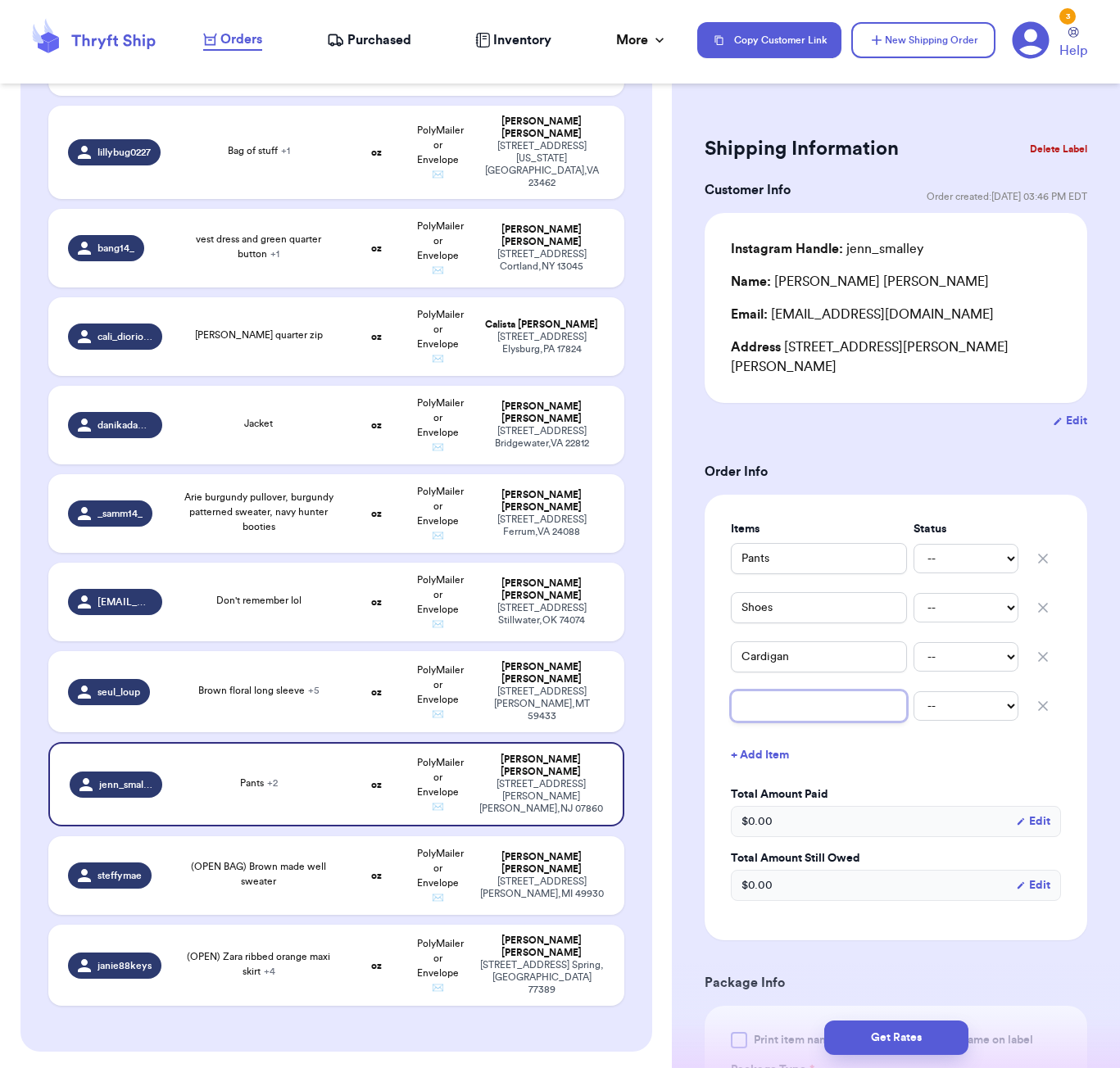
click at [783, 695] on input "text" at bounding box center [819, 706] width 176 height 31
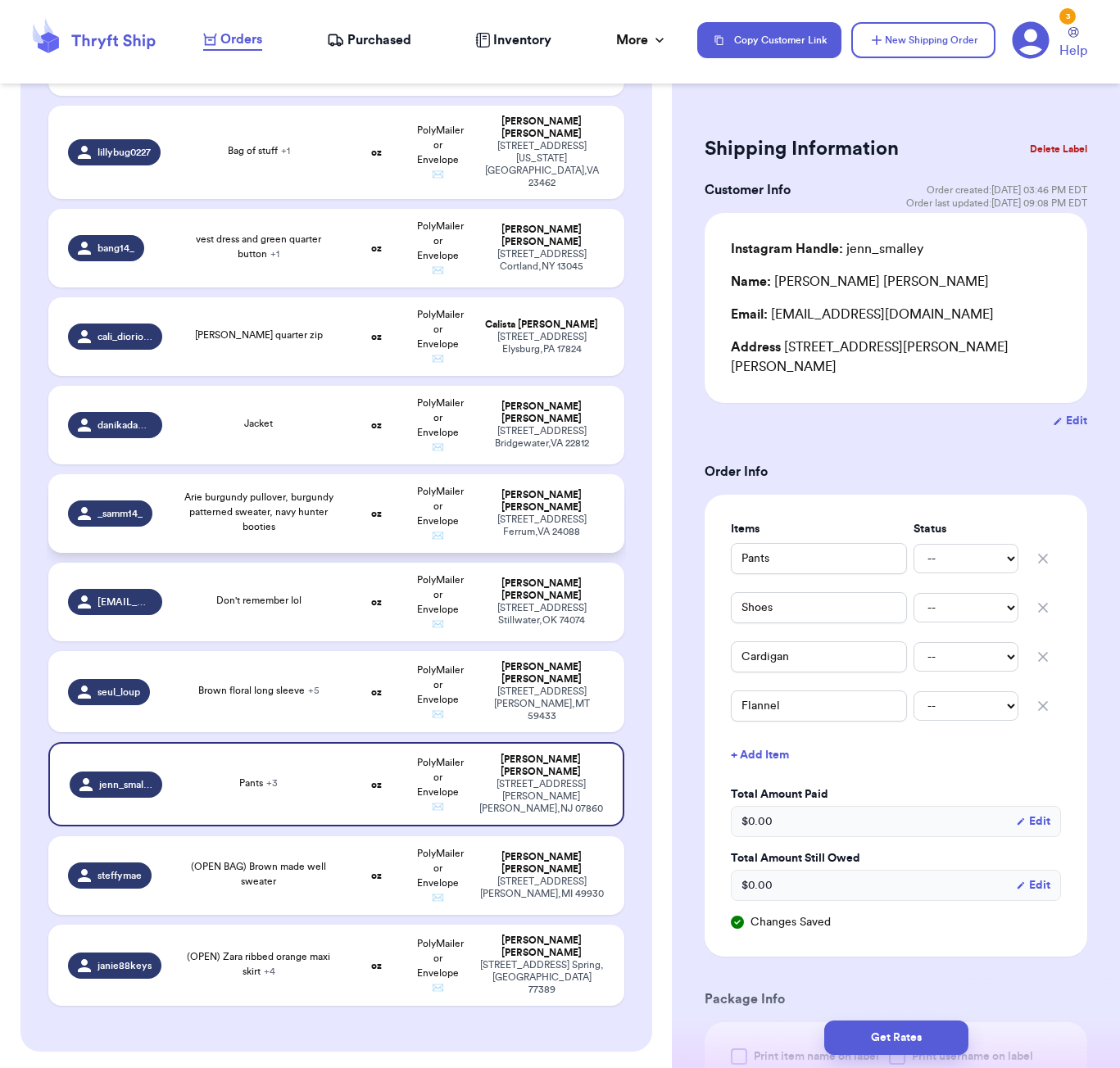
click at [324, 490] on div "Arie burgundy pullover, burgundy patterned sweater, navy hunter booties" at bounding box center [258, 512] width 154 height 45
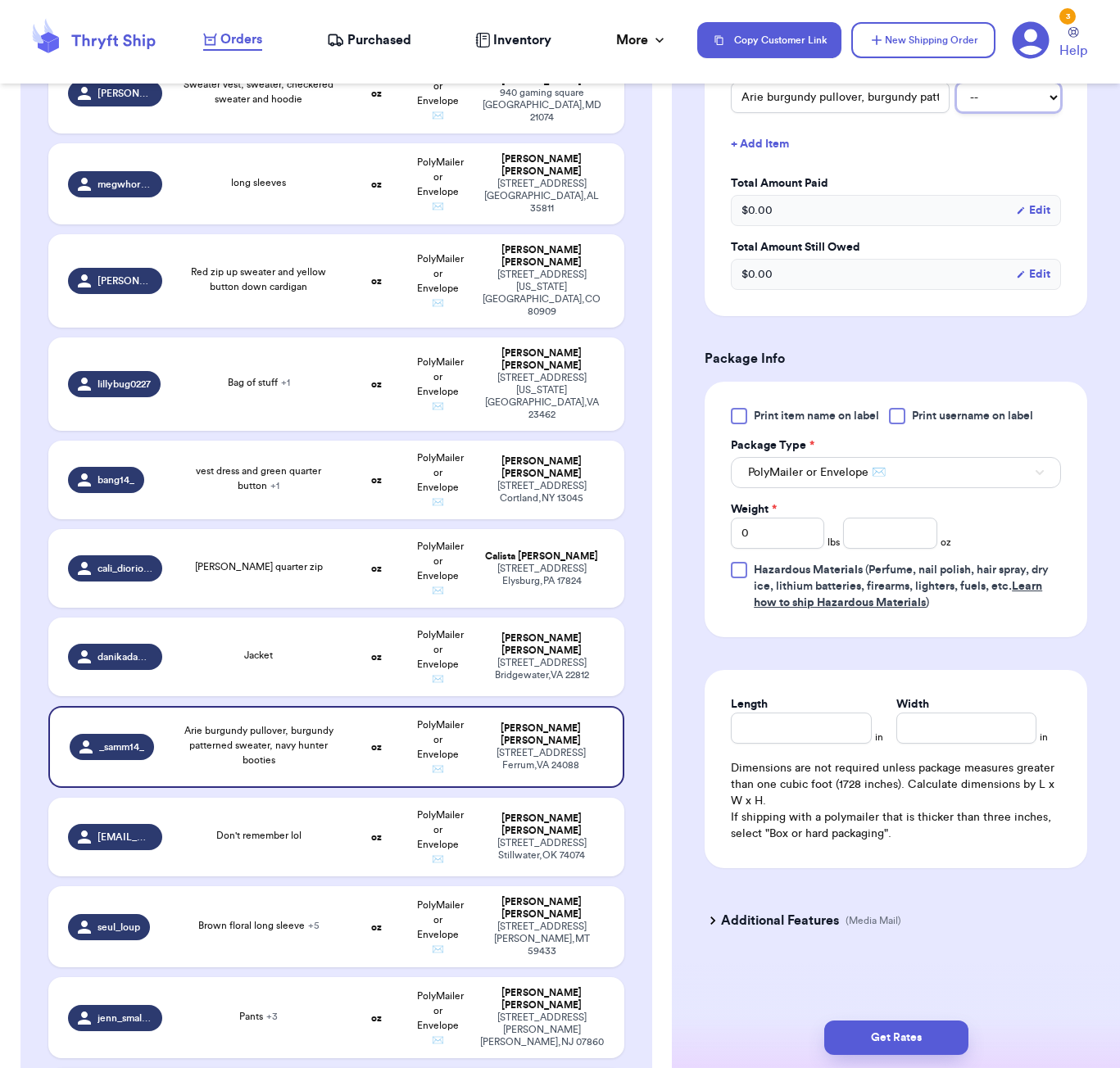
scroll to position [443, 0]
click at [742, 924] on h3 "Additional Features" at bounding box center [780, 920] width 118 height 20
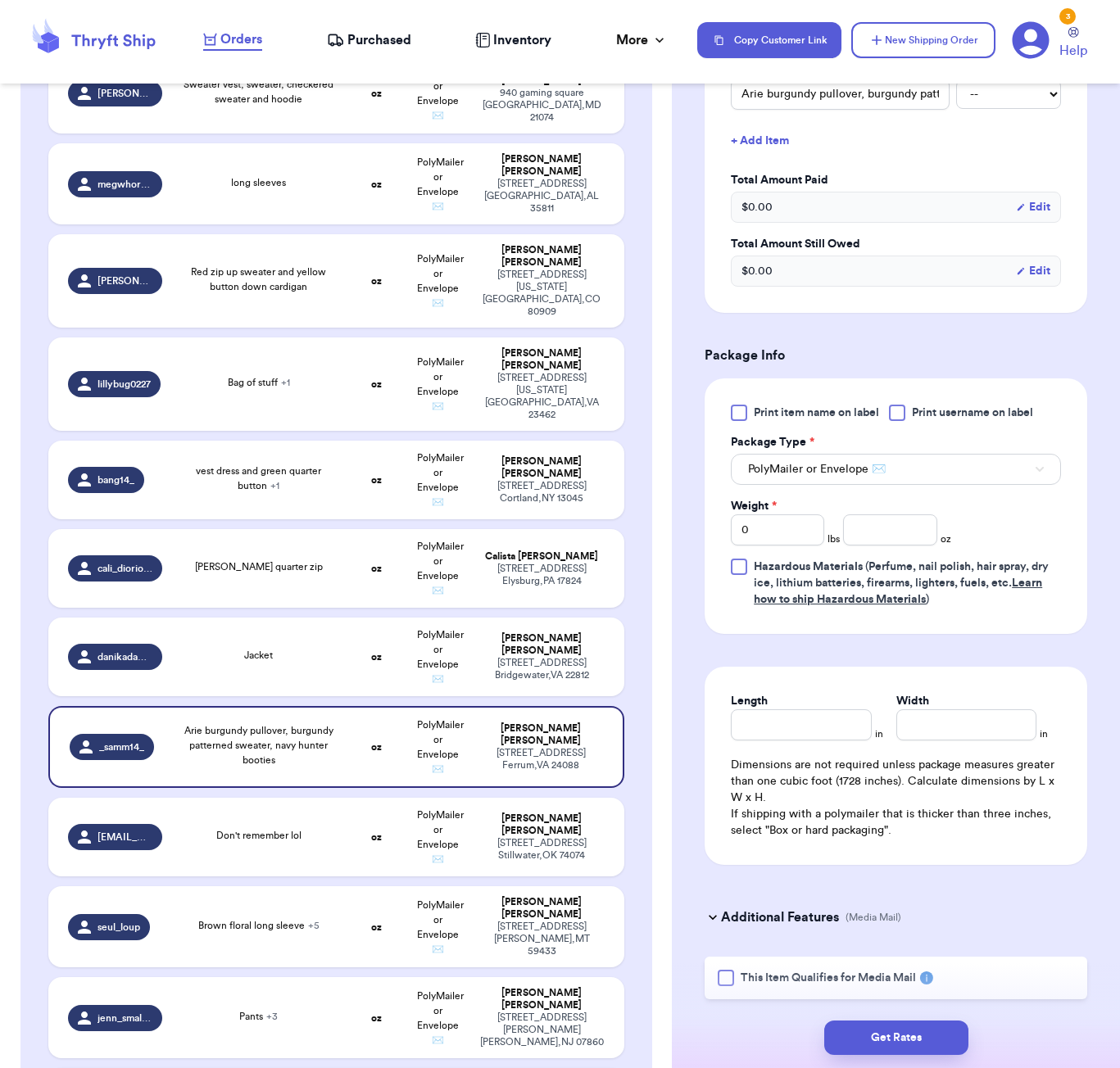
click at [725, 915] on h3 "Additional Features" at bounding box center [780, 918] width 118 height 20
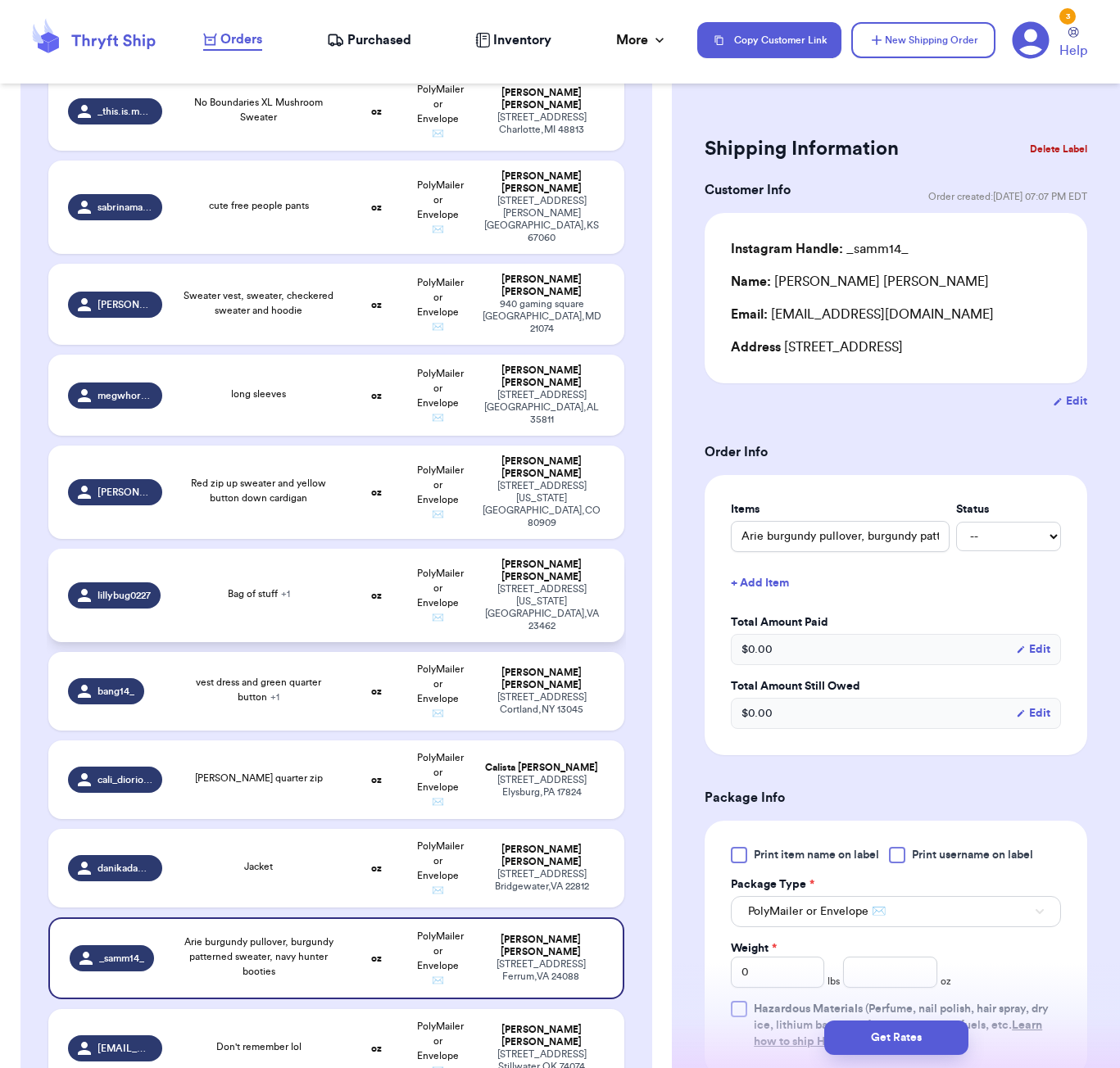
scroll to position [1494, 0]
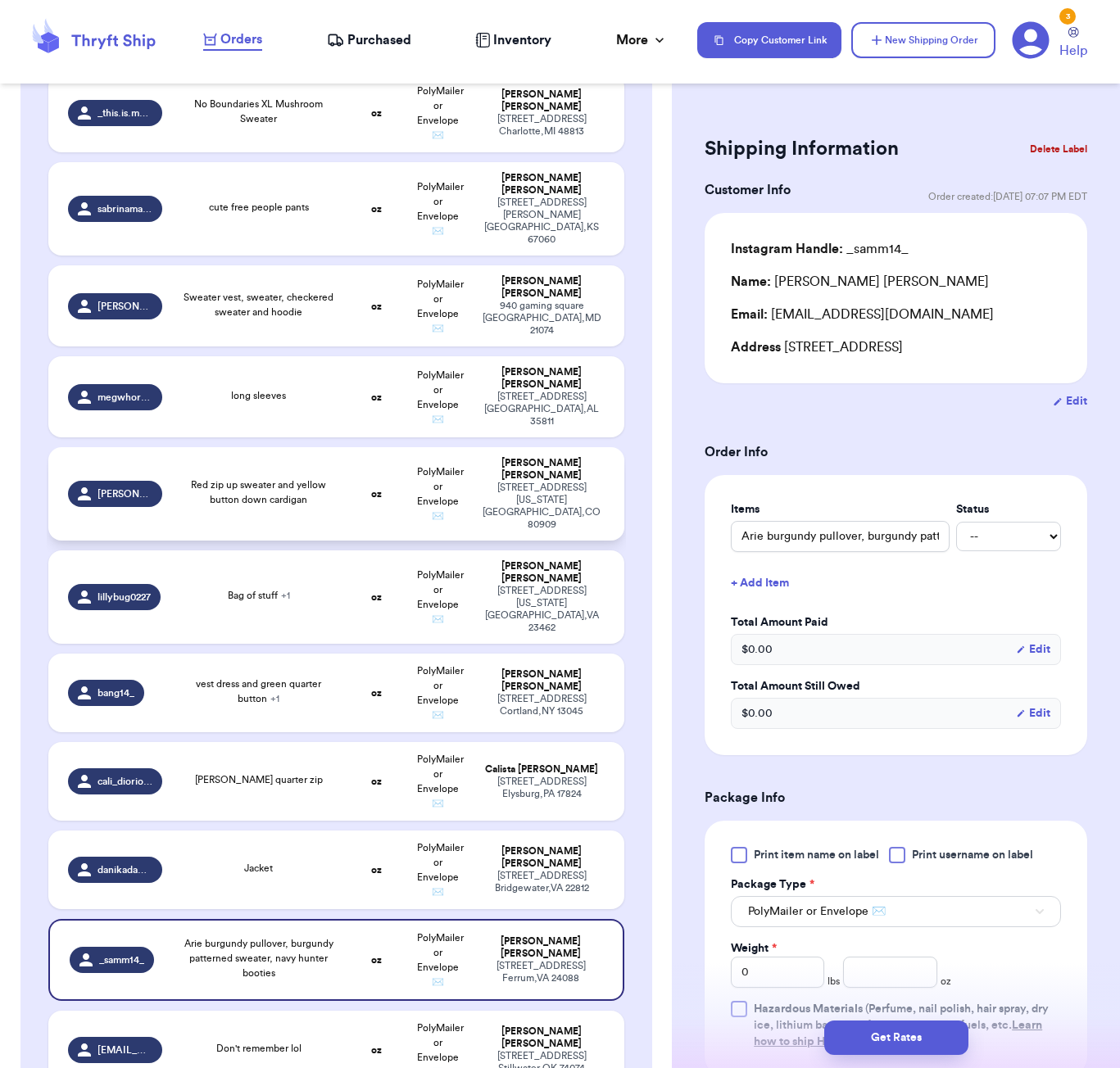
click at [265, 478] on div "Red zip up sweater and yellow button down cardigan" at bounding box center [258, 493] width 154 height 30
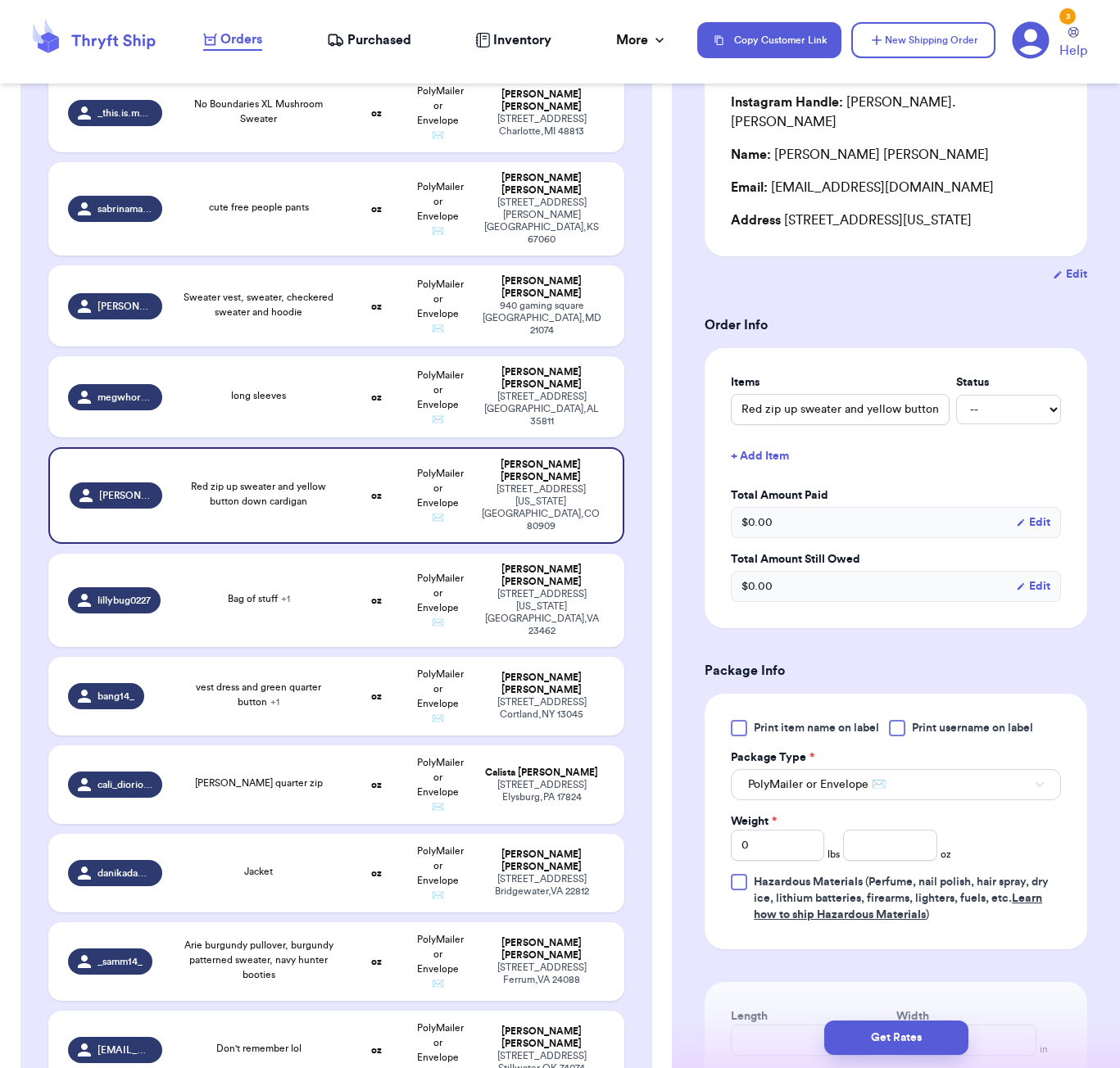
scroll to position [182, 0]
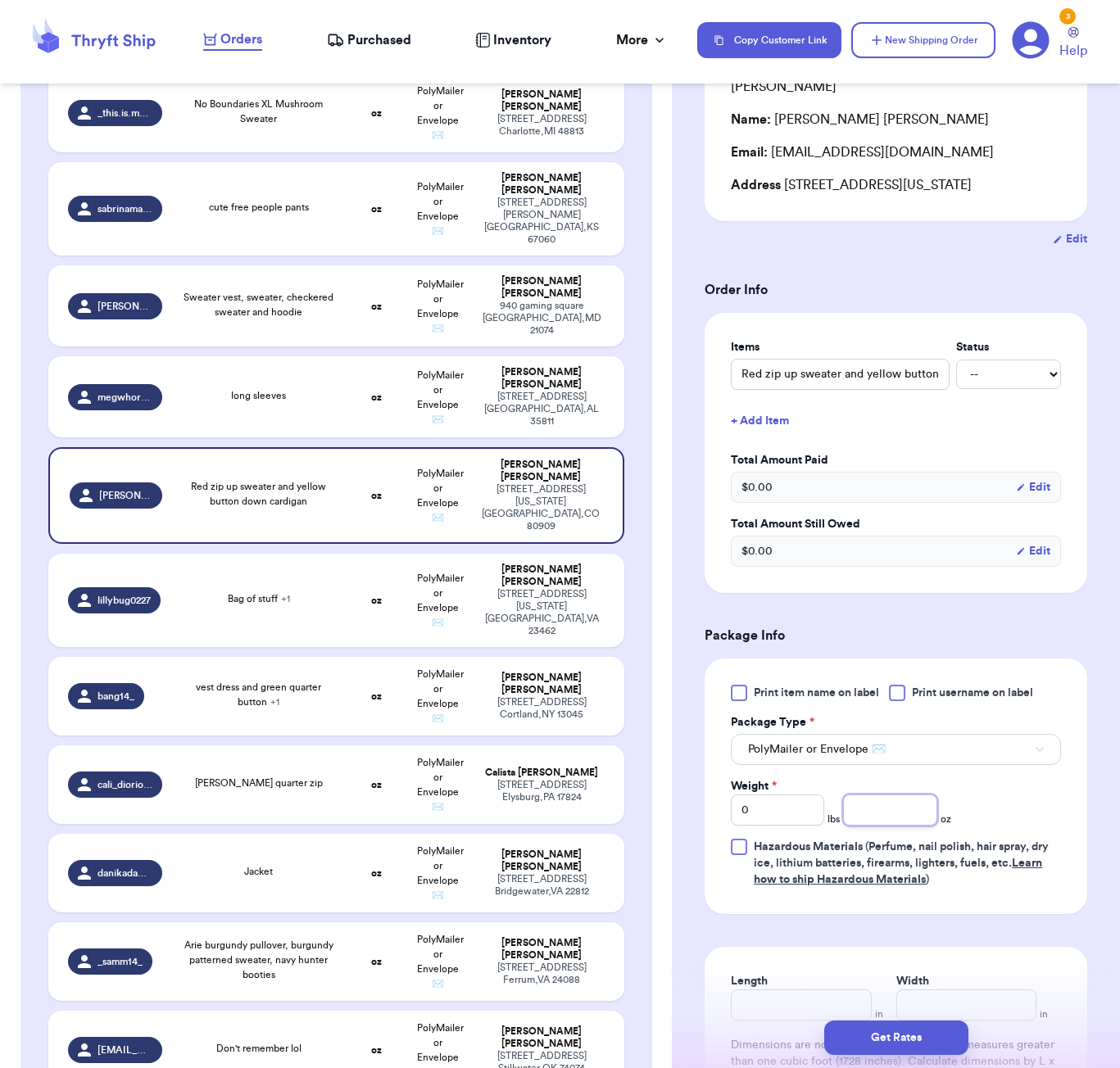
click at [869, 795] on input "number" at bounding box center [889, 810] width 93 height 31
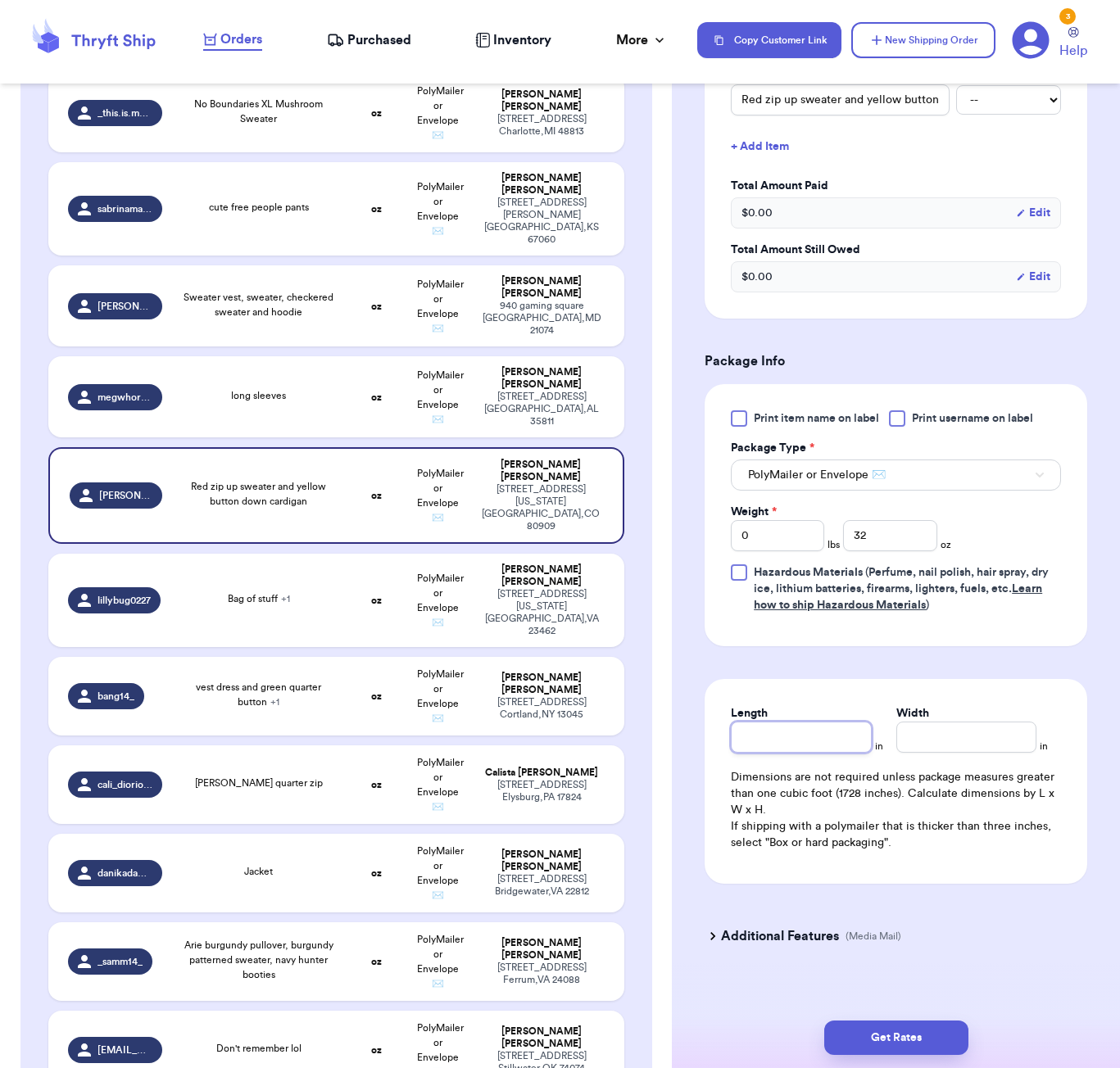
click at [802, 715] on div "Length" at bounding box center [800, 729] width 140 height 47
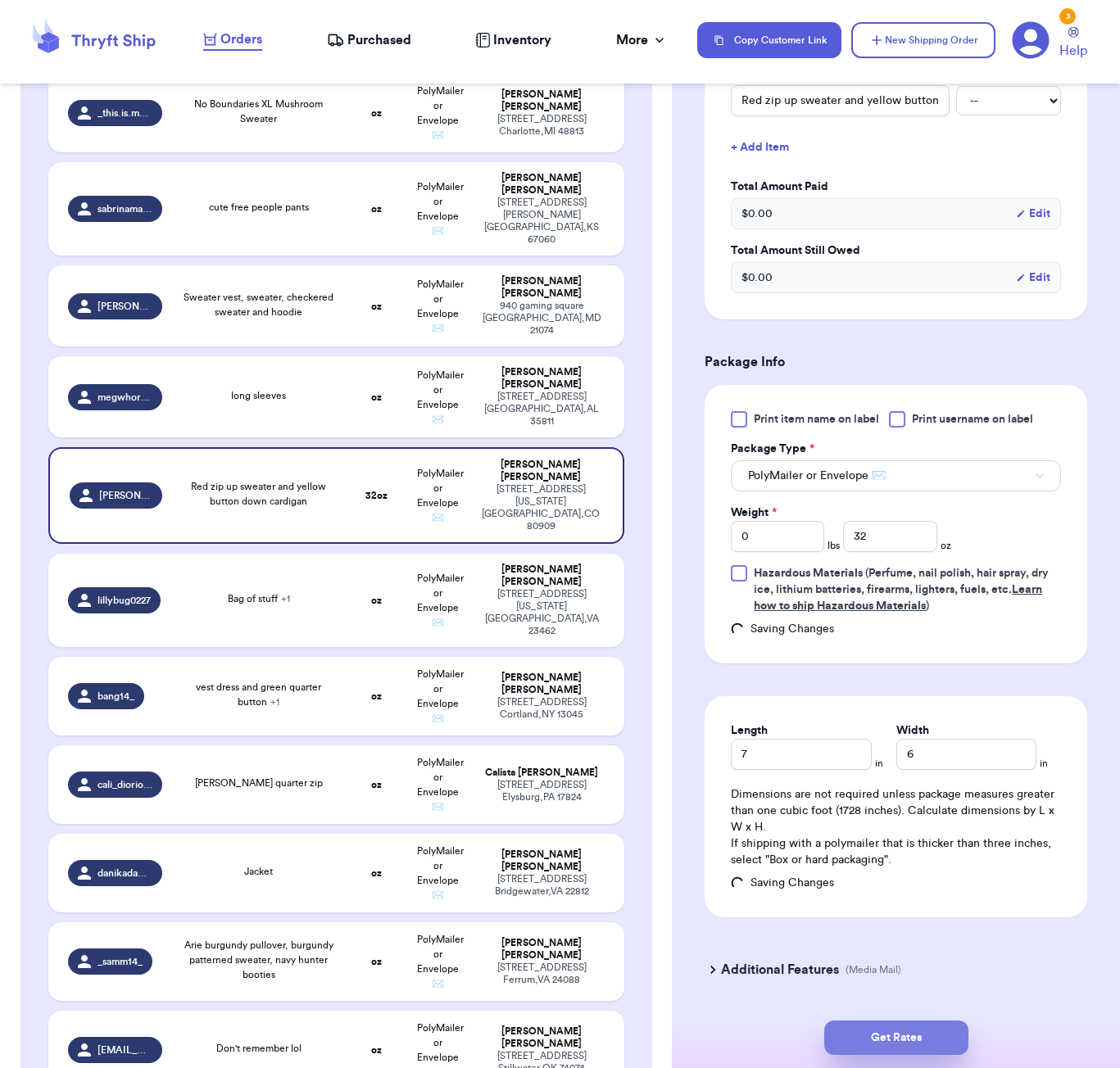
click at [854, 1037] on button "Get Rates" at bounding box center [896, 1037] width 144 height 34
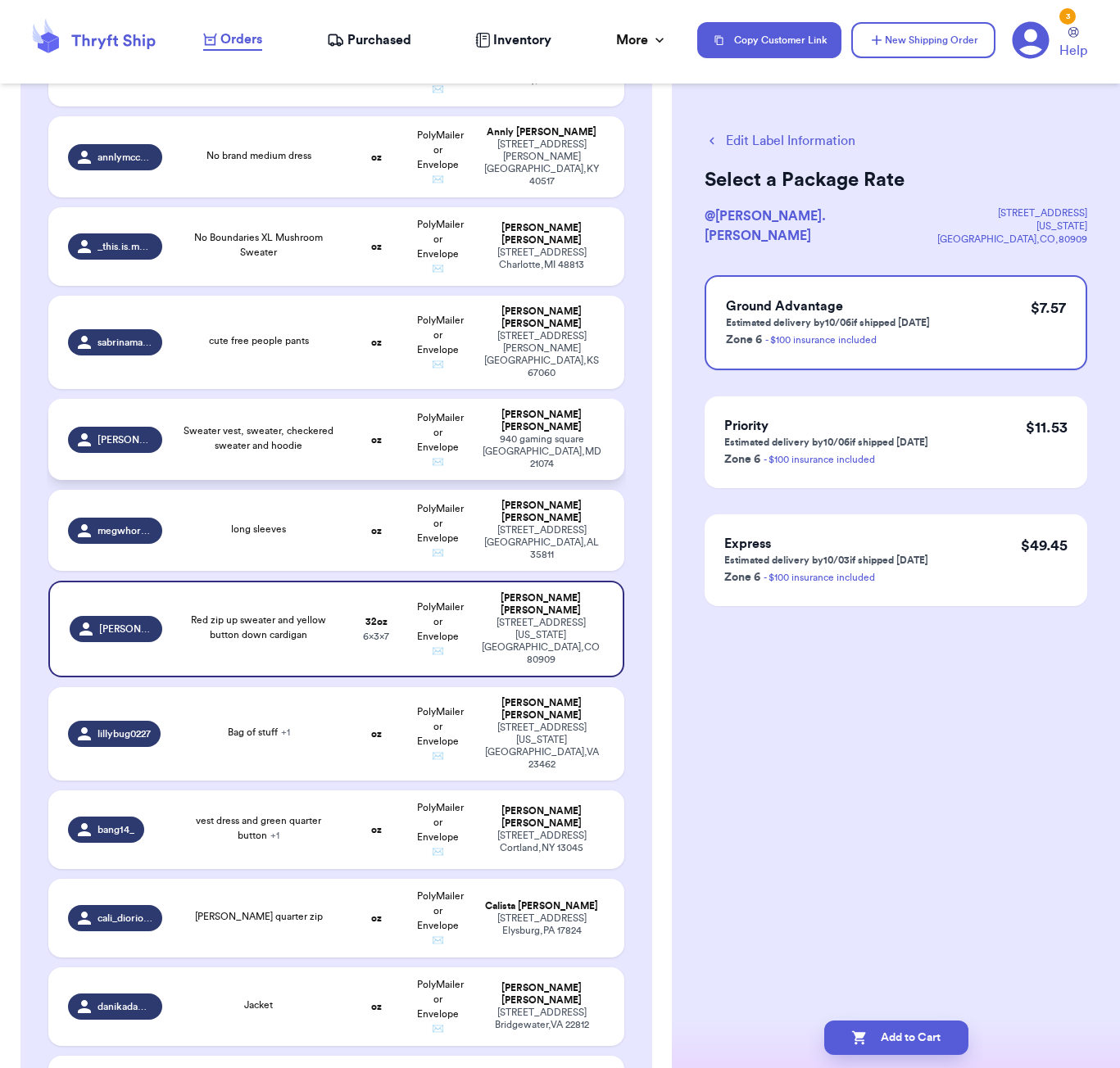
scroll to position [1360, 0]
click at [311, 325] on td "cute free people pants" at bounding box center [258, 343] width 174 height 93
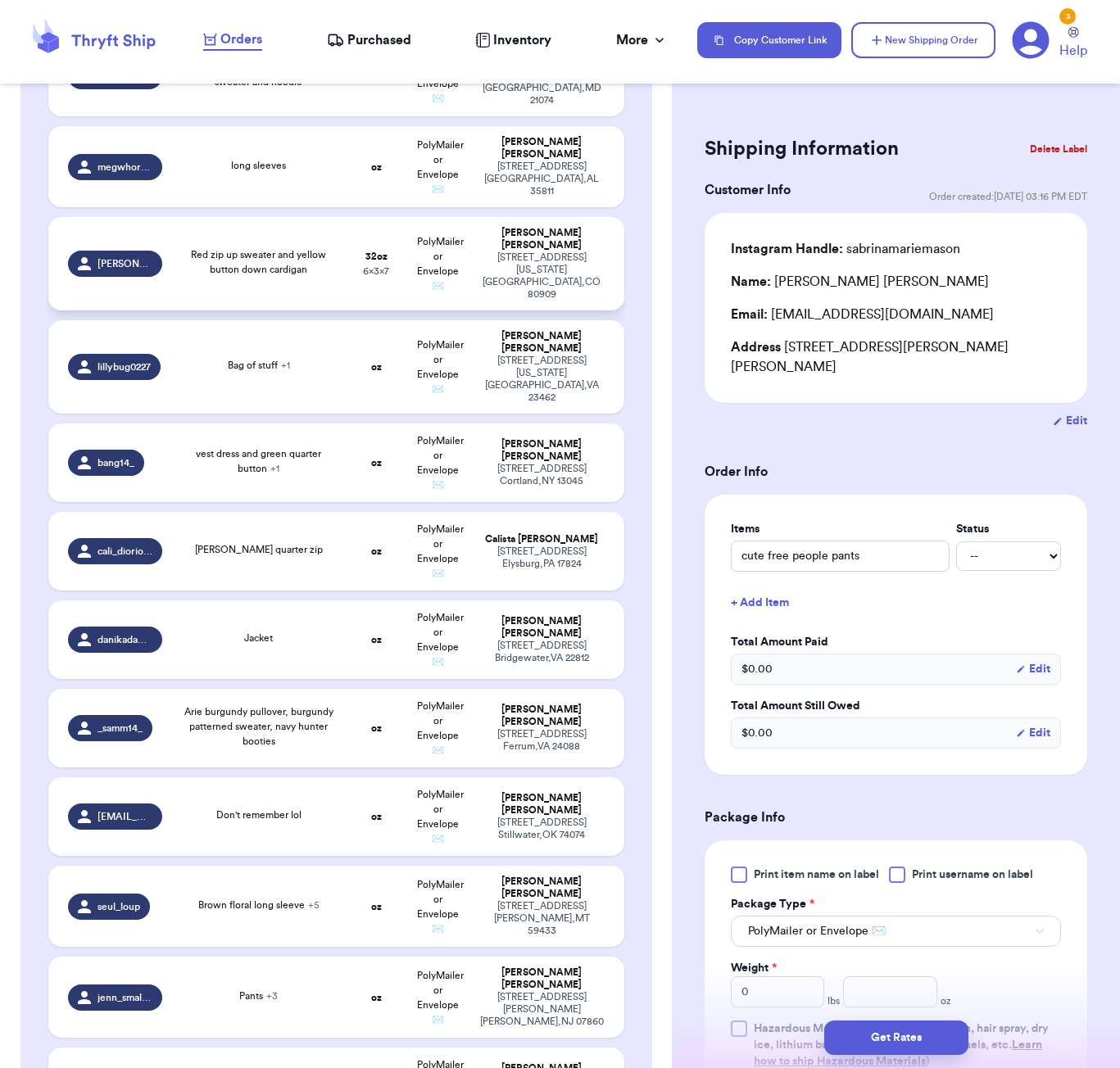
scroll to position [1726, 0]
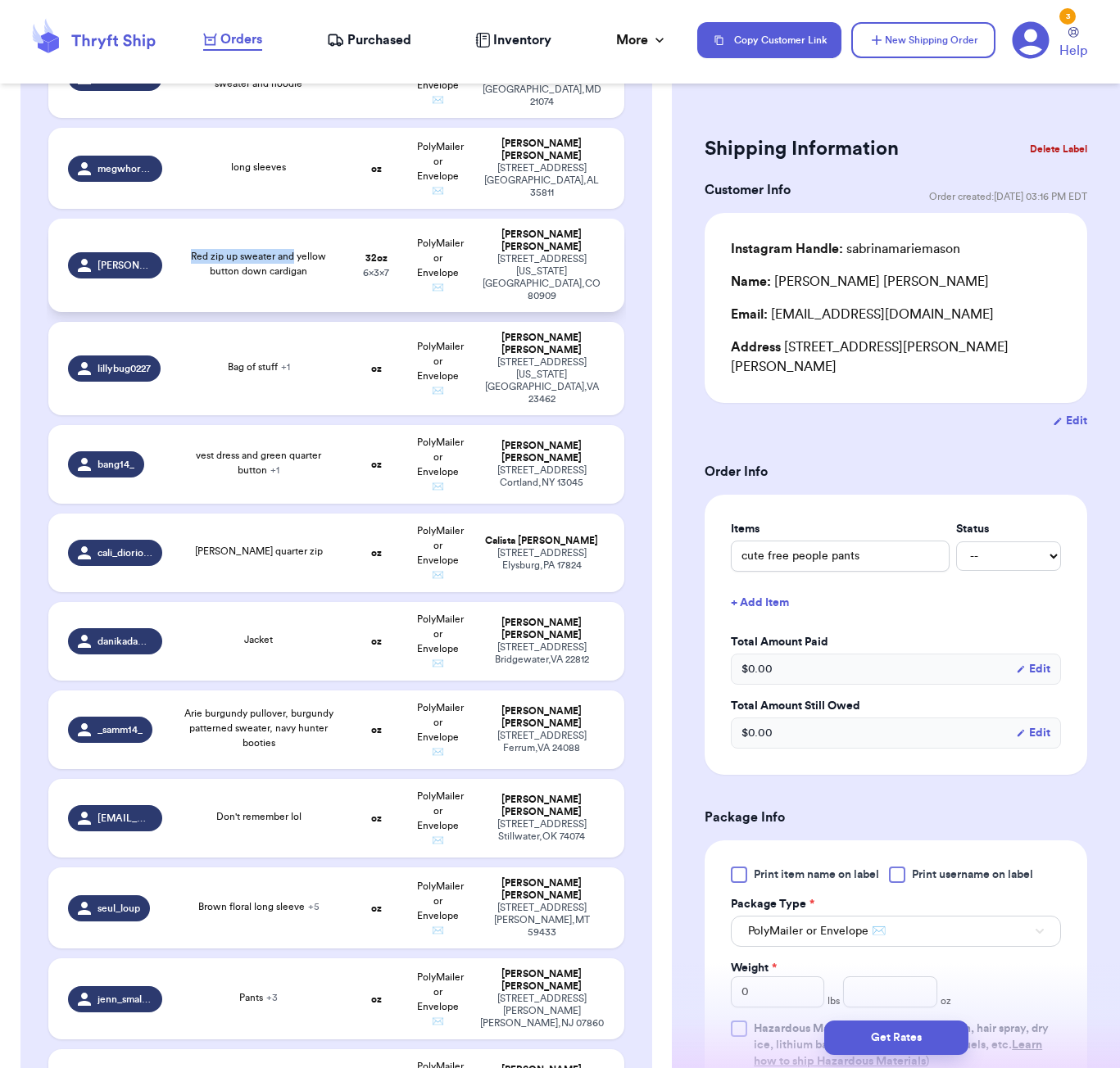
click at [295, 219] on td "Red zip up sweater and yellow button down cardigan" at bounding box center [258, 265] width 174 height 93
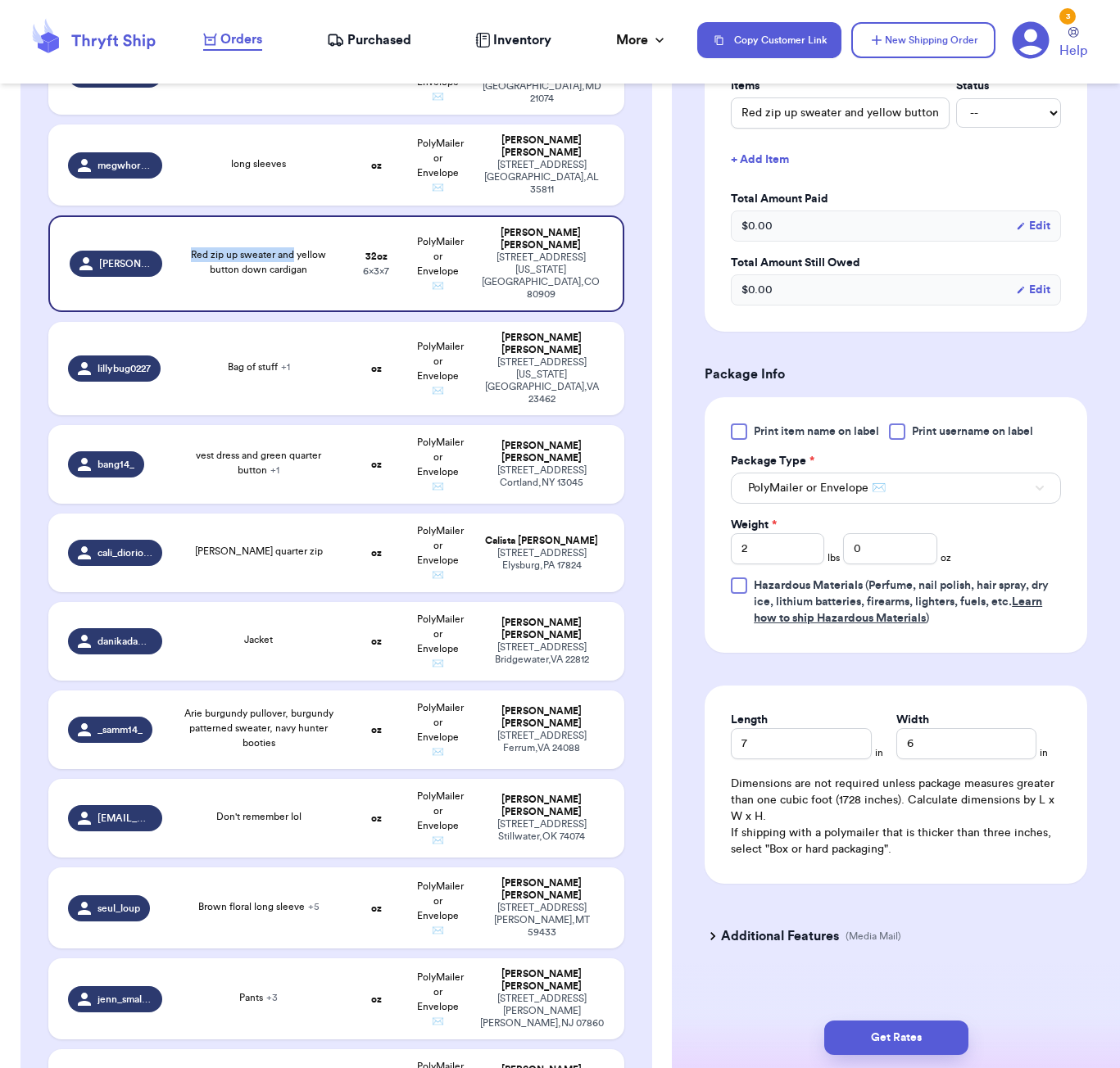
scroll to position [443, 0]
drag, startPoint x: 890, startPoint y: 1022, endPoint x: 895, endPoint y: 1055, distance: 33.4
click at [890, 1022] on button "Get Rates" at bounding box center [896, 1037] width 144 height 34
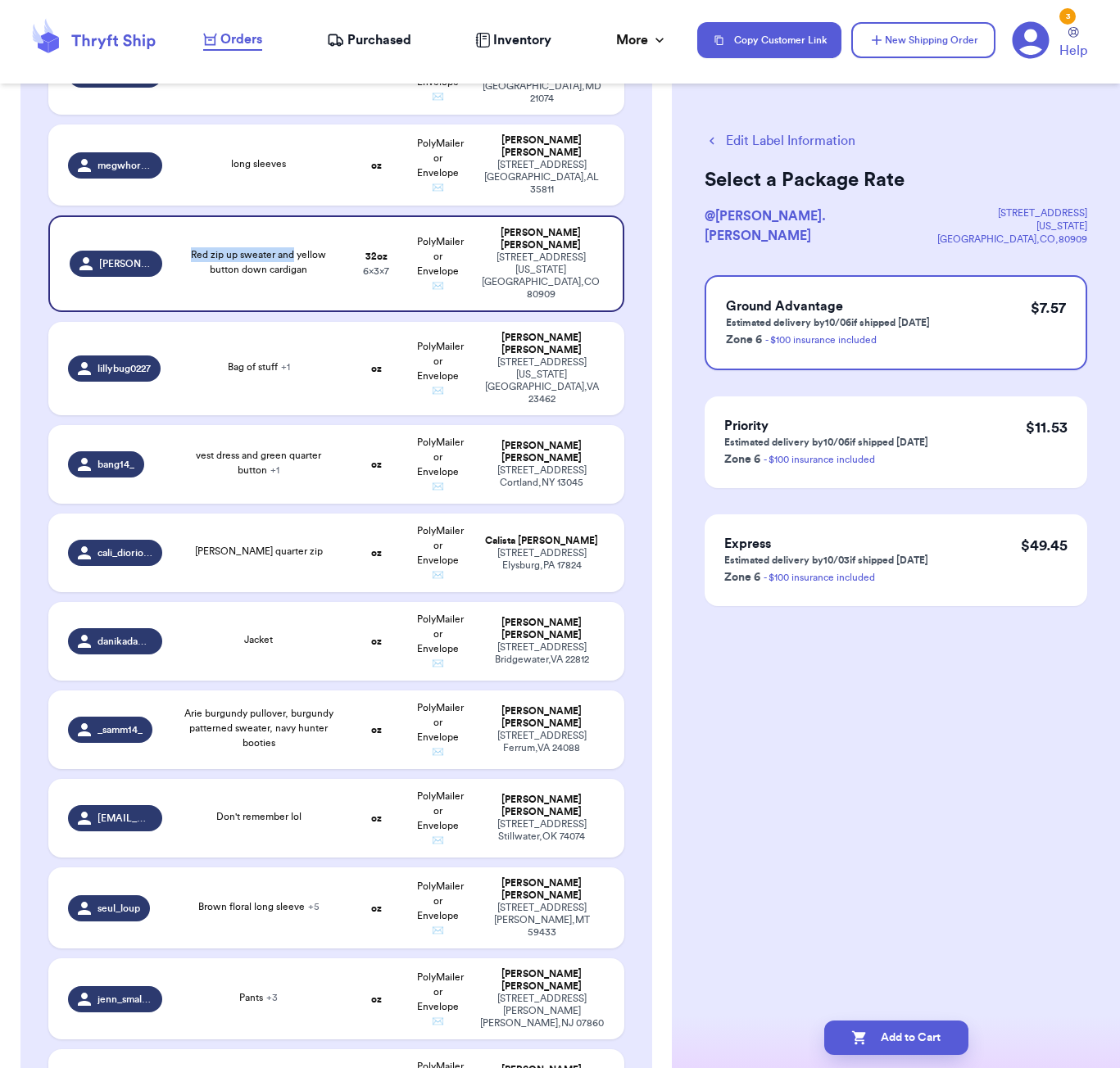
scroll to position [0, 0]
drag, startPoint x: 893, startPoint y: 1033, endPoint x: 903, endPoint y: 1031, distance: 10.2
click at [893, 1033] on button "Add to Cart" at bounding box center [896, 1037] width 144 height 34
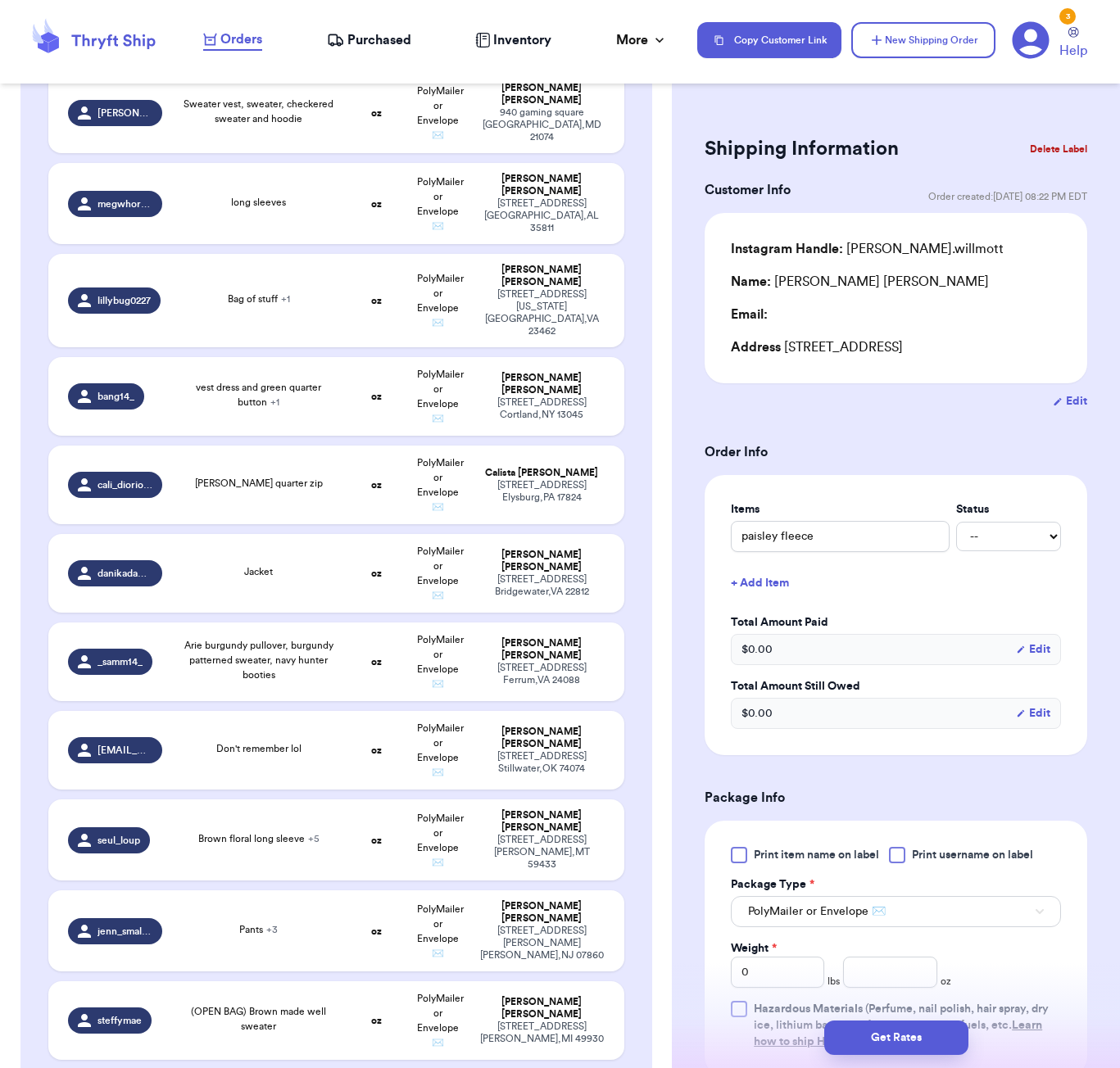
scroll to position [1698, 0]
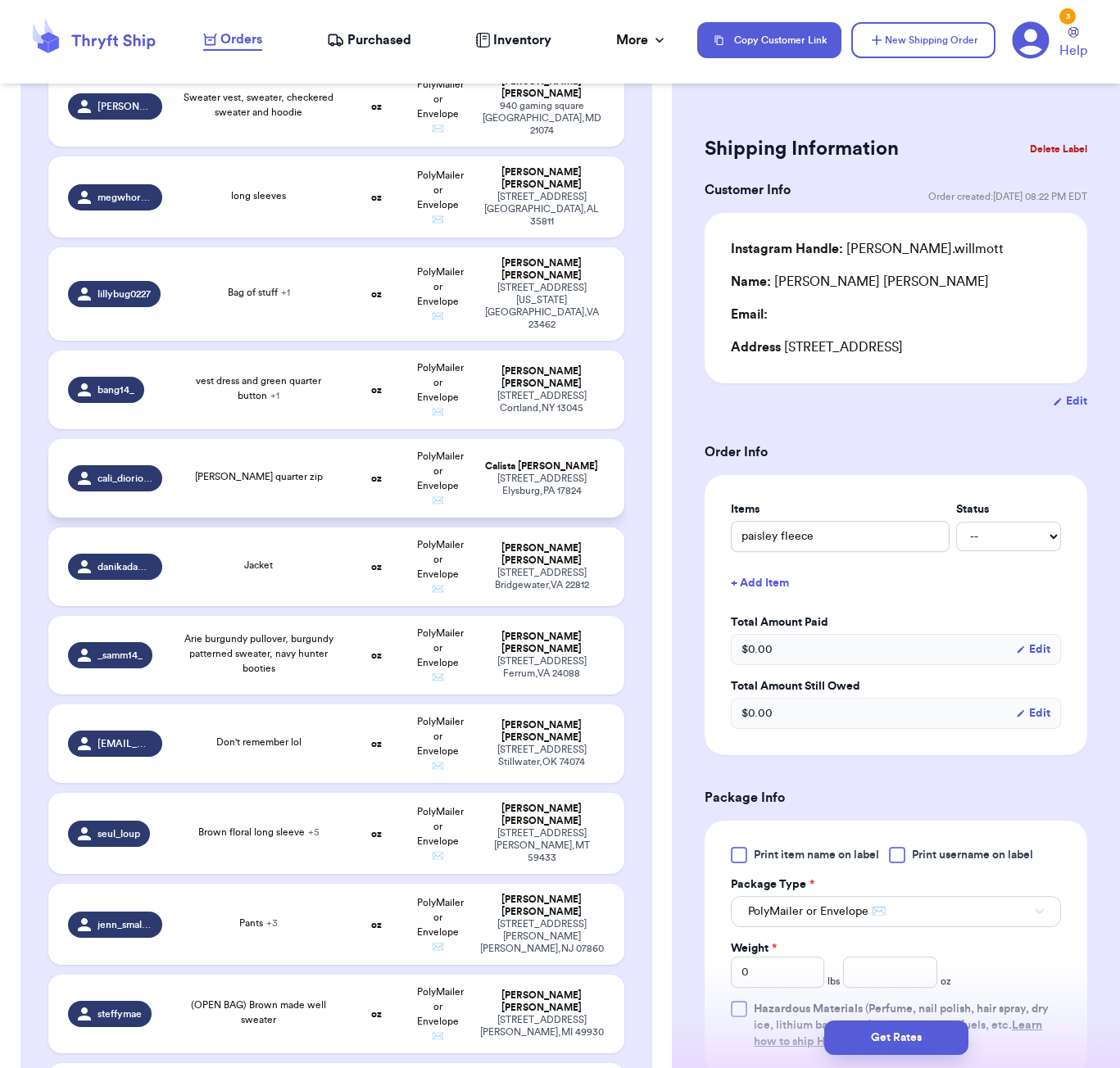
click at [282, 439] on td "[PERSON_NAME] quarter zip" at bounding box center [258, 479] width 174 height 79
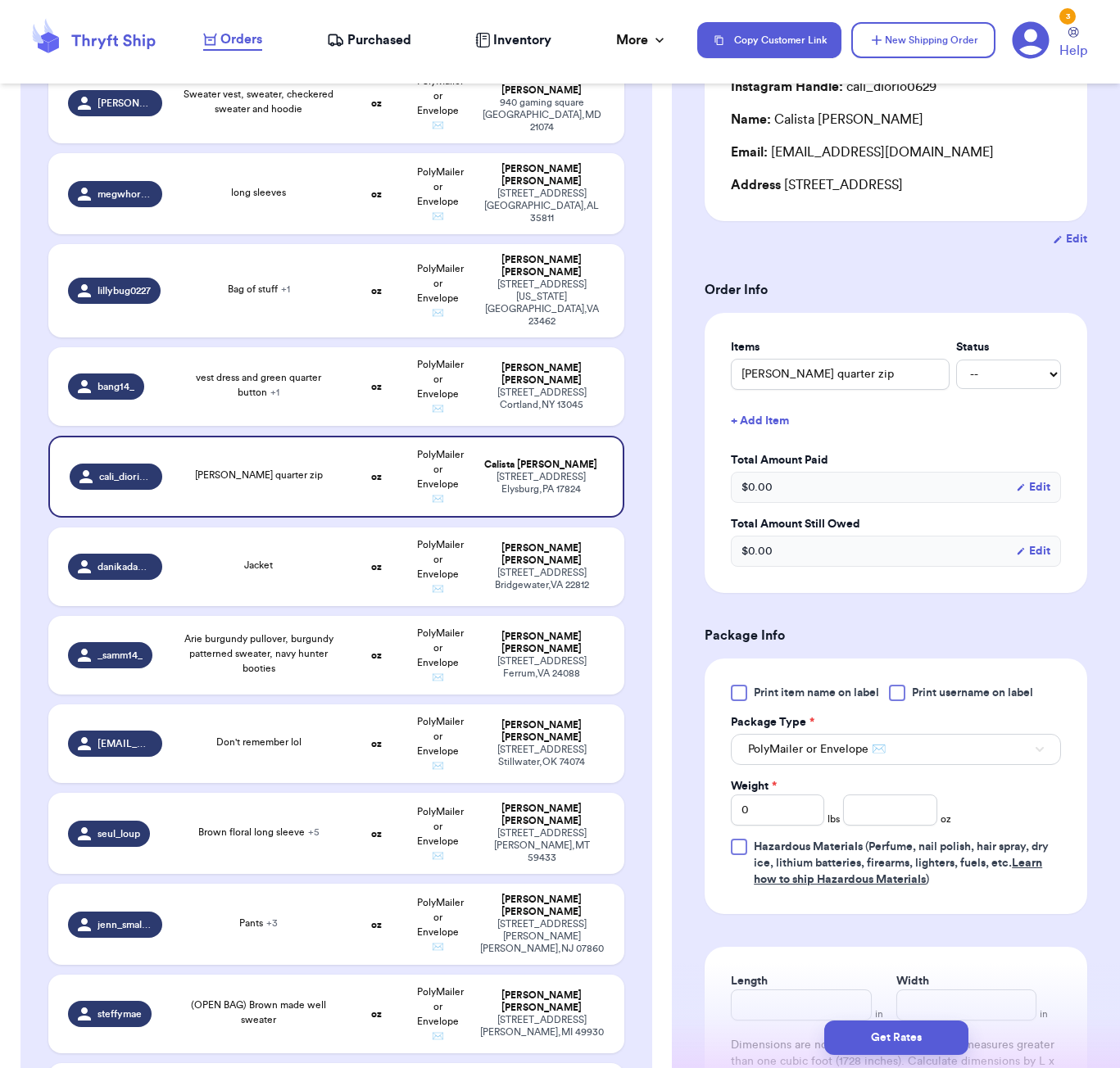
scroll to position [169, 0]
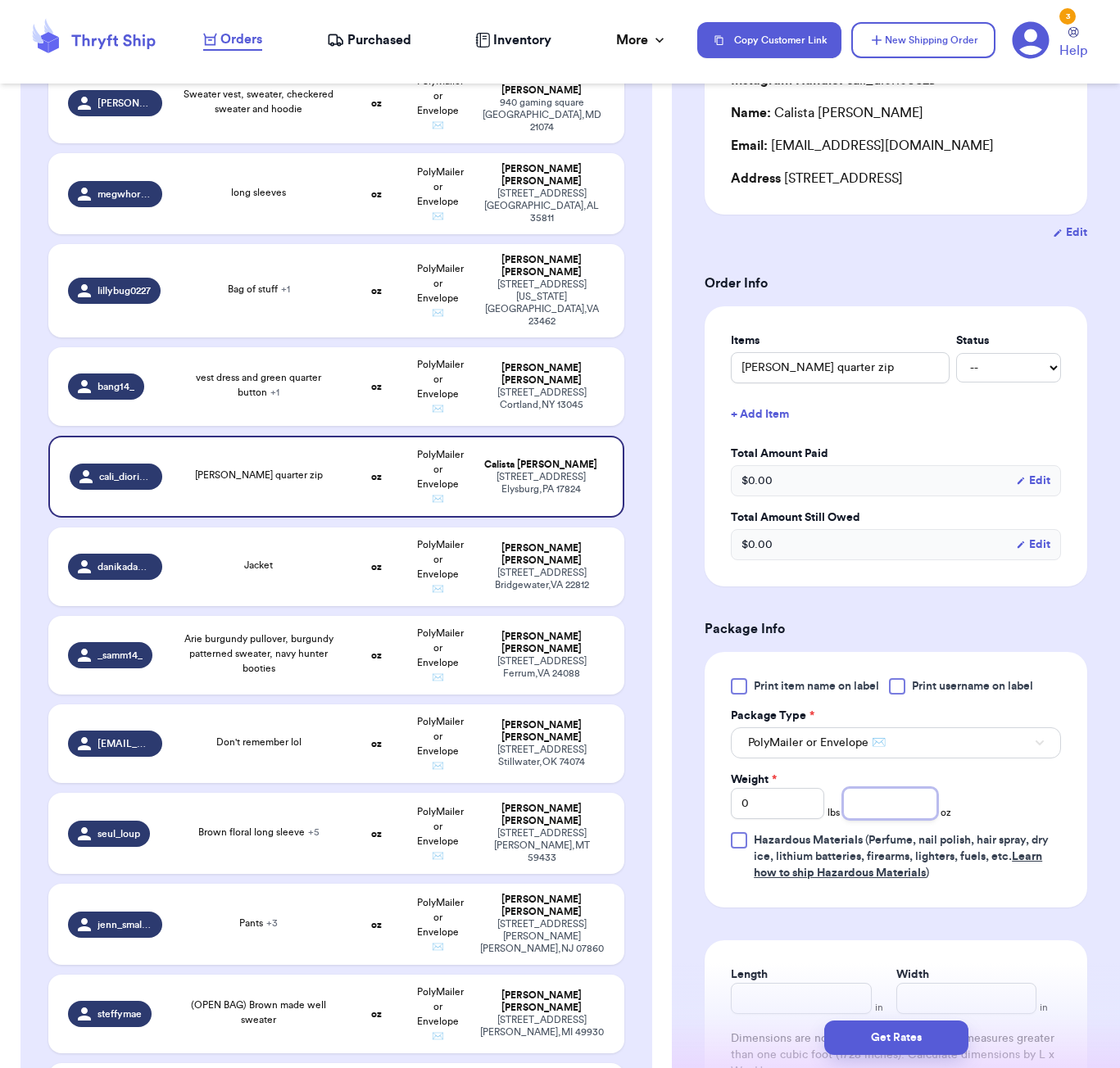
click at [903, 809] on input "number" at bounding box center [889, 804] width 93 height 31
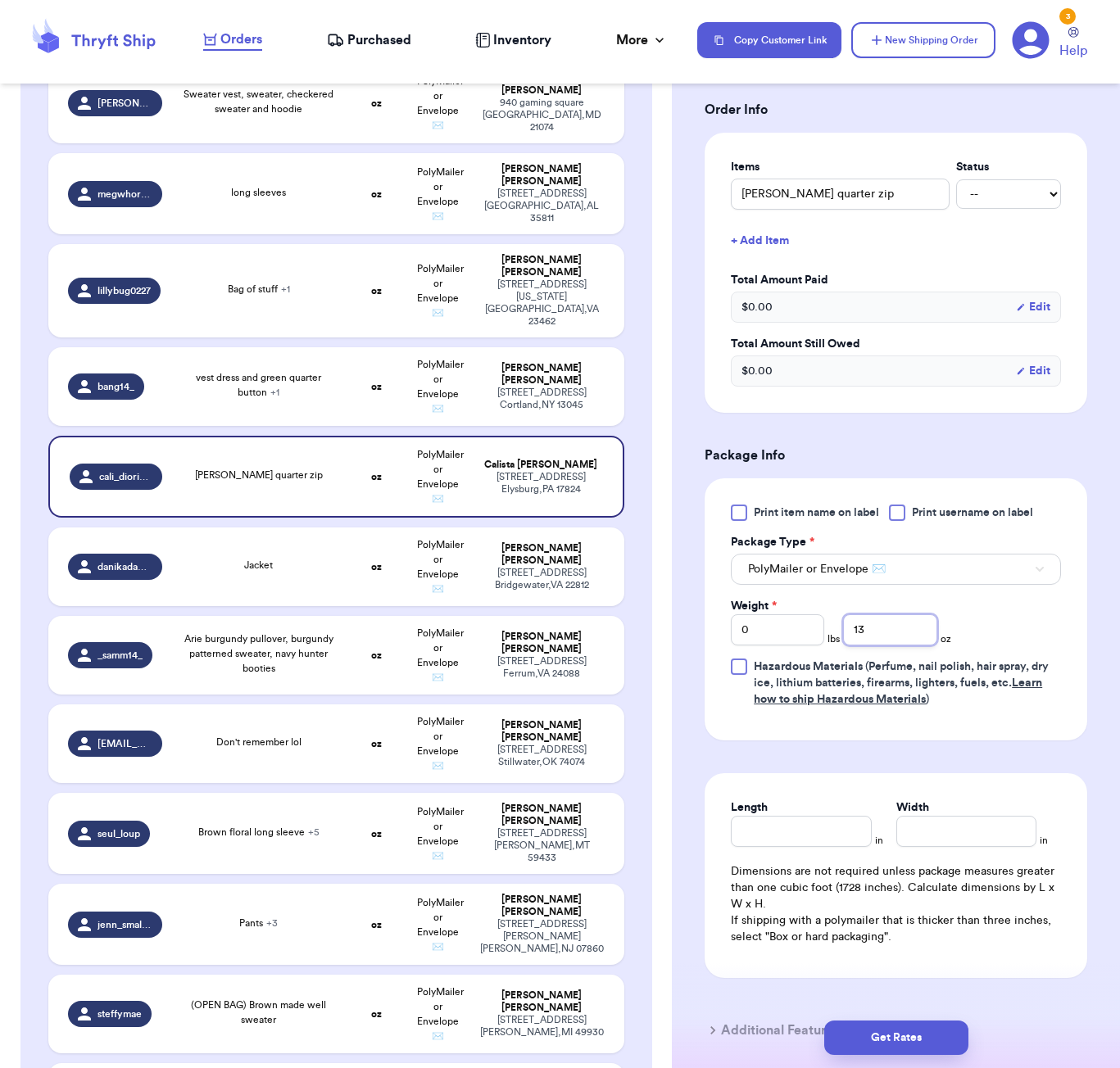
scroll to position [377, 0]
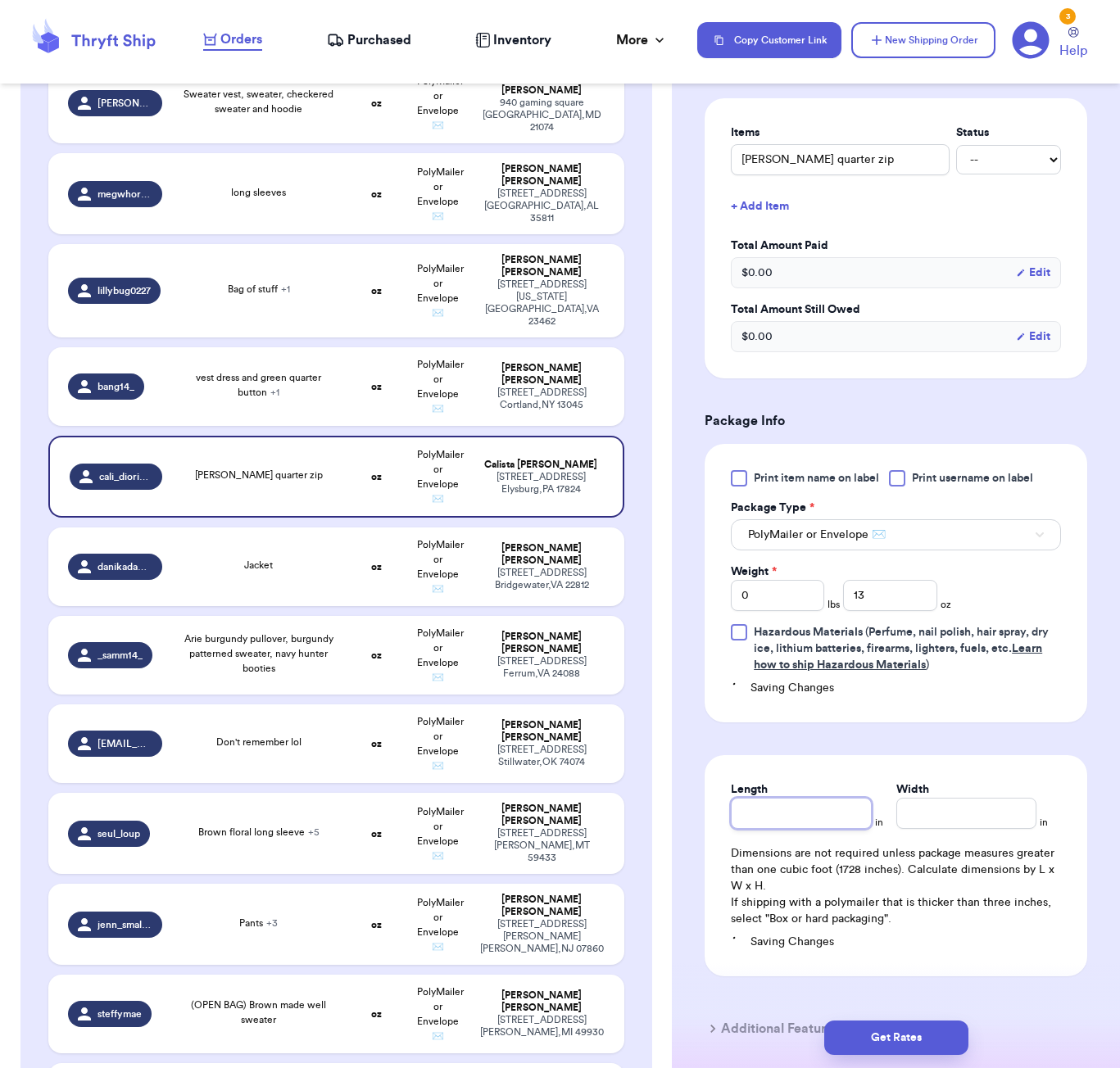
click at [834, 823] on div "Length in Width in Dimensions are not required unless package measures greater …" at bounding box center [896, 865] width 382 height 221
click at [922, 1027] on button "Get Rates" at bounding box center [896, 1037] width 144 height 34
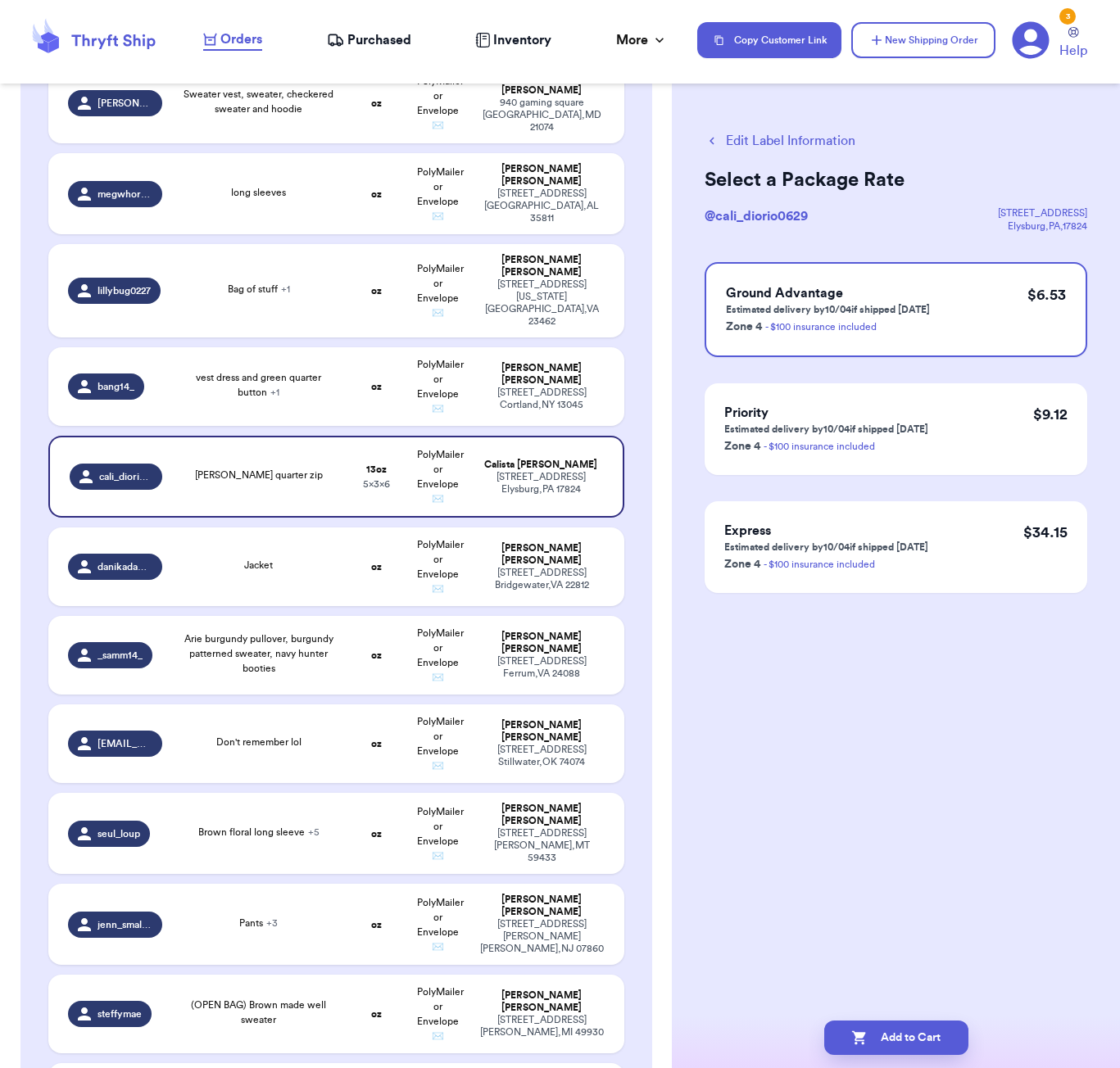
scroll to position [0, 0]
drag, startPoint x: 949, startPoint y: 1034, endPoint x: 952, endPoint y: 1002, distance: 32.1
click at [948, 1034] on button "Add to Cart" at bounding box center [896, 1037] width 144 height 34
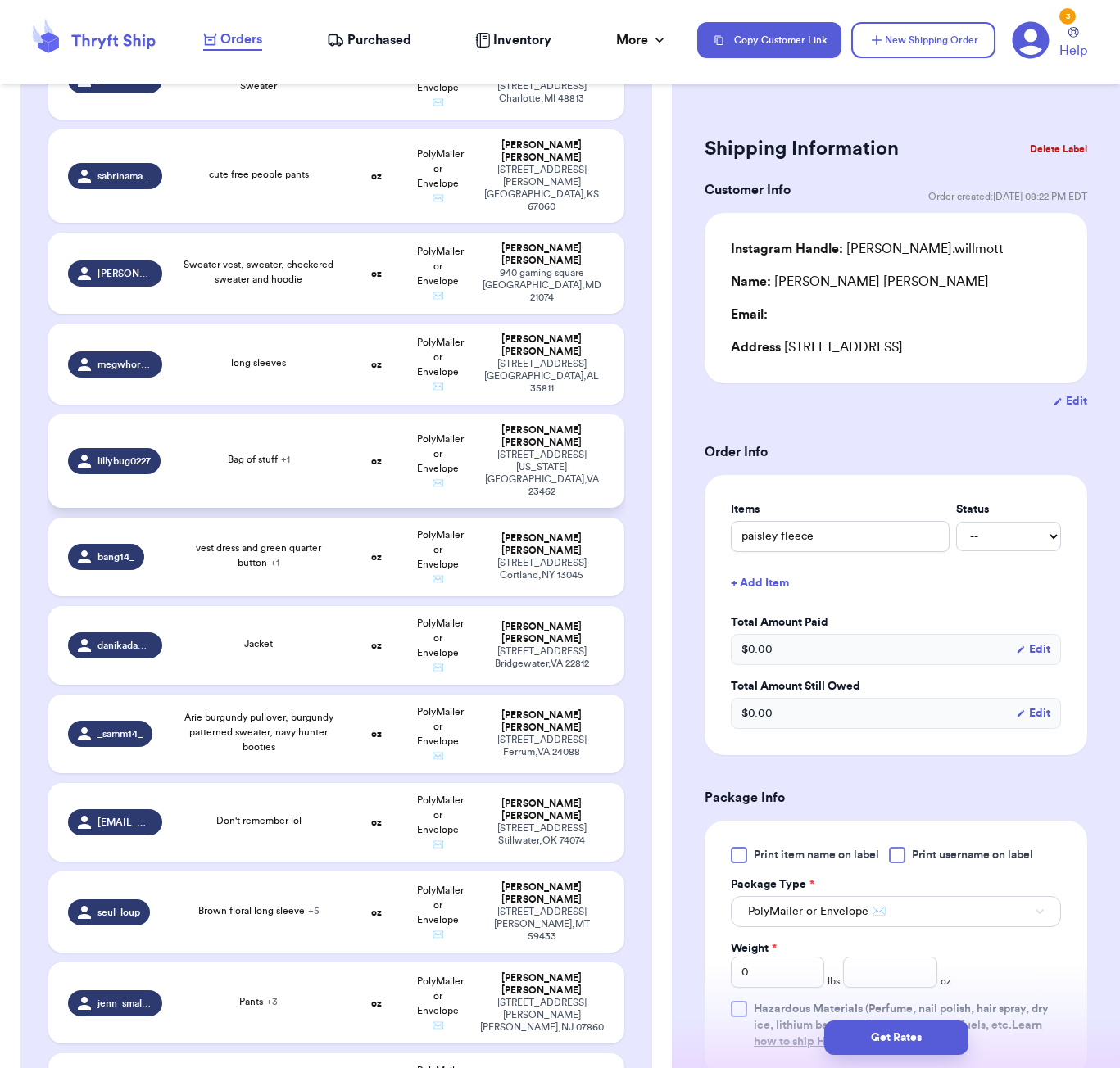
scroll to position [1511, 0]
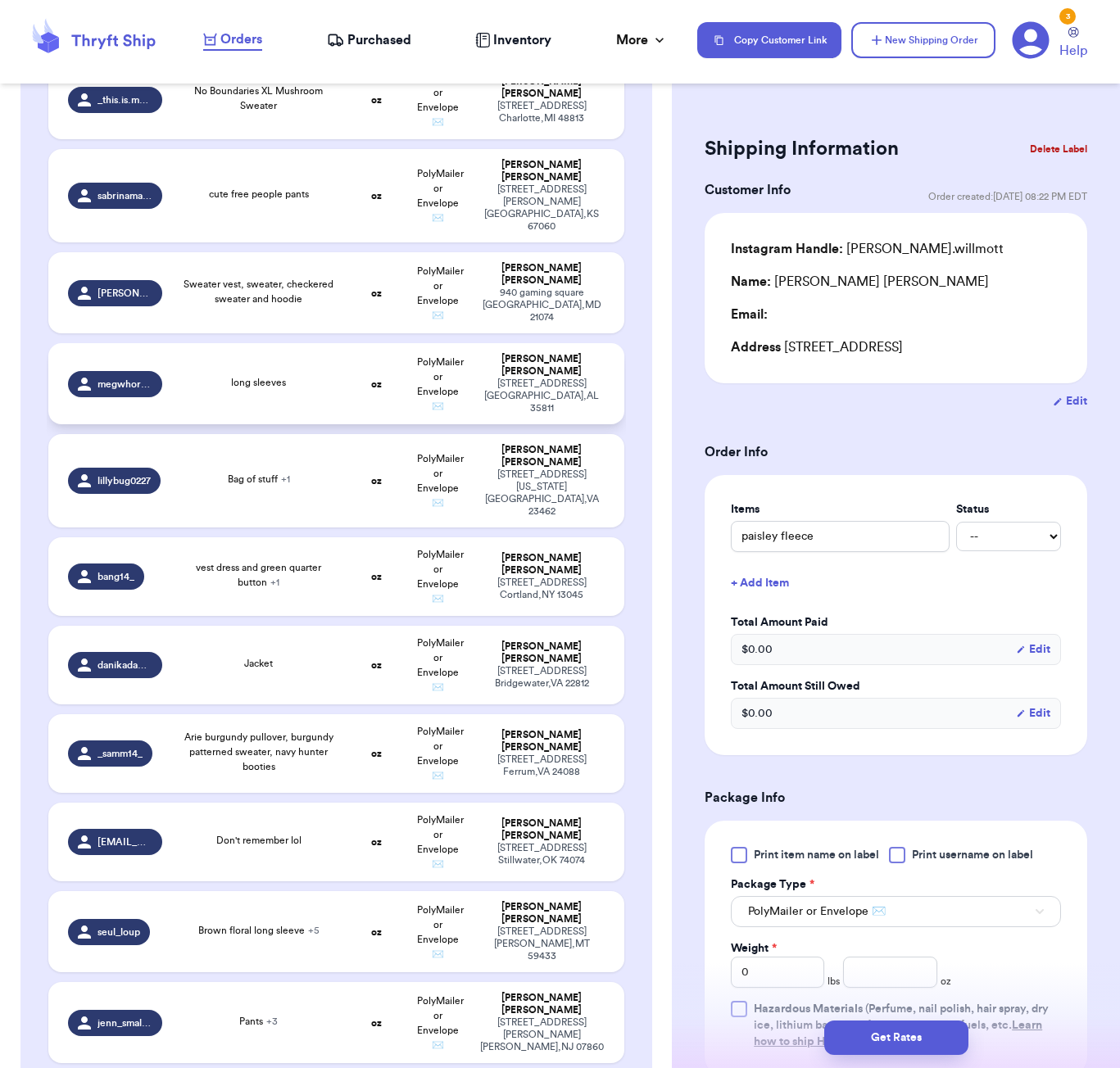
click at [294, 357] on td "long sleeves" at bounding box center [258, 383] width 174 height 81
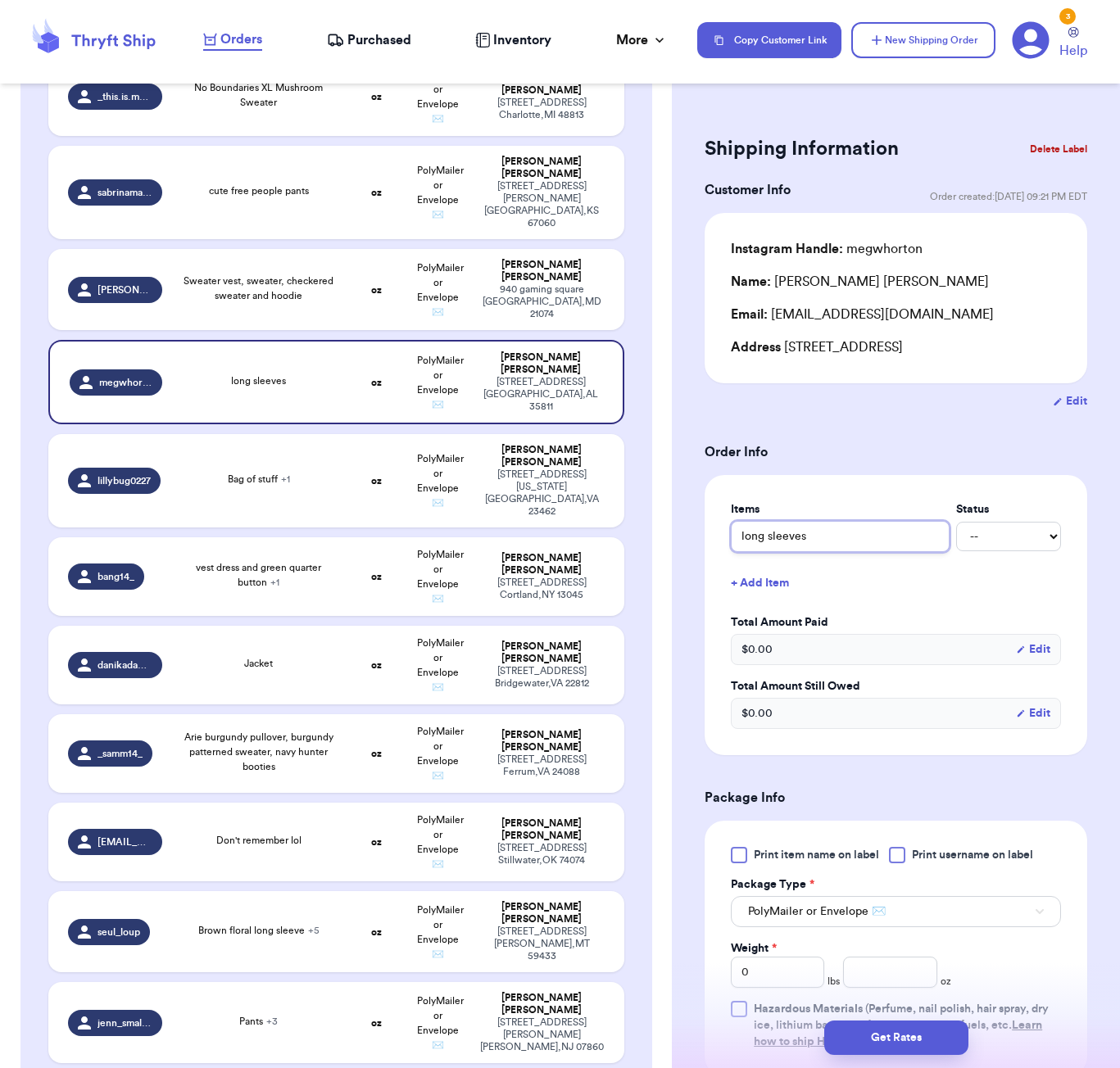
click at [736, 542] on input "long sleeves" at bounding box center [840, 537] width 219 height 31
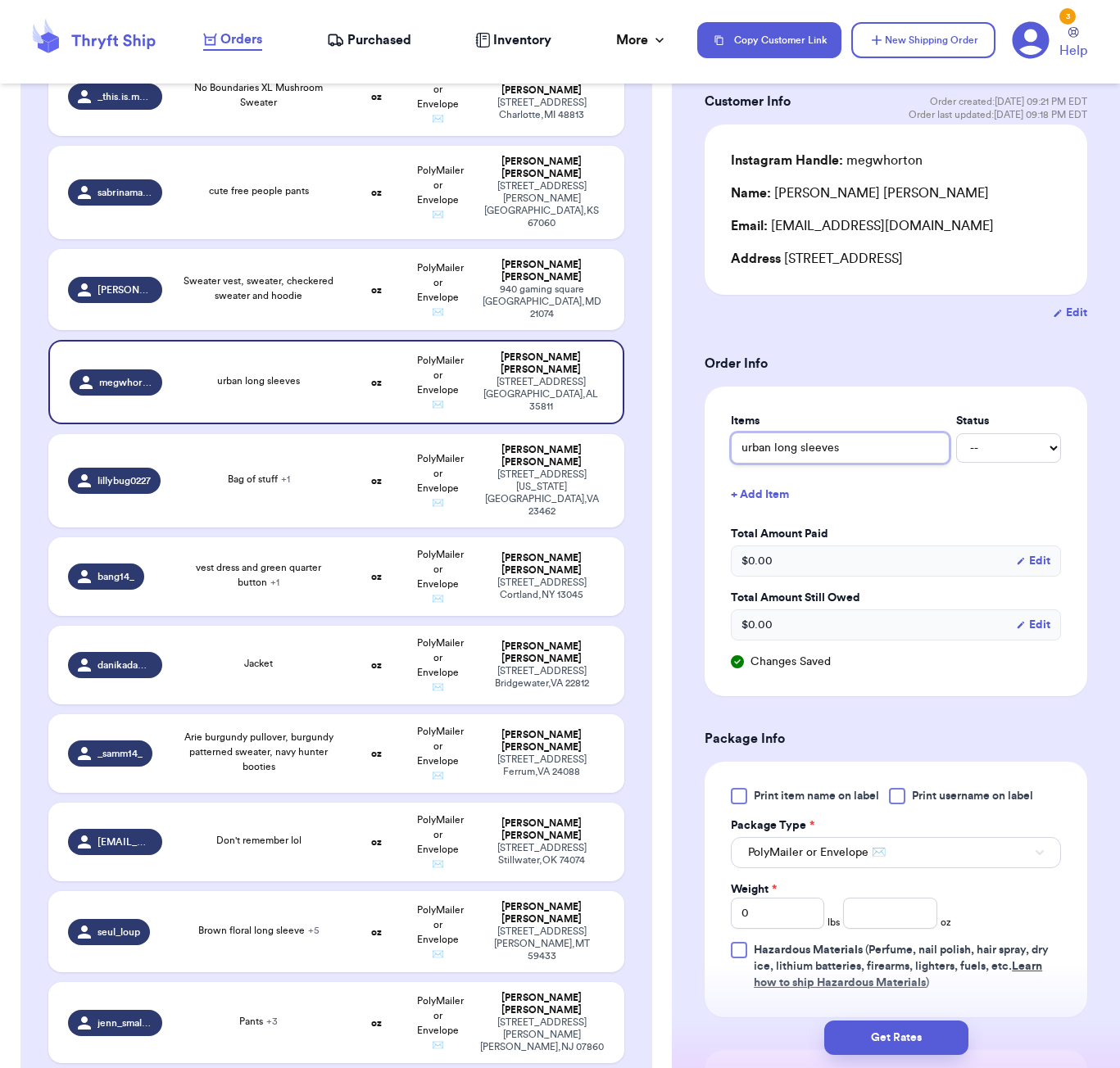
scroll to position [166, 0]
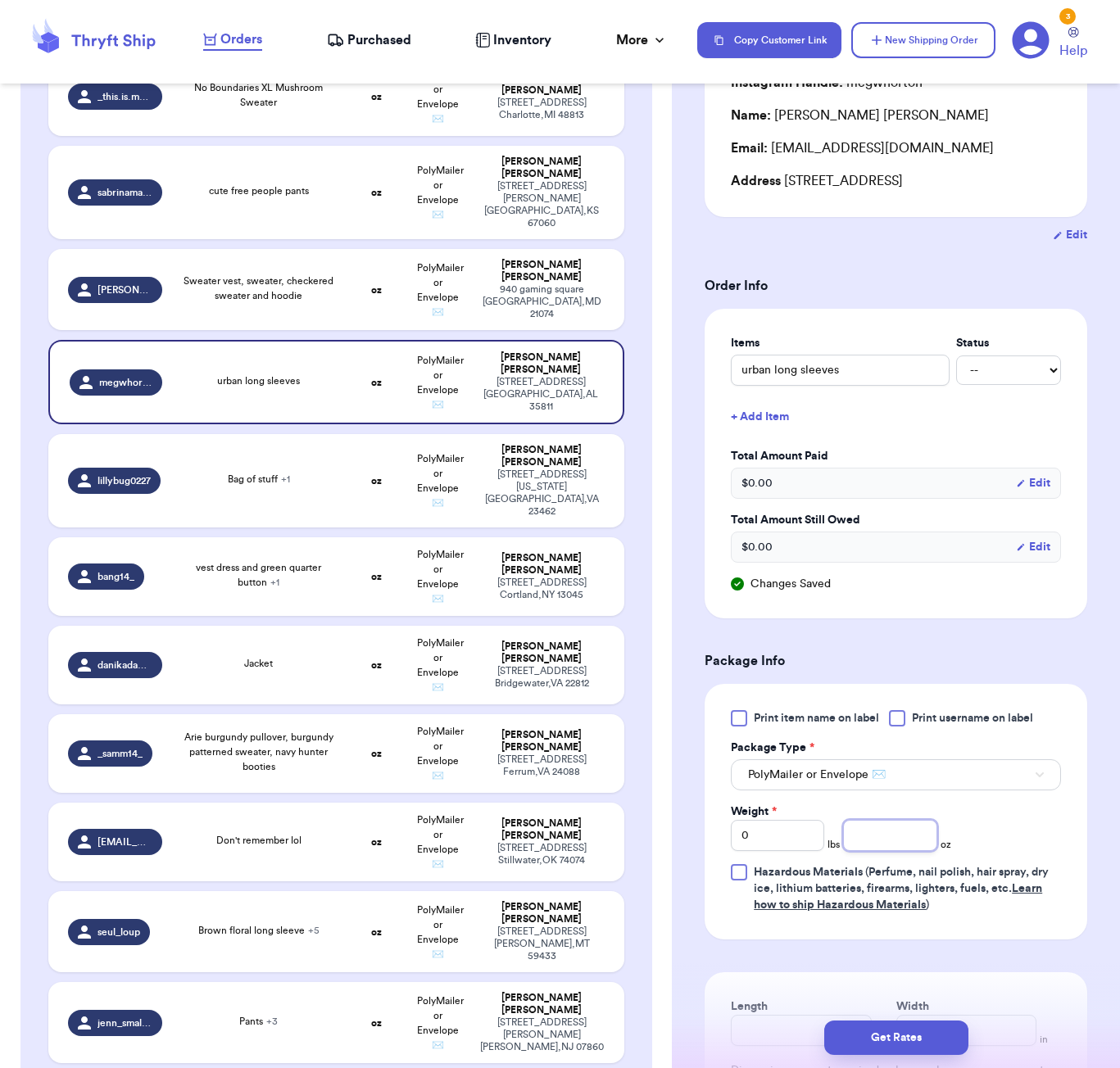
click at [901, 835] on input "number" at bounding box center [889, 836] width 93 height 31
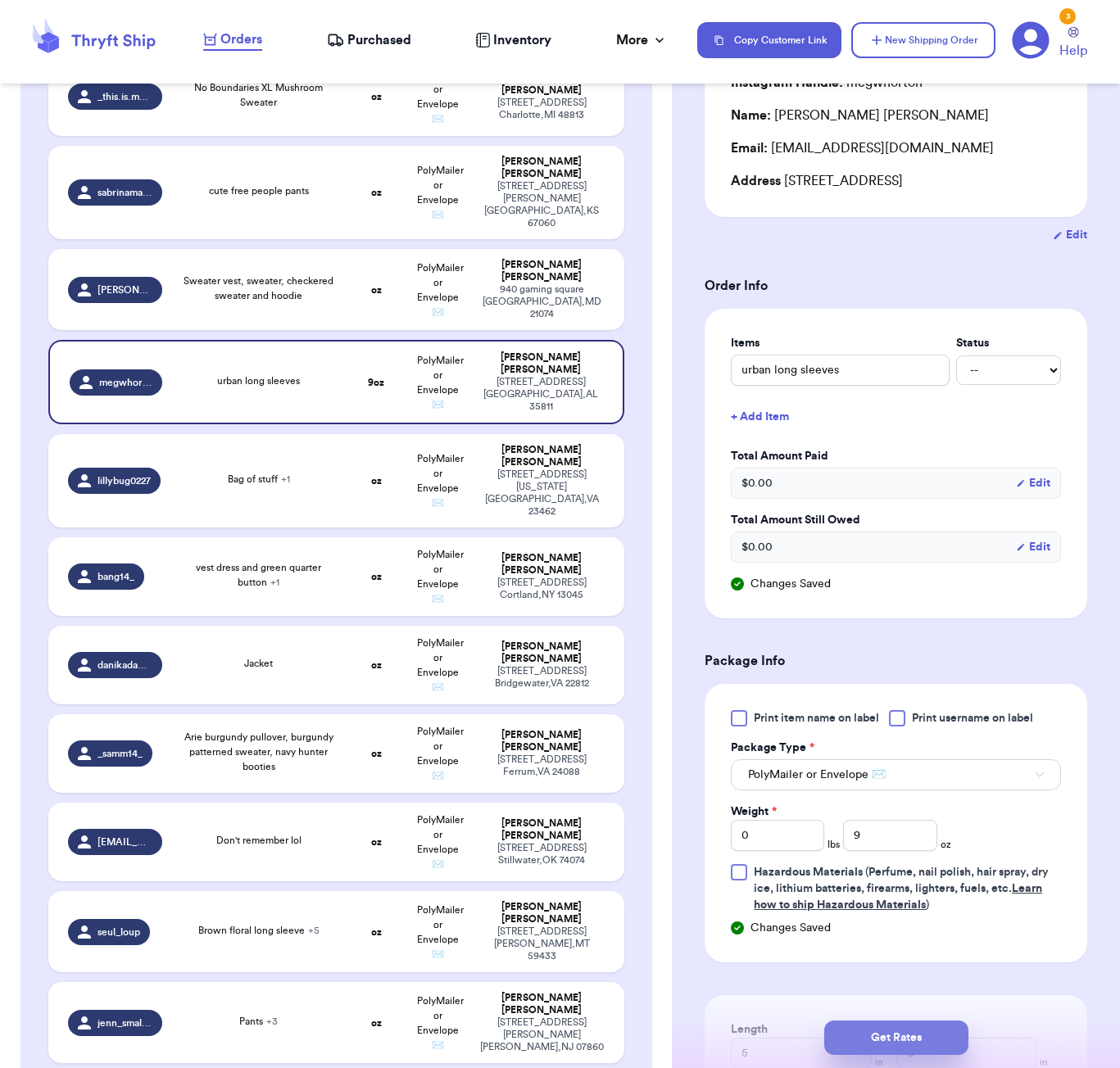
click at [931, 1036] on button "Get Rates" at bounding box center [896, 1037] width 144 height 34
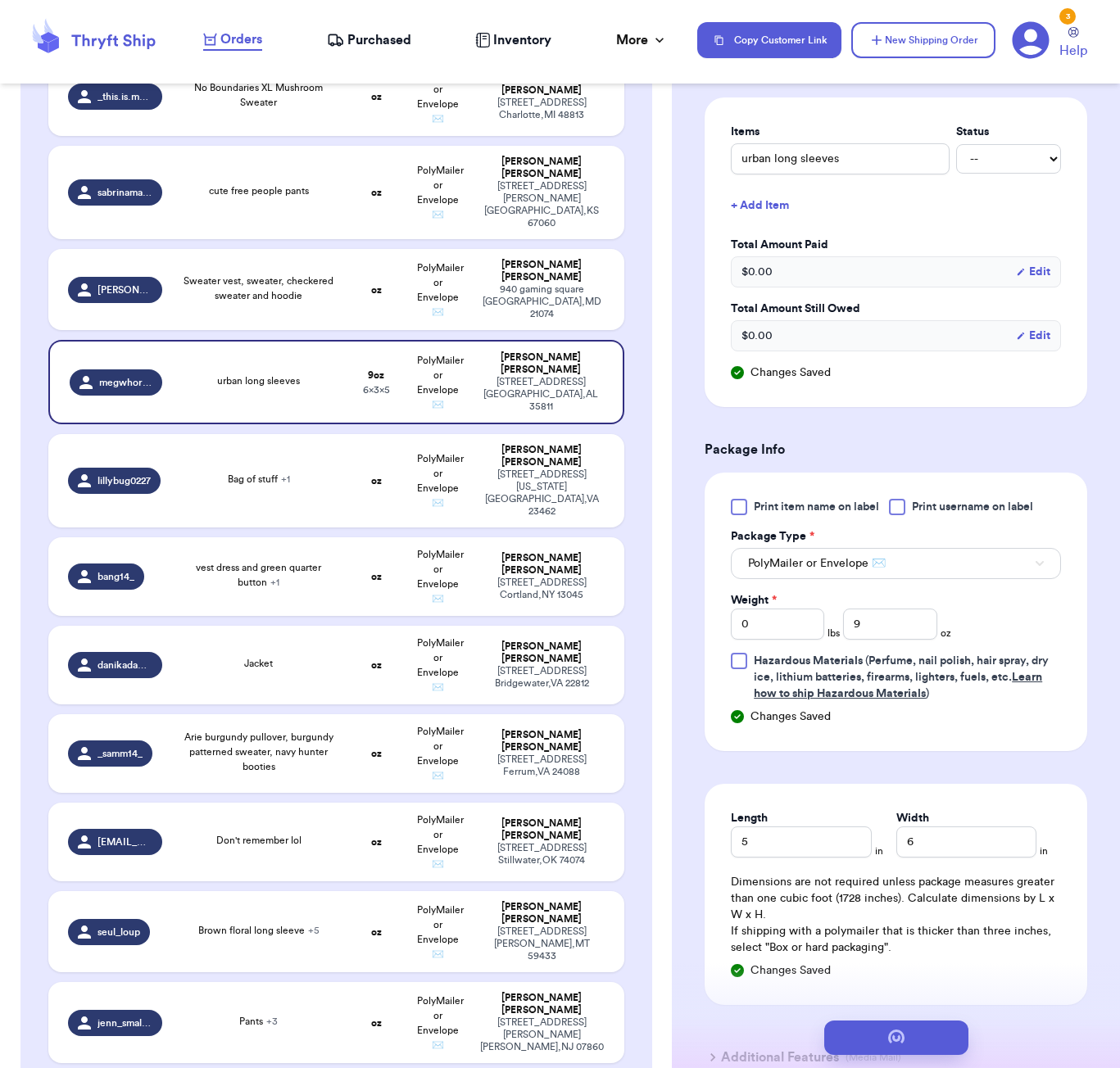
scroll to position [0, 0]
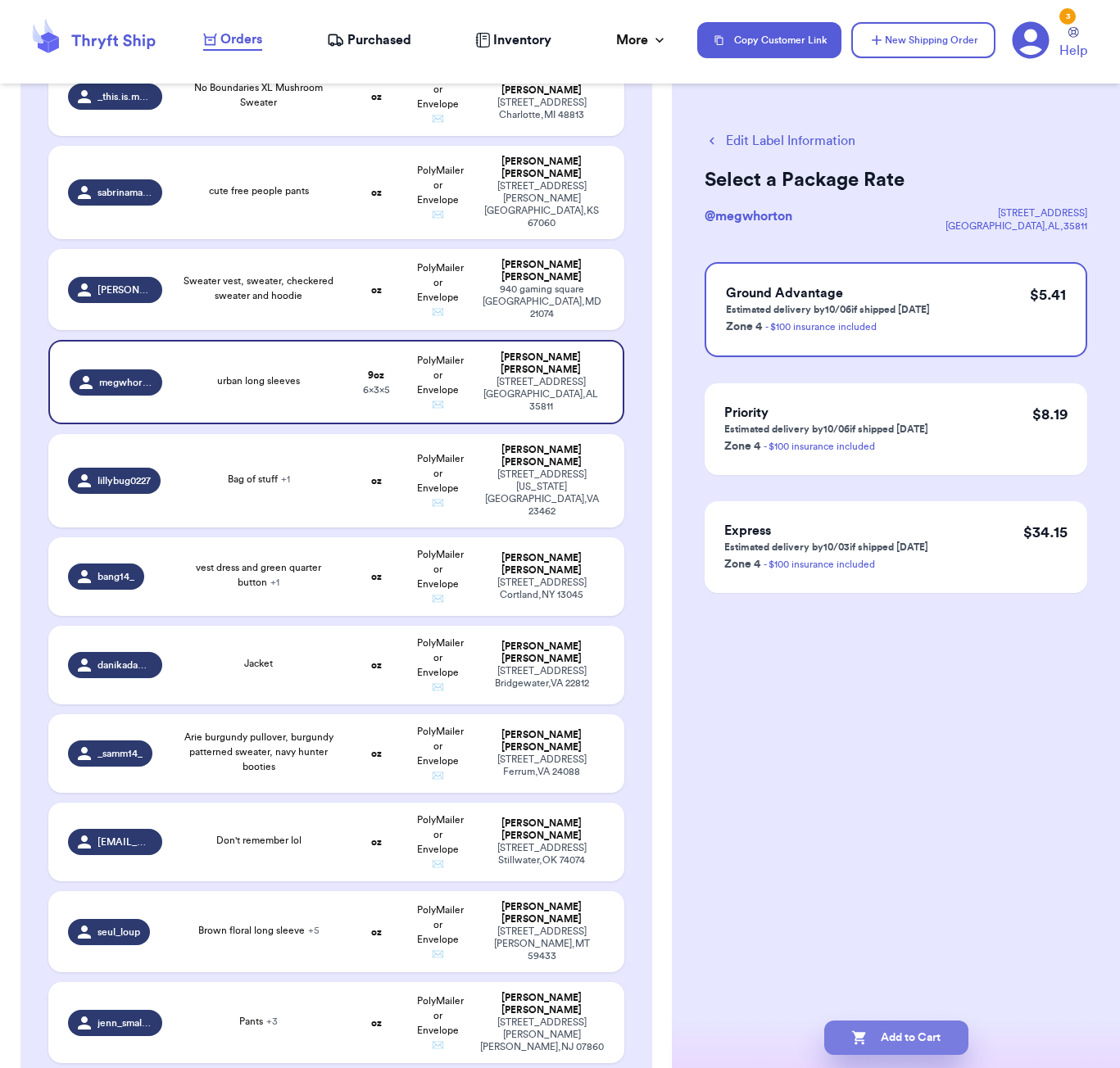
click at [937, 1033] on button "Add to Cart" at bounding box center [896, 1037] width 144 height 34
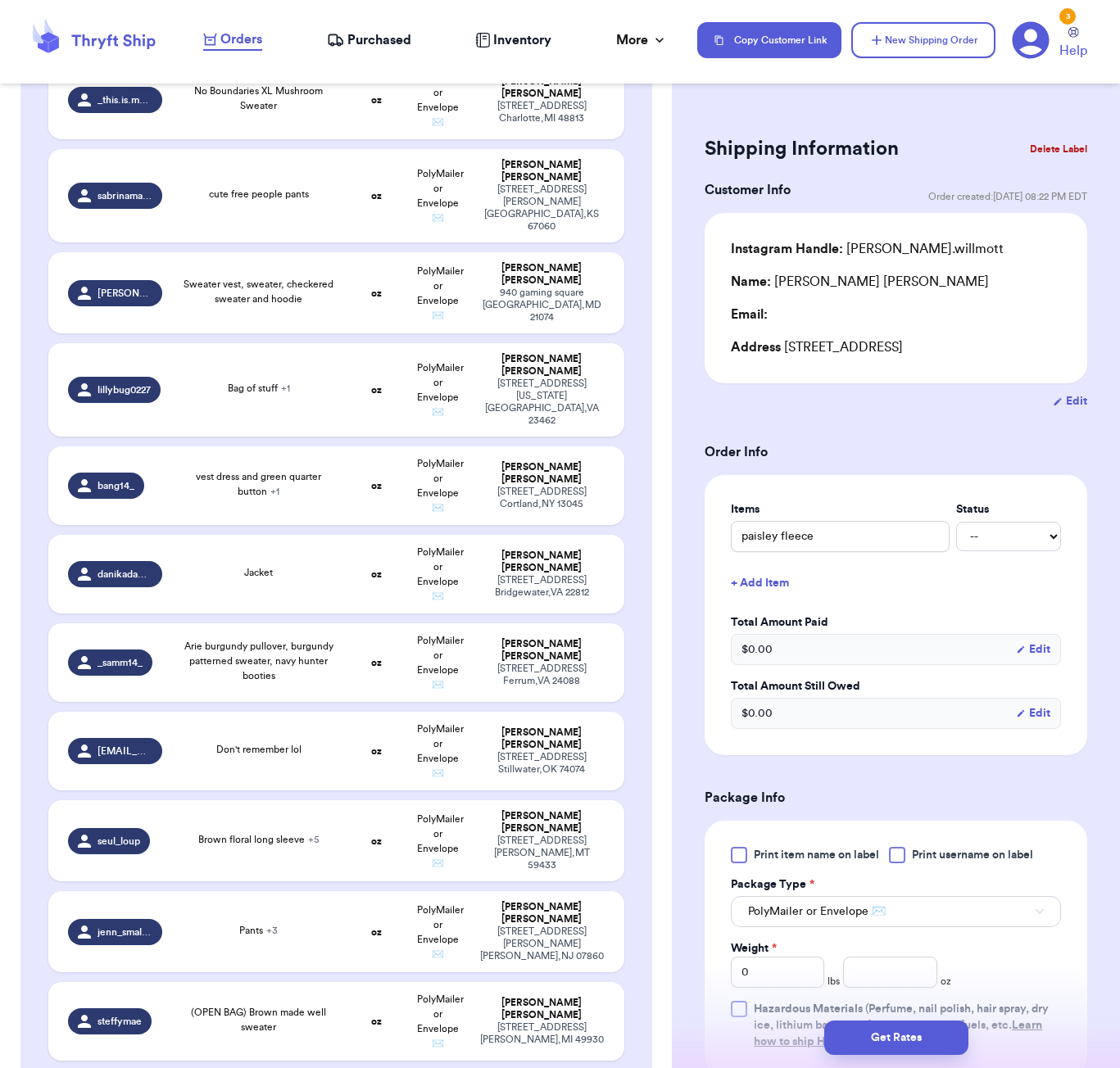
drag, startPoint x: 849, startPoint y: 466, endPoint x: 842, endPoint y: 444, distance: 23.1
click at [843, 452] on form "Shipping Information Delete Label Customer Info Order created: [DATE] 08:22 PM …" at bounding box center [896, 761] width 382 height 1262
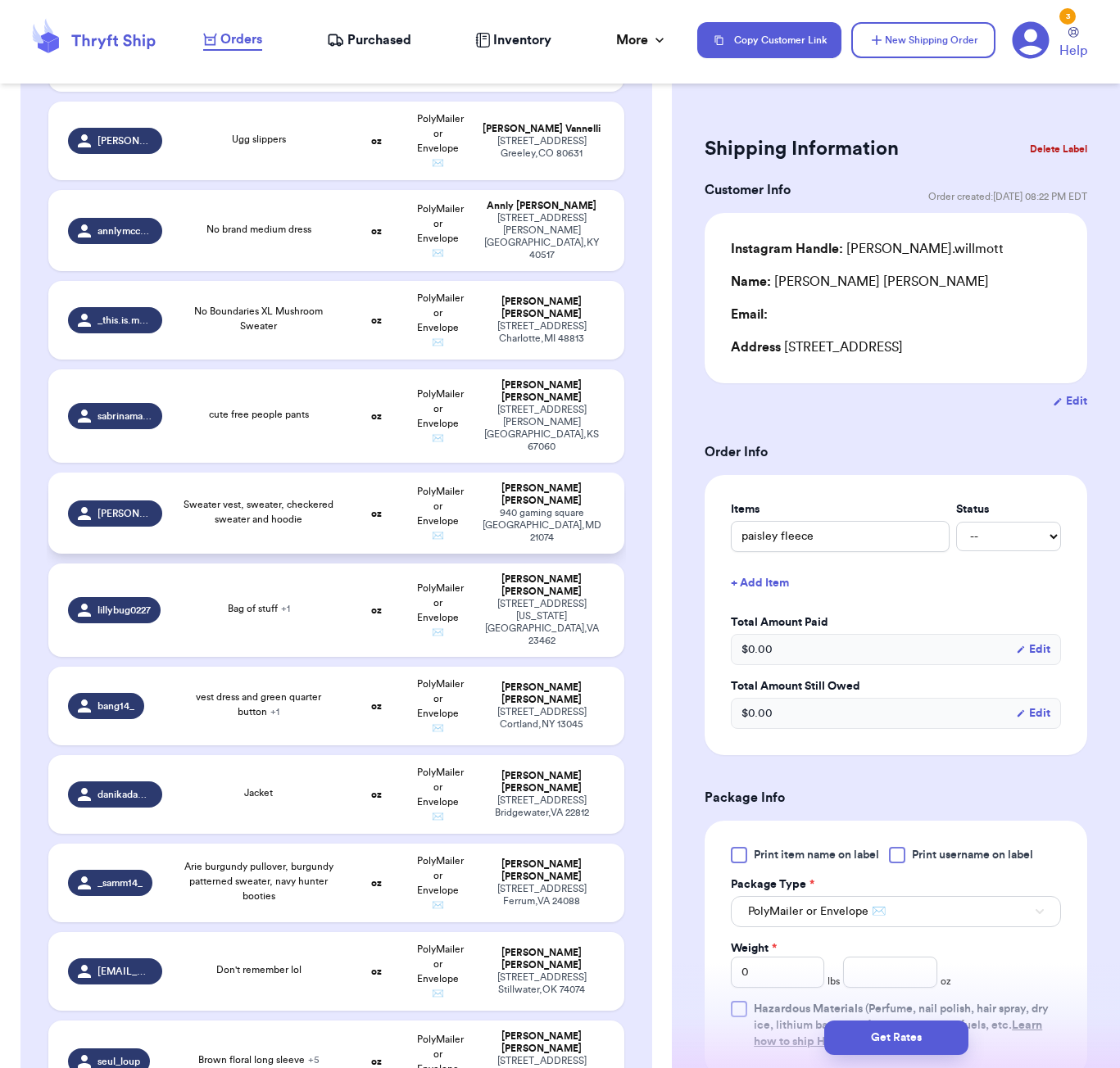
scroll to position [1256, 0]
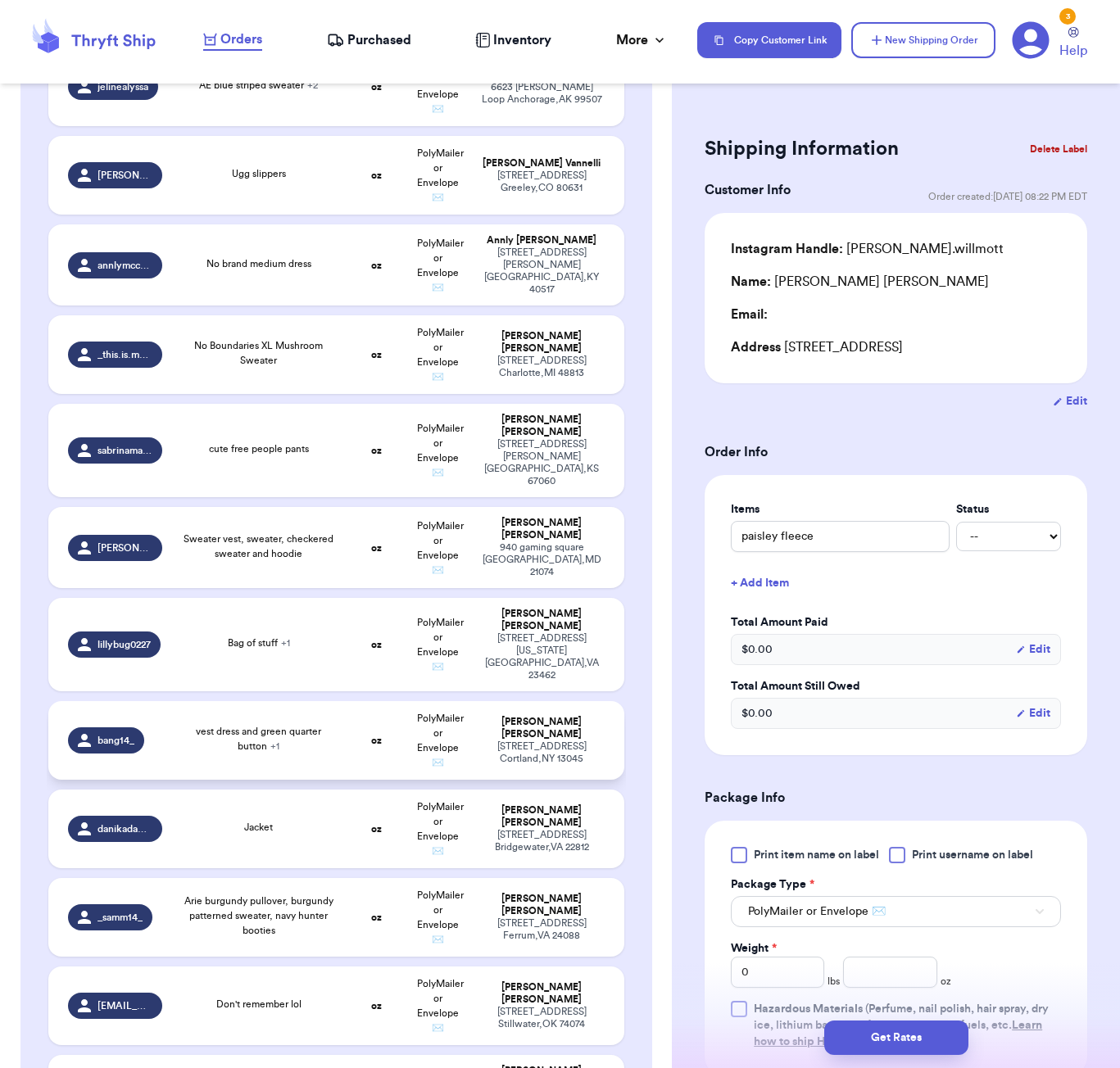
click at [326, 724] on div "vest dress and green quarter button + 1" at bounding box center [258, 739] width 154 height 30
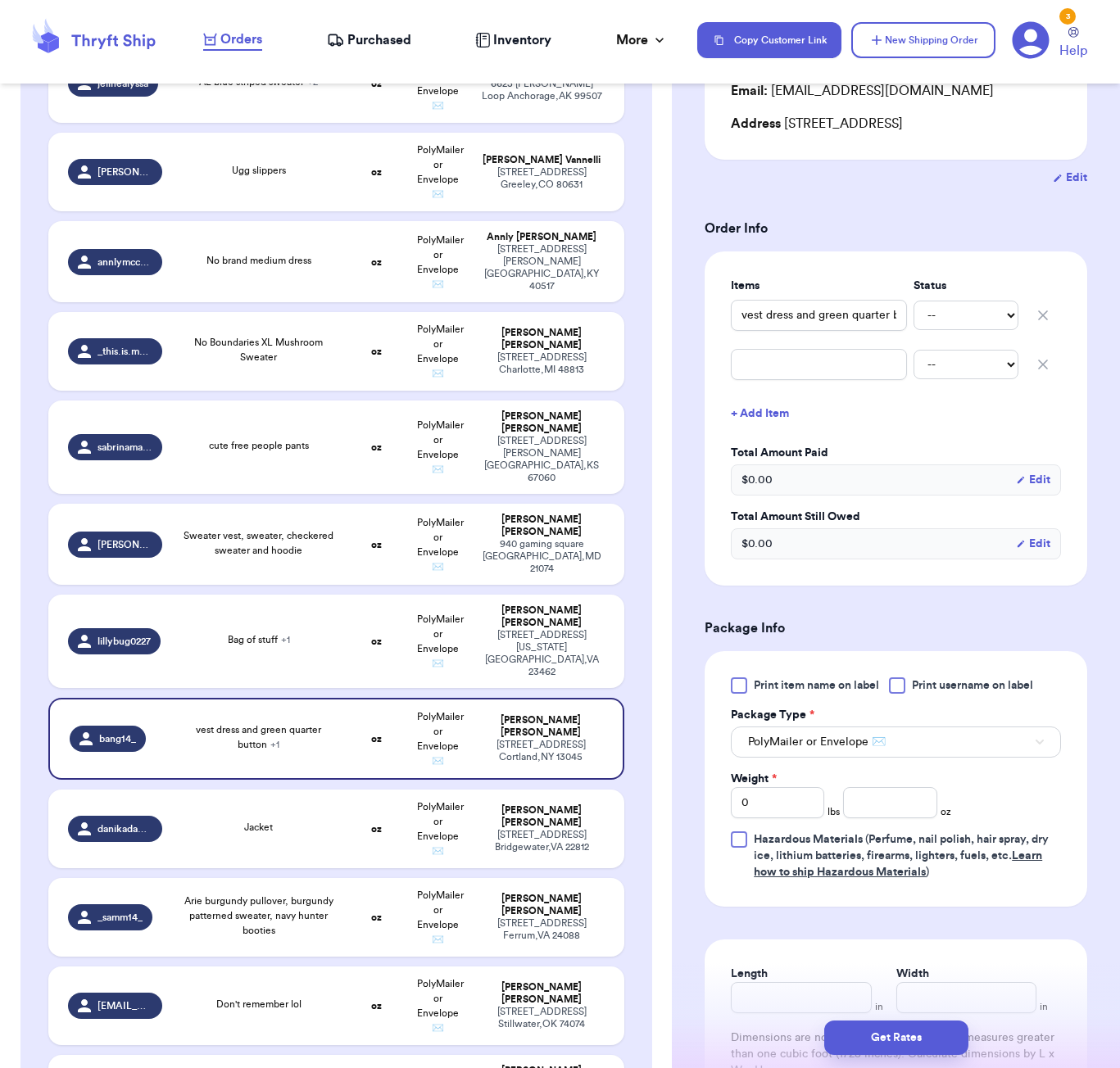
scroll to position [328, 0]
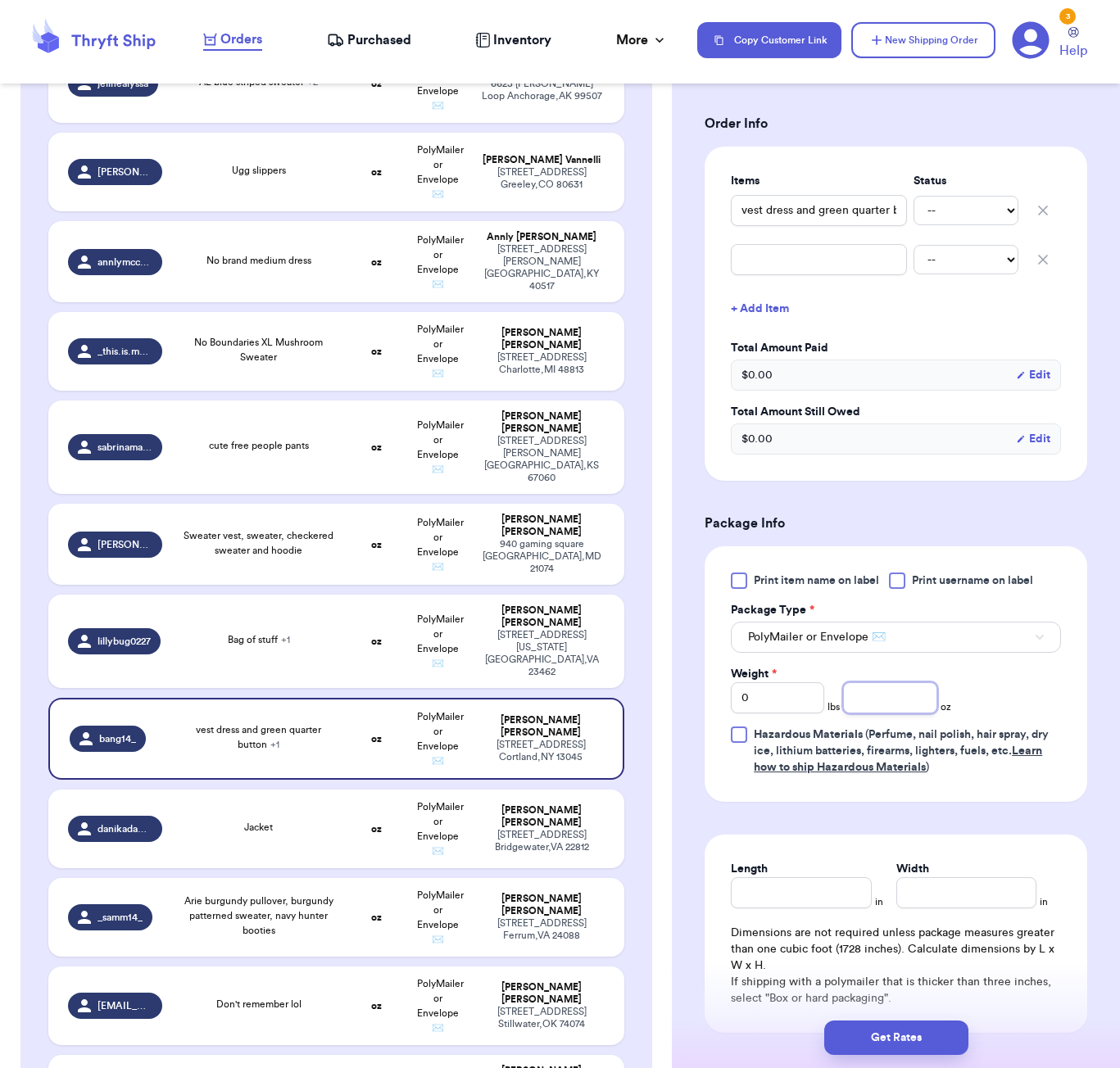
click at [874, 694] on input "number" at bounding box center [889, 699] width 93 height 31
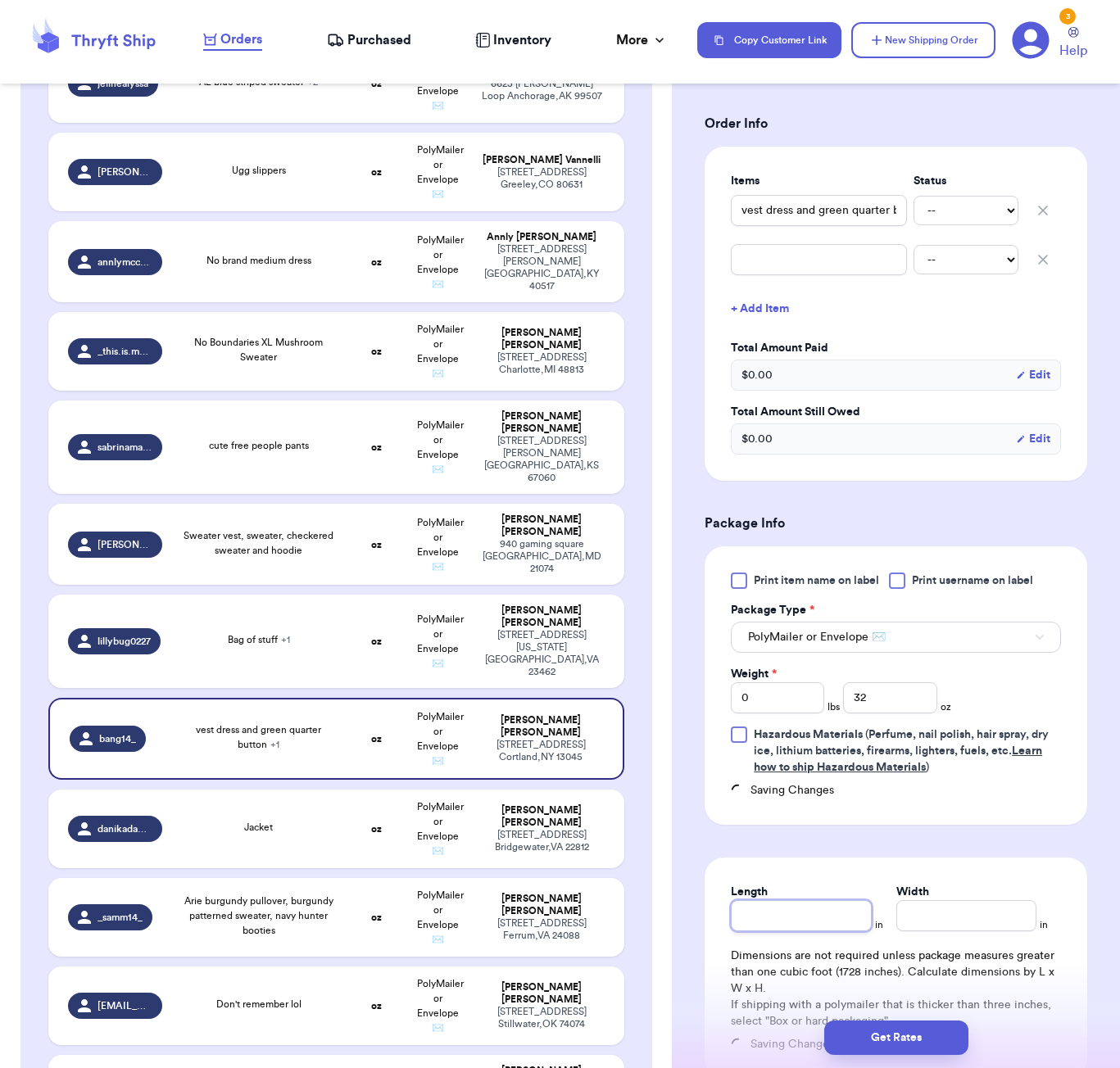
click at [805, 902] on div "Length" at bounding box center [800, 907] width 140 height 47
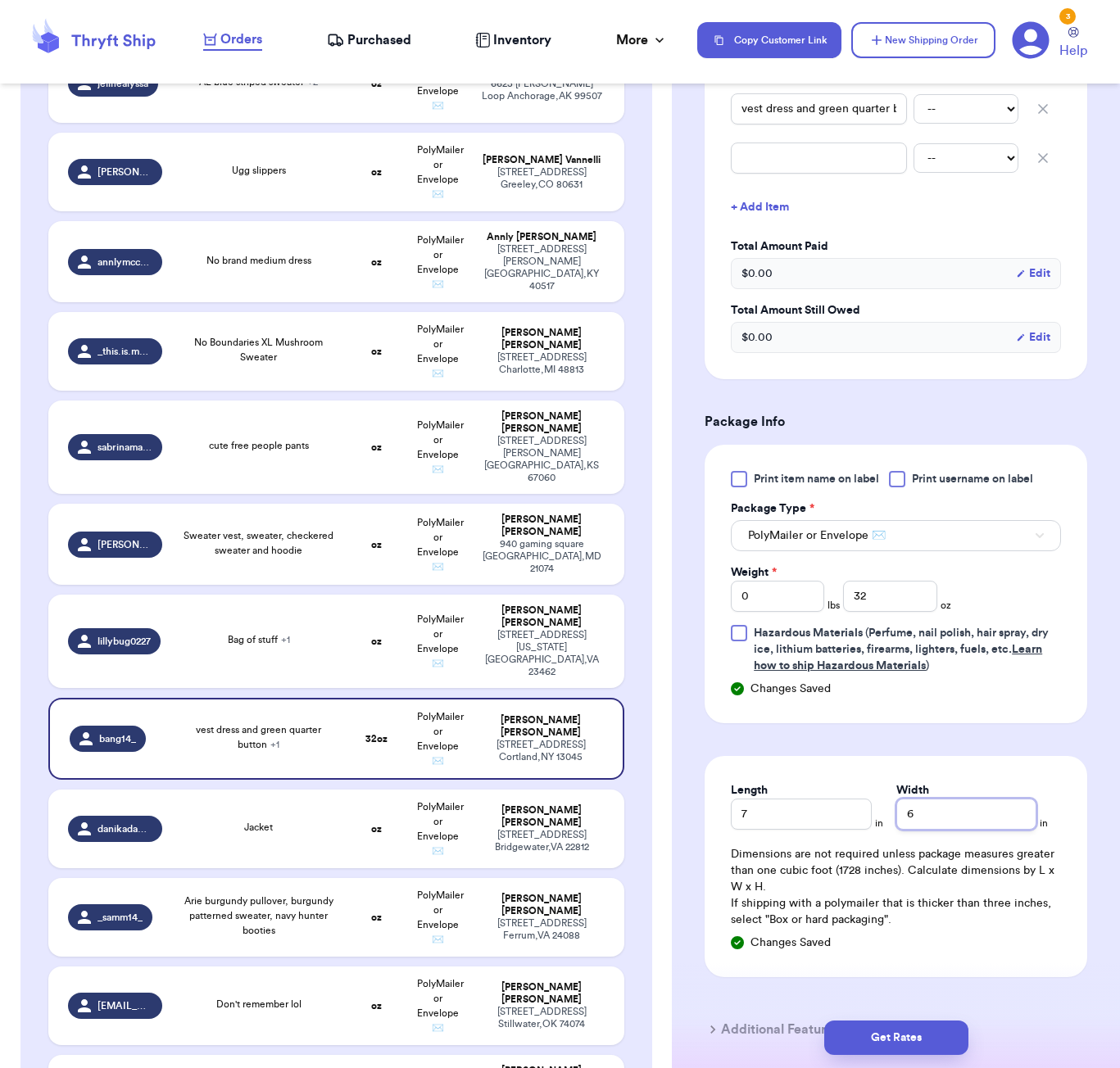
scroll to position [535, 0]
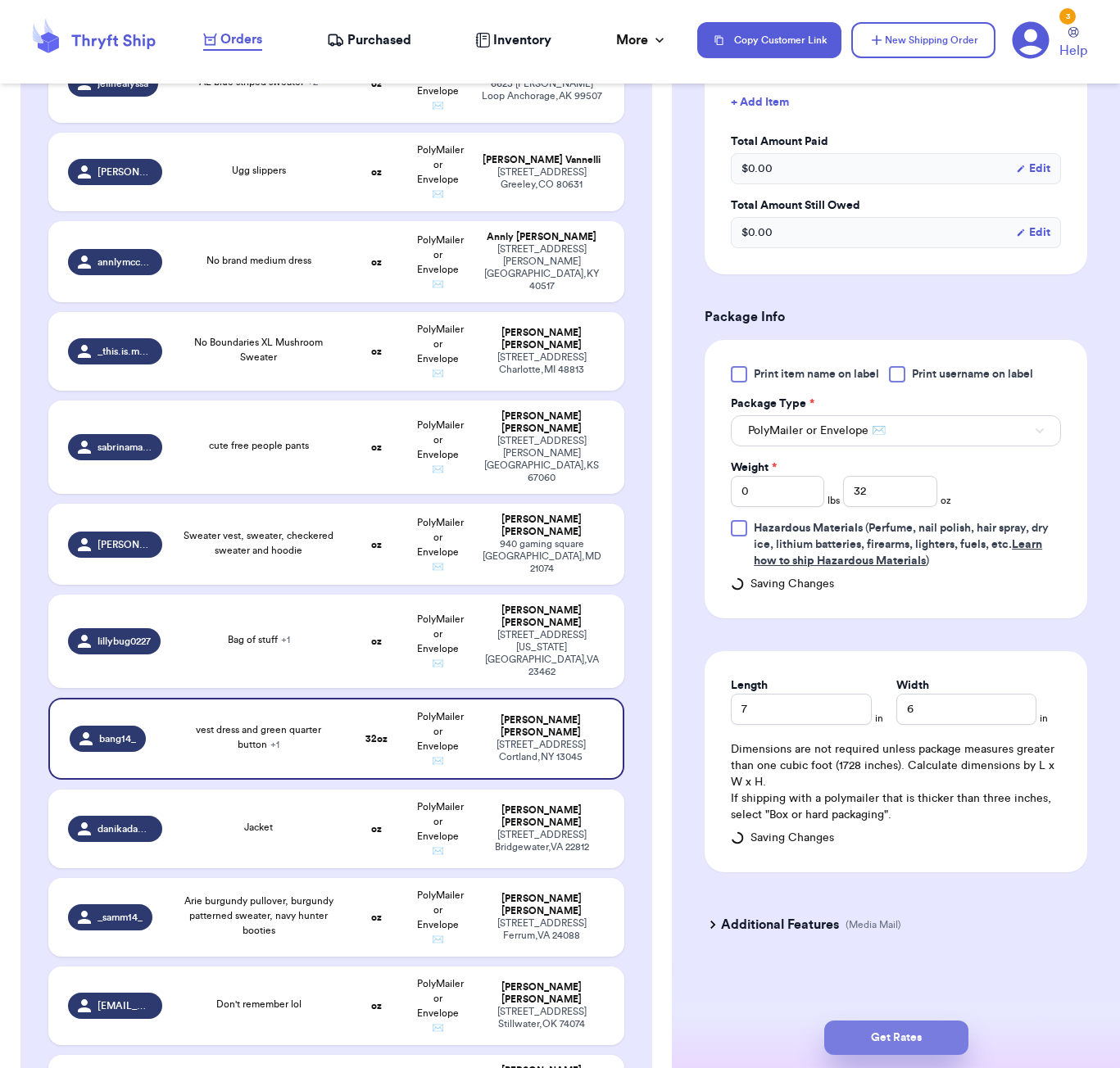
click at [885, 1034] on button "Get Rates" at bounding box center [896, 1037] width 144 height 34
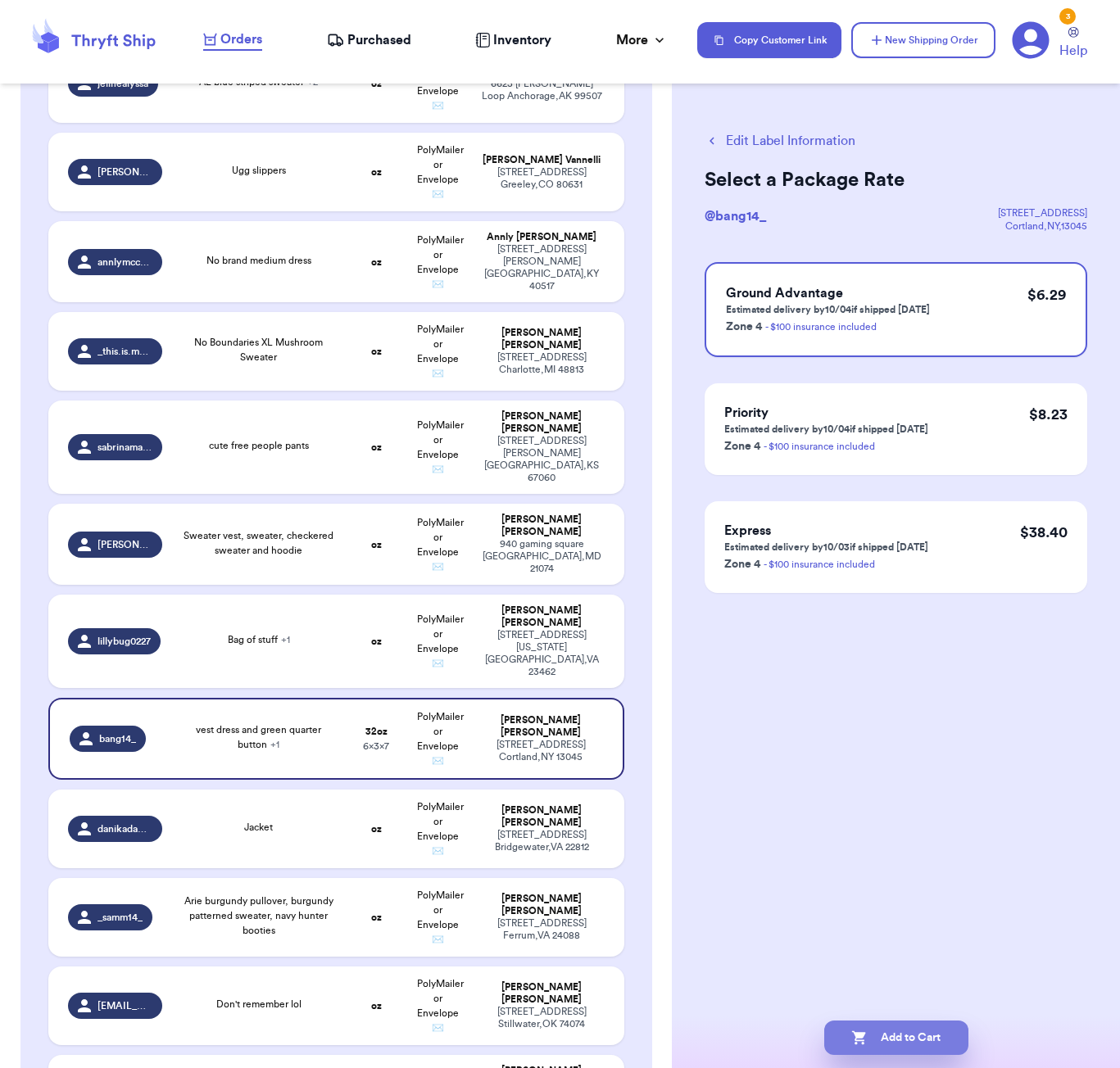
click at [895, 1033] on button "Add to Cart" at bounding box center [896, 1037] width 144 height 34
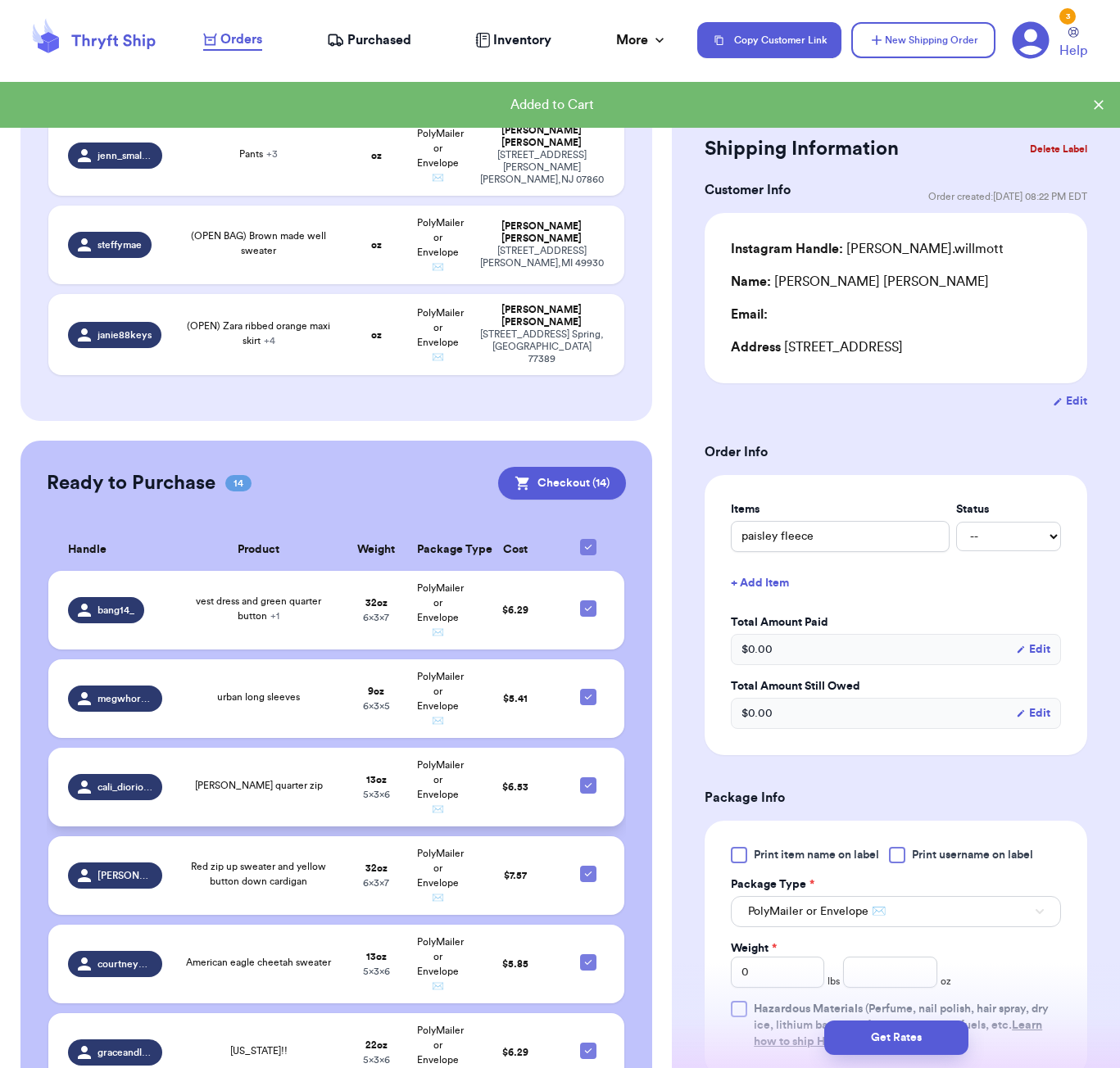
scroll to position [2215, 0]
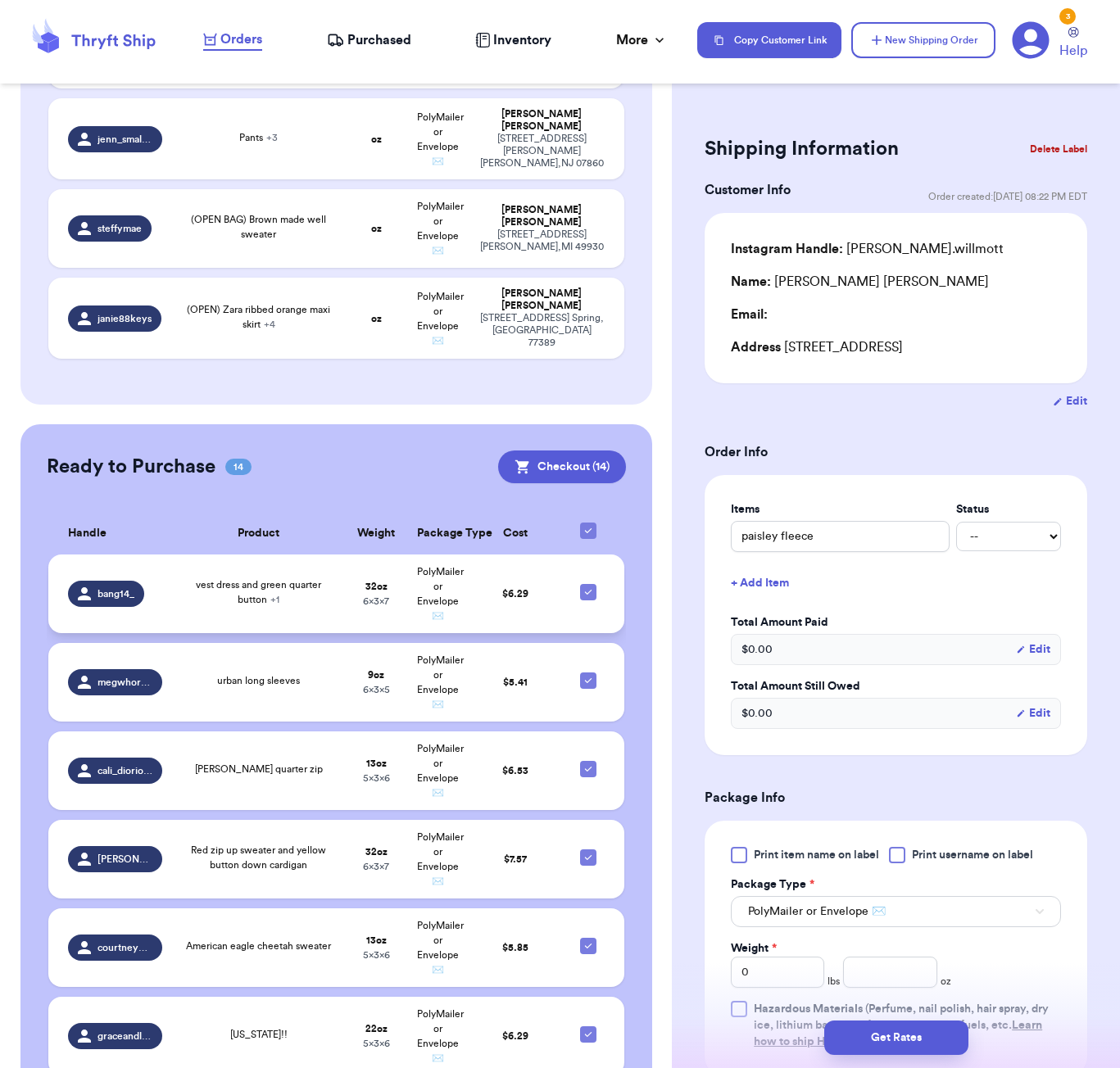
click at [380, 555] on td "32 oz 6 x 3 x 7" at bounding box center [375, 594] width 62 height 79
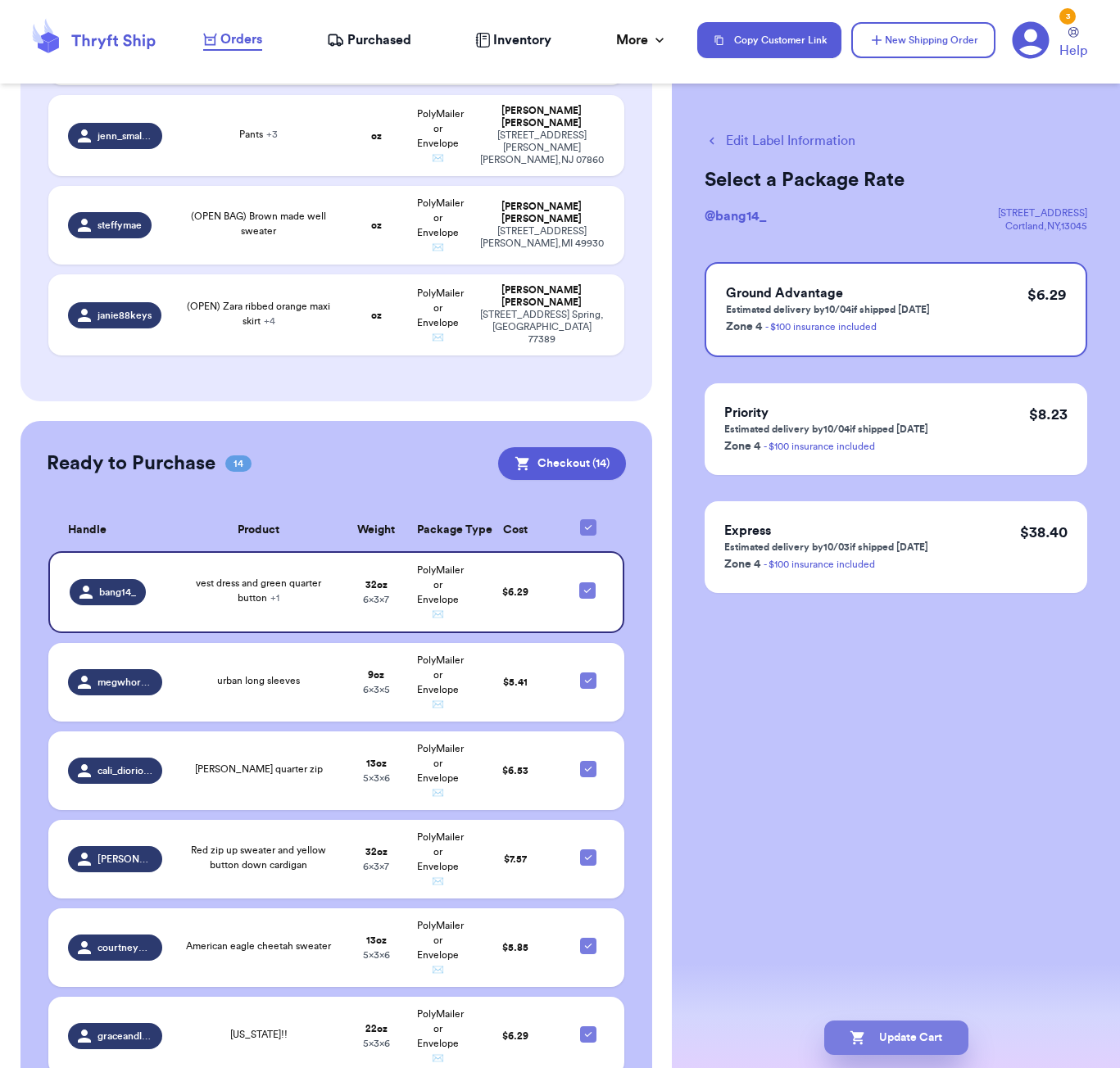
click at [930, 1045] on button "Update Cart" at bounding box center [896, 1037] width 144 height 34
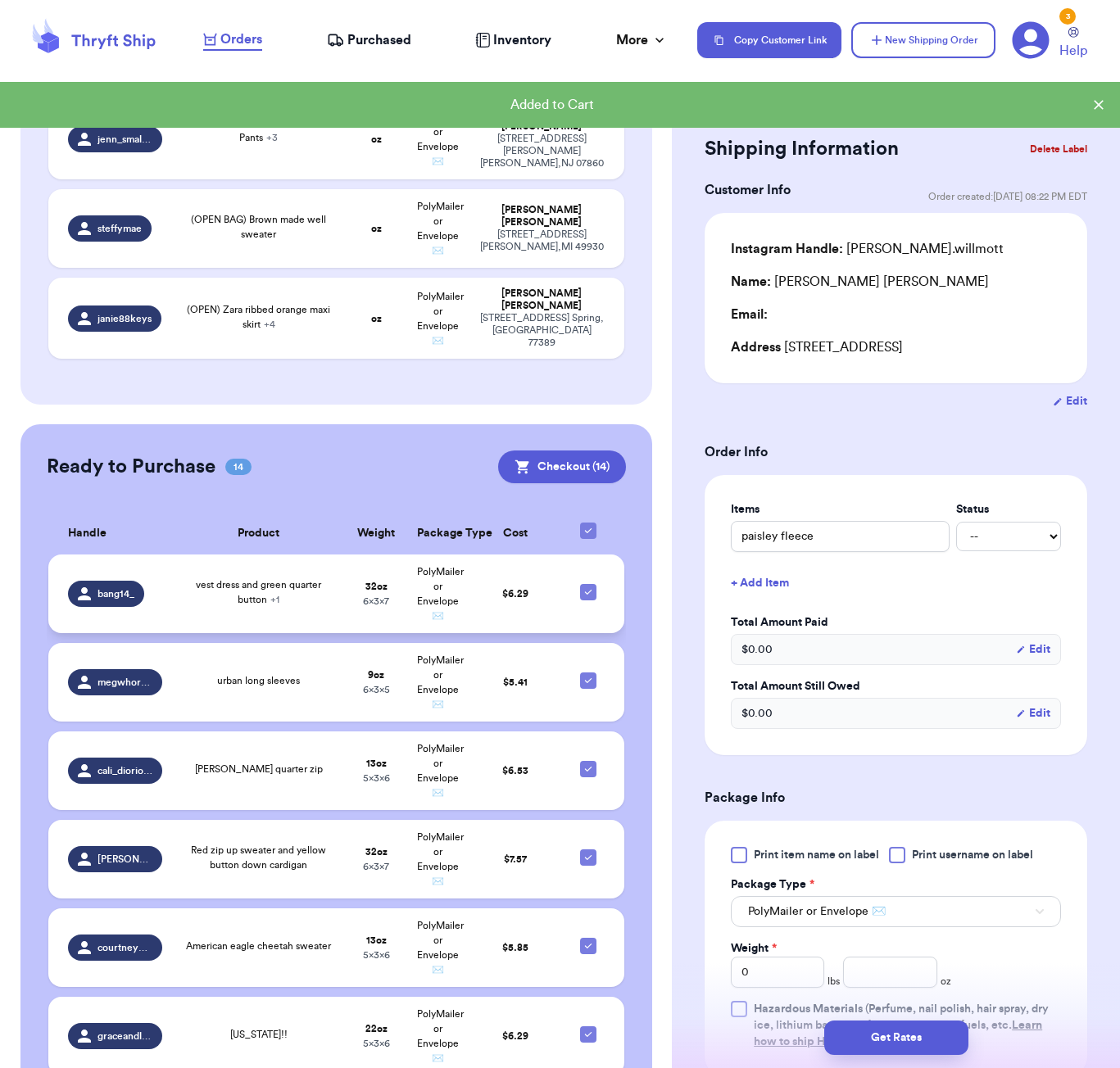
click at [315, 580] on span "vest dress and green quarter button + 1" at bounding box center [258, 592] width 126 height 24
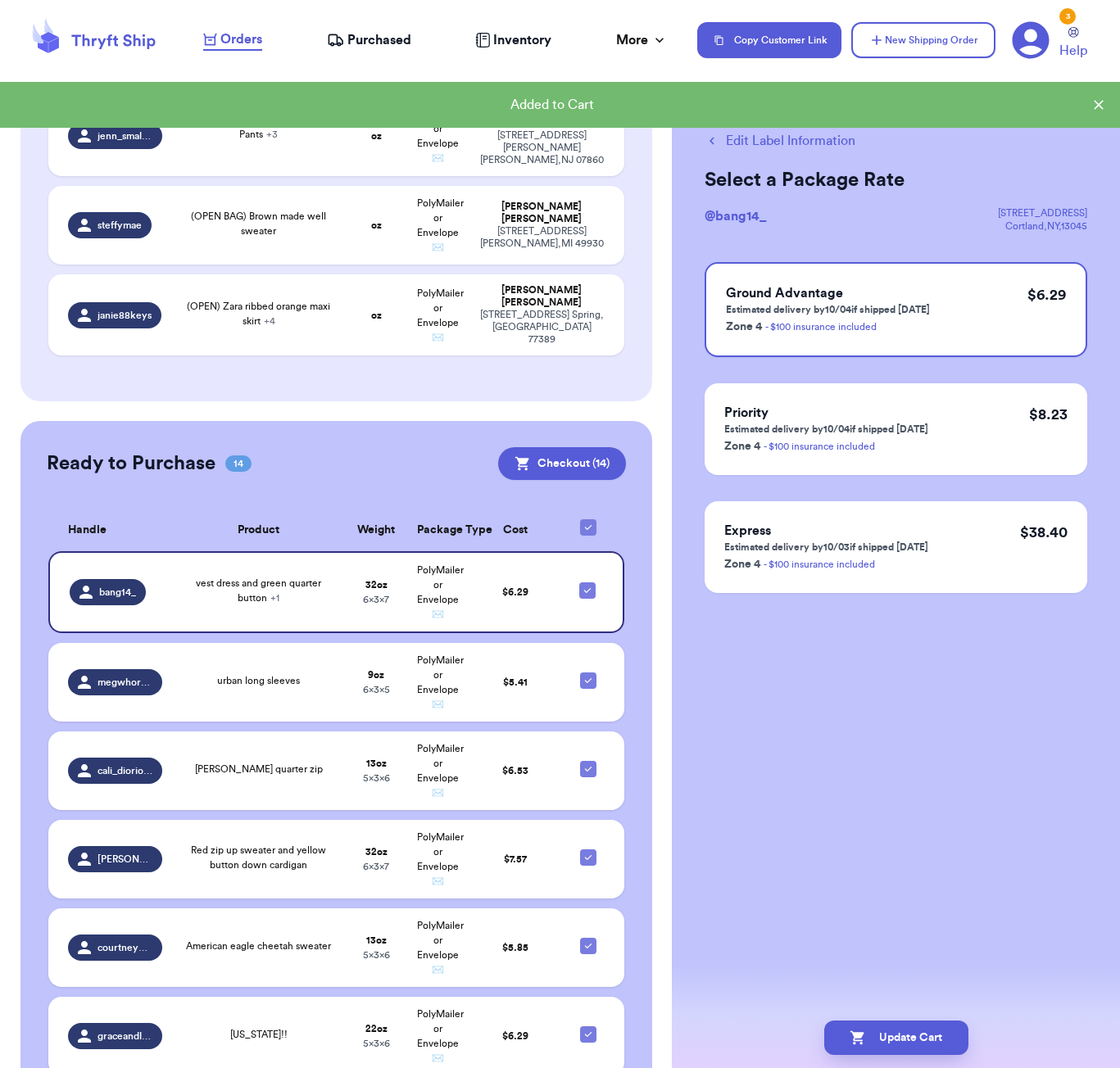
click at [781, 141] on button "Edit Label Information" at bounding box center [780, 141] width 151 height 20
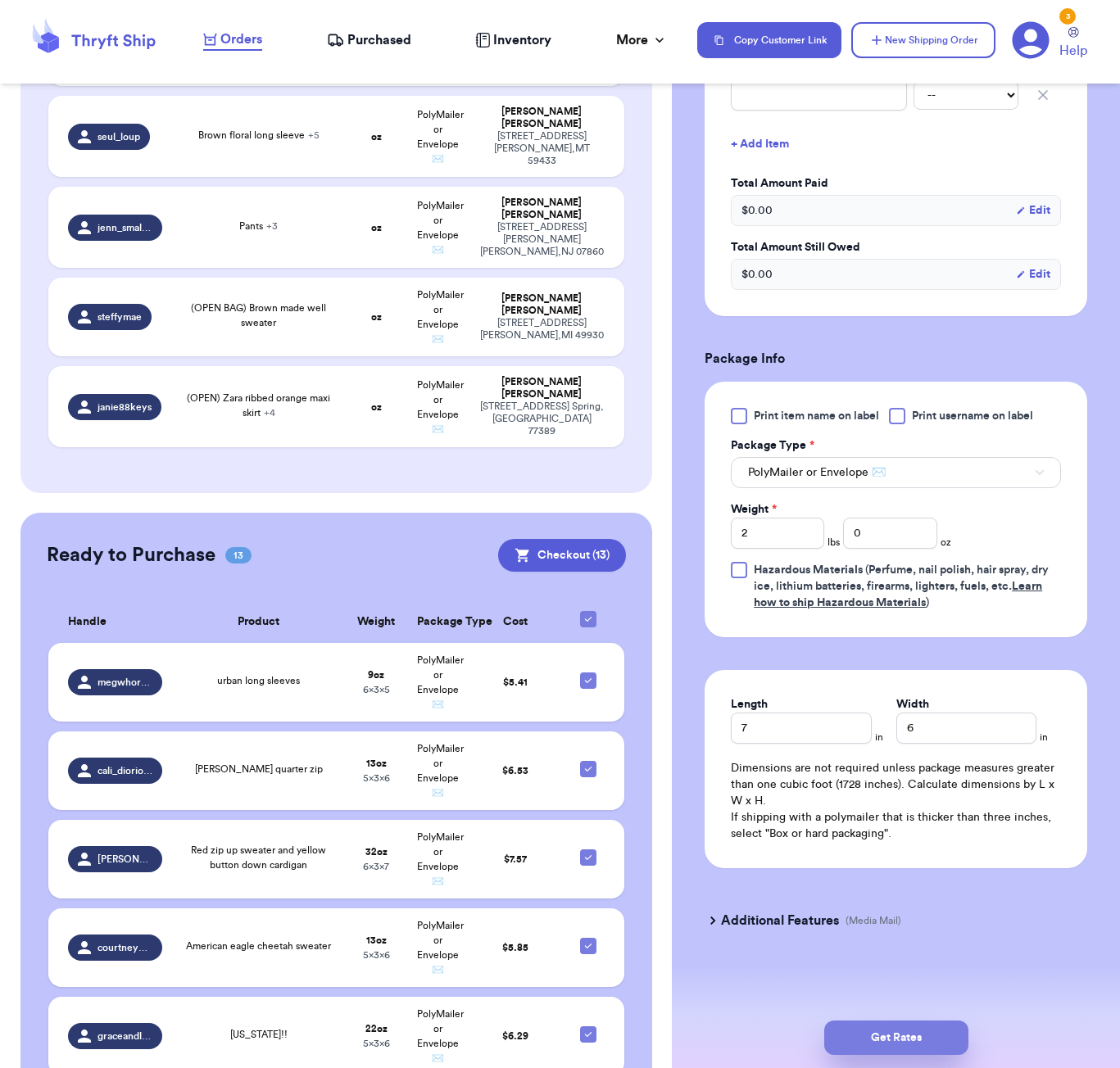
scroll to position [497, 0]
click at [931, 1036] on button "Get Rates" at bounding box center [896, 1037] width 144 height 34
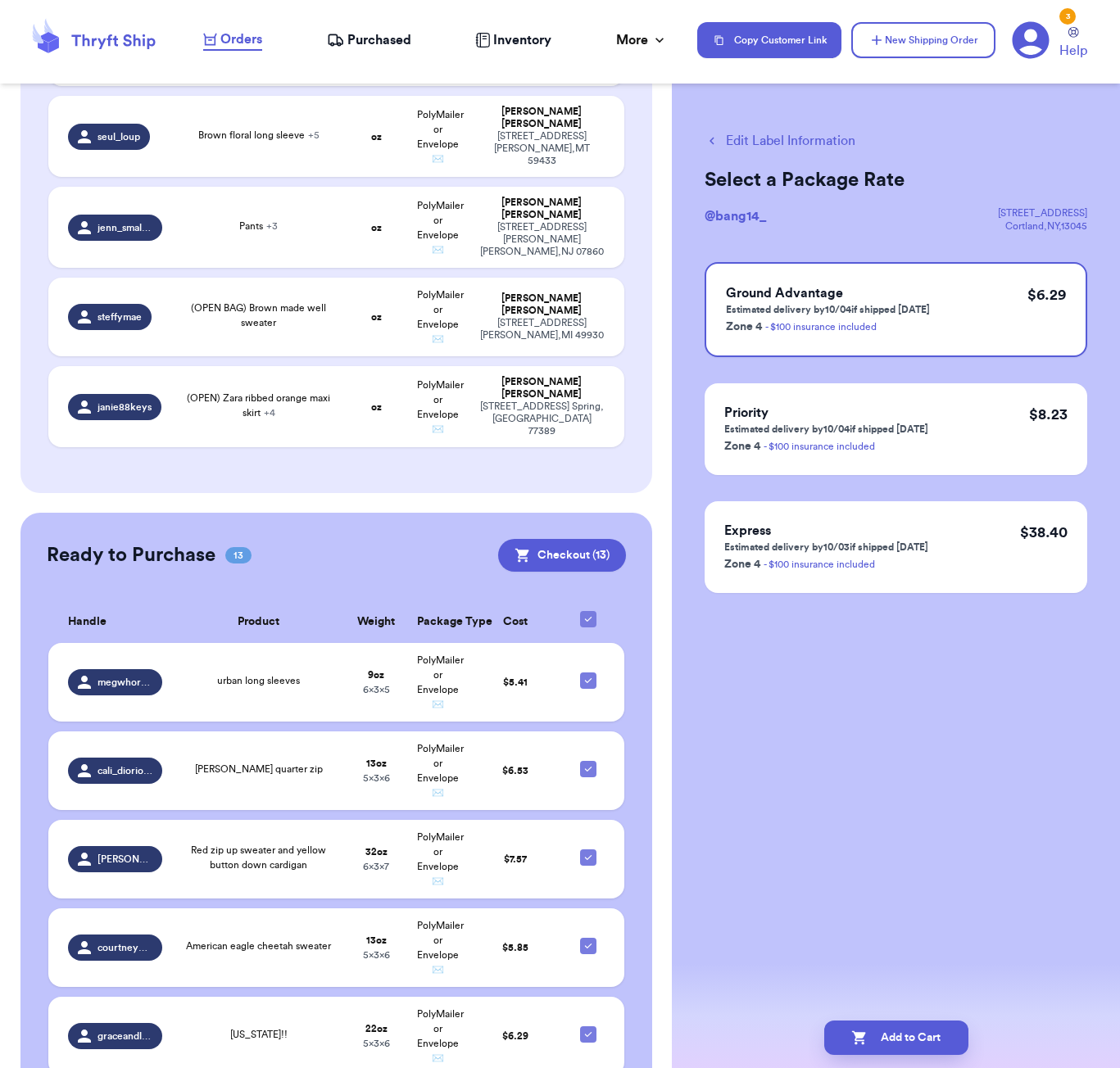
scroll to position [0, 0]
click at [935, 1028] on button "Add to Cart" at bounding box center [896, 1037] width 144 height 34
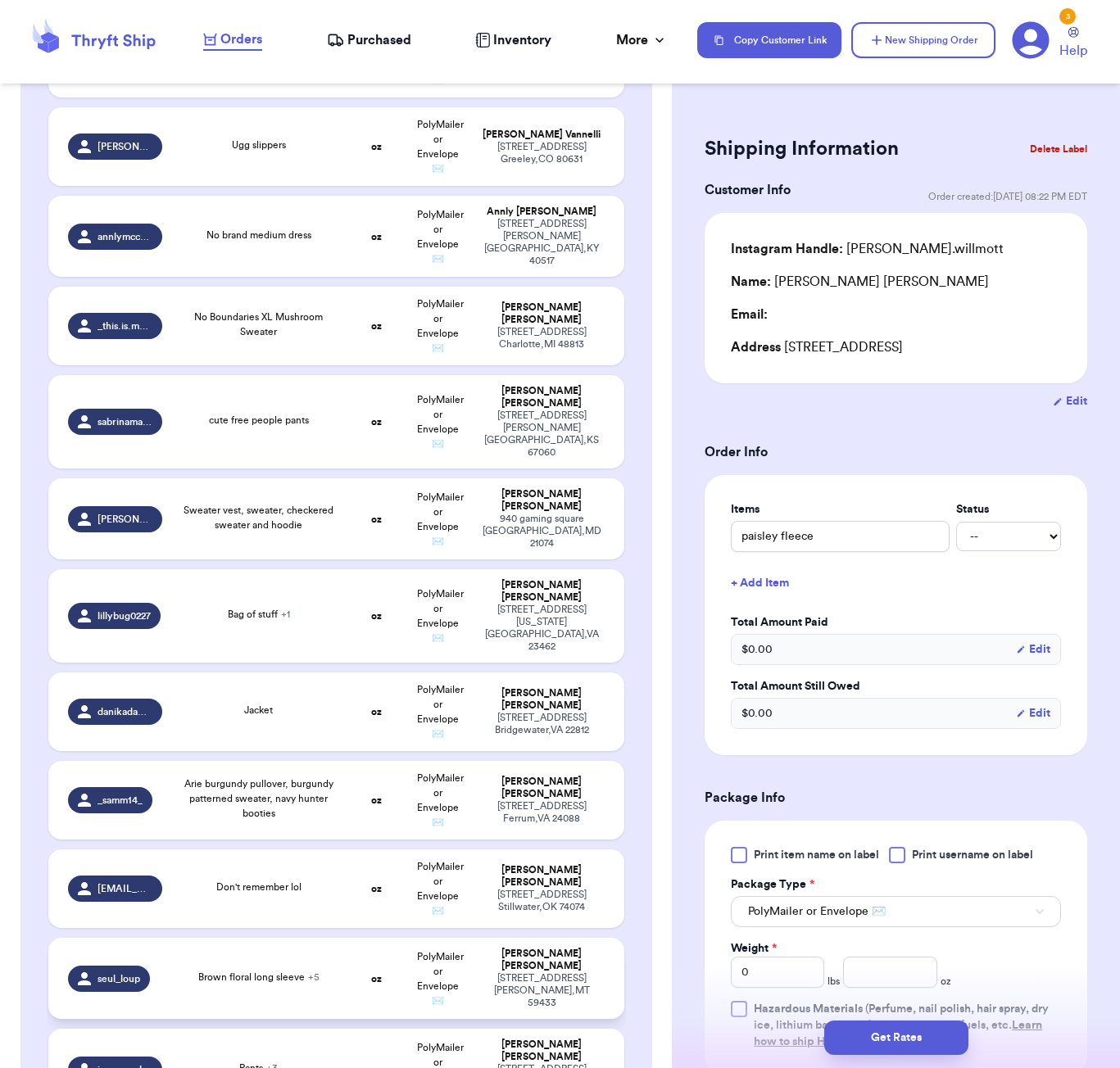
scroll to position [1222, 0]
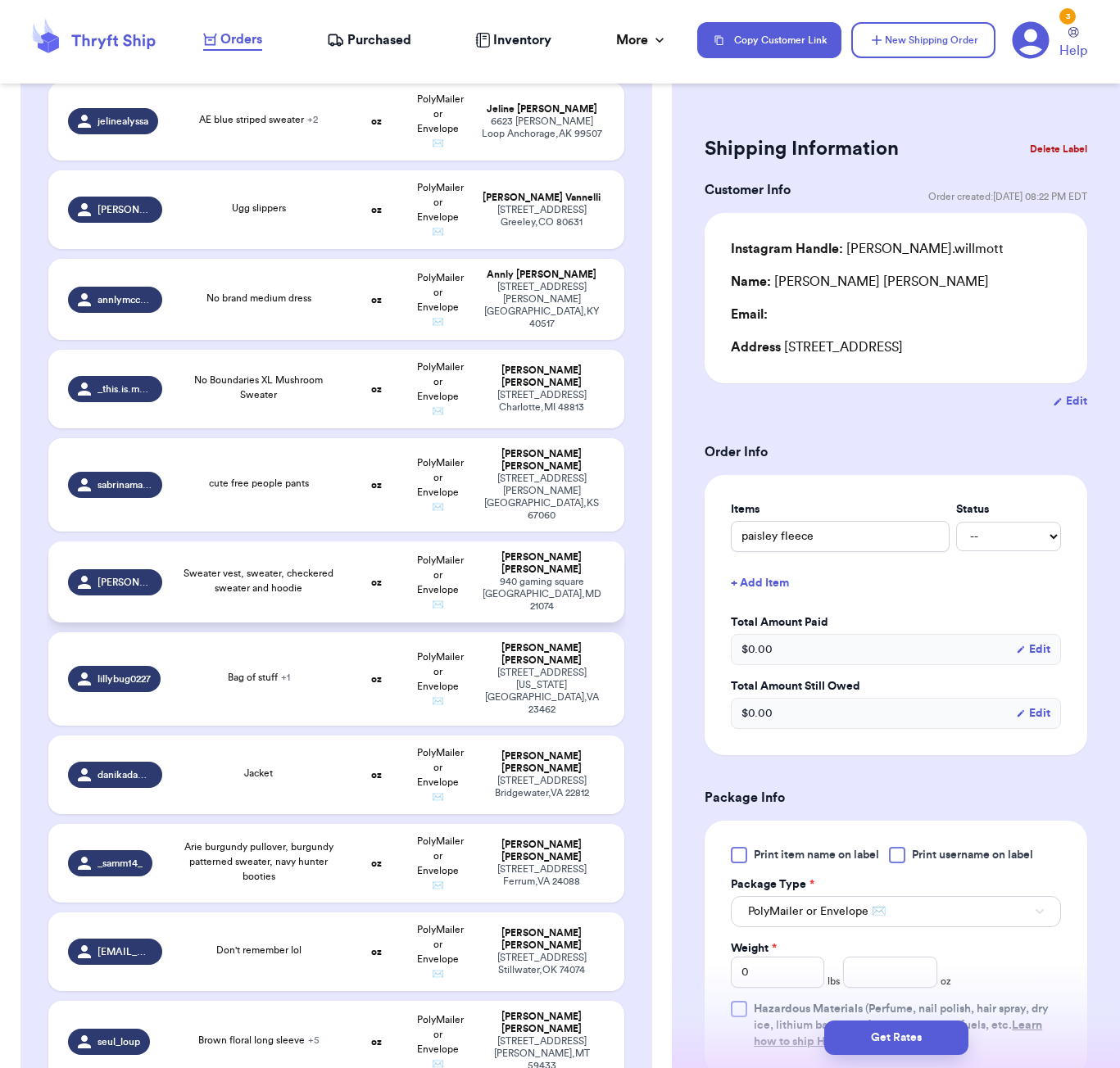
click at [278, 573] on td "Sweater vest, sweater, checkered sweater and hoodie" at bounding box center [258, 582] width 174 height 81
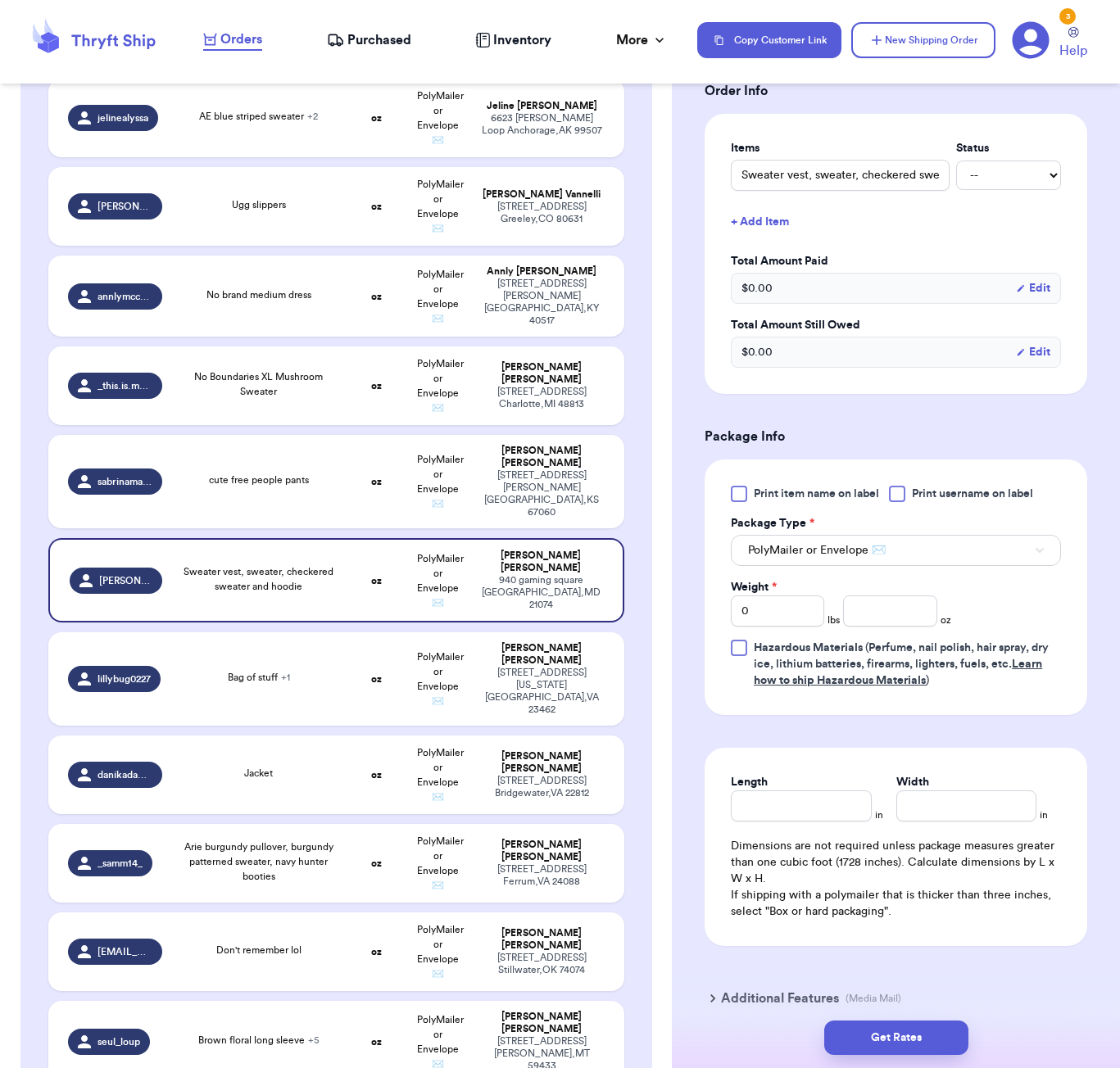
scroll to position [377, 0]
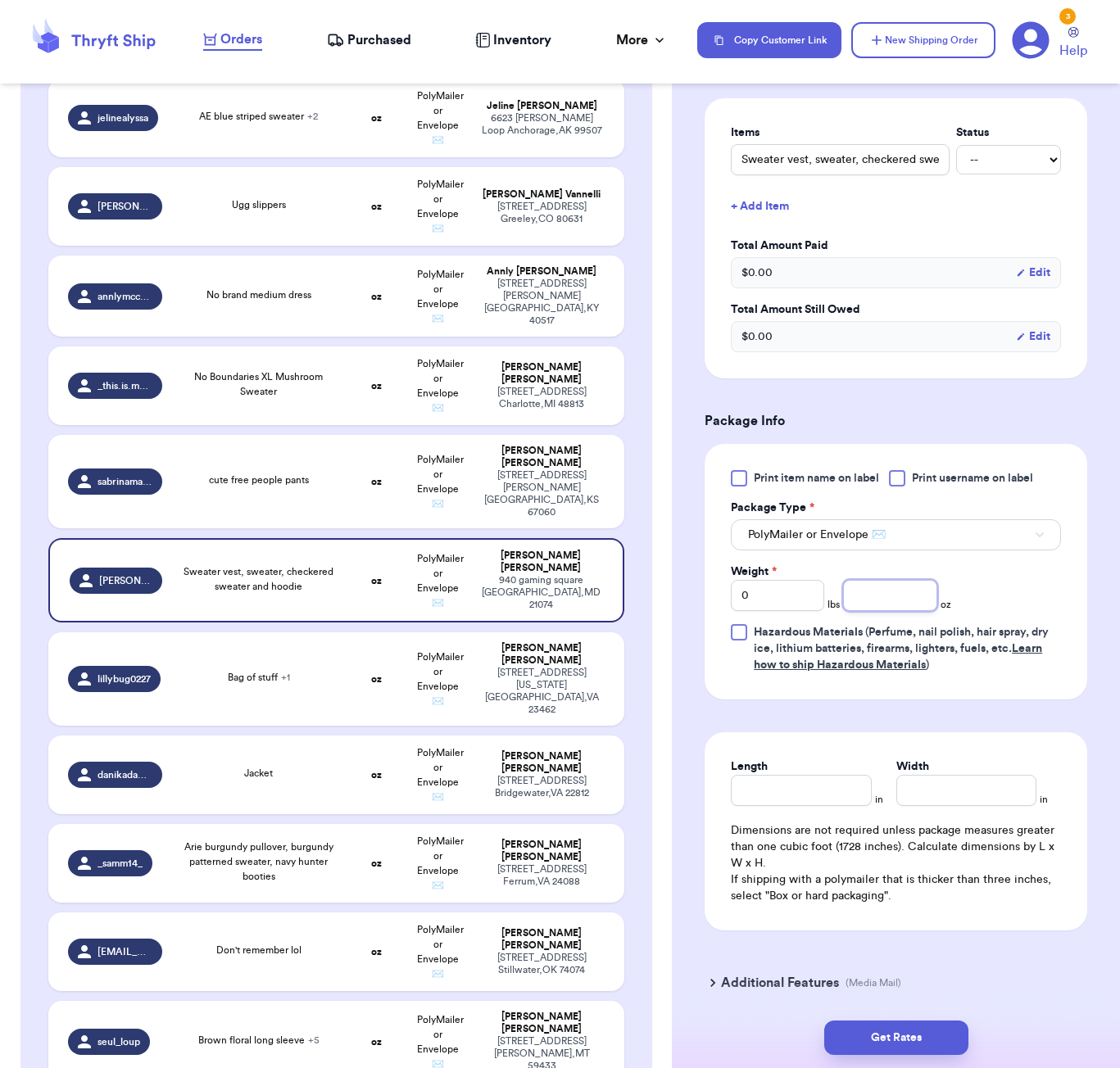
click at [910, 598] on input "number" at bounding box center [889, 596] width 93 height 31
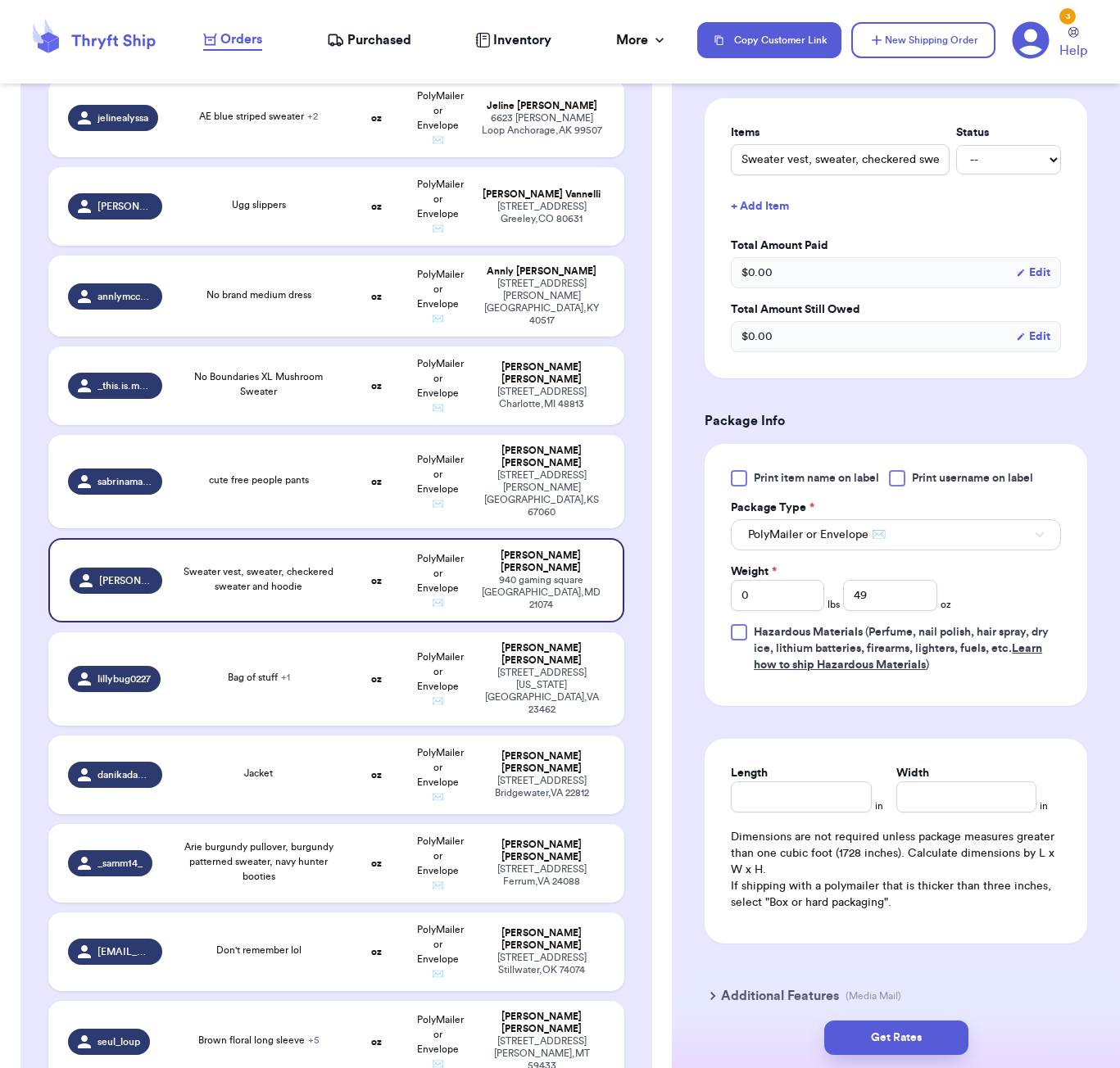
click at [821, 773] on div "Length in Width in Dimensions are not required unless package measures greater …" at bounding box center [896, 841] width 382 height 205
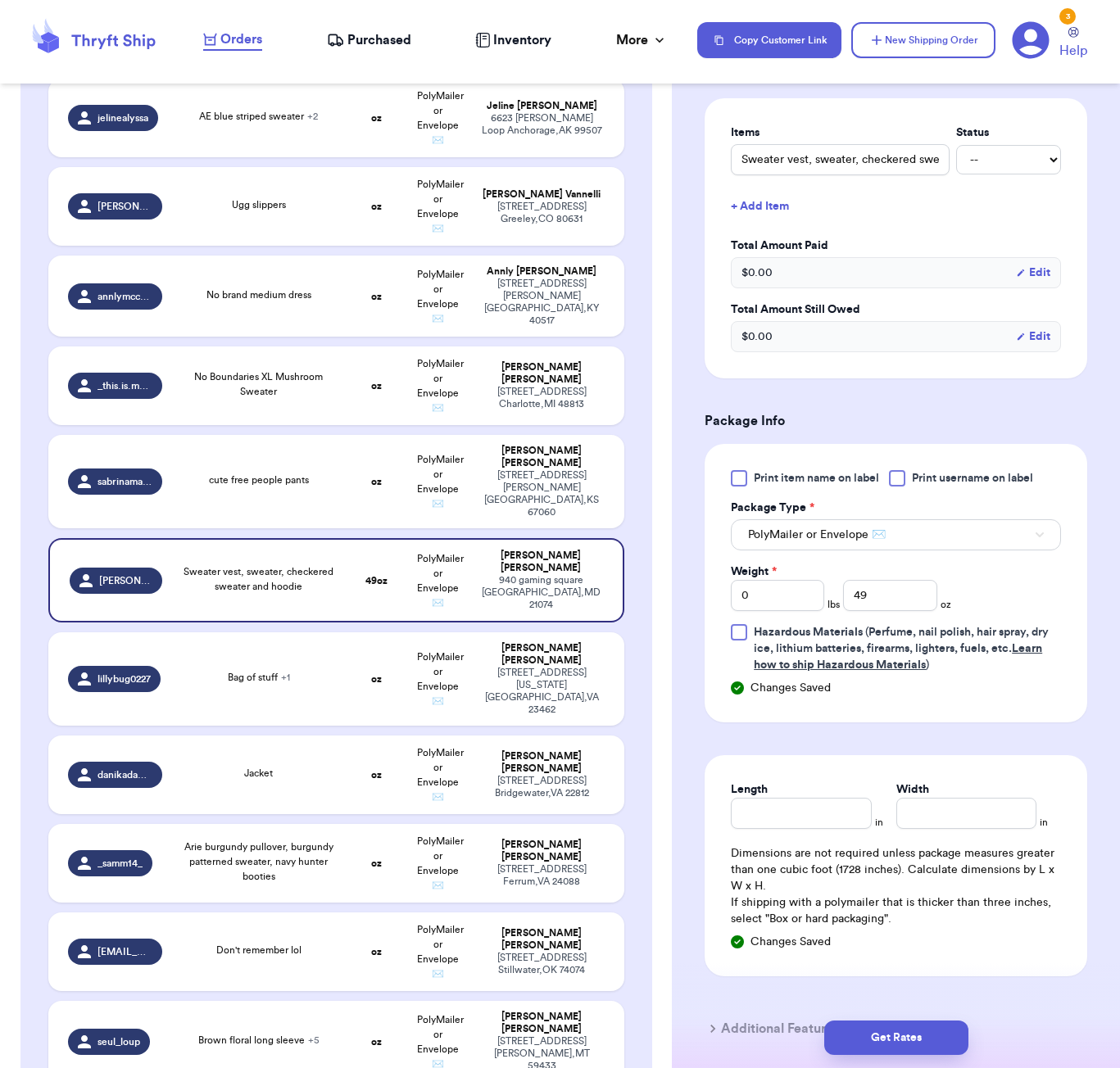
click at [825, 802] on div "Length" at bounding box center [800, 805] width 140 height 47
click at [816, 819] on input "Length" at bounding box center [800, 814] width 140 height 31
click at [944, 1036] on button "Get Rates" at bounding box center [896, 1037] width 144 height 34
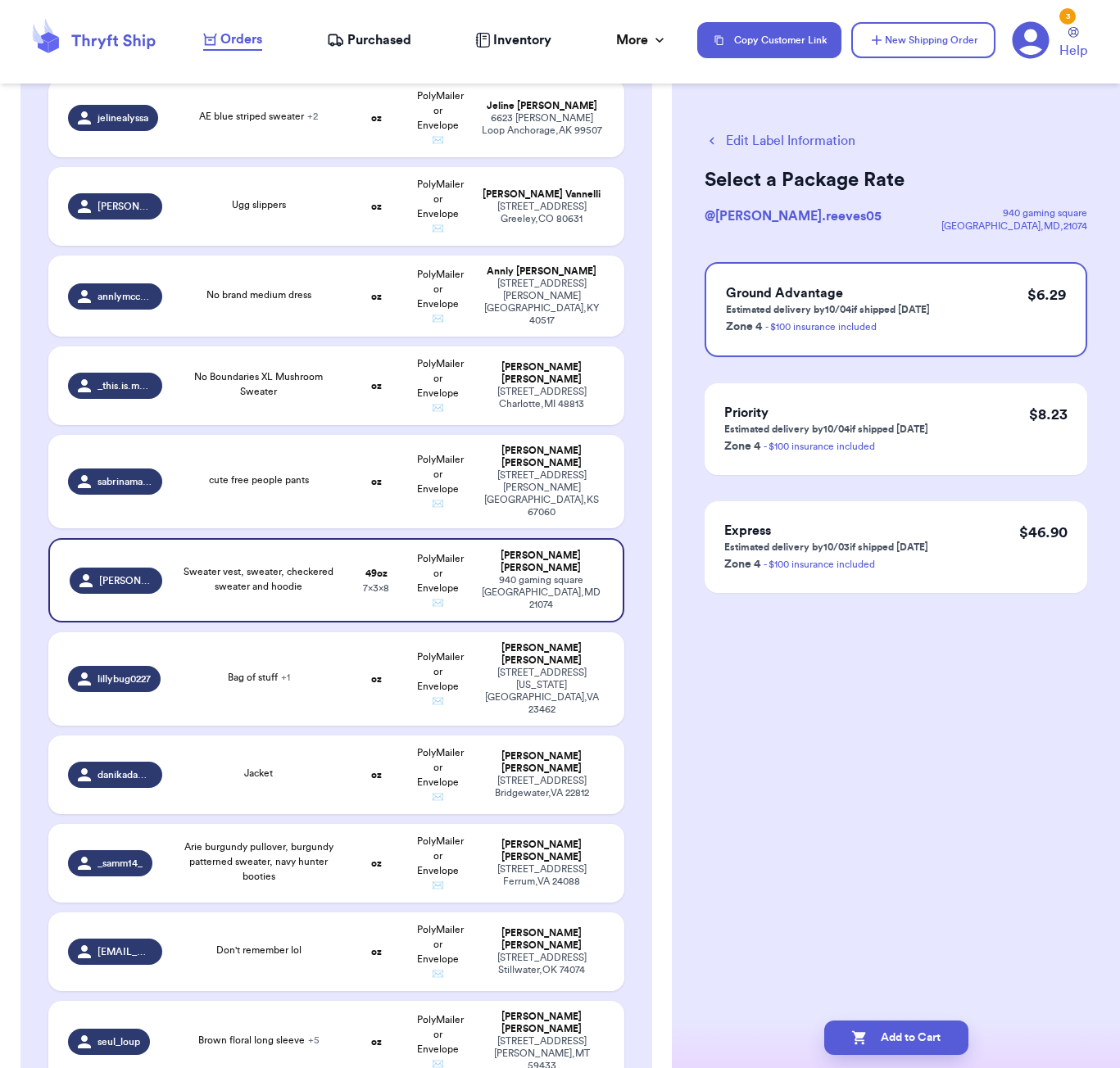
scroll to position [0, 0]
click at [904, 1032] on button "Add to Cart" at bounding box center [896, 1037] width 144 height 34
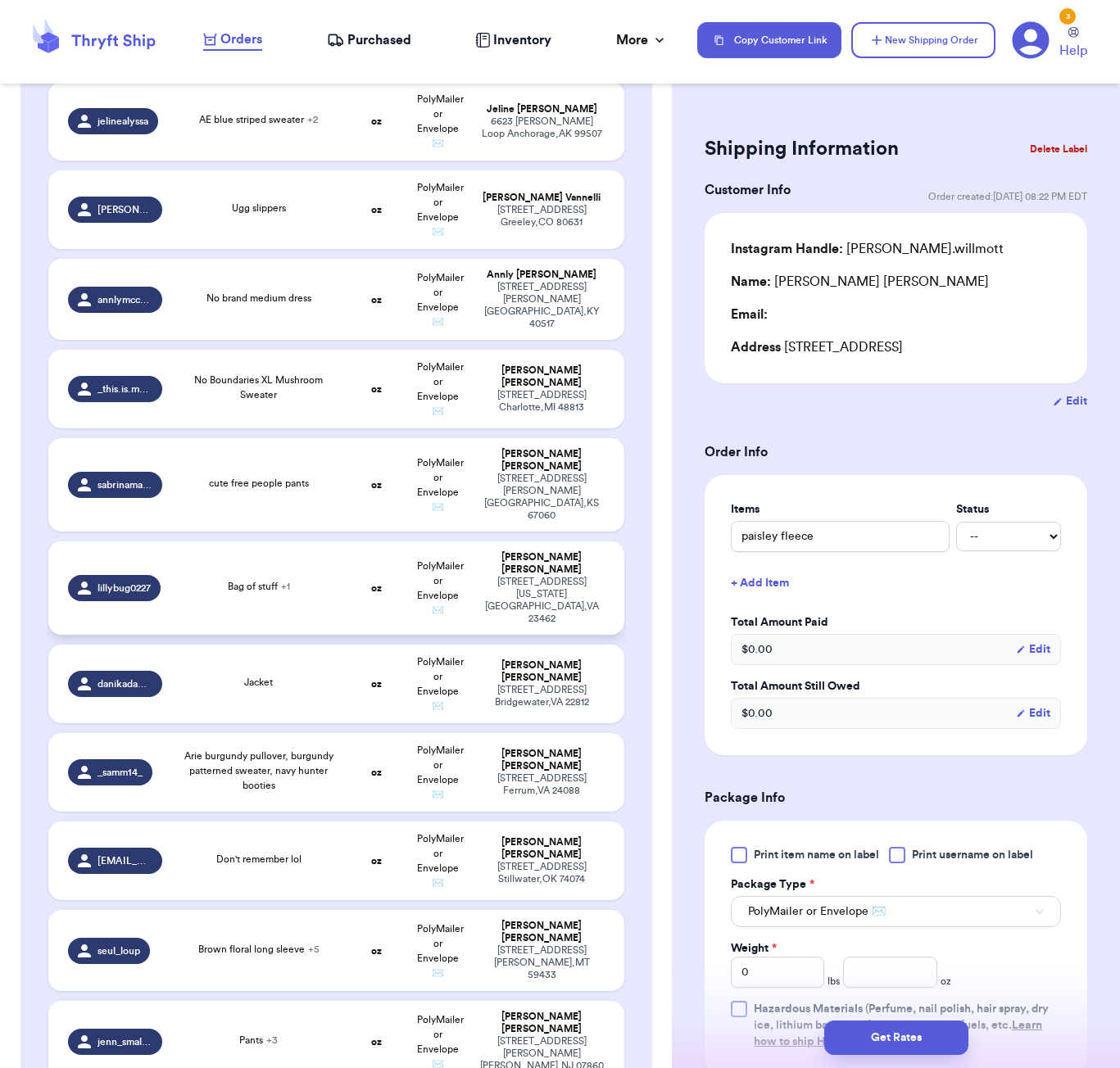
click at [271, 579] on div "Bag of stuff + 1" at bounding box center [258, 586] width 62 height 15
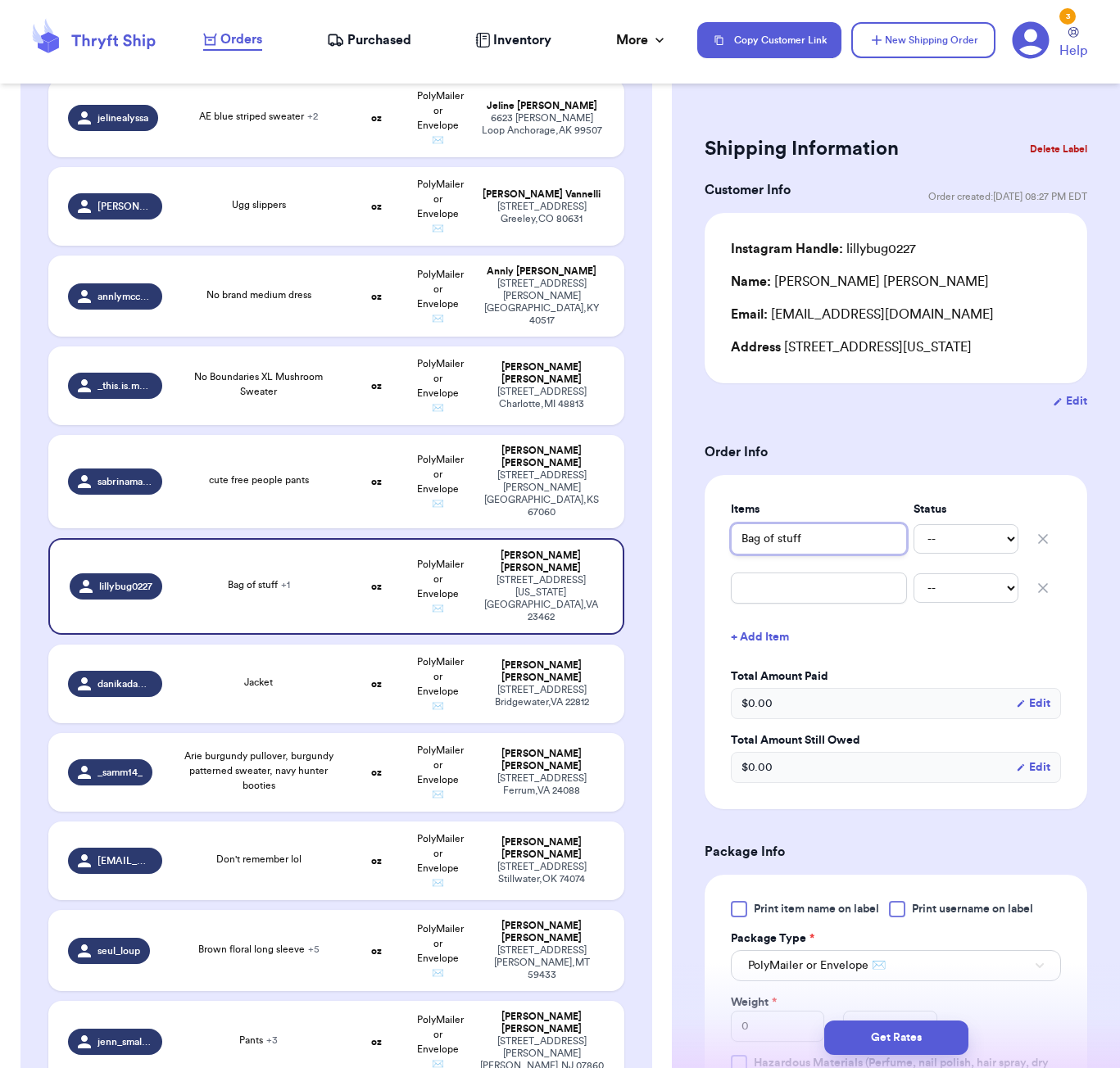
click at [823, 555] on input "Bag of stuff" at bounding box center [819, 540] width 176 height 31
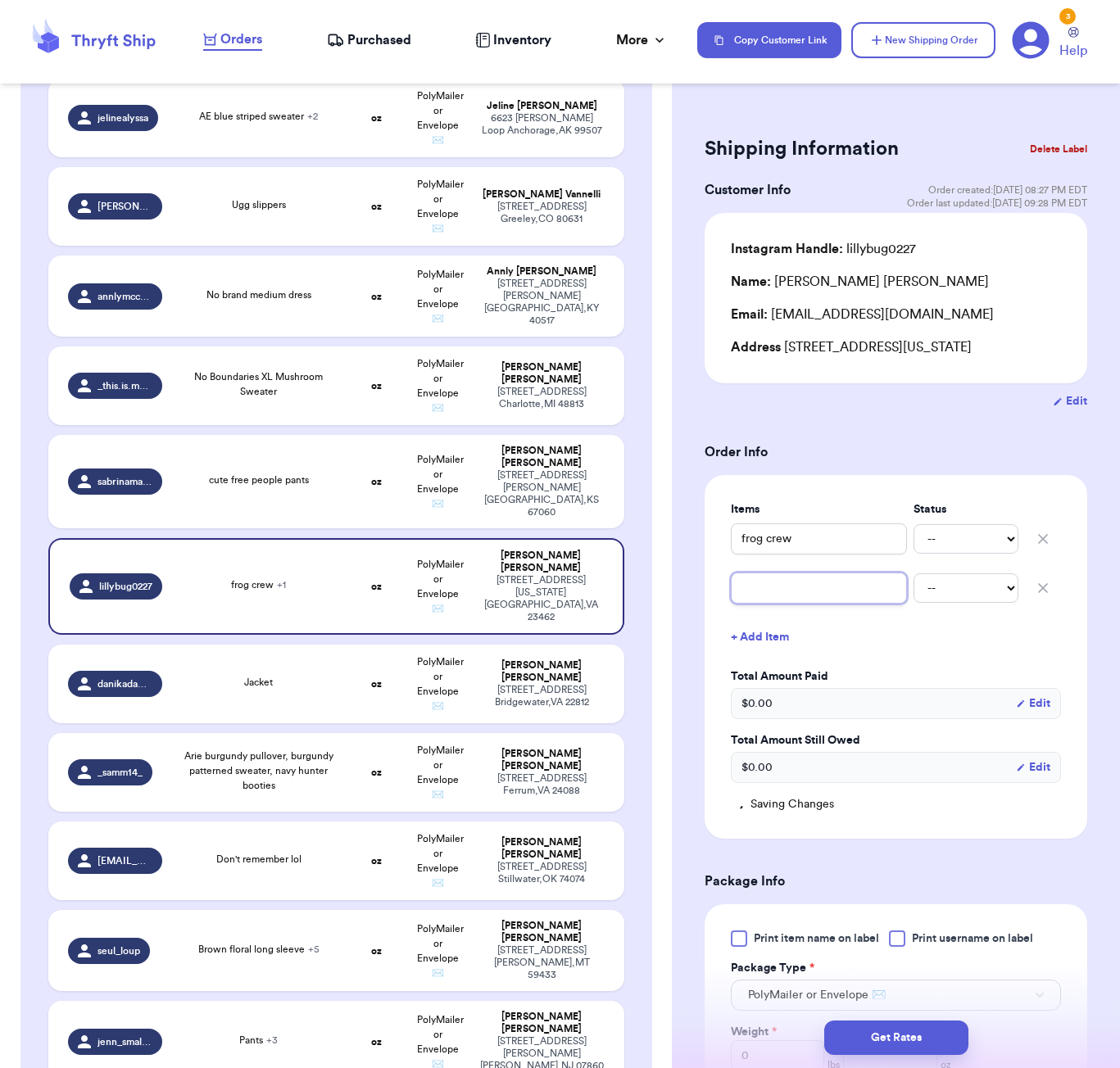
click at [775, 603] on input "text" at bounding box center [819, 589] width 176 height 31
click at [728, 656] on button "+ Add Item" at bounding box center [895, 637] width 343 height 36
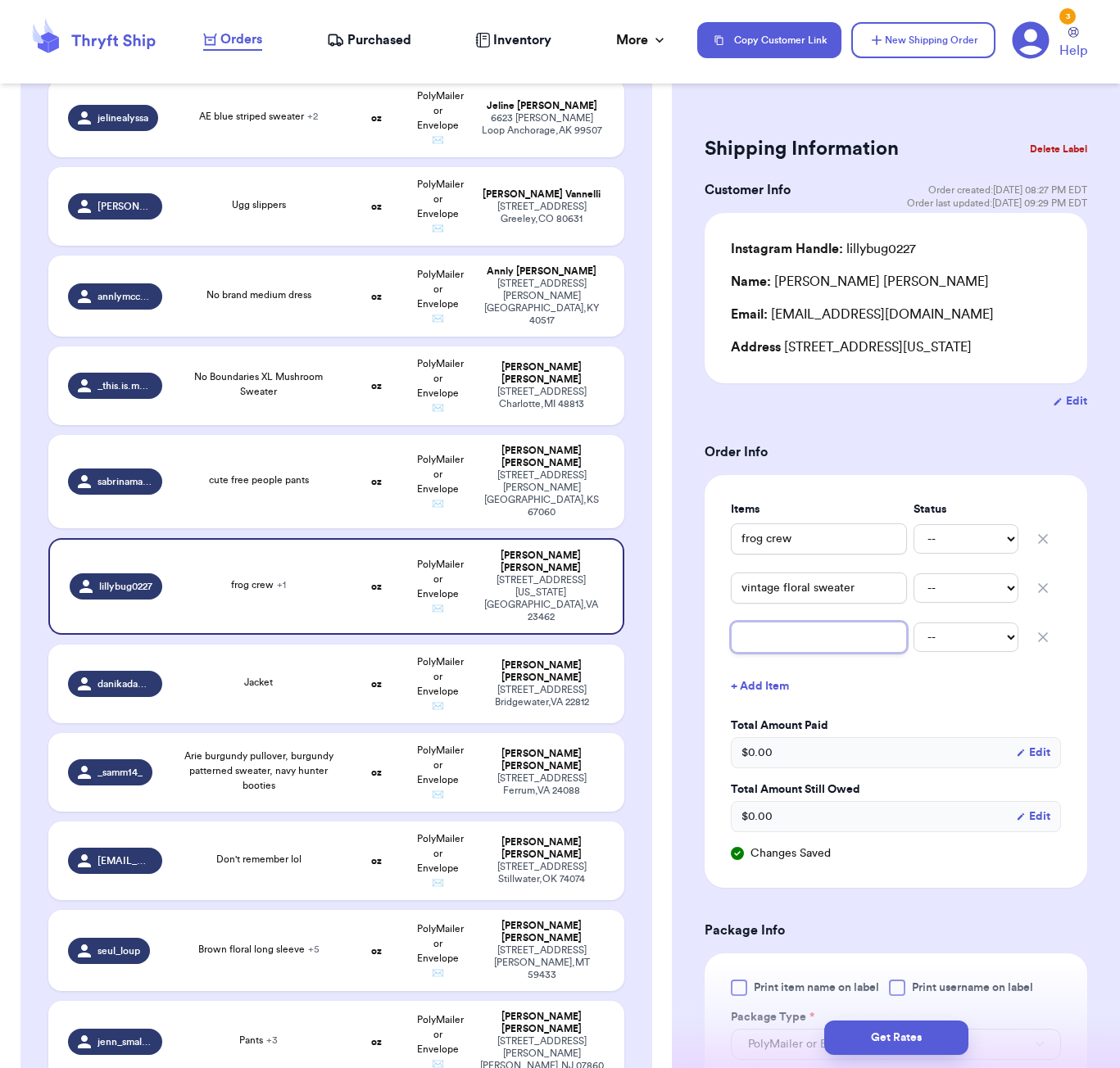
click at [787, 653] on input "text" at bounding box center [819, 637] width 176 height 31
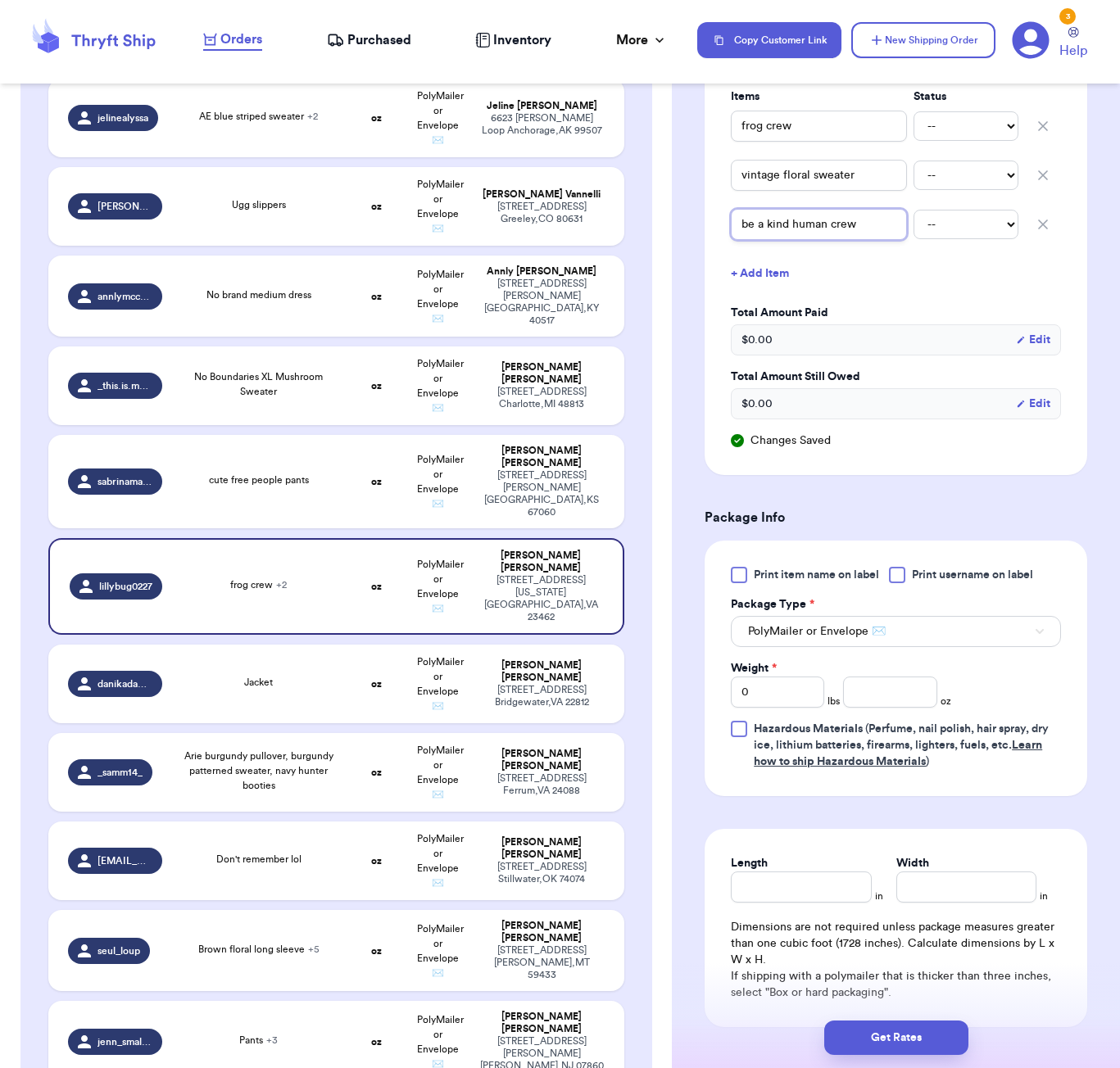
scroll to position [416, 0]
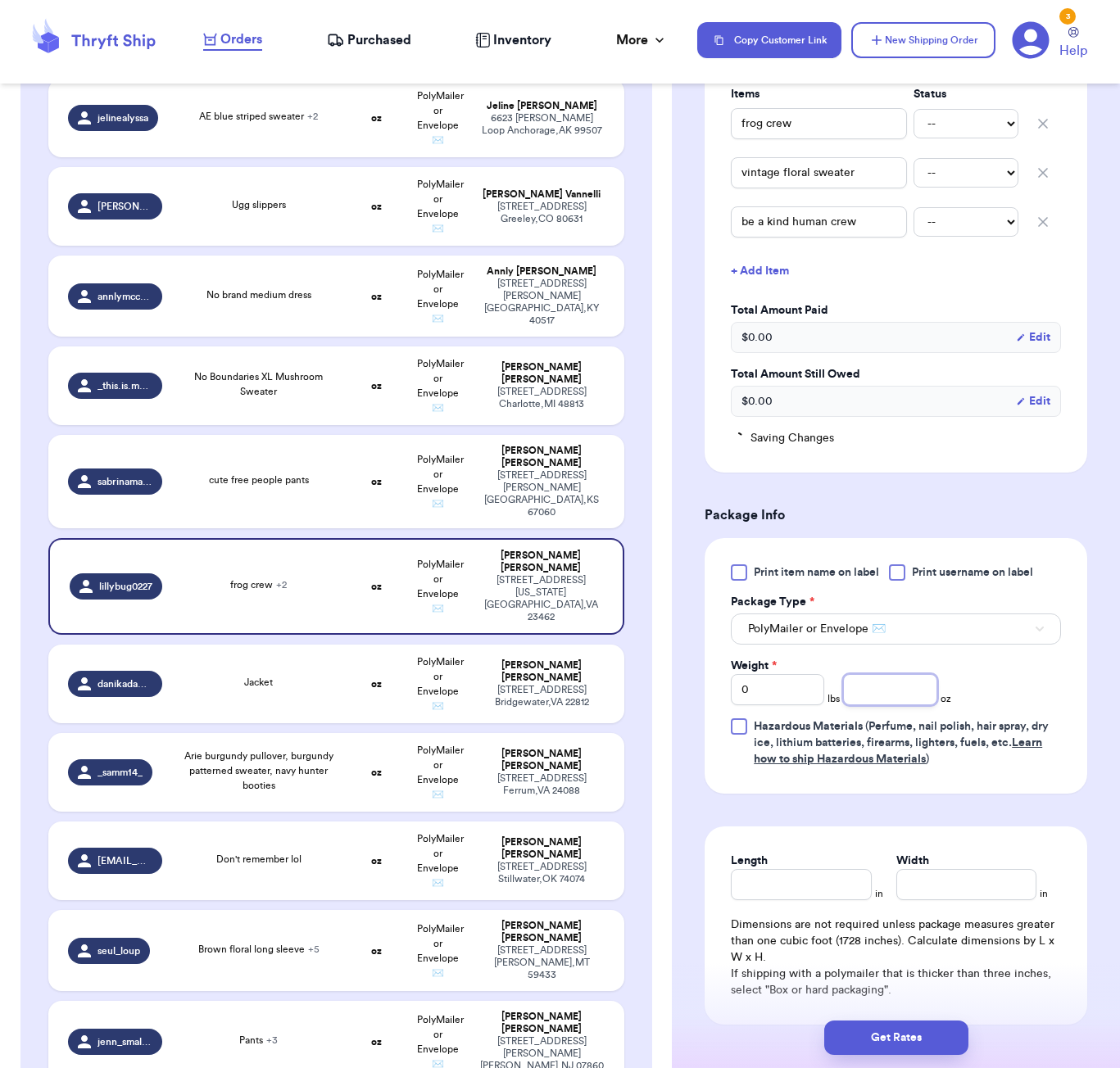
click at [887, 704] on input "number" at bounding box center [889, 690] width 93 height 31
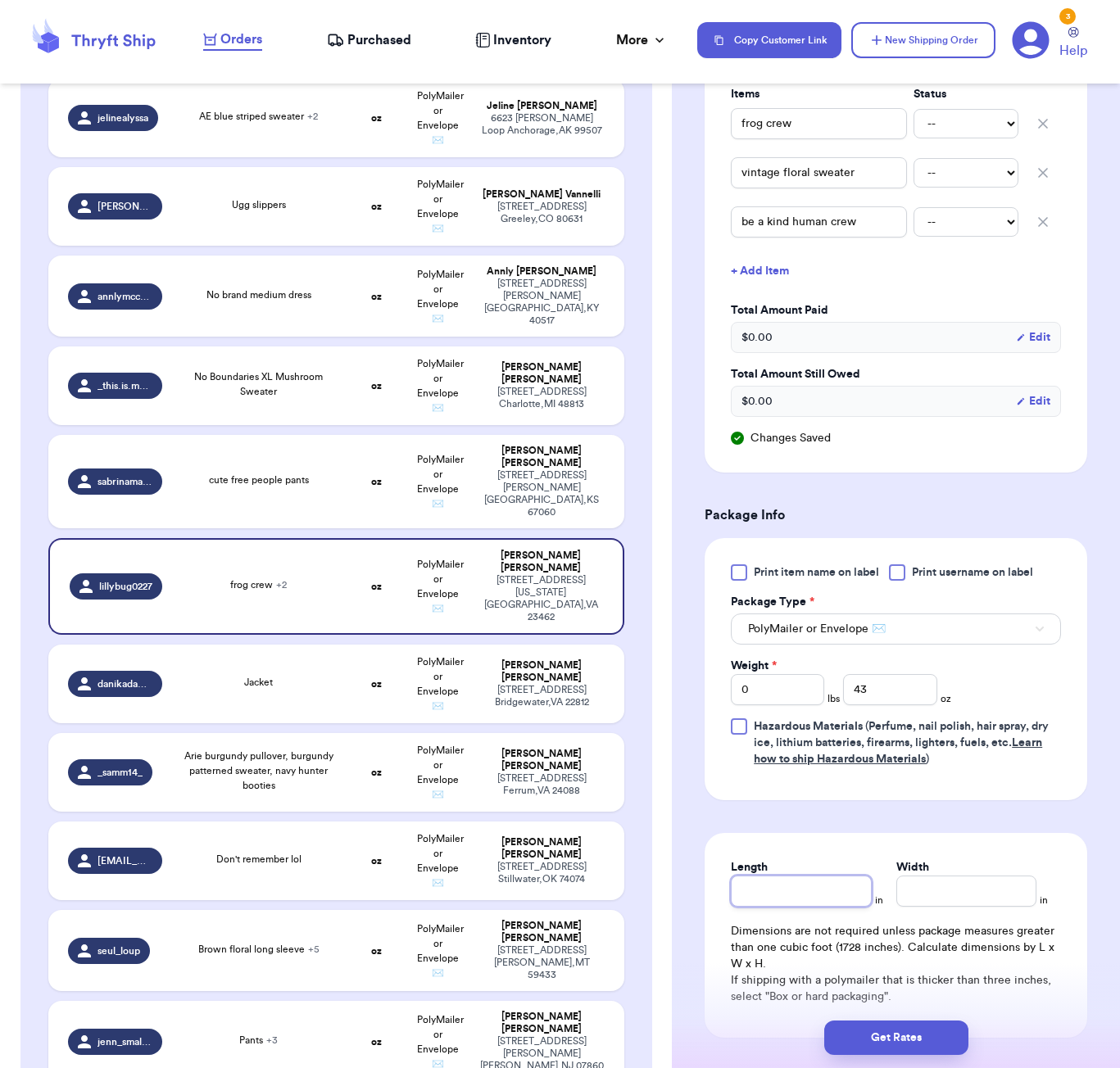
click at [785, 907] on input "Length" at bounding box center [800, 892] width 140 height 31
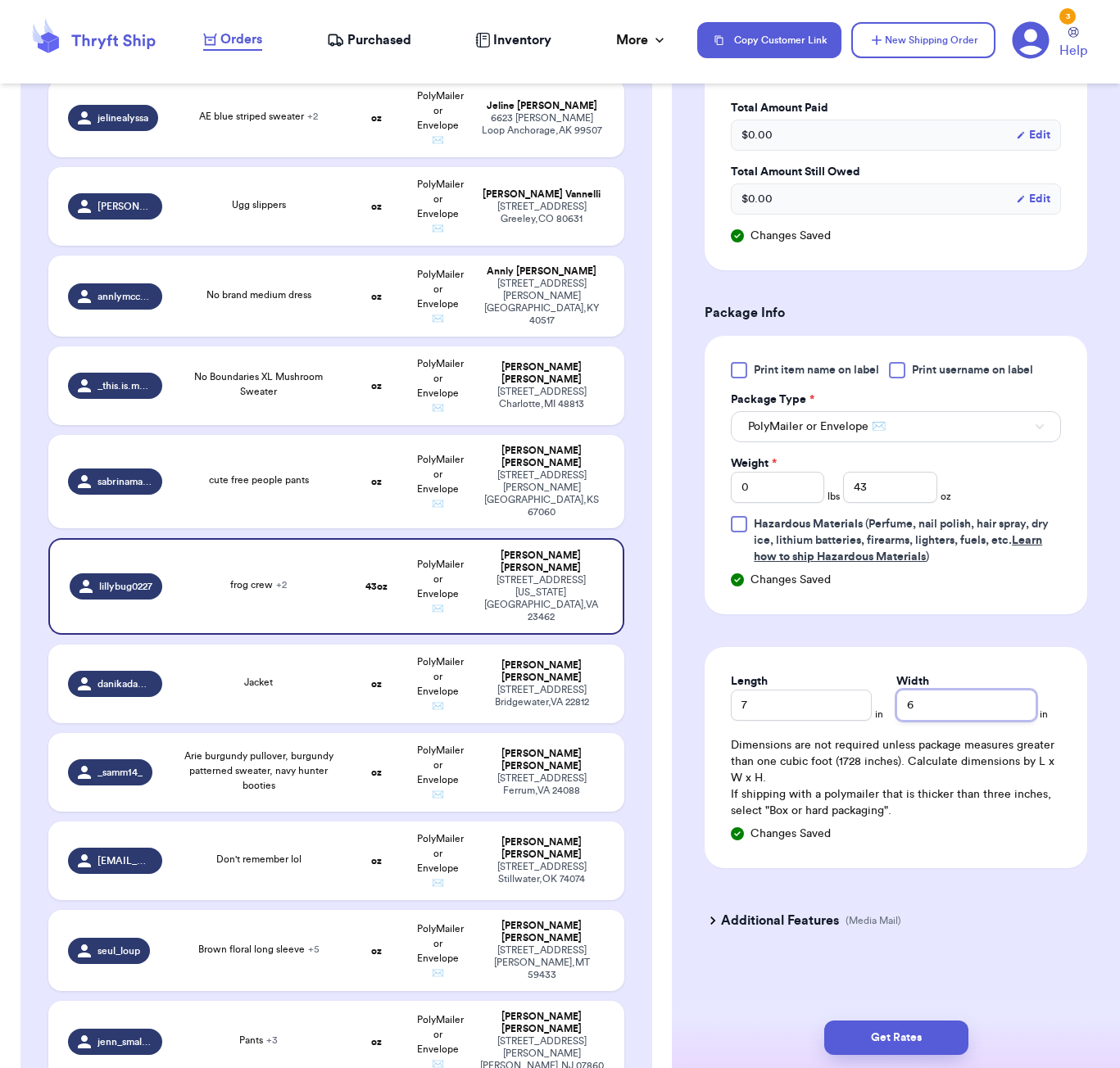
scroll to position [641, 0]
click at [908, 1043] on button "Get Rates" at bounding box center [896, 1037] width 144 height 34
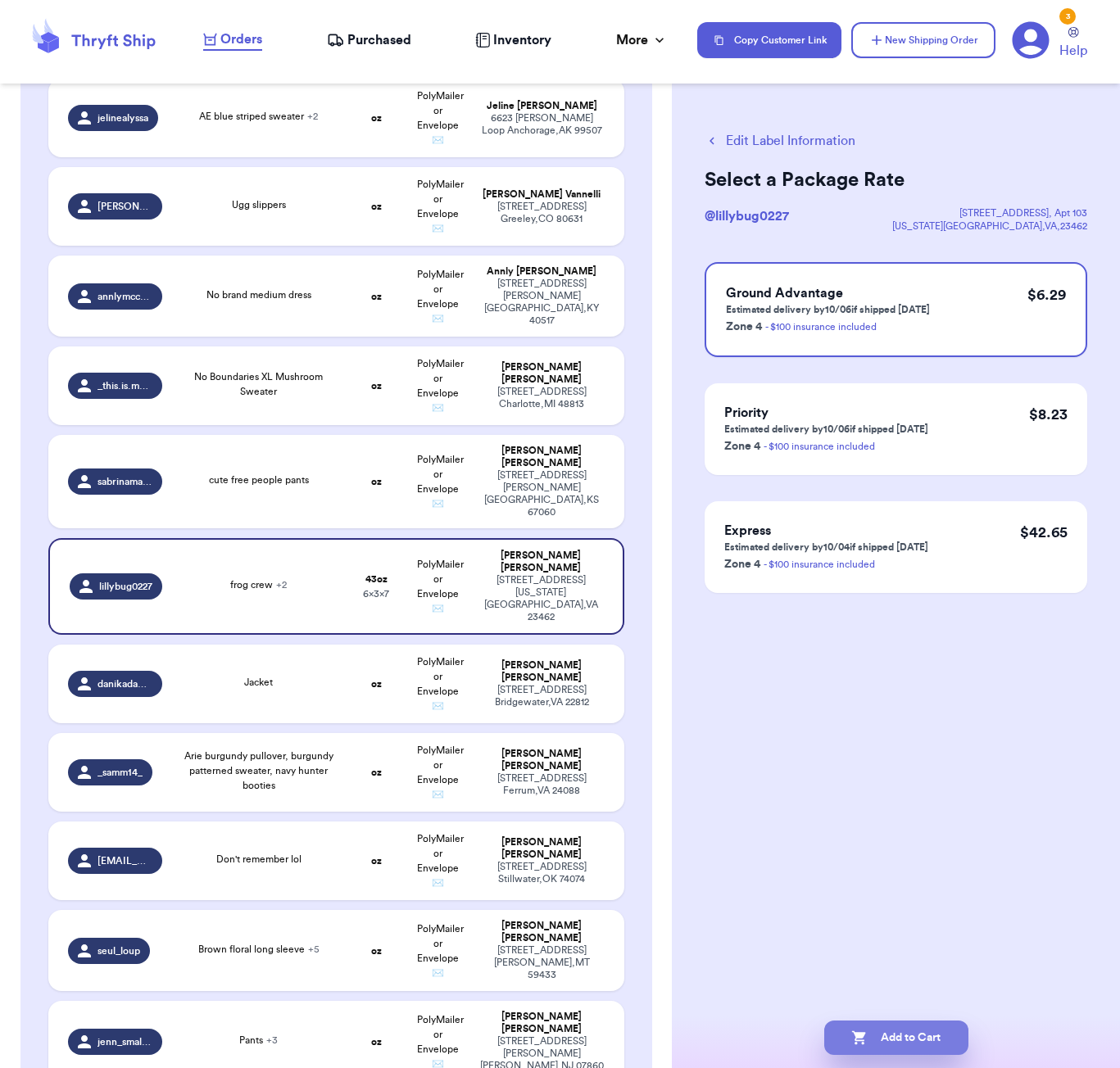
click at [881, 1028] on button "Add to Cart" at bounding box center [896, 1037] width 144 height 34
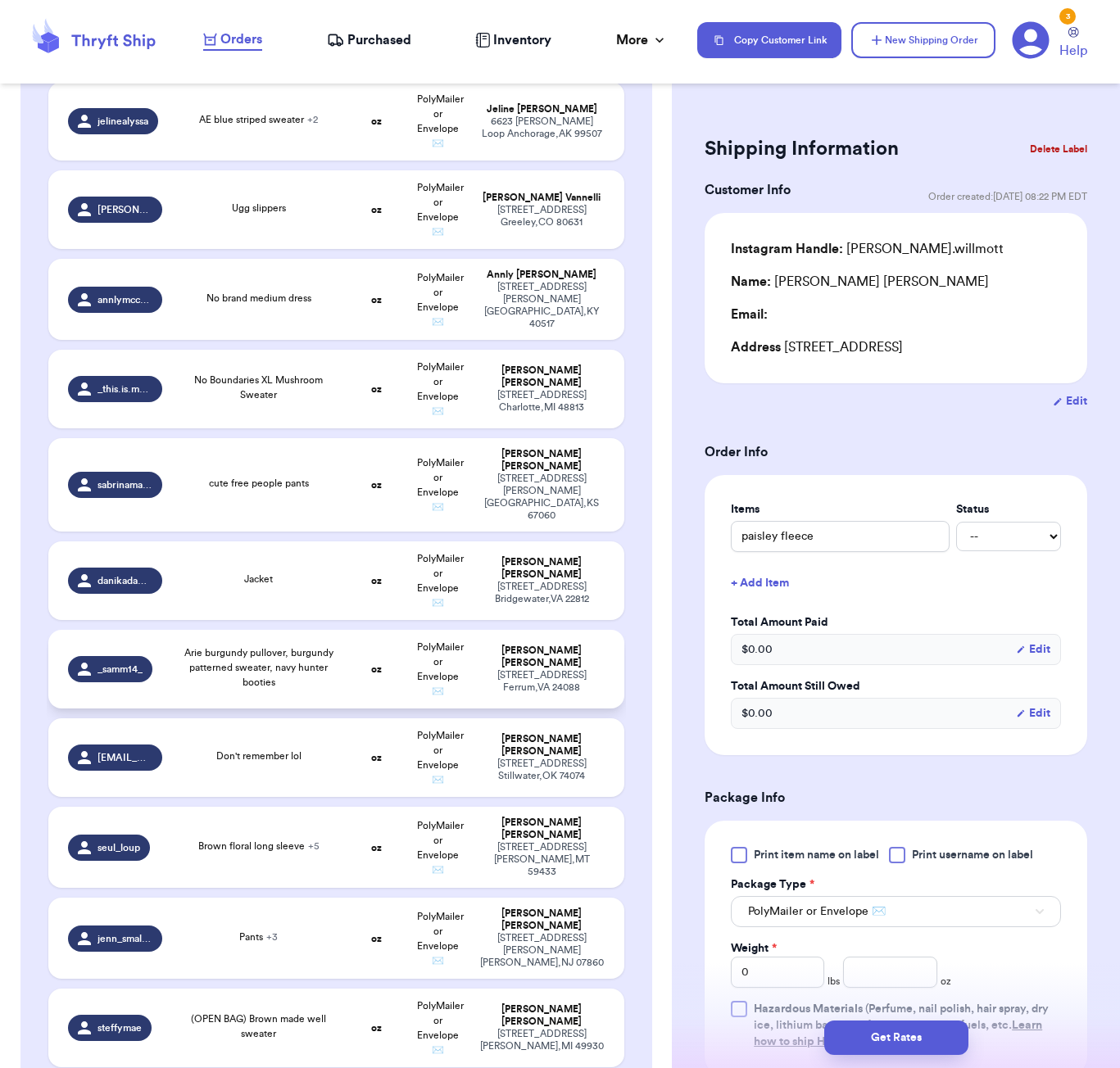
click at [278, 650] on div "Arie burgundy pullover, burgundy patterned sweater, navy hunter booties" at bounding box center [258, 667] width 154 height 45
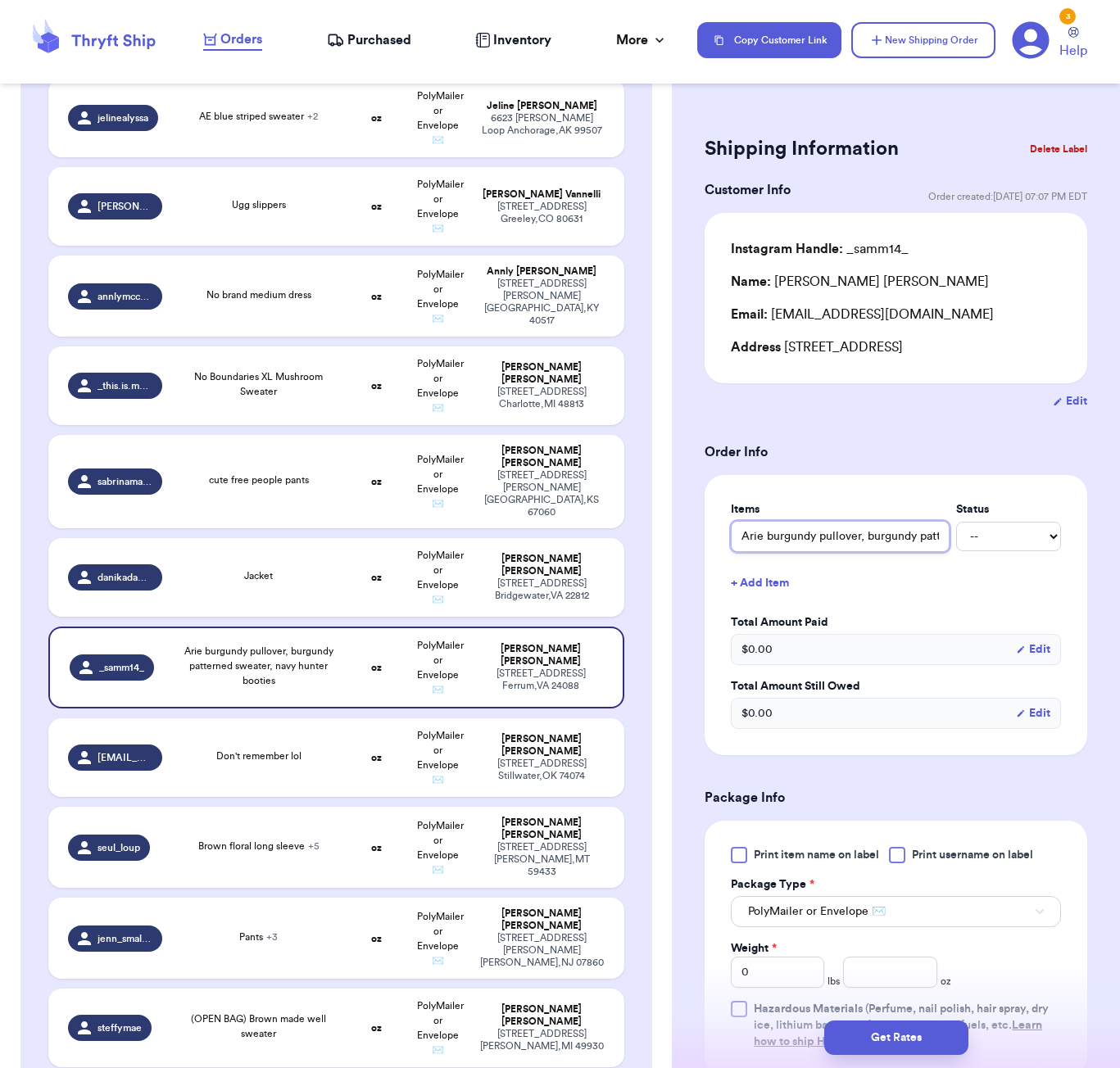
click at [747, 538] on input "Arie burgundy pullover, burgundy patterned sweater, navy hunter booties" at bounding box center [840, 537] width 219 height 31
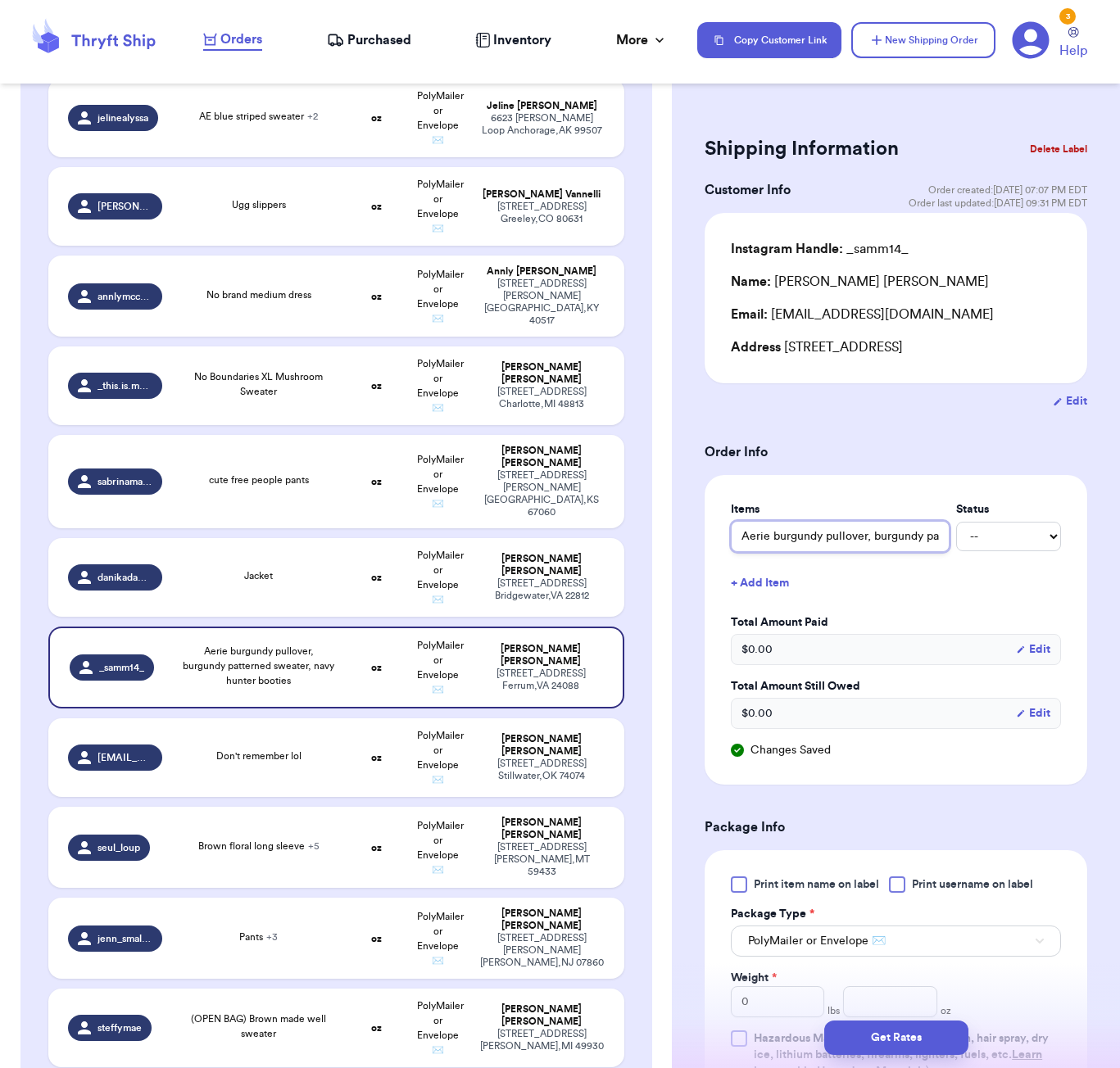
drag, startPoint x: 815, startPoint y: 539, endPoint x: 953, endPoint y: 537, distance: 138.0
click at [953, 537] on div "Aerie burgundy pullover, burgundy patterned sweater, navy hunter booties -- Pai…" at bounding box center [896, 537] width 330 height 31
click at [910, 540] on input "Aerie burgundy pullover, burgundy patterned sweater, navy hunter booties" at bounding box center [840, 537] width 219 height 31
click at [759, 537] on input "Aerie burgundy pullover, burgundy patterned sweater, navy hunter booties" at bounding box center [840, 537] width 219 height 31
drag, startPoint x: 814, startPoint y: 539, endPoint x: 842, endPoint y: 545, distance: 28.6
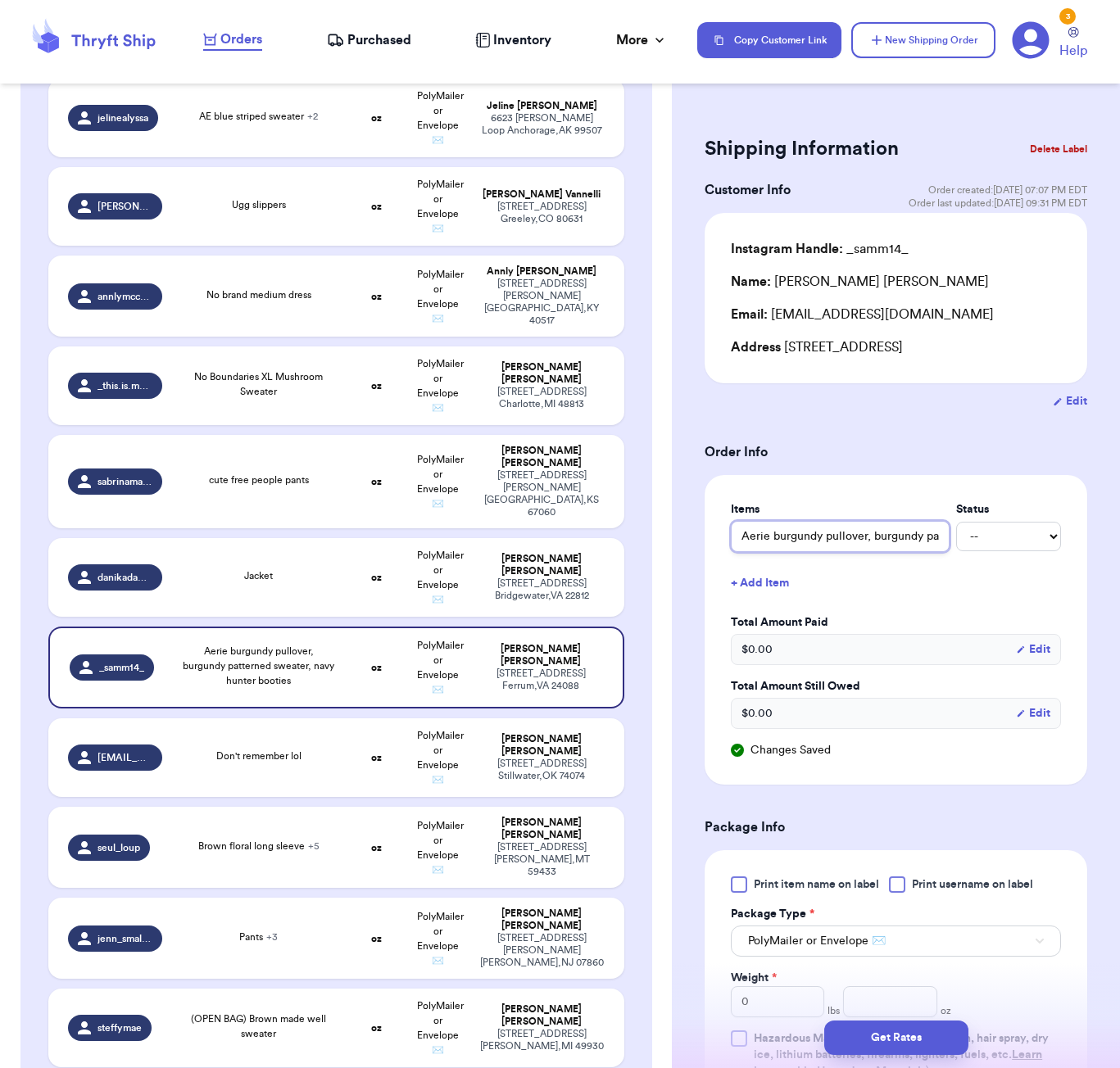
click at [814, 539] on input "Aerie burgundy pullover, burgundy patterned sweater, navy hunter booties" at bounding box center [840, 537] width 219 height 31
drag, startPoint x: 904, startPoint y: 533, endPoint x: 967, endPoint y: 531, distance: 63.0
click at [967, 531] on div "Aerie burgundy pullover, burgundy patterned AE sweater, navy hunter booties -- …" at bounding box center [896, 537] width 330 height 31
click at [828, 535] on input "Aerie burgundy pullover, burgundy patterned AE sweater, navy hunter booties" at bounding box center [840, 537] width 219 height 31
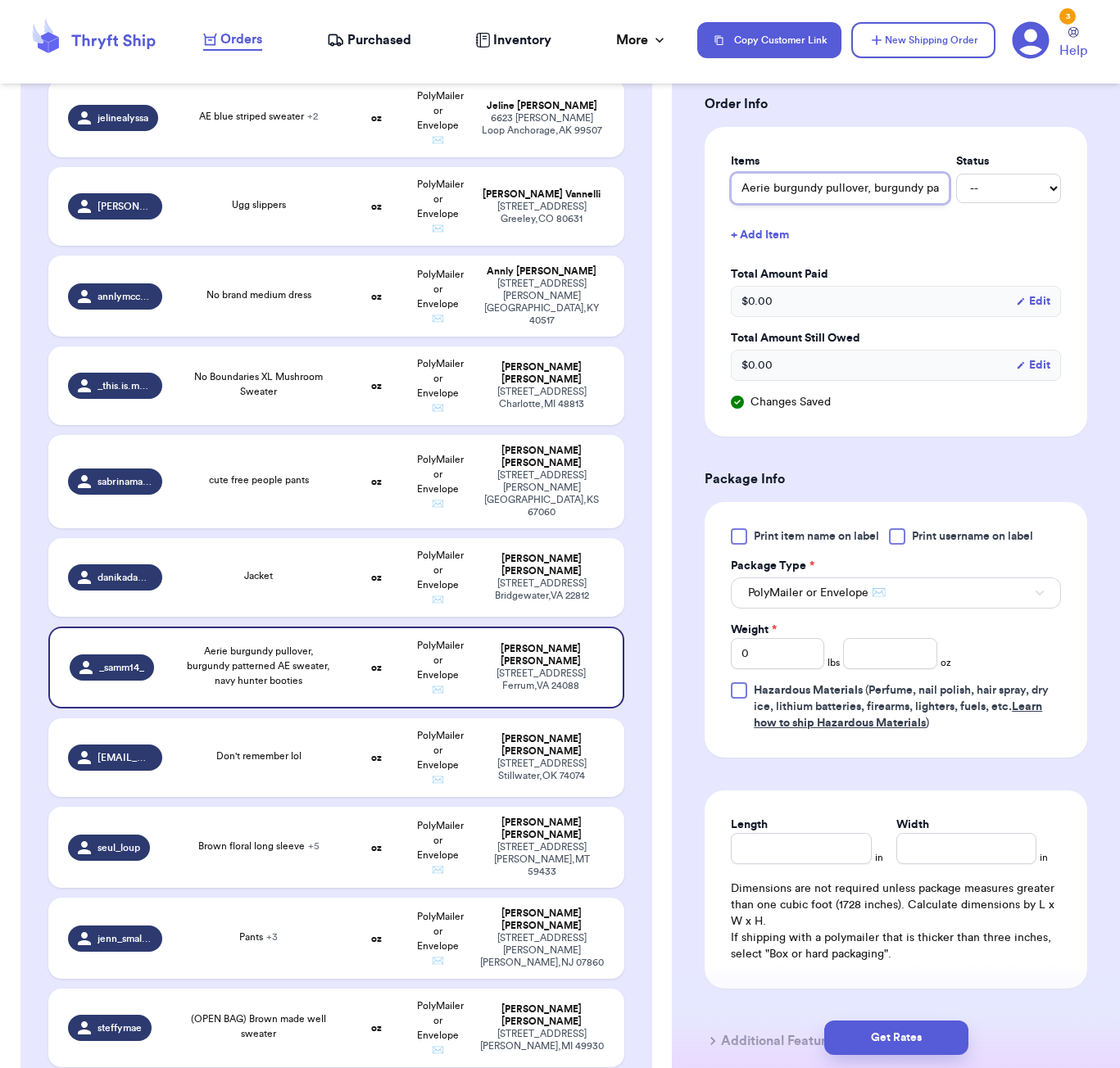
scroll to position [384, 0]
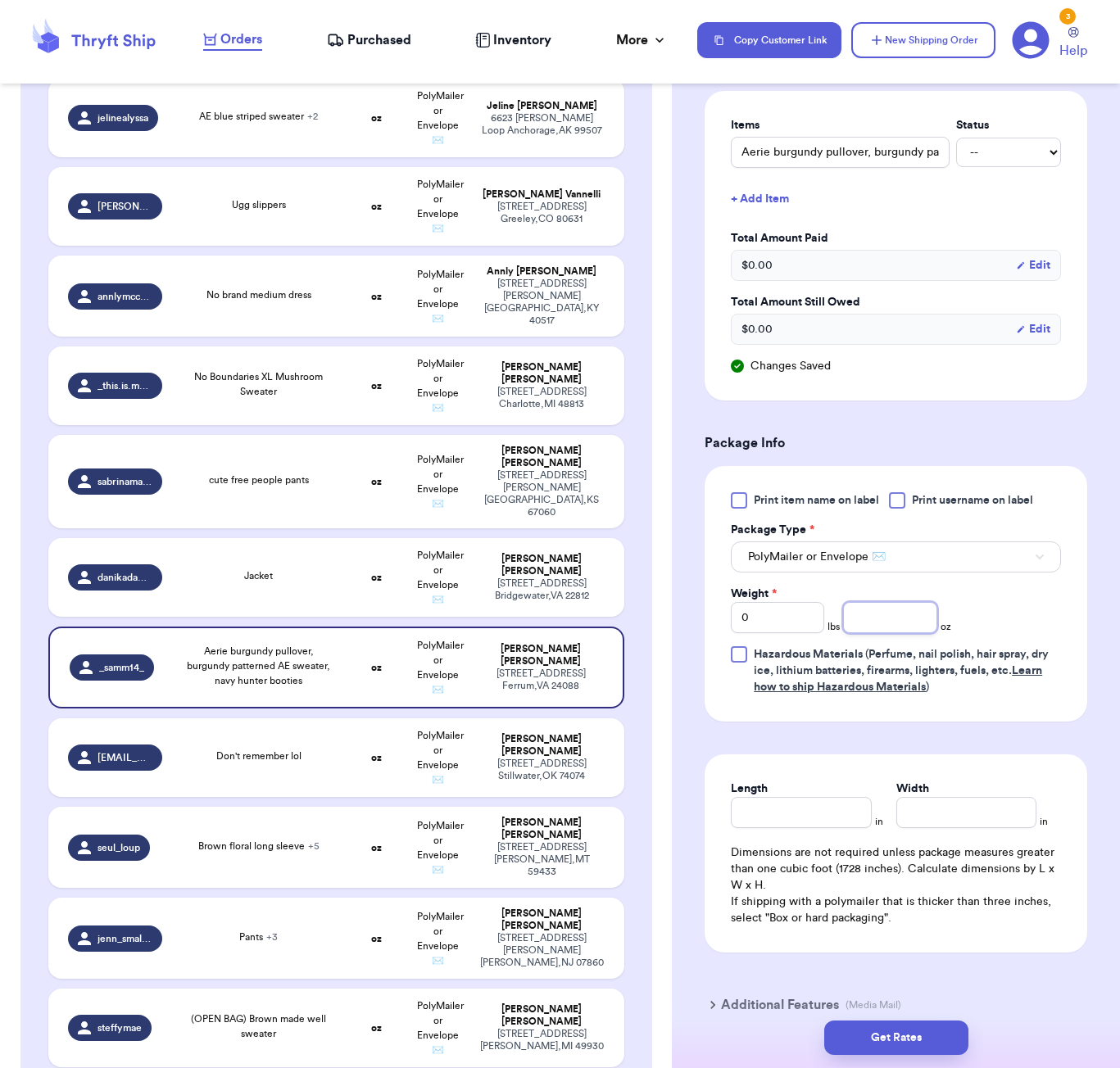
click at [883, 626] on input "number" at bounding box center [889, 618] width 93 height 31
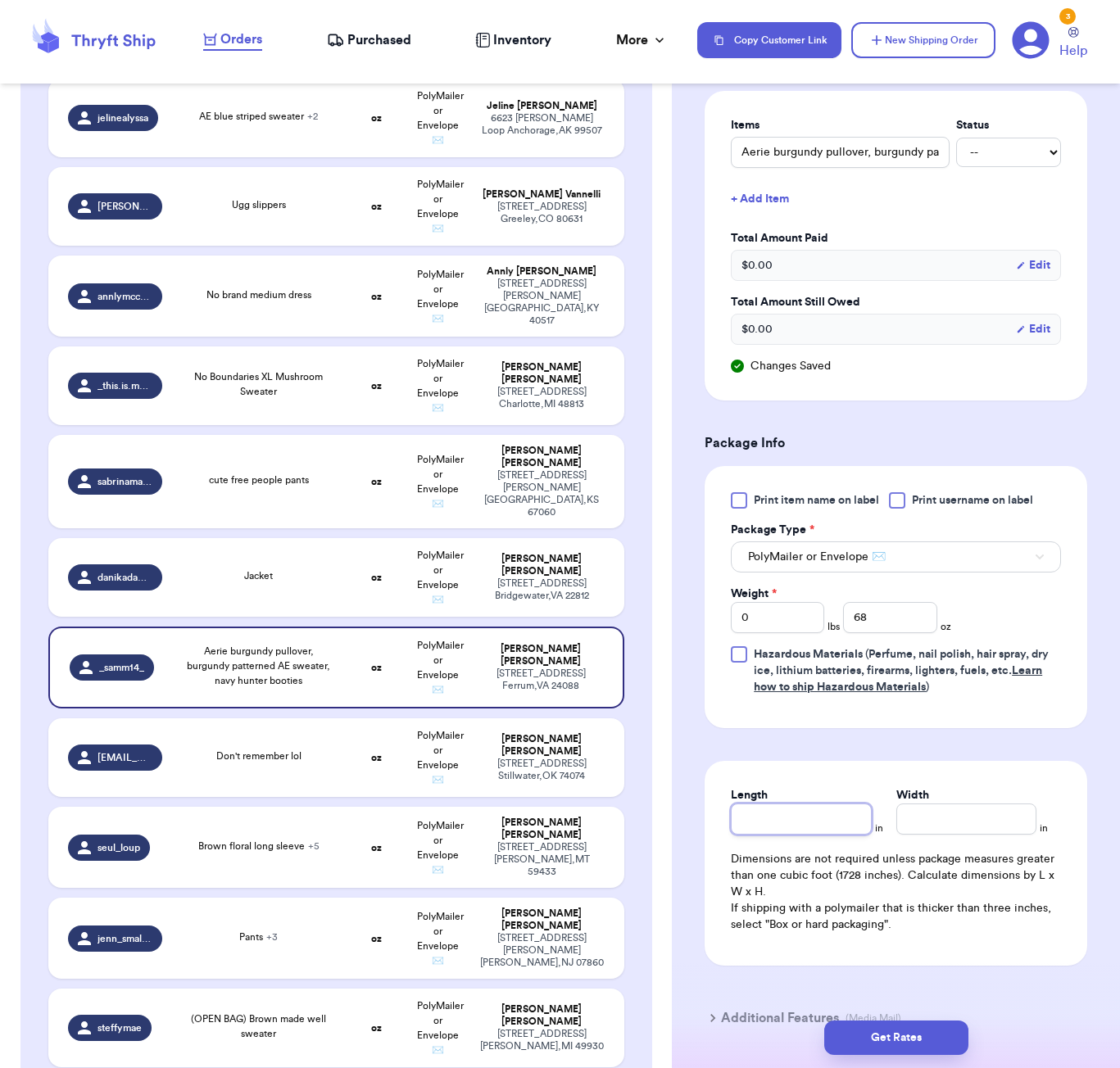
click at [820, 826] on input "Length" at bounding box center [800, 819] width 140 height 31
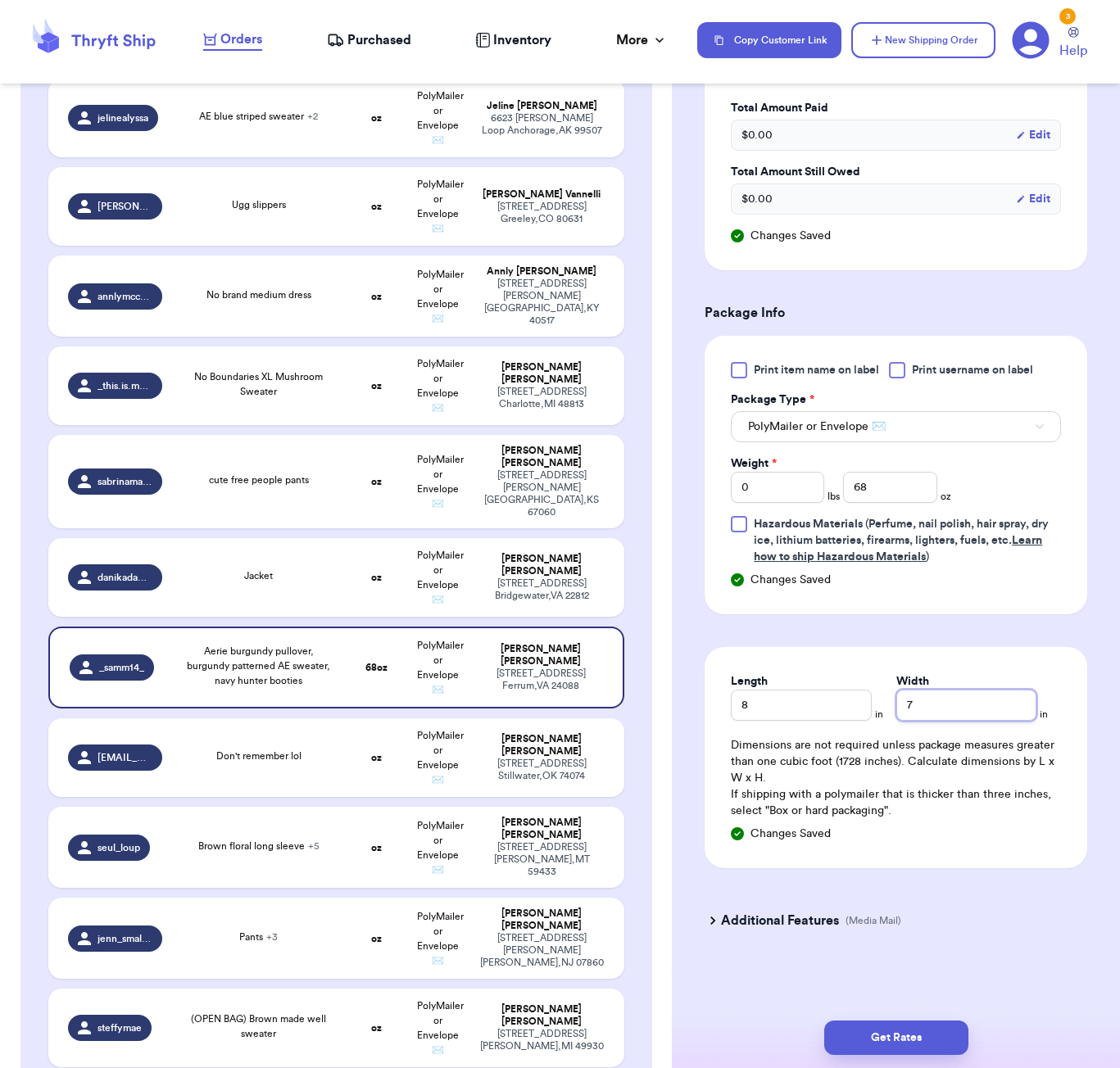
scroll to position [0, 0]
click at [942, 1027] on button "Get Rates" at bounding box center [896, 1037] width 144 height 34
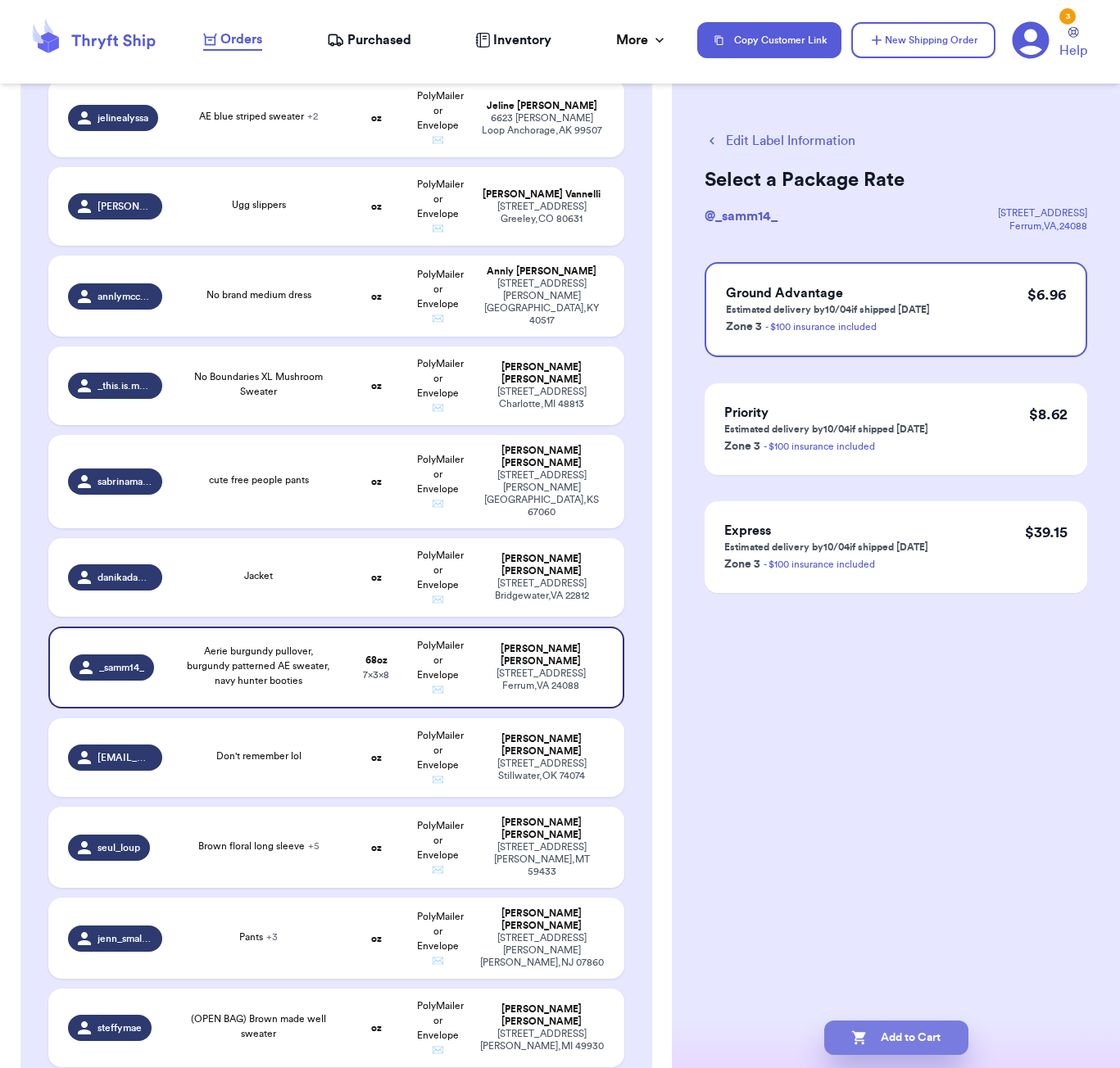
click at [942, 1024] on button "Add to Cart" at bounding box center [896, 1037] width 144 height 34
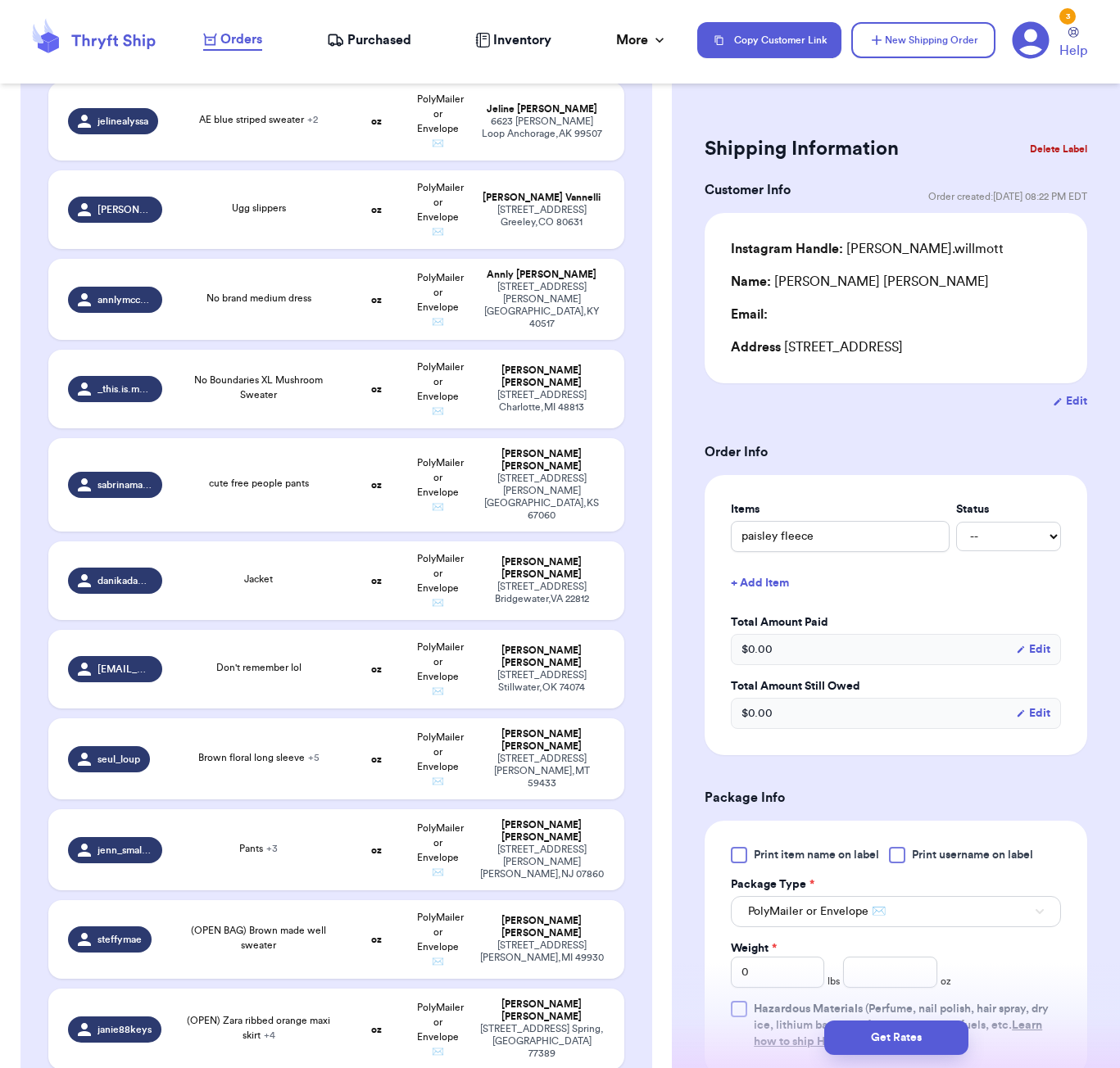
click at [880, 431] on form "Shipping Information Delete Label Customer Info Order created: [DATE] 08:22 PM …" at bounding box center [896, 761] width 382 height 1262
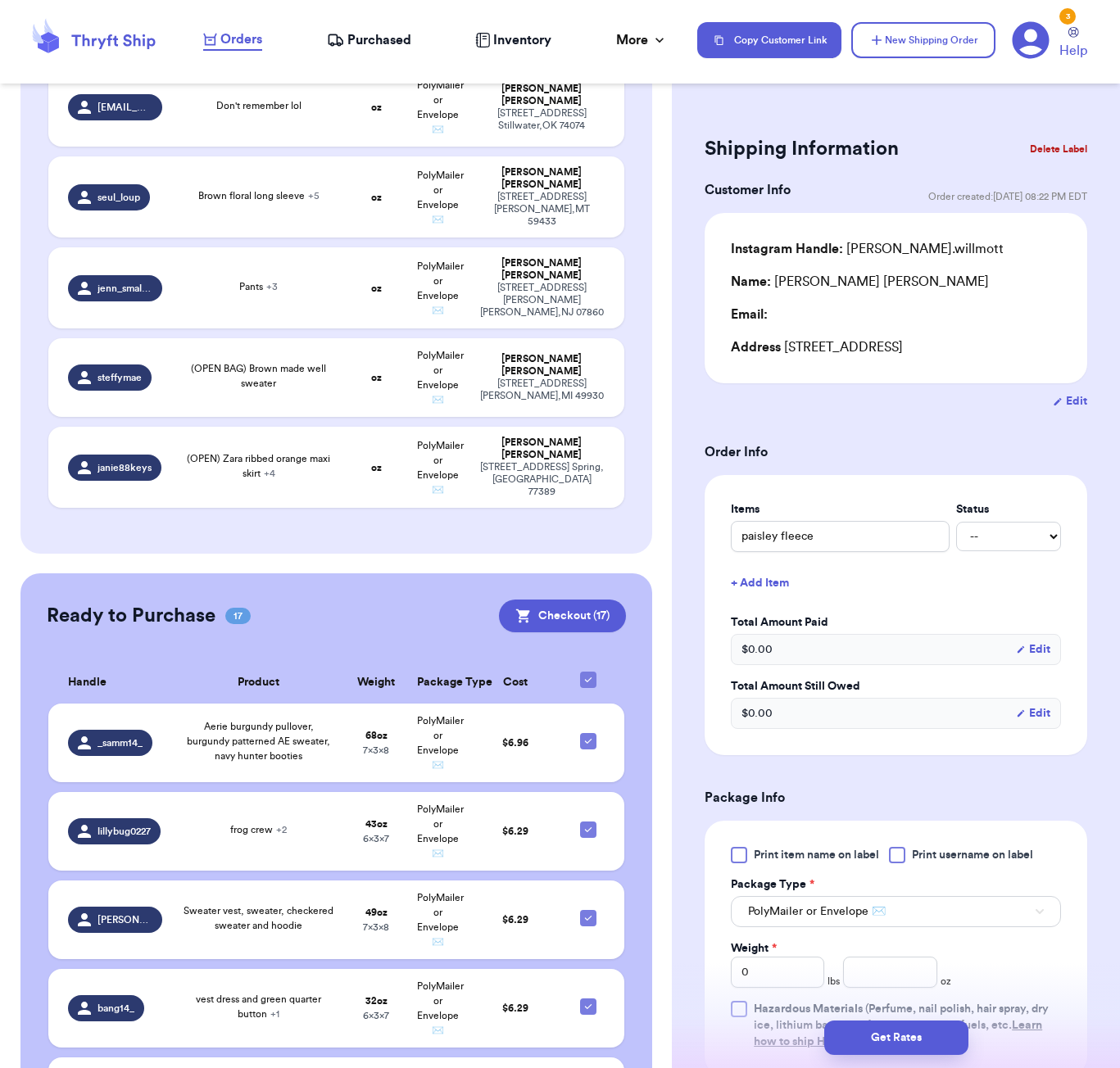
scroll to position [1629, 0]
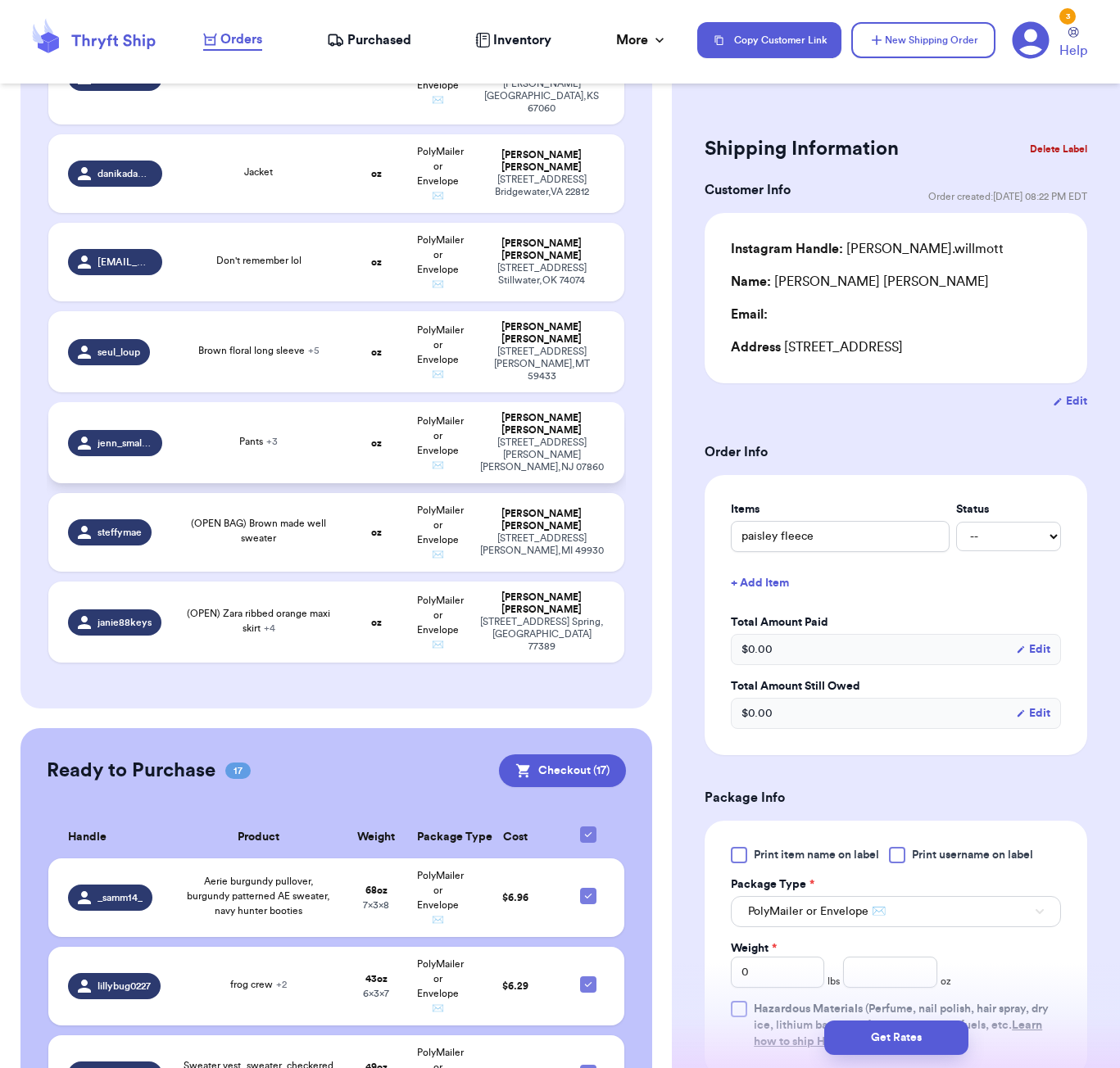
click at [354, 403] on td "oz" at bounding box center [375, 443] width 62 height 81
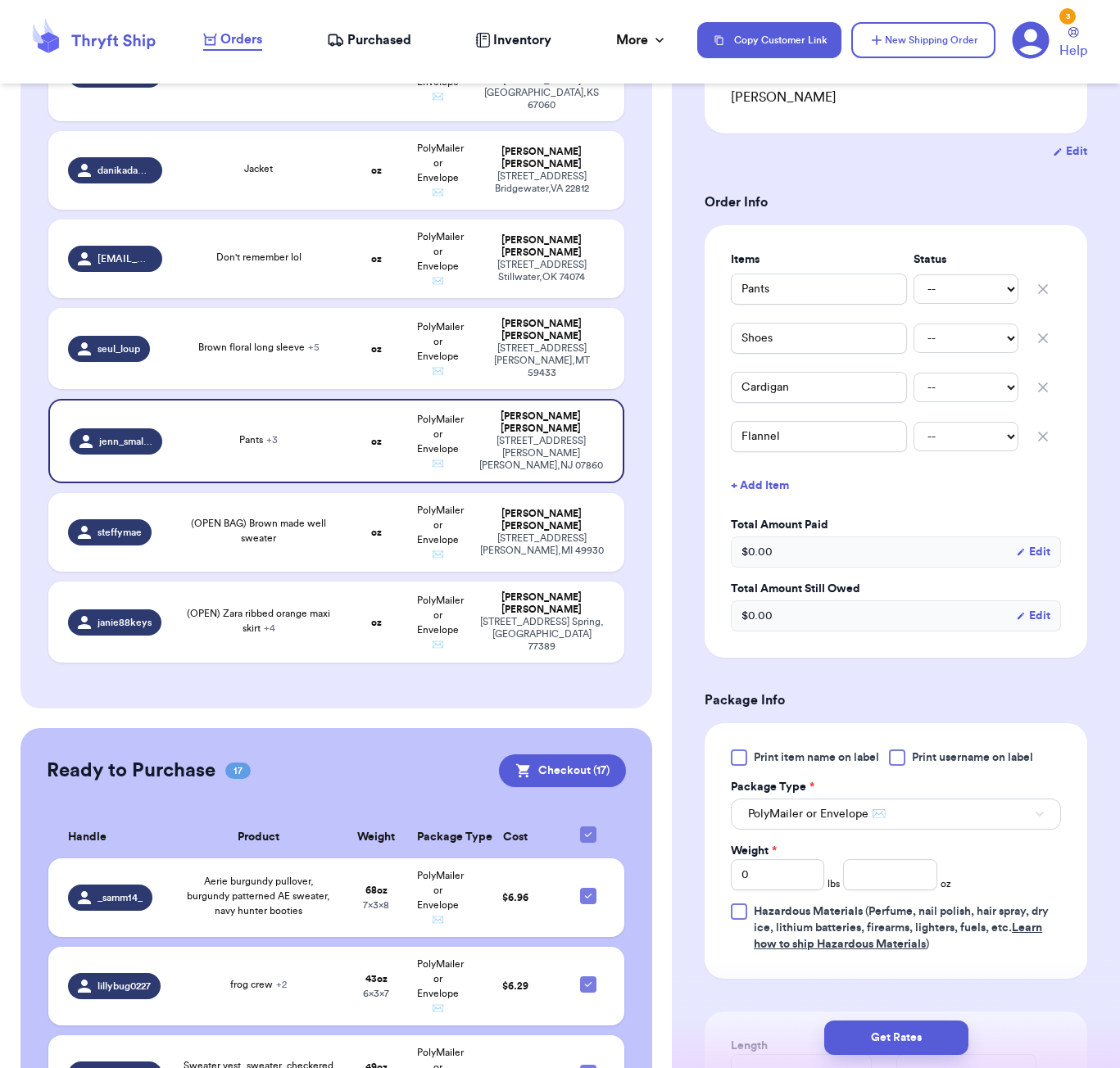
scroll to position [293, 0]
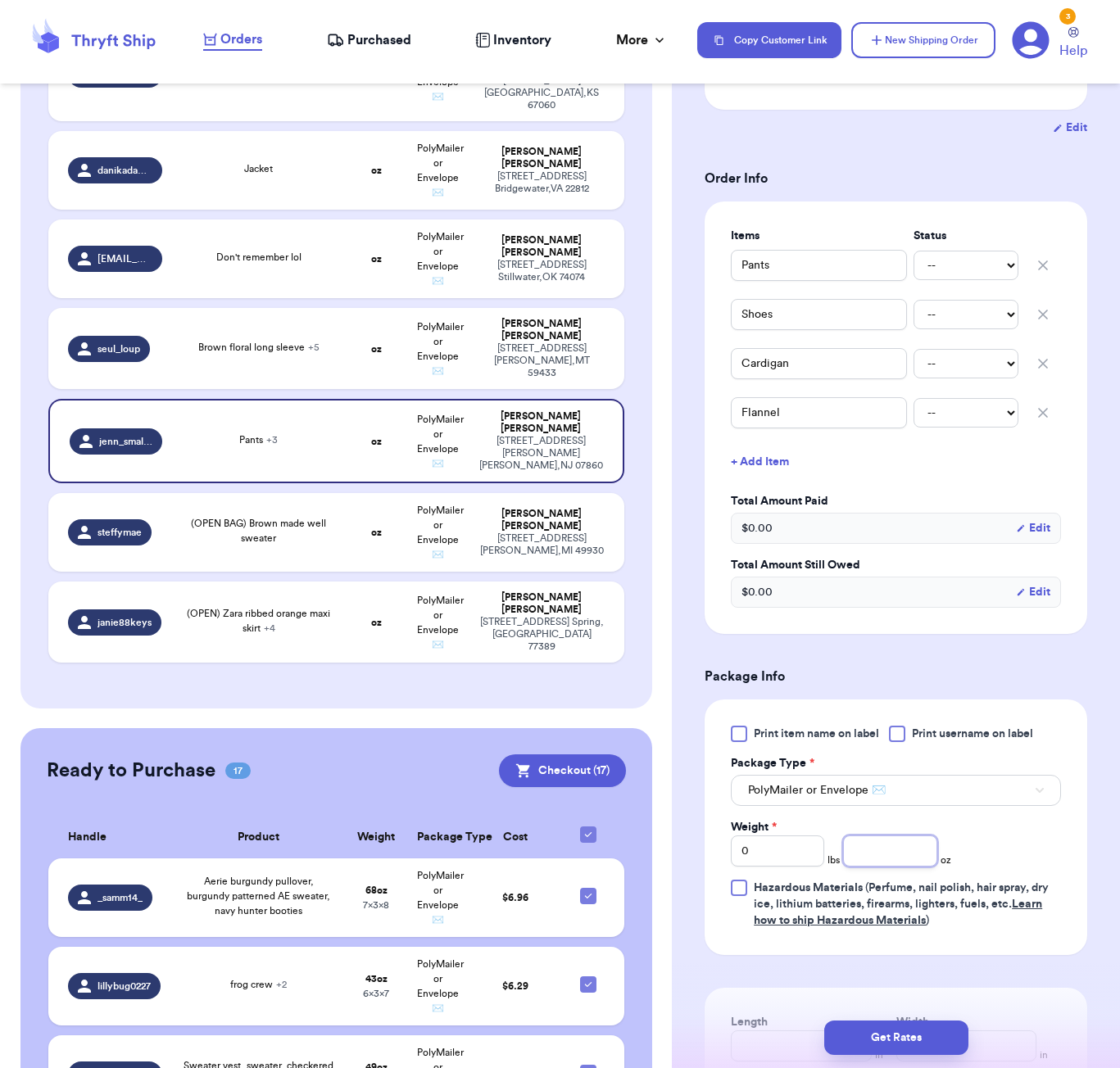
click at [892, 836] on input "number" at bounding box center [889, 851] width 93 height 31
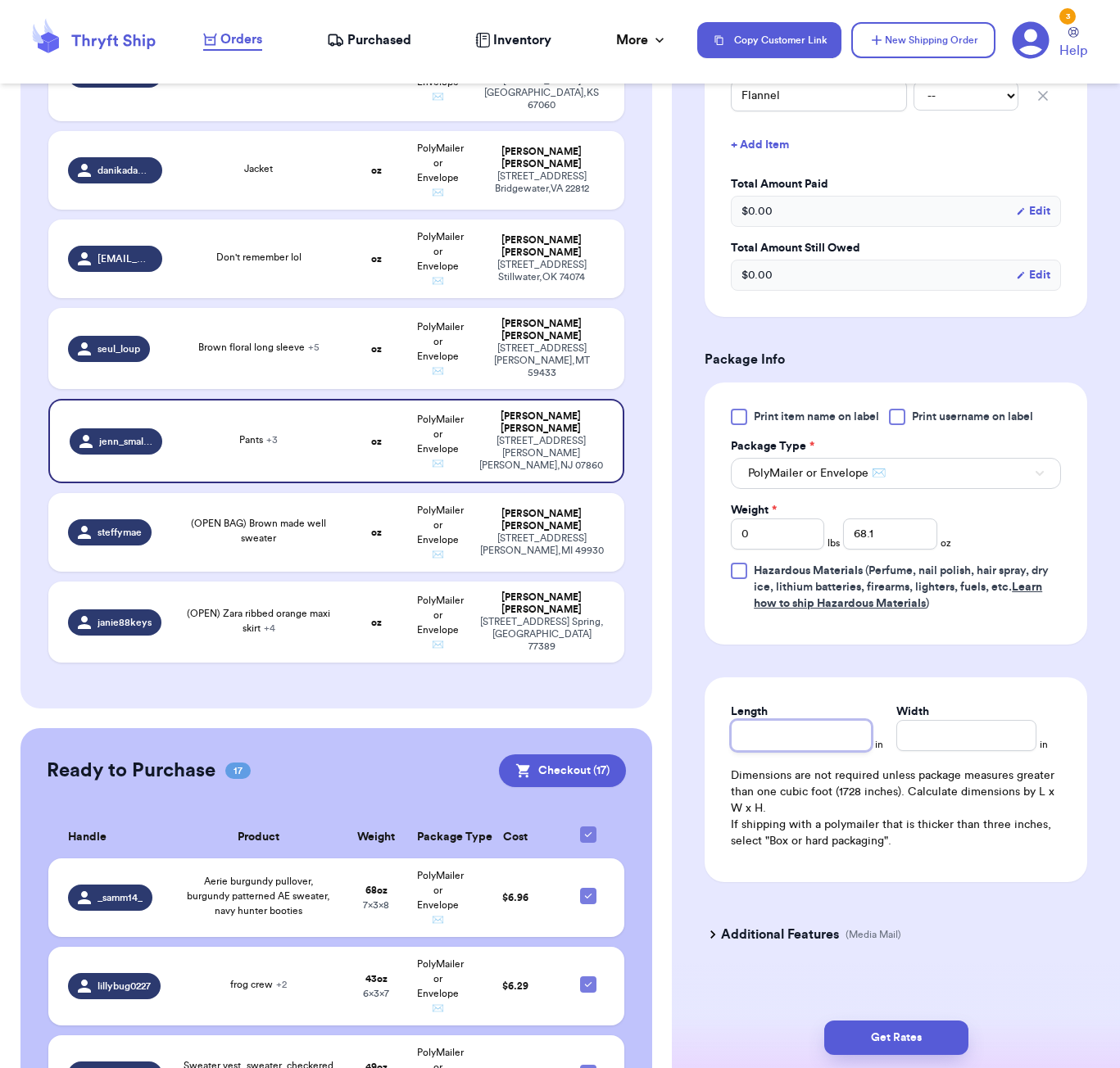
scroll to position [611, 0]
click at [811, 718] on div "Length" at bounding box center [800, 727] width 140 height 47
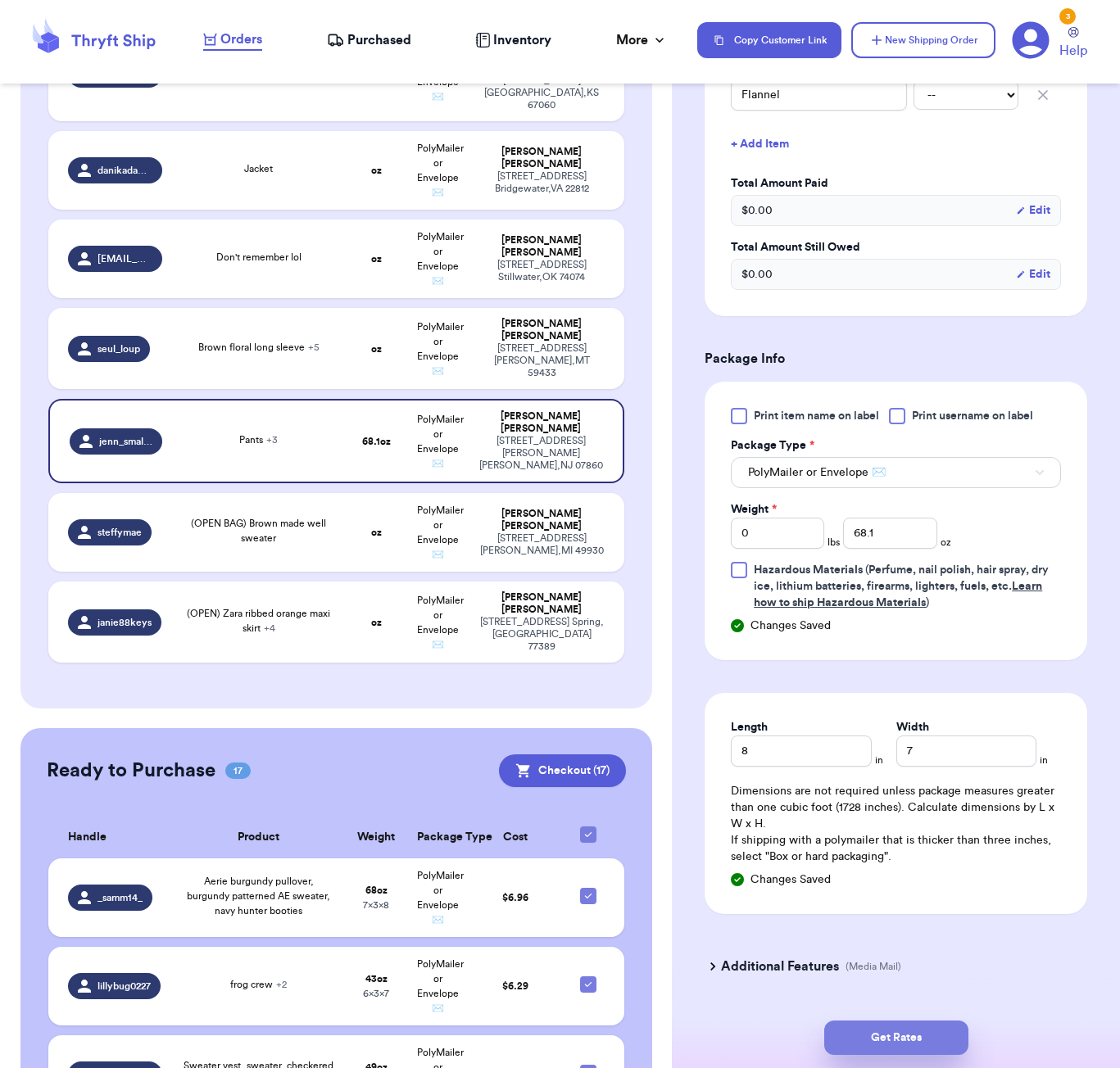
click at [886, 1043] on button "Get Rates" at bounding box center [896, 1037] width 144 height 34
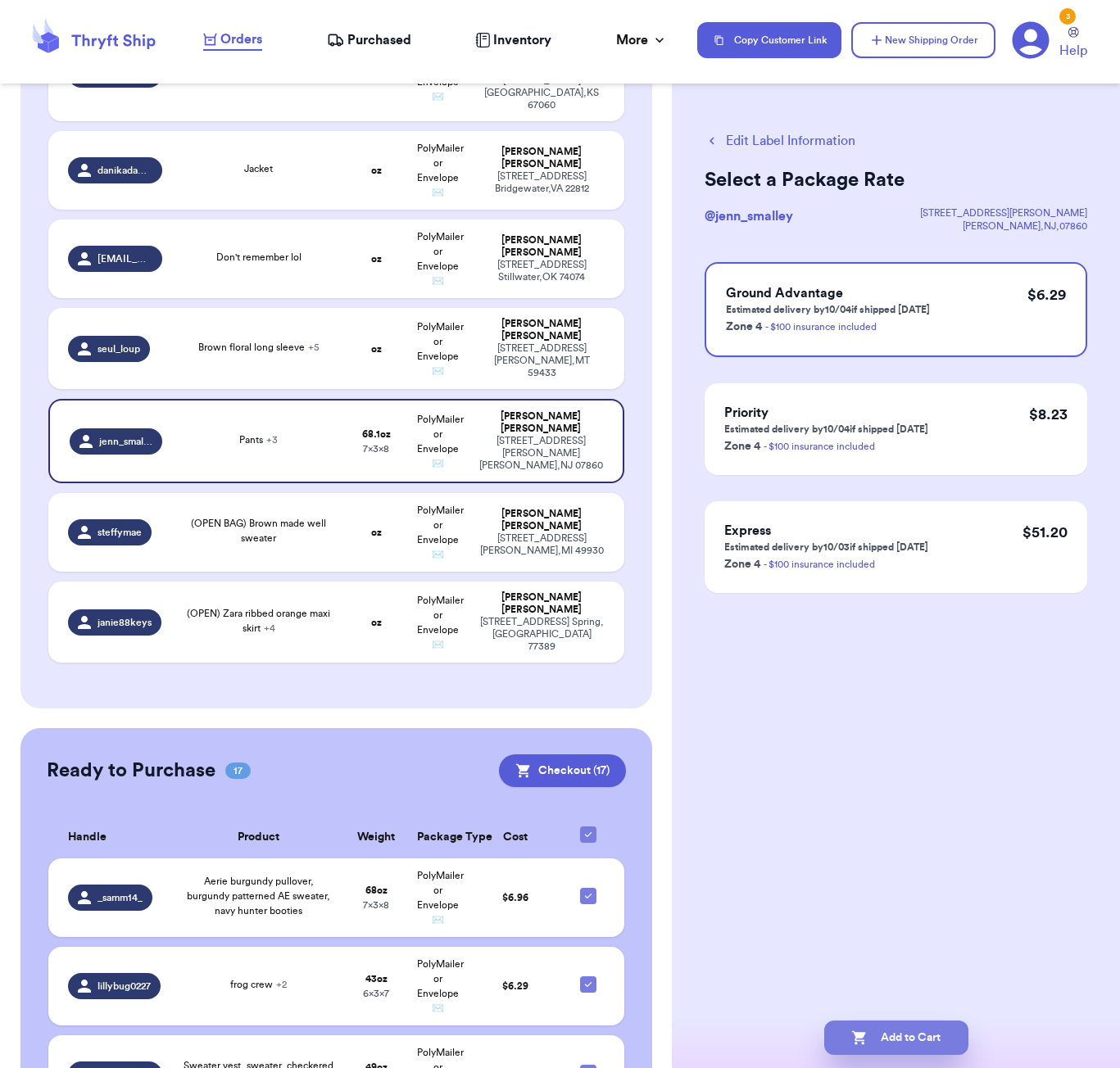
click at [938, 1044] on button "Add to Cart" at bounding box center [896, 1037] width 144 height 34
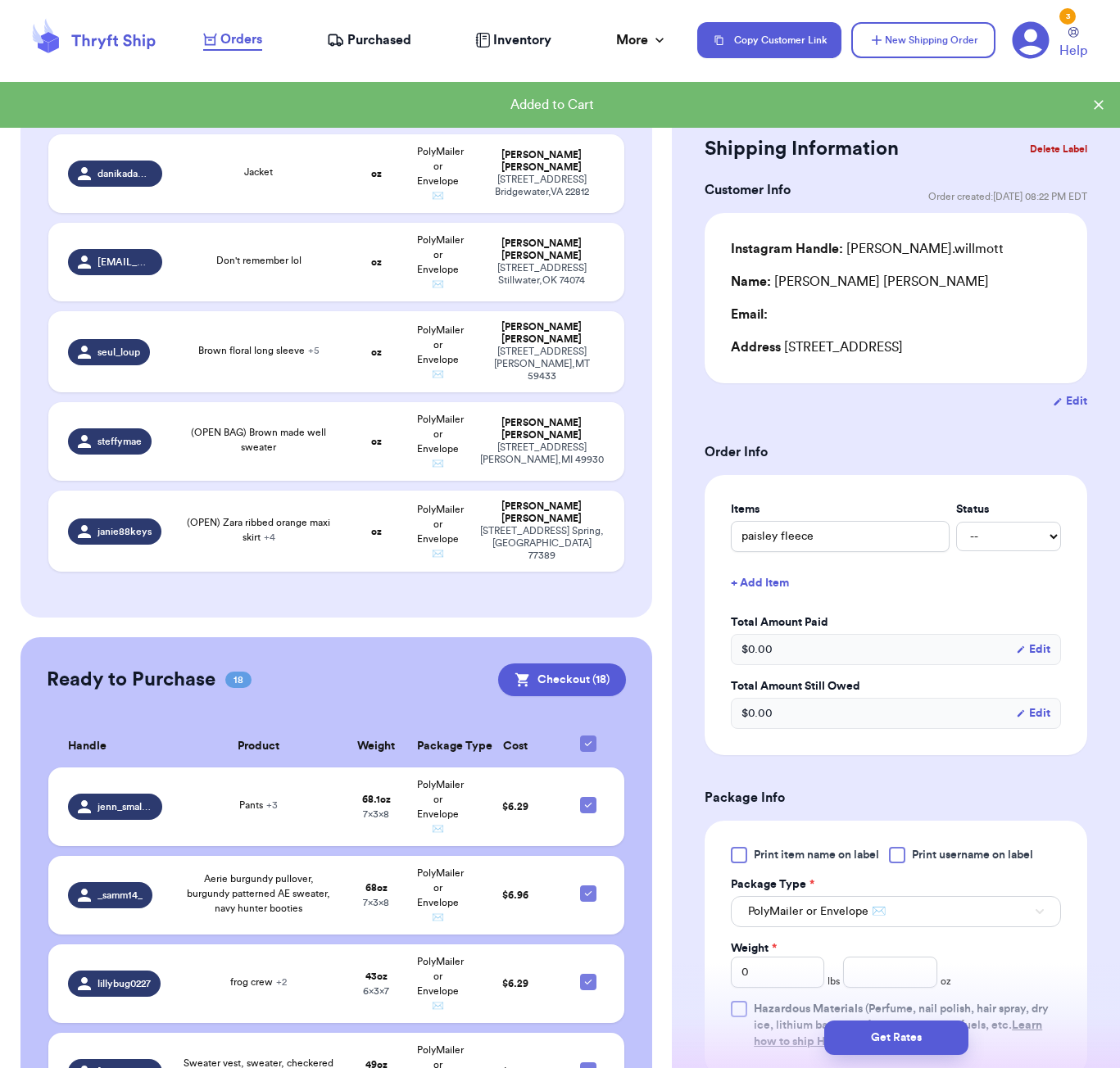
click at [662, 677] on div "Customer Link New Order Total Balance Payout $ 0.00 Recent Payments View all @ …" at bounding box center [335, 442] width 671 height 3946
click at [591, 664] on button "Checkout ( 18 )" at bounding box center [561, 680] width 127 height 33
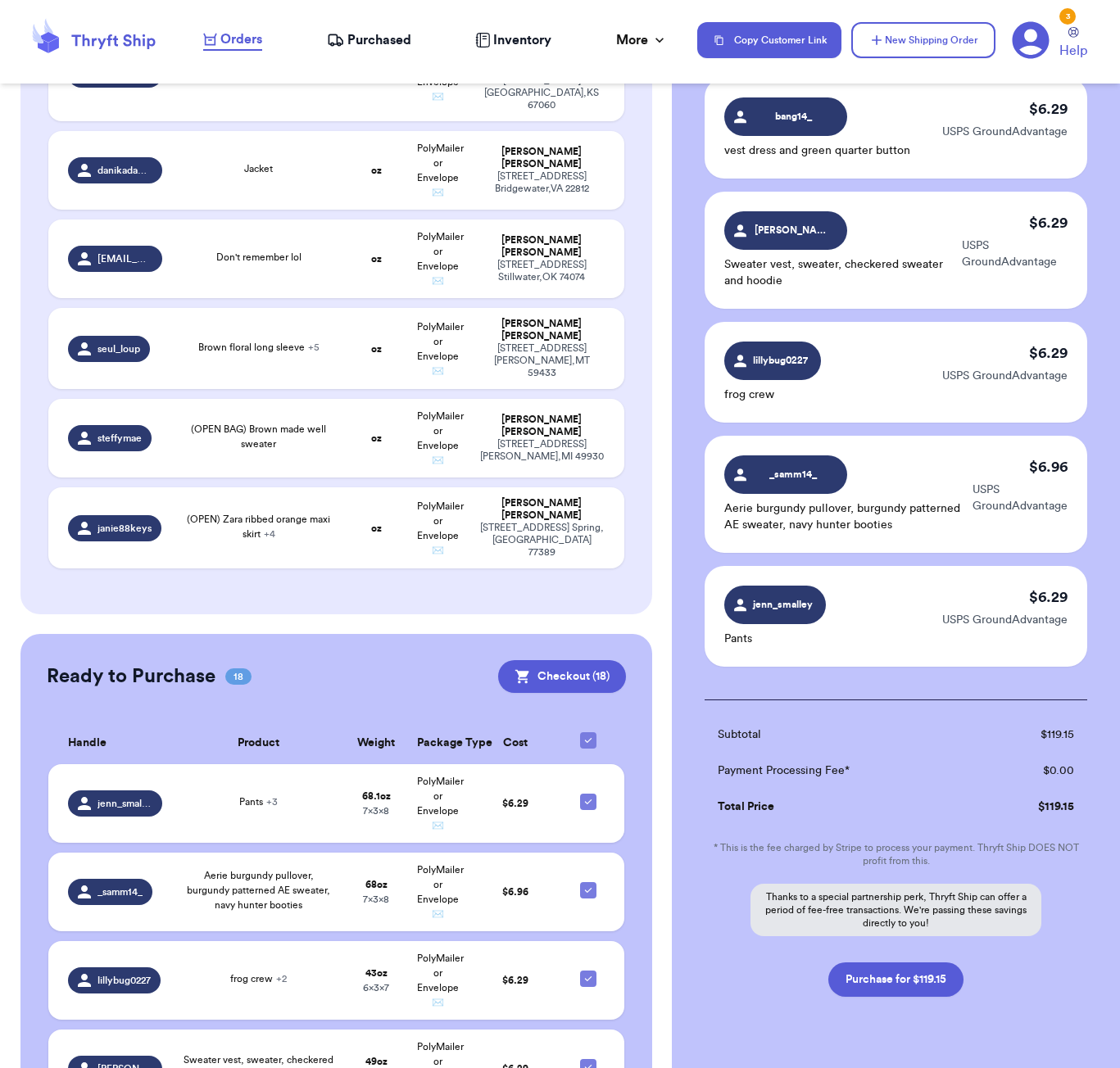
scroll to position [1665, 0]
click at [897, 963] on button "Purchase for $119.15" at bounding box center [896, 980] width 135 height 34
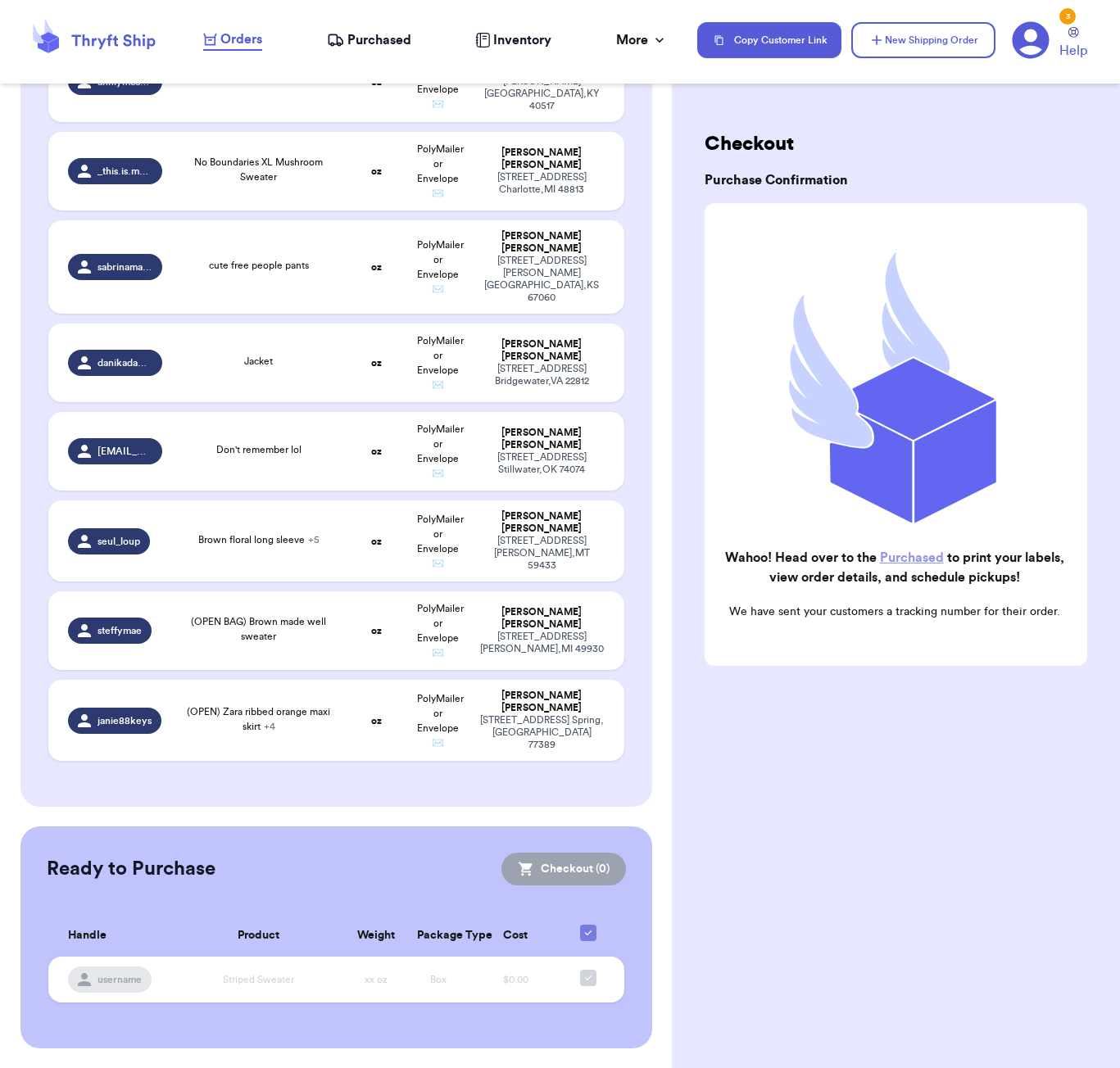
scroll to position [1386, 0]
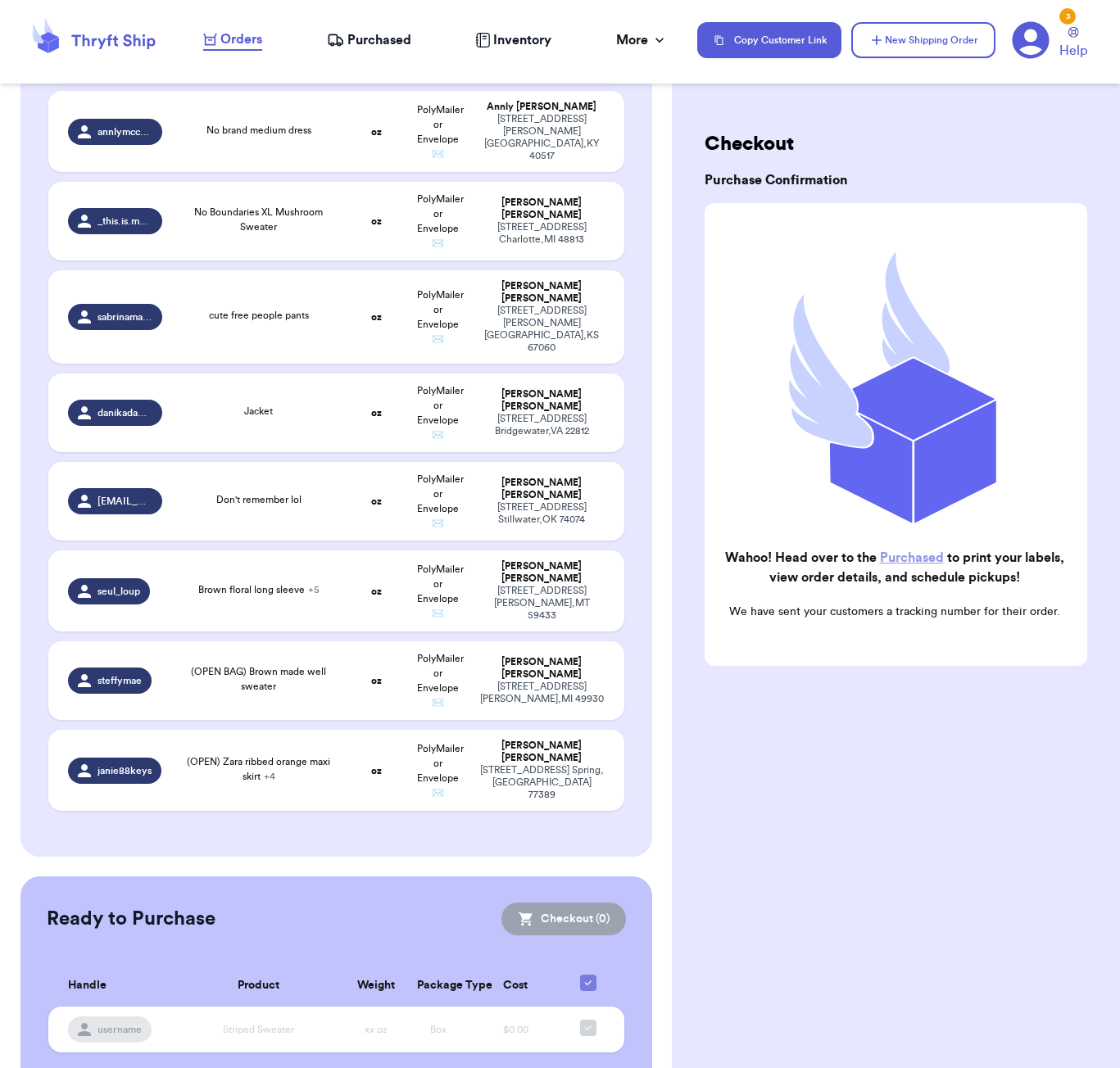
click at [380, 39] on span "Purchased" at bounding box center [379, 40] width 64 height 20
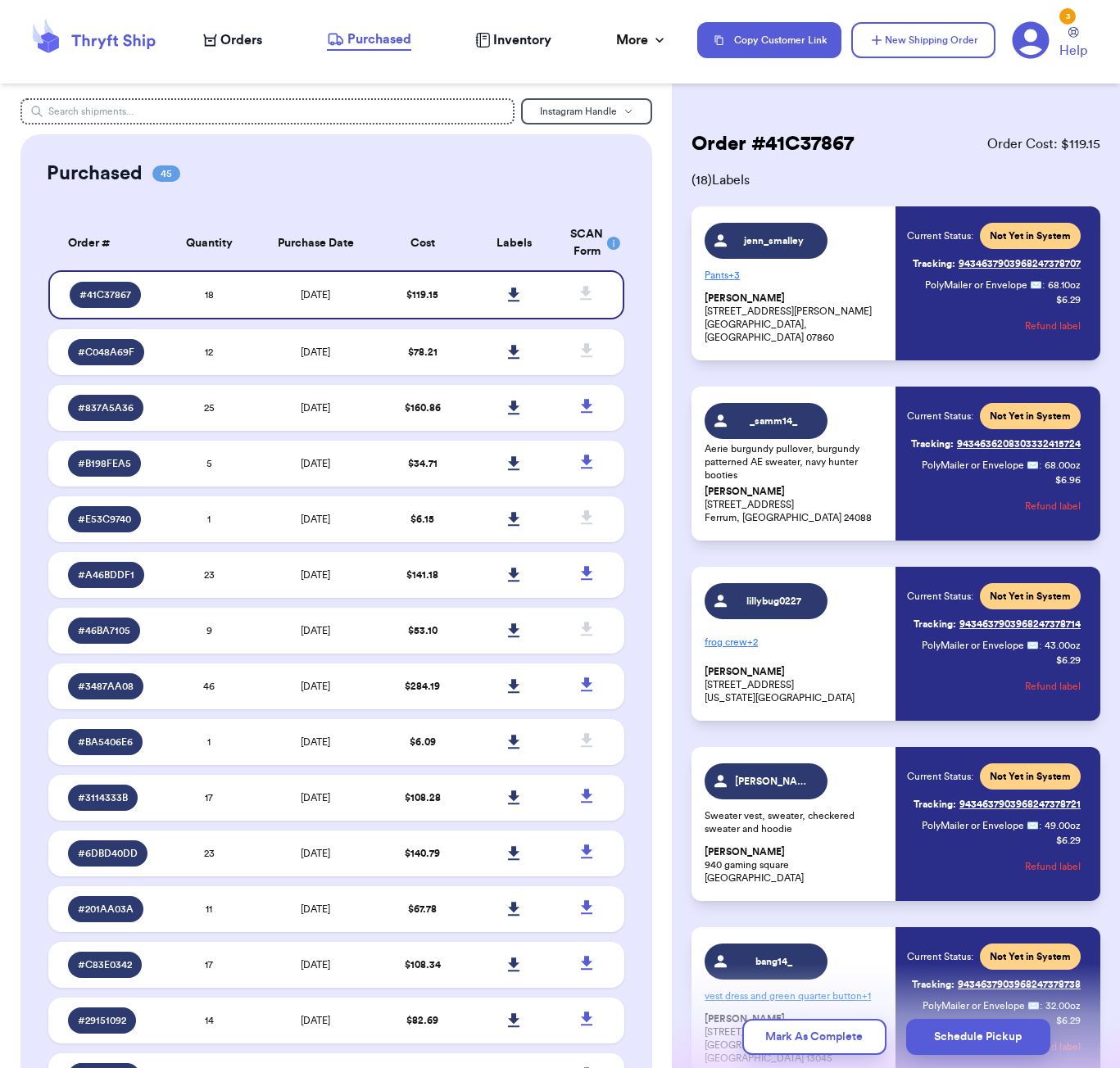
click at [538, 176] on div "Purchased 45" at bounding box center [335, 174] width 579 height 26
click at [515, 302] on icon at bounding box center [514, 294] width 12 height 15
